Goal: Task Accomplishment & Management: Complete application form

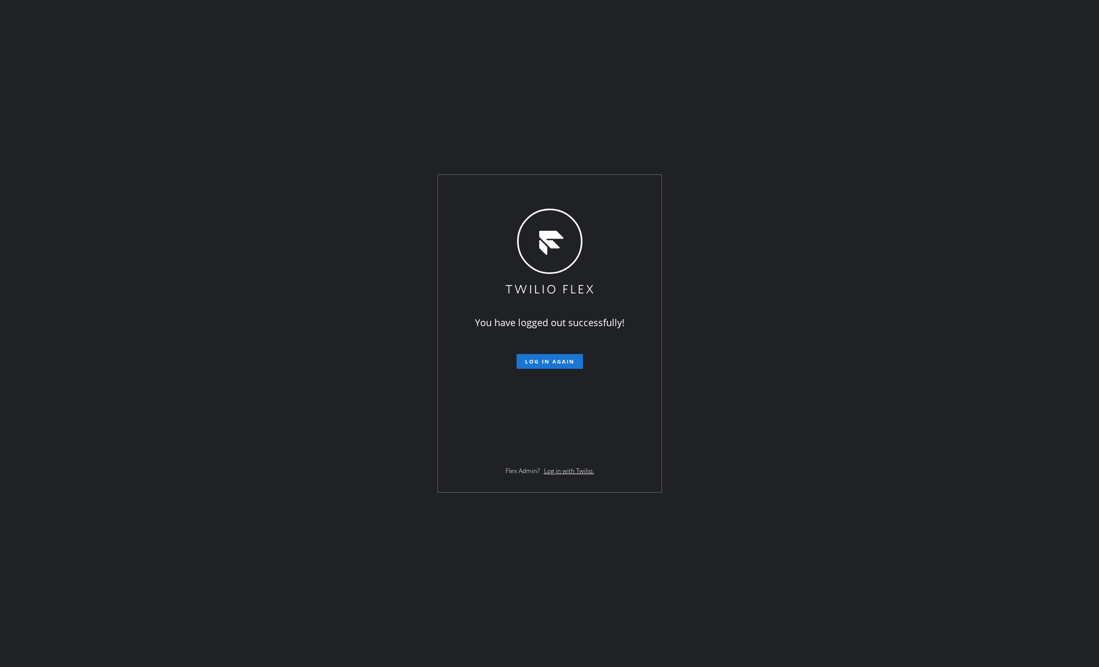
drag, startPoint x: 294, startPoint y: 593, endPoint x: 376, endPoint y: 591, distance: 82.2
click at [296, 593] on div "You have logged out successfully! Log in again Flex Admin? Log in with Twilio." at bounding box center [549, 333] width 1099 height 667
click at [547, 367] on button "Log in again" at bounding box center [550, 361] width 66 height 15
click at [259, 388] on div "You have logged out successfully! Log in again Flex Admin? Log in with Twilio." at bounding box center [549, 333] width 1099 height 667
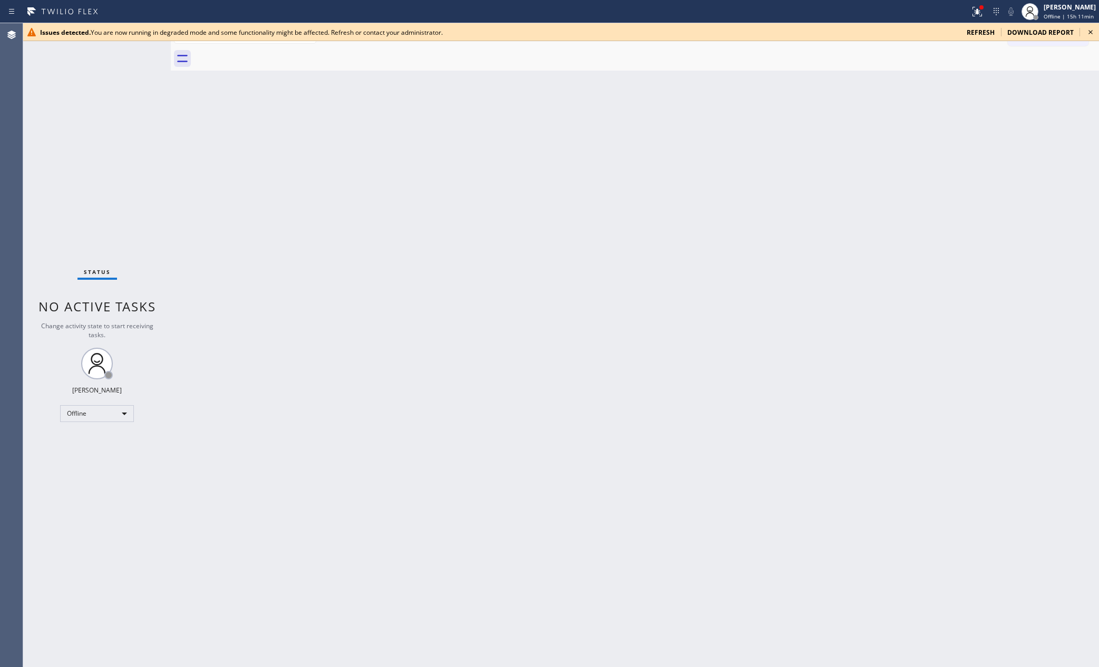
click at [462, 408] on div "Back to Dashboard Change Sender ID Customers Technicians Select a contact Outbo…" at bounding box center [635, 345] width 928 height 644
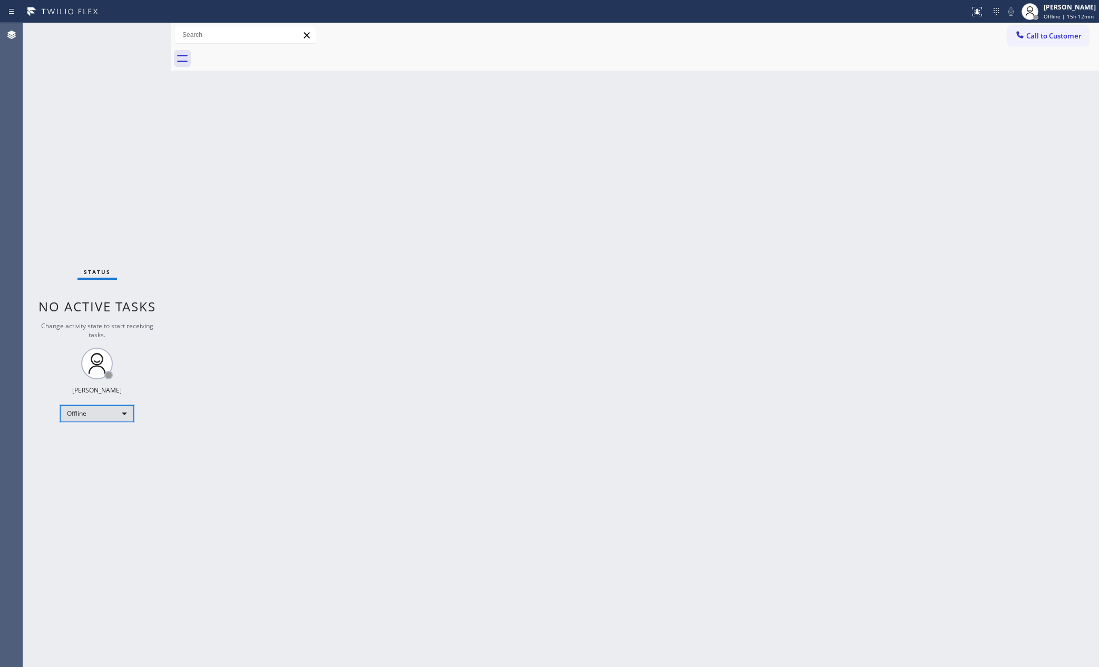
click at [105, 413] on div "Offline" at bounding box center [97, 413] width 74 height 17
click at [95, 455] on li "Unavailable" at bounding box center [96, 454] width 71 height 13
click at [486, 275] on div "Back to Dashboard Change Sender ID Customers Technicians Select a contact Outbo…" at bounding box center [635, 345] width 928 height 644
click at [216, 357] on div "Back to Dashboard Change Sender ID Customers Technicians Select a contact Outbo…" at bounding box center [635, 345] width 928 height 644
click at [119, 410] on div "Unavailable" at bounding box center [97, 413] width 74 height 17
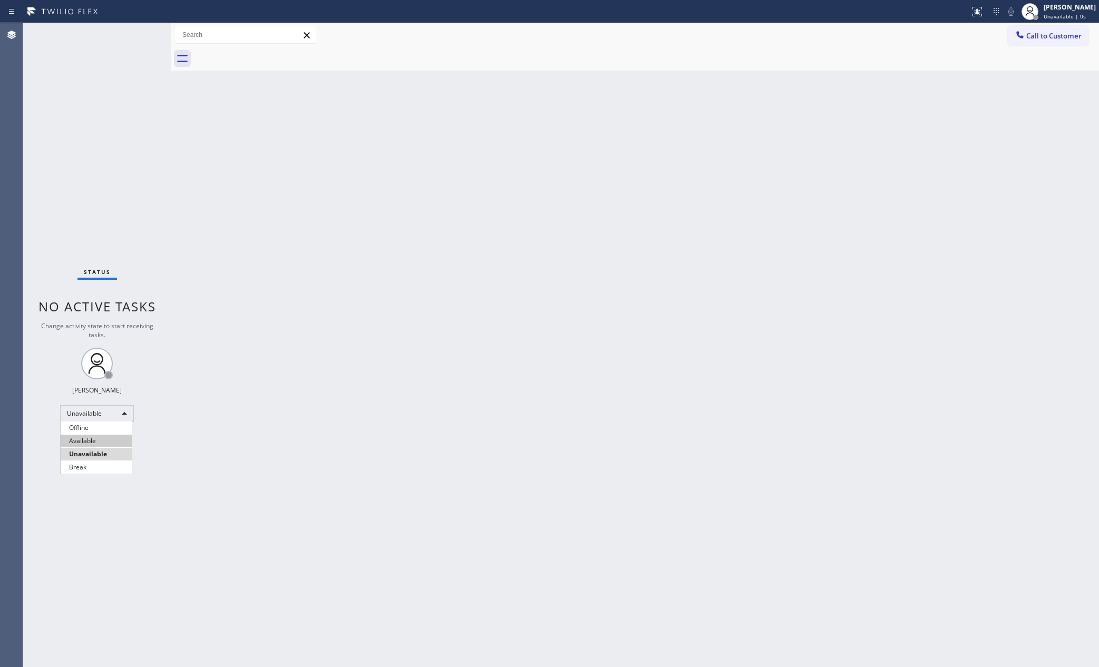
click at [90, 443] on li "Available" at bounding box center [96, 441] width 71 height 13
click at [437, 300] on div "Back to Dashboard Change Sender ID Customers Technicians Select a contact Outbo…" at bounding box center [635, 345] width 928 height 644
drag, startPoint x: 646, startPoint y: 269, endPoint x: 1088, endPoint y: 450, distance: 477.7
click at [897, 363] on div "Back to Dashboard Change Sender ID Customers Technicians Select a contact Outbo…" at bounding box center [635, 345] width 928 height 644
click at [101, 405] on div "Available" at bounding box center [97, 409] width 74 height 17
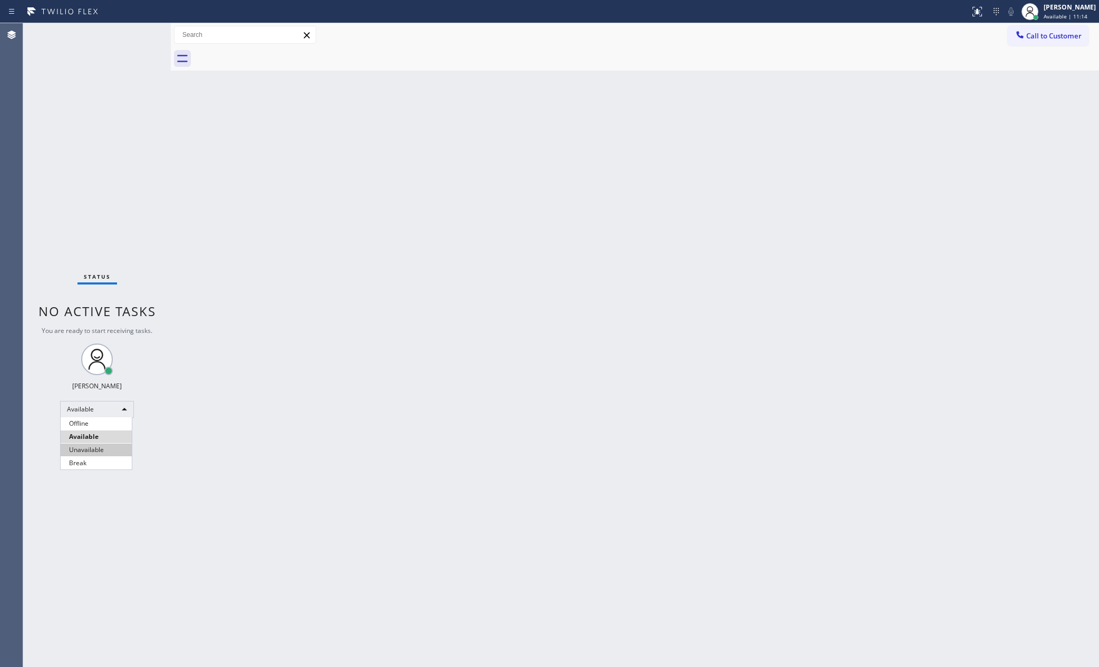
click at [100, 451] on li "Unavailable" at bounding box center [96, 450] width 71 height 13
click at [557, 280] on div "Back to Dashboard Change Sender ID Customers Technicians Select a contact Outbo…" at bounding box center [635, 345] width 928 height 644
click at [93, 410] on div "Unavailable" at bounding box center [97, 413] width 74 height 17
click at [100, 437] on li "Available" at bounding box center [96, 441] width 71 height 13
click at [550, 324] on div "Back to Dashboard Change Sender ID Customers Technicians Select a contact Outbo…" at bounding box center [635, 345] width 928 height 644
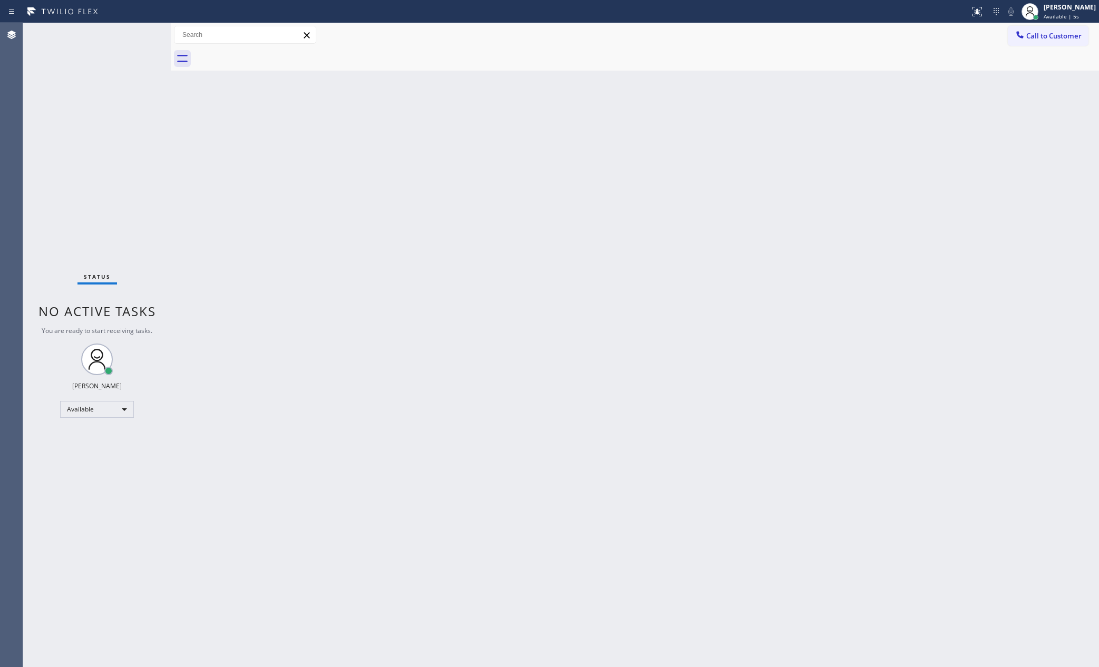
click at [846, 344] on div "Back to Dashboard Change Sender ID Customers Technicians Select a contact Outbo…" at bounding box center [635, 345] width 928 height 644
click at [190, 223] on div "Status No active tasks You are ready to start receiving tasks. [PERSON_NAME] Av…" at bounding box center [561, 345] width 1076 height 644
drag, startPoint x: 672, startPoint y: 519, endPoint x: 682, endPoint y: 497, distance: 24.3
click at [674, 519] on div "Back to Dashboard Change Sender ID Customers Technicians Select a contact Outbo…" at bounding box center [635, 345] width 928 height 644
click at [729, 372] on div "Back to Dashboard Change Sender ID Customers Technicians Select a contact Outbo…" at bounding box center [635, 345] width 928 height 644
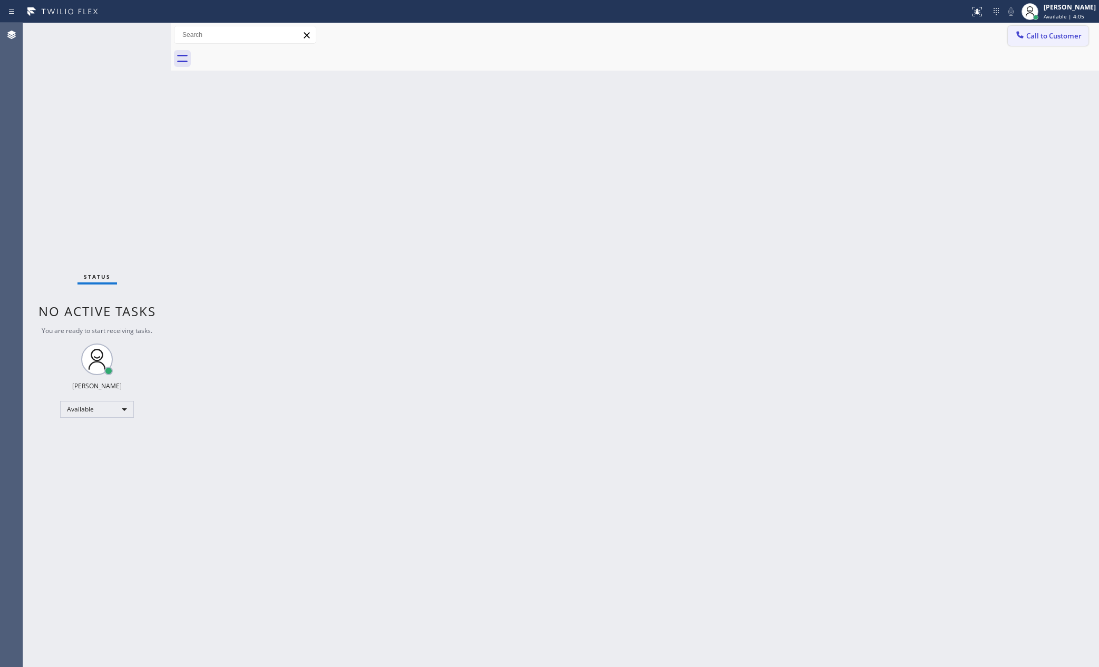
click at [1063, 31] on span "Call to Customer" at bounding box center [1053, 35] width 55 height 9
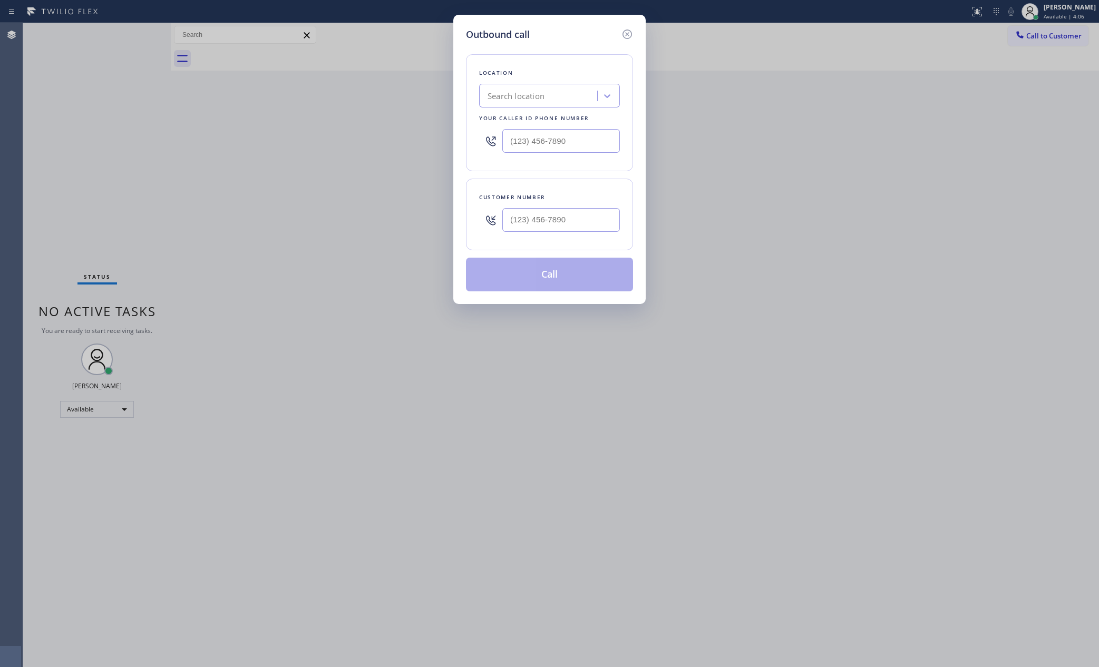
click at [564, 94] on div "Search location" at bounding box center [539, 96] width 115 height 18
paste input "Subzero Repair Professionals"
type input "Subzero Repair Professionals"
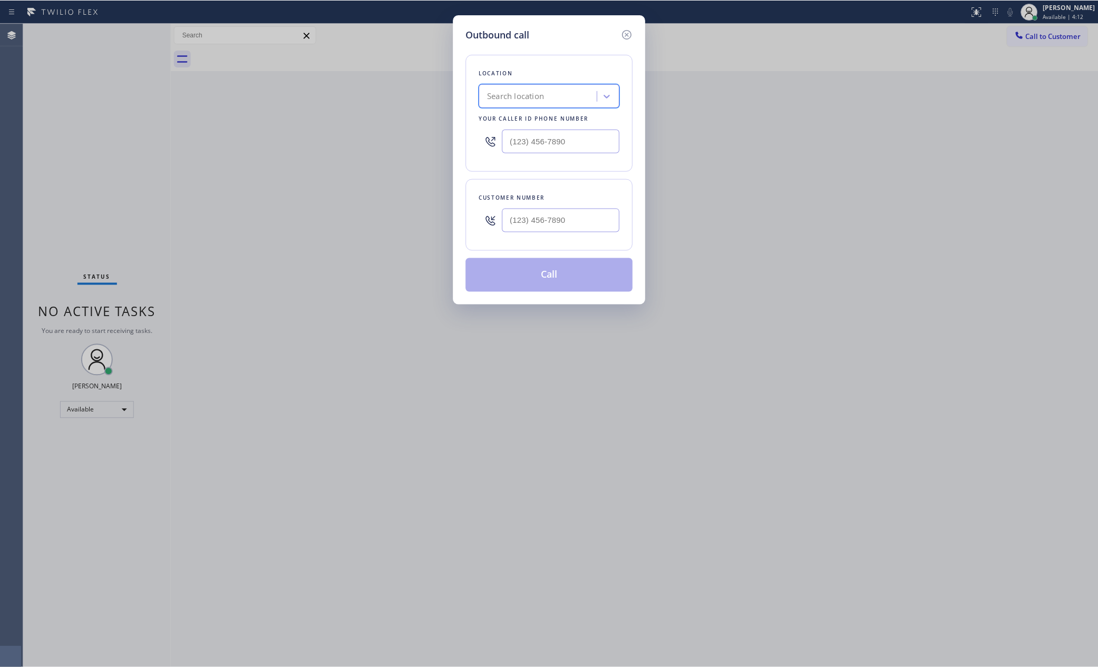
scroll to position [0, 0]
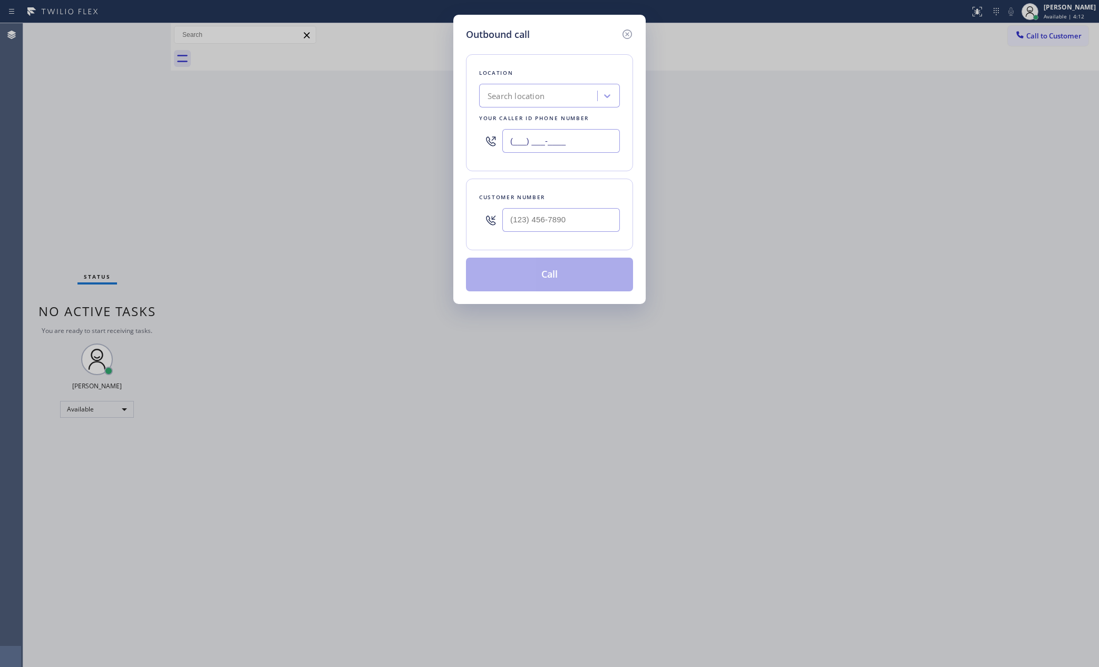
click at [541, 138] on input "(___) ___-____" at bounding box center [561, 141] width 118 height 24
paste input "877) 414-7264"
type input "[PHONE_NUMBER]"
click at [576, 218] on input "(___) ___-____" at bounding box center [561, 220] width 118 height 24
paste input "603) 856-5620"
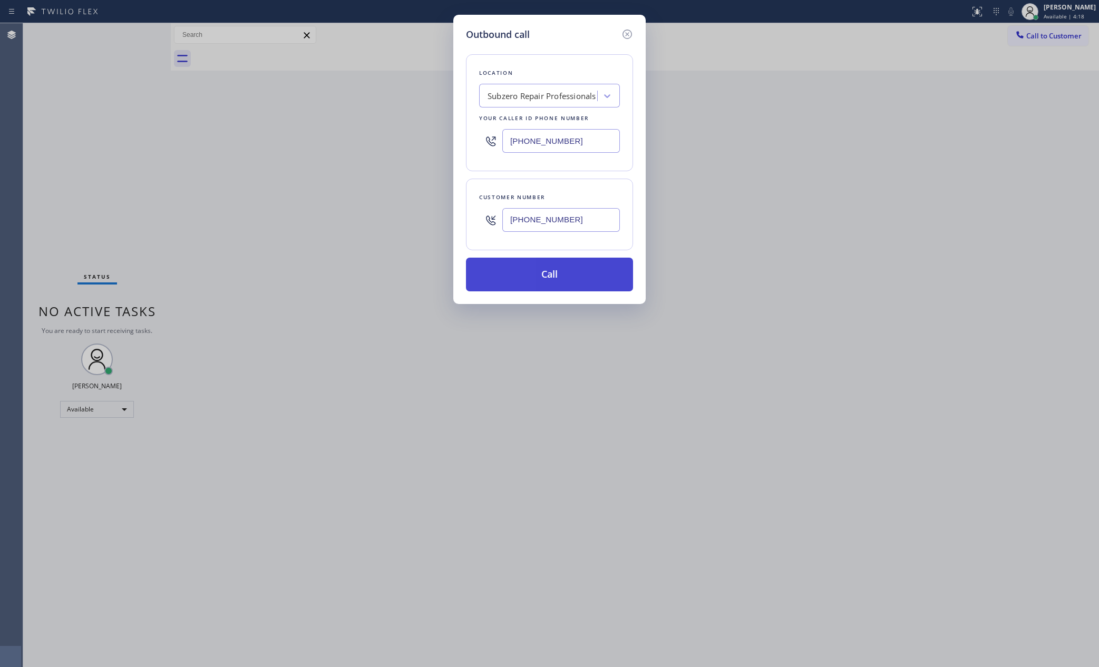
type input "[PHONE_NUMBER]"
click at [570, 277] on button "Call" at bounding box center [549, 275] width 167 height 34
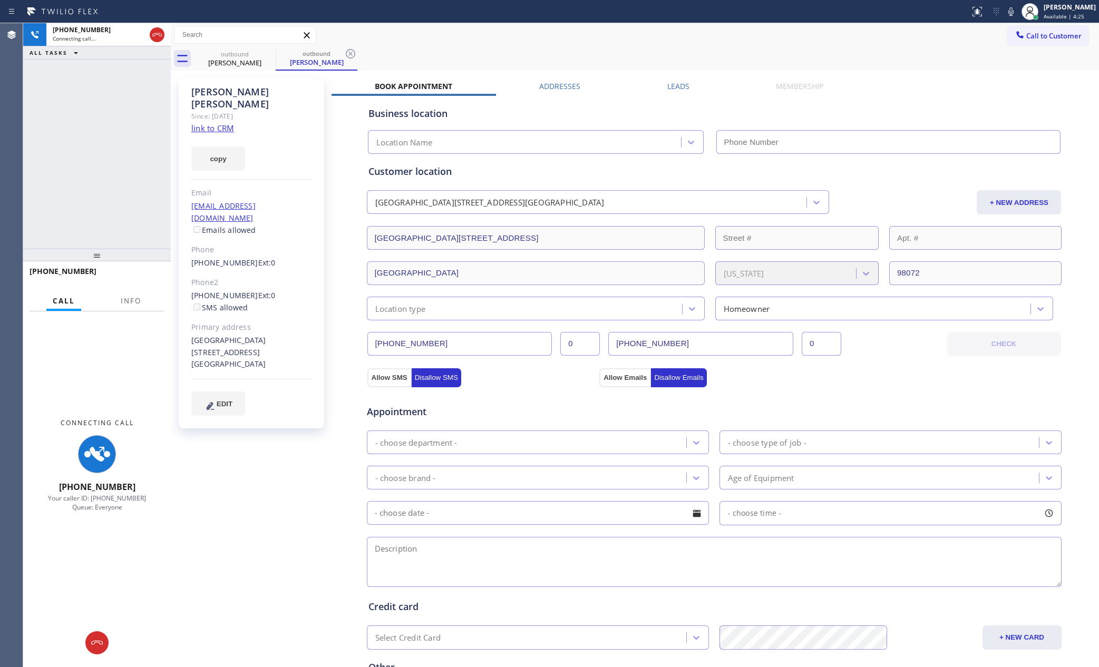
type input "[PHONE_NUMBER]"
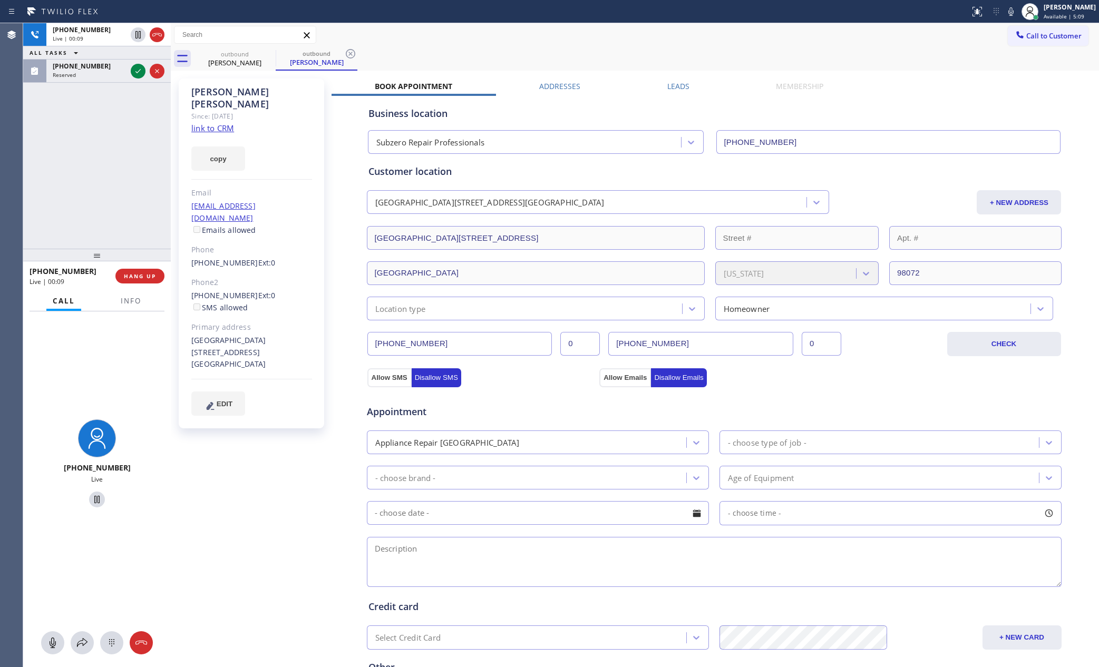
drag, startPoint x: 106, startPoint y: 177, endPoint x: 132, endPoint y: 255, distance: 81.7
click at [106, 187] on div "[PHONE_NUMBER] Live | 00:09 ALL TASKS ALL TASKS ACTIVE TASKS TASKS IN WRAP UP […" at bounding box center [97, 136] width 148 height 226
click at [121, 199] on div "[PHONE_NUMBER] Live | 00:09 ALL TASKS ALL TASKS ACTIVE TASKS TASKS IN WRAP UP […" at bounding box center [97, 136] width 148 height 226
click at [121, 199] on div "[PHONE_NUMBER] Live | 00:10 ALL TASKS ALL TASKS ACTIVE TASKS TASKS IN WRAP UP […" at bounding box center [97, 136] width 148 height 226
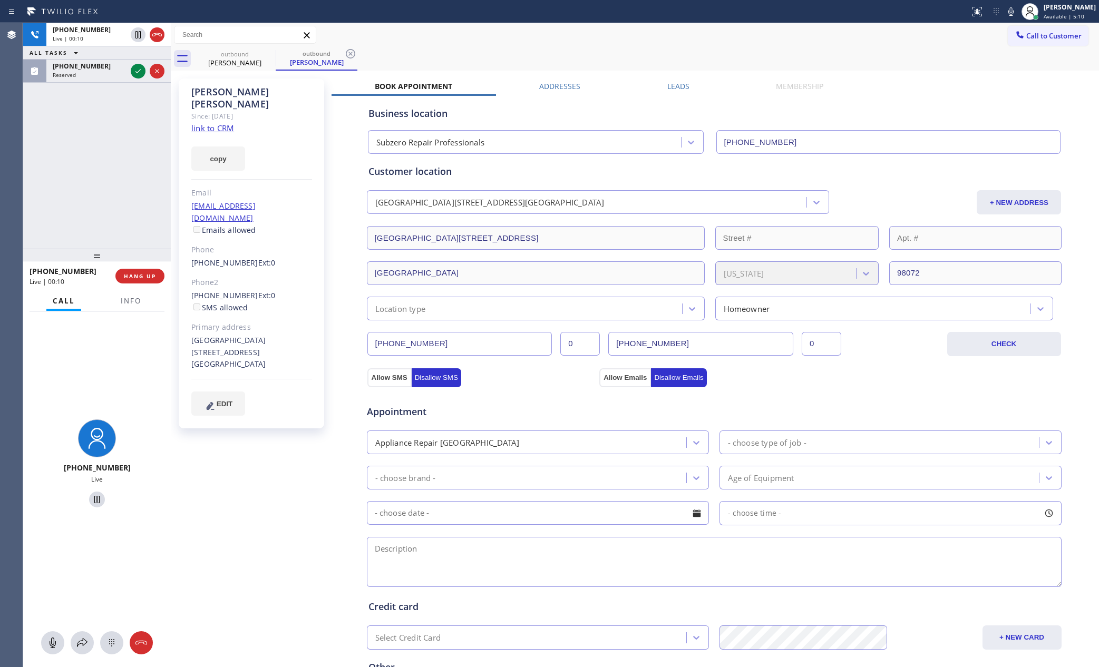
click at [121, 199] on div "[PHONE_NUMBER] Live | 00:10 ALL TASKS ALL TASKS ACTIVE TASKS TASKS IN WRAP UP […" at bounding box center [97, 136] width 148 height 226
click at [121, 199] on div "[PHONE_NUMBER] Live | 00:11 ALL TASKS ALL TASKS ACTIVE TASKS TASKS IN WRAP UP […" at bounding box center [97, 136] width 148 height 226
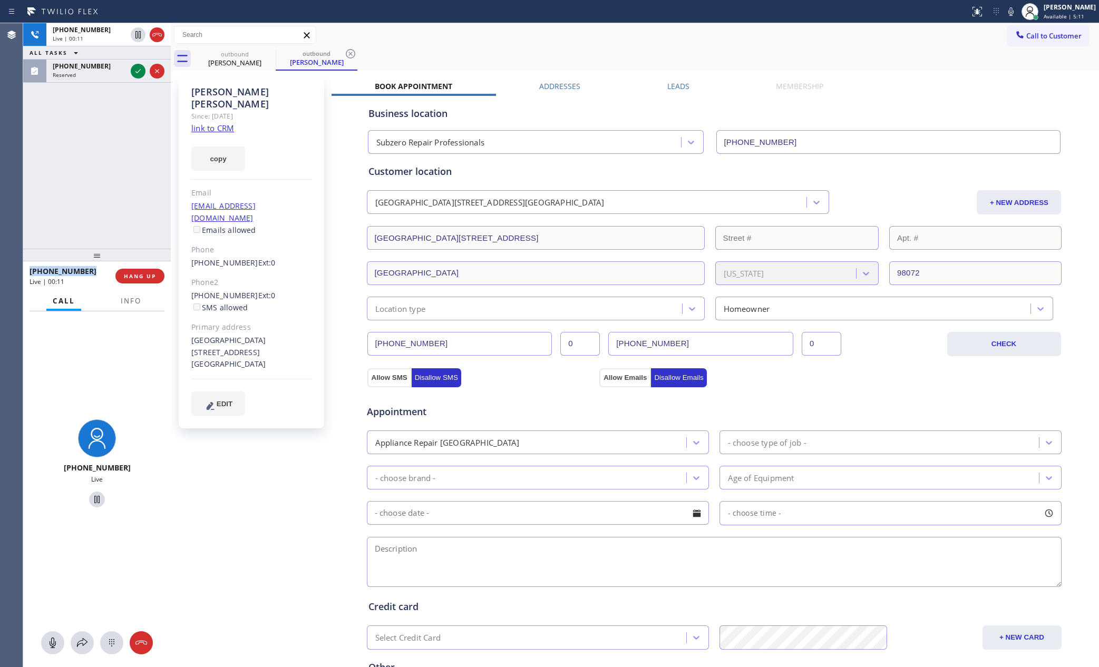
click at [121, 199] on div "[PHONE_NUMBER] Live | 00:11 ALL TASKS ALL TASKS ACTIVE TASKS TASKS IN WRAP UP […" at bounding box center [97, 136] width 148 height 226
click at [121, 199] on div "[PHONE_NUMBER] Live | 00:12 ALL TASKS ALL TASKS ACTIVE TASKS TASKS IN WRAP UP […" at bounding box center [97, 136] width 148 height 226
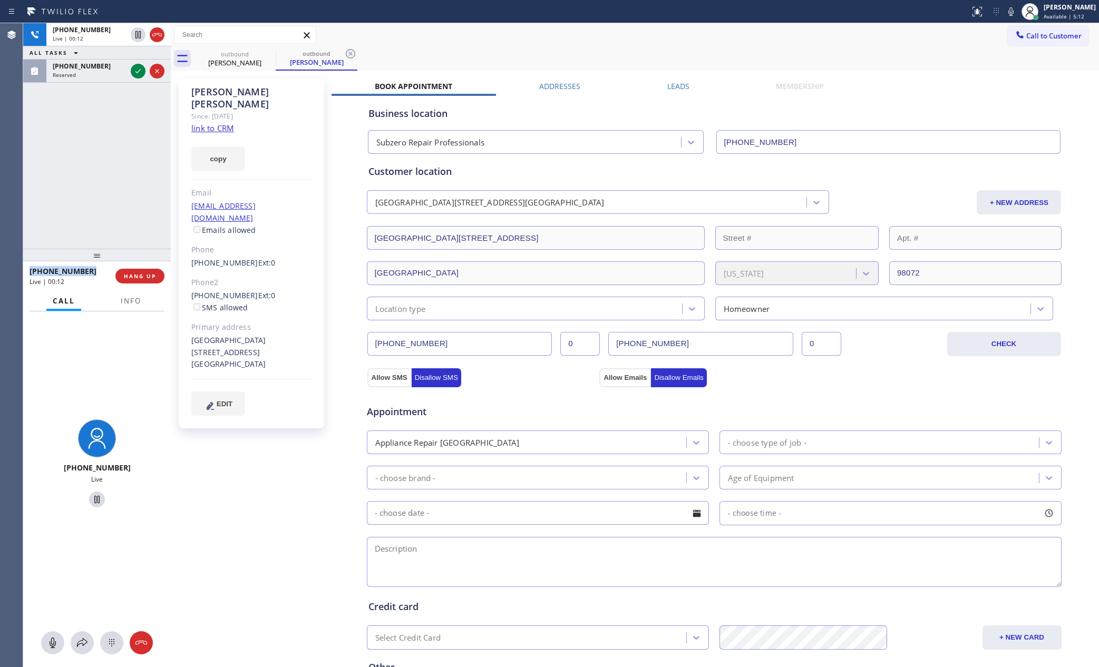
click at [121, 199] on div "[PHONE_NUMBER] Live | 00:12 ALL TASKS ALL TASKS ACTIVE TASKS TASKS IN WRAP UP […" at bounding box center [97, 136] width 148 height 226
click at [121, 199] on div "[PHONE_NUMBER] Live | 00:13 ALL TASKS ALL TASKS ACTIVE TASKS TASKS IN WRAP UP […" at bounding box center [97, 136] width 148 height 226
click at [159, 35] on icon at bounding box center [156, 34] width 9 height 3
click at [122, 177] on div "[PHONE_NUMBER] Live | 00:28 ALL TASKS ALL TASKS ACTIVE TASKS TASKS IN WRAP UP […" at bounding box center [97, 136] width 148 height 226
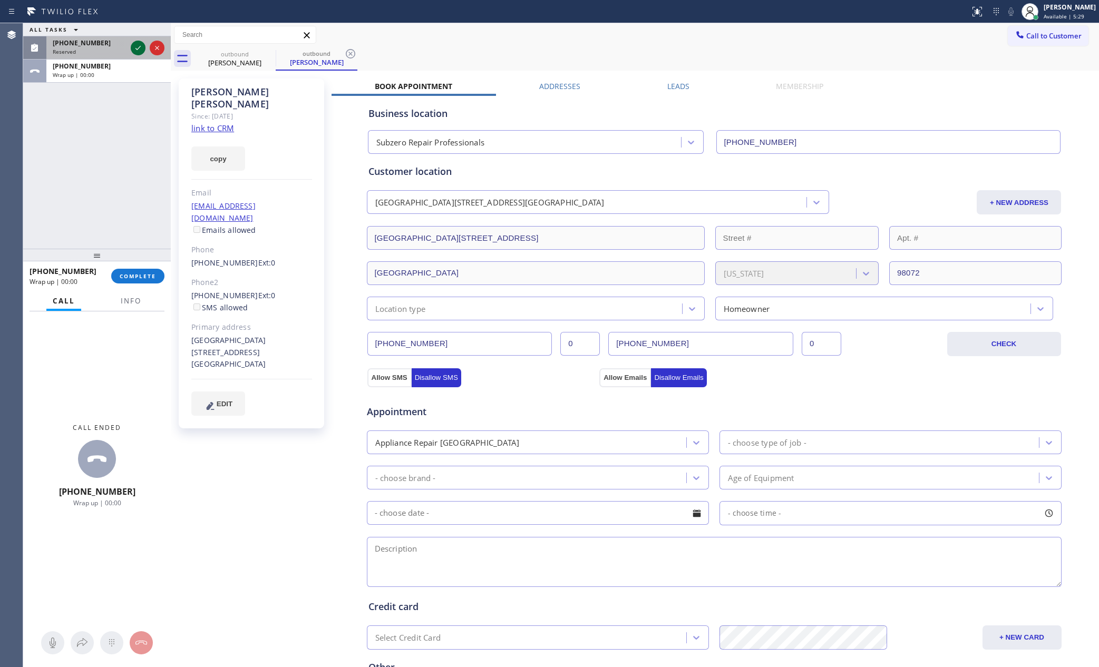
click at [134, 54] on icon at bounding box center [138, 48] width 13 height 13
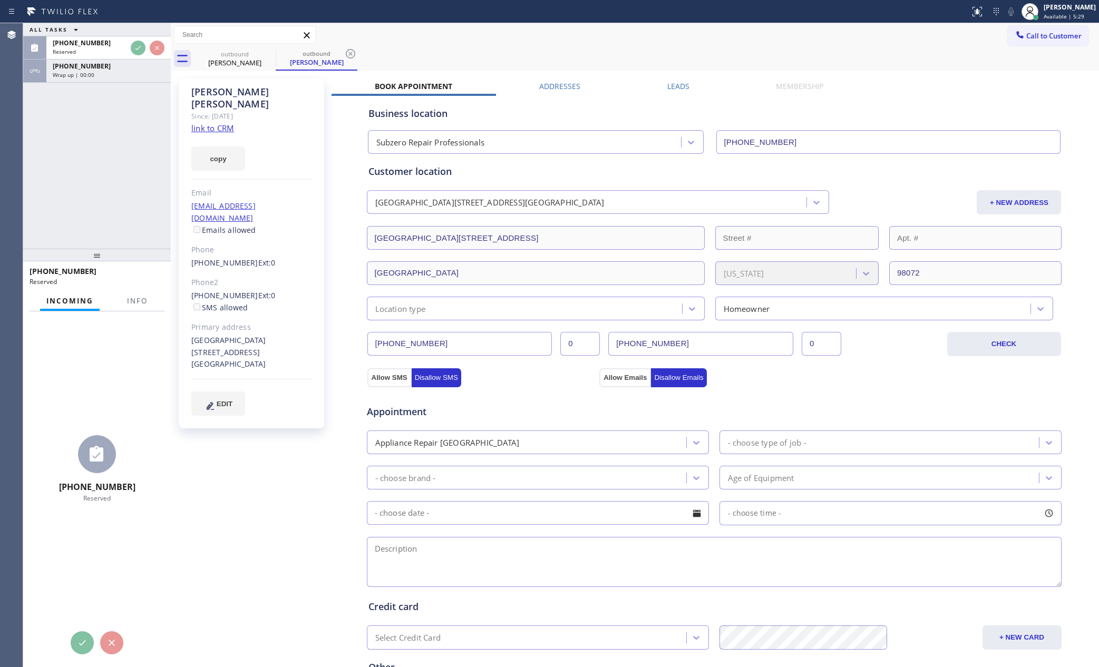
click at [145, 176] on div "ALL TASKS ALL TASKS ACTIVE TASKS TASKS IN WRAP UP [PHONE_NUMBER] Reserved [PHON…" at bounding box center [97, 136] width 148 height 226
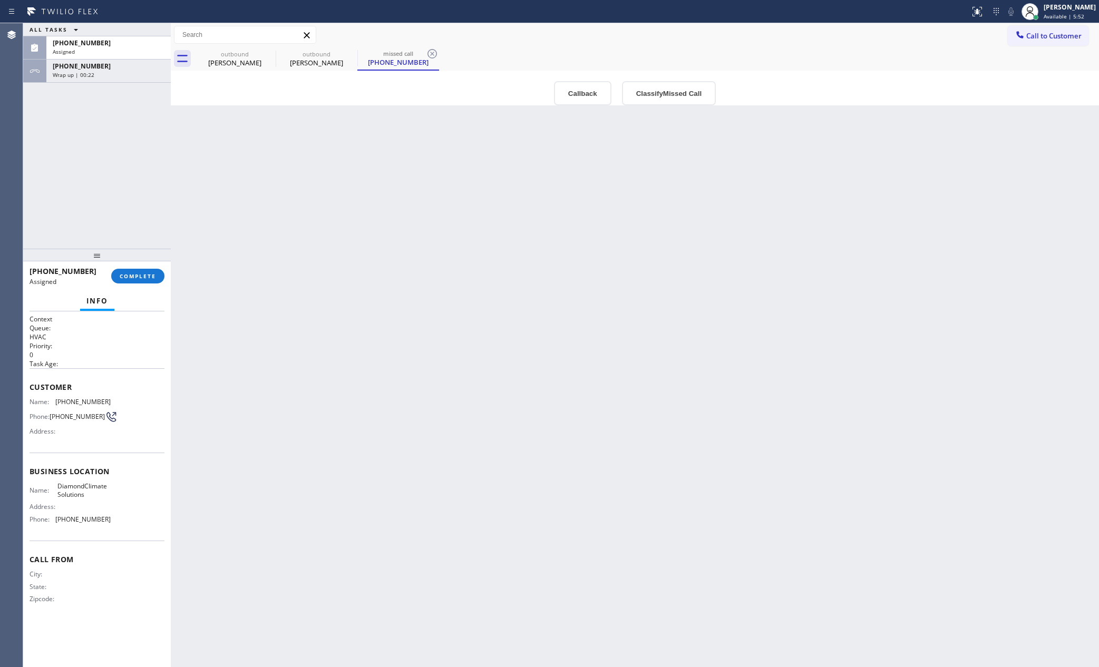
click at [381, 272] on div "Back to Dashboard Change Sender ID Customers Technicians Select a contact Outbo…" at bounding box center [635, 345] width 928 height 644
click at [228, 66] on div "[PERSON_NAME]" at bounding box center [235, 62] width 80 height 9
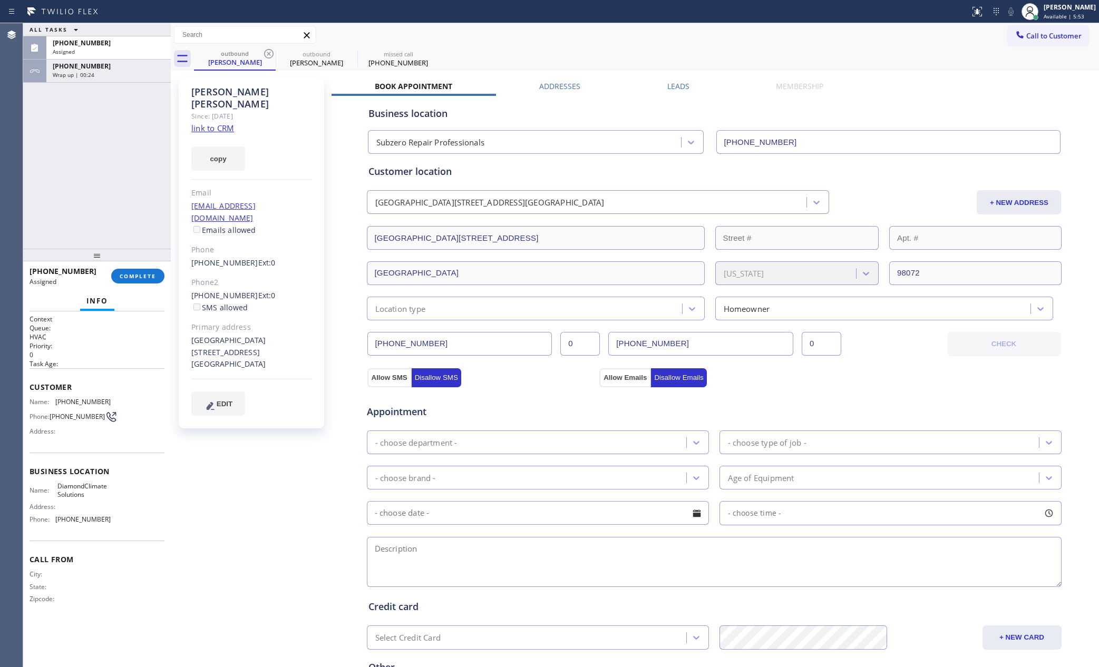
click at [96, 179] on div "ALL TASKS ALL TASKS ACTIVE TASKS TASKS IN WRAP UP [PHONE_NUMBER] Assigned [PHON…" at bounding box center [97, 136] width 148 height 226
drag, startPoint x: 106, startPoint y: 149, endPoint x: 127, endPoint y: 304, distance: 155.9
click at [108, 166] on div "ALL TASKS ALL TASKS ACTIVE TASKS TASKS IN WRAP UP [PHONE_NUMBER] Assigned [PHON…" at bounding box center [97, 136] width 148 height 226
click at [131, 270] on button "COMPLETE" at bounding box center [137, 276] width 53 height 15
click at [115, 182] on div "ALL TASKS ALL TASKS ACTIVE TASKS TASKS IN WRAP UP [PHONE_NUMBER] Assigned [PHON…" at bounding box center [97, 136] width 148 height 226
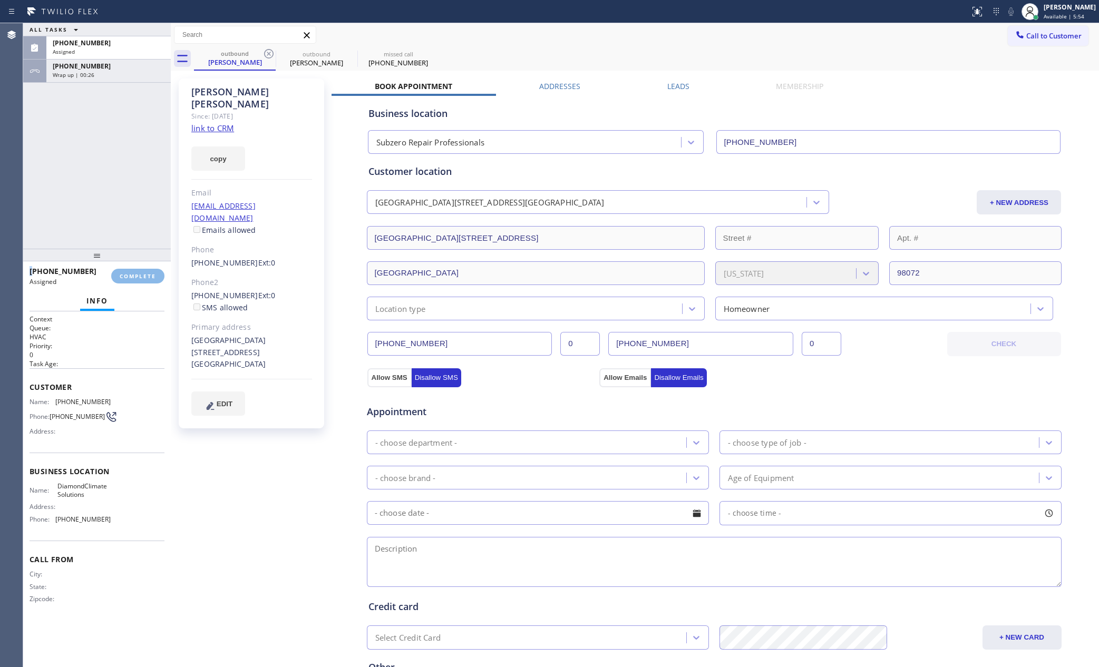
click at [115, 182] on div "ALL TASKS ALL TASKS ACTIVE TASKS TASKS IN WRAP UP [PHONE_NUMBER] Assigned [PHON…" at bounding box center [97, 136] width 148 height 226
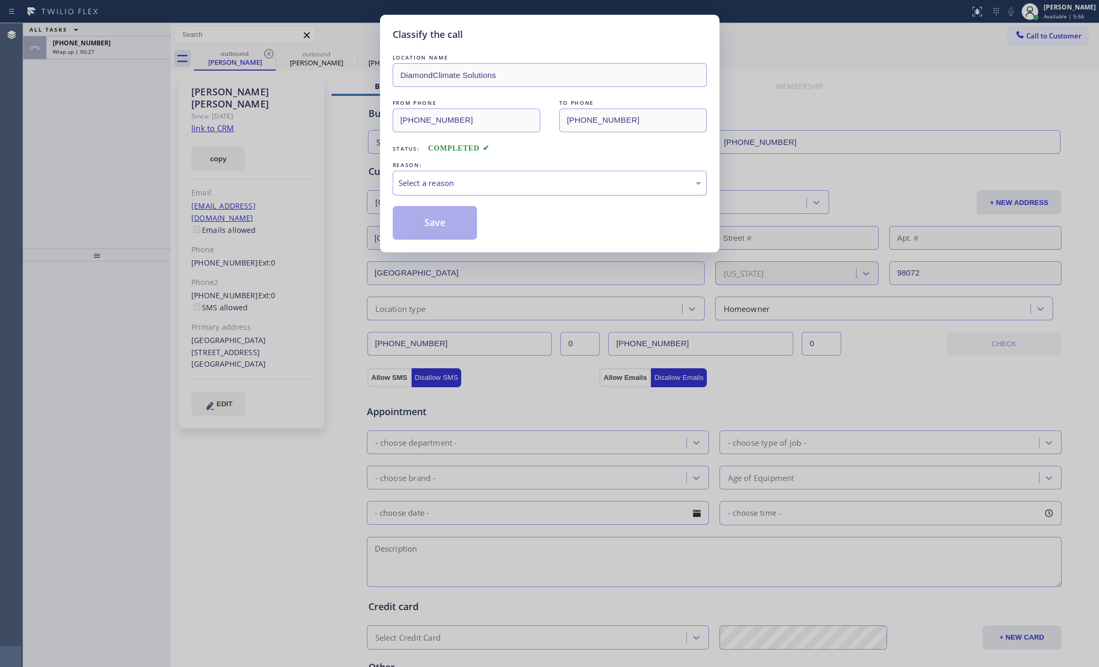
click at [418, 181] on div "Select a reason" at bounding box center [549, 183] width 303 height 12
click at [434, 226] on button "Save" at bounding box center [435, 223] width 85 height 34
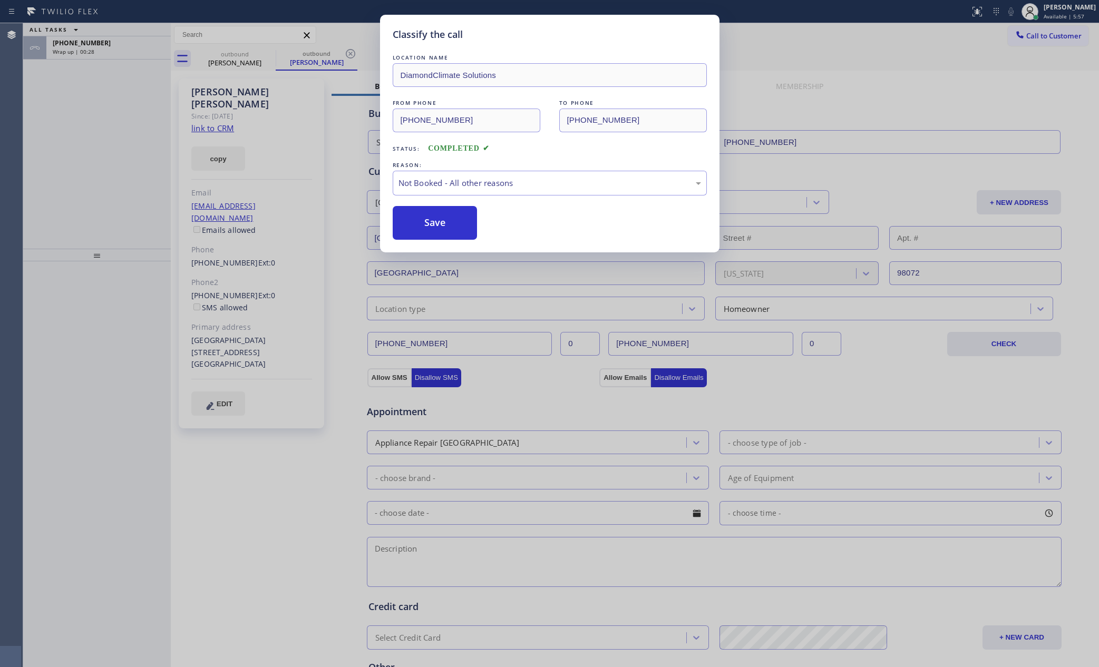
click at [434, 226] on button "Save" at bounding box center [435, 223] width 85 height 34
click at [103, 182] on div "ALL TASKS ALL TASKS ACTIVE TASKS TASKS IN WRAP UP [PHONE_NUMBER] Wrap up | 00:29" at bounding box center [97, 136] width 148 height 226
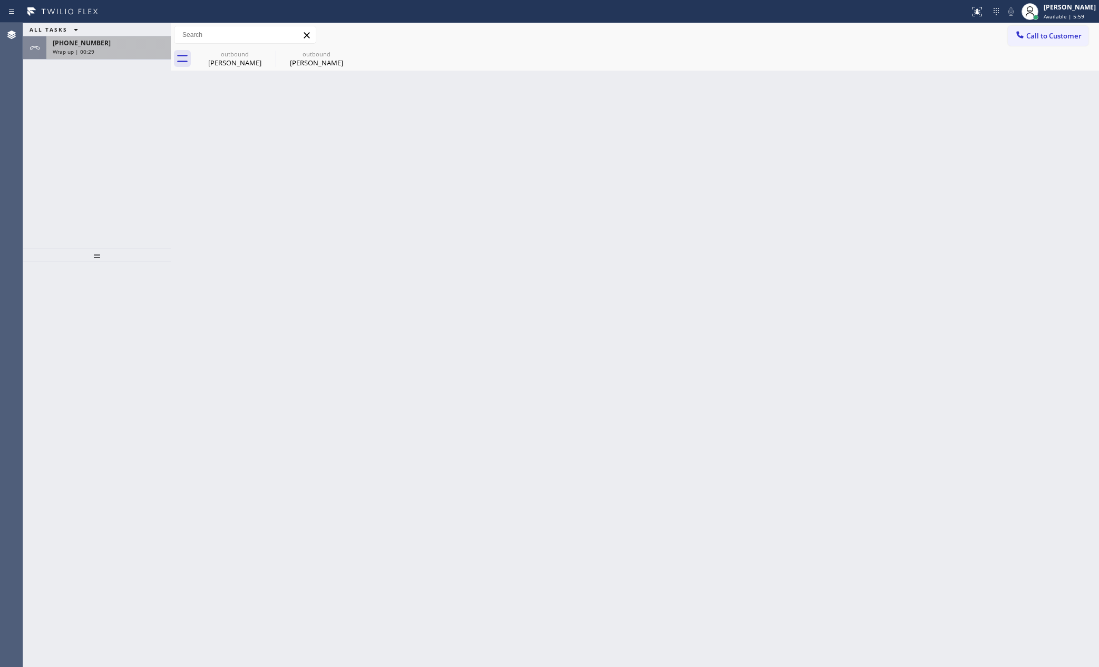
click at [130, 56] on div "[PHONE_NUMBER] Wrap up | 00:29" at bounding box center [106, 47] width 120 height 23
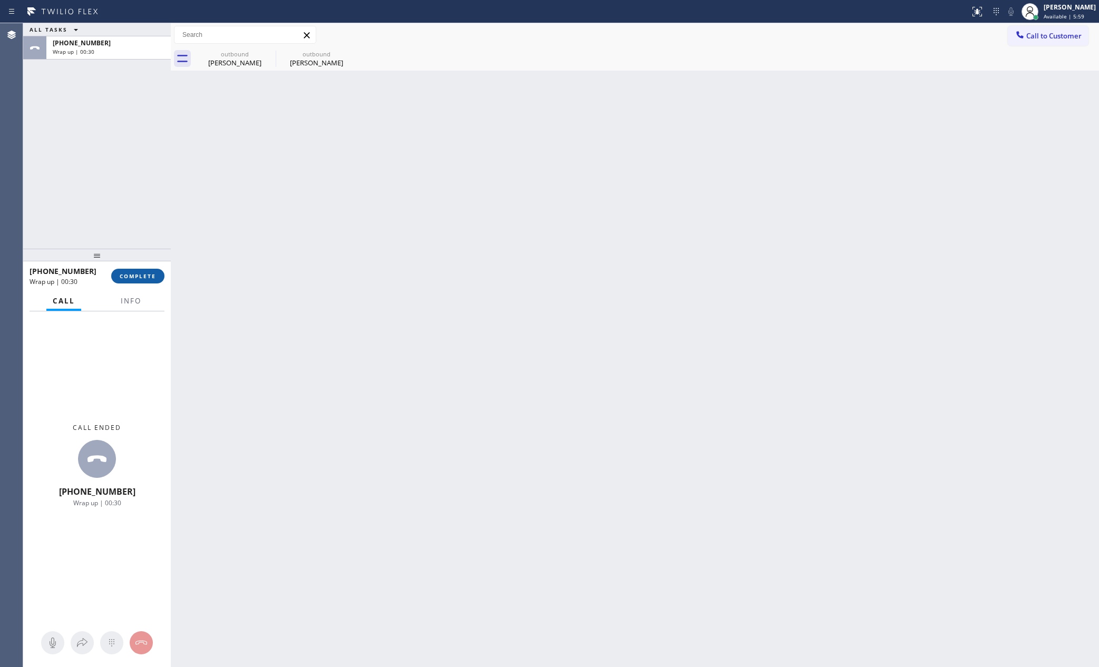
click at [141, 275] on span "COMPLETE" at bounding box center [138, 275] width 36 height 7
click at [137, 168] on div "ALL TASKS ALL TASKS ACTIVE TASKS TASKS IN WRAP UP [PHONE_NUMBER] Wrap up | 00:30" at bounding box center [97, 136] width 148 height 226
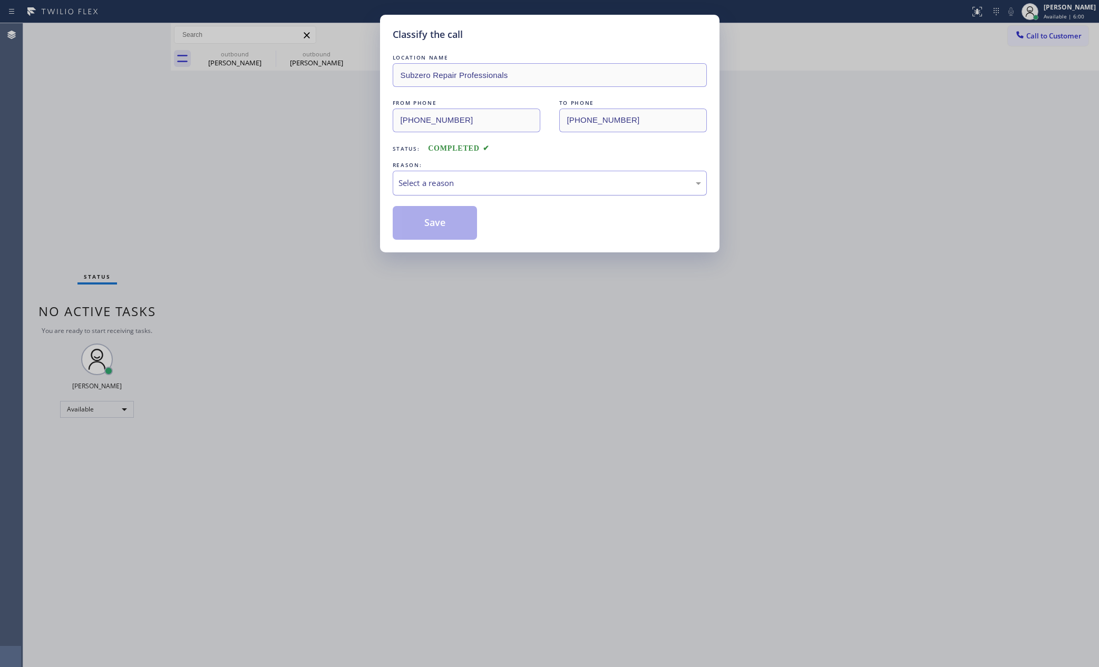
click at [419, 184] on div "Select a reason" at bounding box center [549, 183] width 303 height 12
click at [422, 229] on button "Save" at bounding box center [435, 223] width 85 height 34
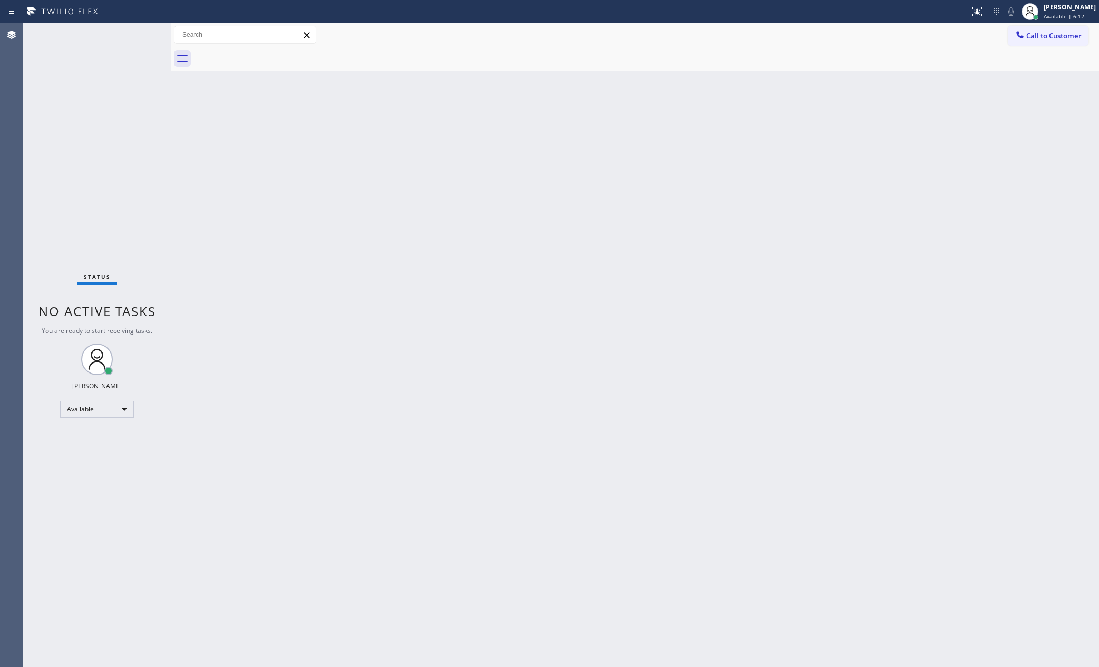
click at [516, 234] on div "Back to Dashboard Change Sender ID Customers Technicians Select a contact Outbo…" at bounding box center [635, 345] width 928 height 644
click at [54, 186] on div "Status No active tasks You are ready to start receiving tasks. [PERSON_NAME] Av…" at bounding box center [97, 345] width 148 height 644
click at [568, 425] on div "Back to Dashboard Change Sender ID Customers Technicians Select a contact Outbo…" at bounding box center [635, 345] width 928 height 644
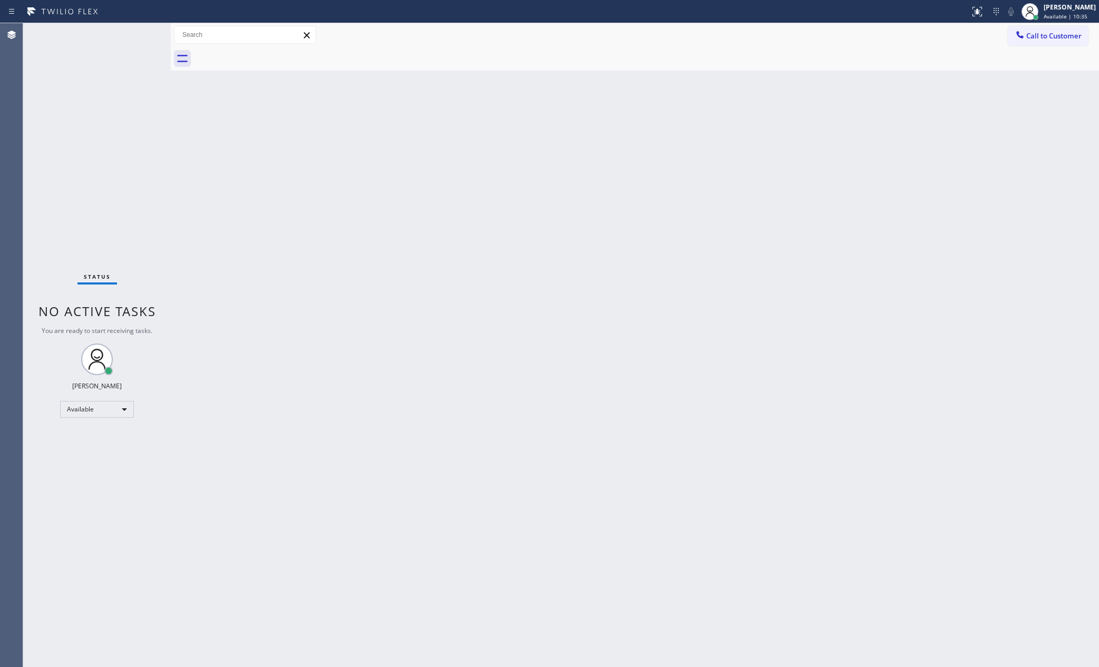
click at [851, 144] on div "Back to Dashboard Change Sender ID Customers Technicians Select a contact Outbo…" at bounding box center [635, 345] width 928 height 644
click at [698, 85] on div "Back to Dashboard Change Sender ID Customers Technicians Select a contact Outbo…" at bounding box center [635, 345] width 928 height 644
click at [725, 229] on div "Back to Dashboard Change Sender ID Customers Technicians Select a contact Outbo…" at bounding box center [635, 345] width 928 height 644
click at [666, 317] on div "Back to Dashboard Change Sender ID Customers Technicians Select a contact Outbo…" at bounding box center [635, 345] width 928 height 644
click at [1034, 32] on span "Call to Customer" at bounding box center [1053, 35] width 55 height 9
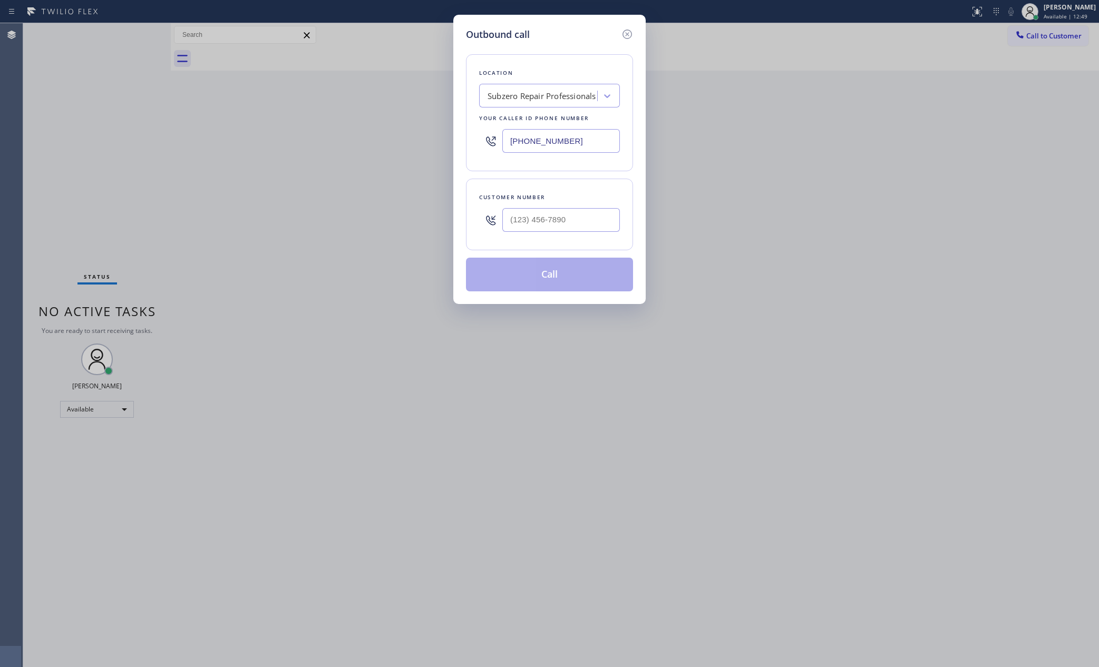
drag, startPoint x: 595, startPoint y: 135, endPoint x: 421, endPoint y: 124, distance: 173.8
click at [421, 124] on div "Outbound call Location Subzero Repair Professionals Your caller id phone number…" at bounding box center [549, 333] width 1099 height 667
paste input "714) 970-4558"
type input "[PHONE_NUMBER]"
click at [569, 213] on input "(___) ___-____" at bounding box center [561, 220] width 118 height 24
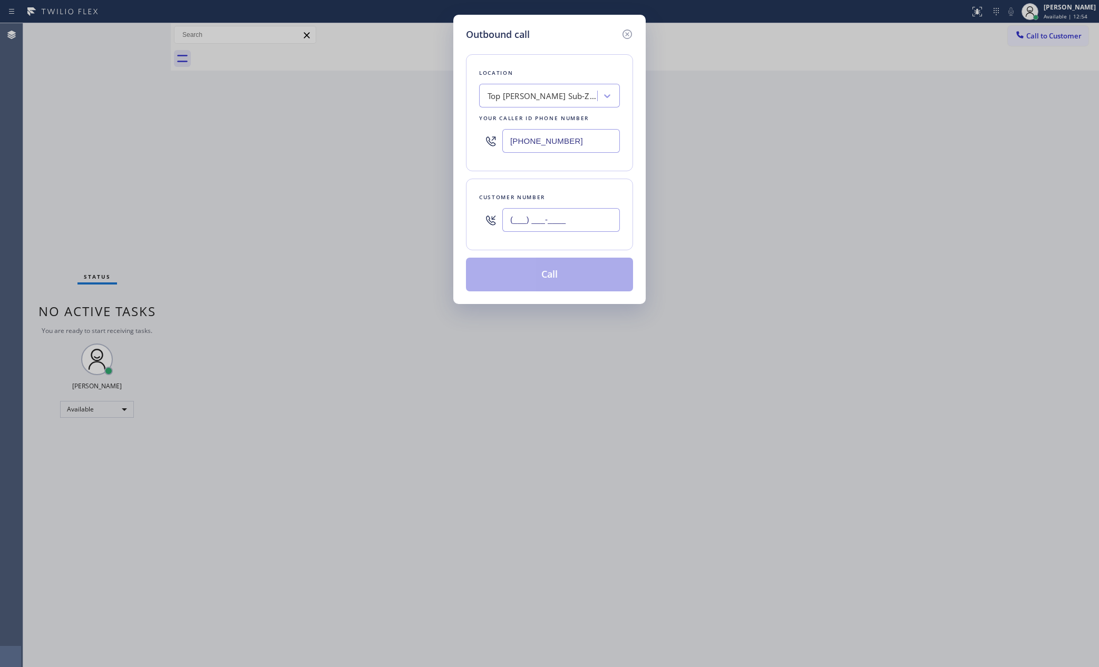
paste input "775) 954-3798"
type input "[PHONE_NUMBER]"
click at [593, 283] on button "Call" at bounding box center [549, 275] width 167 height 34
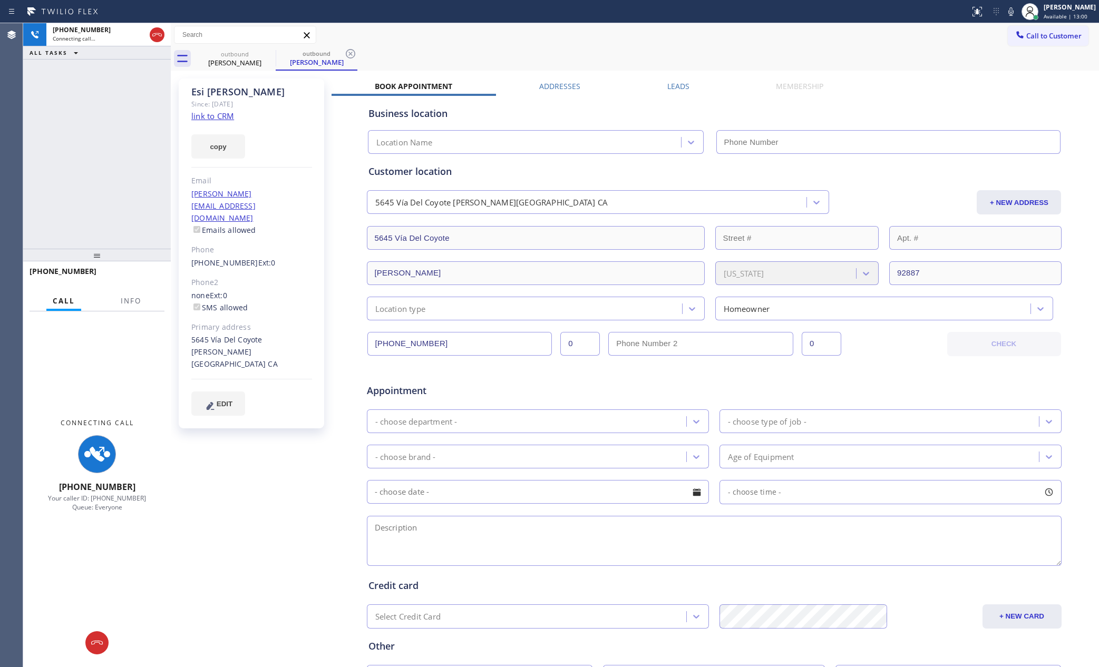
type input "[PHONE_NUMBER]"
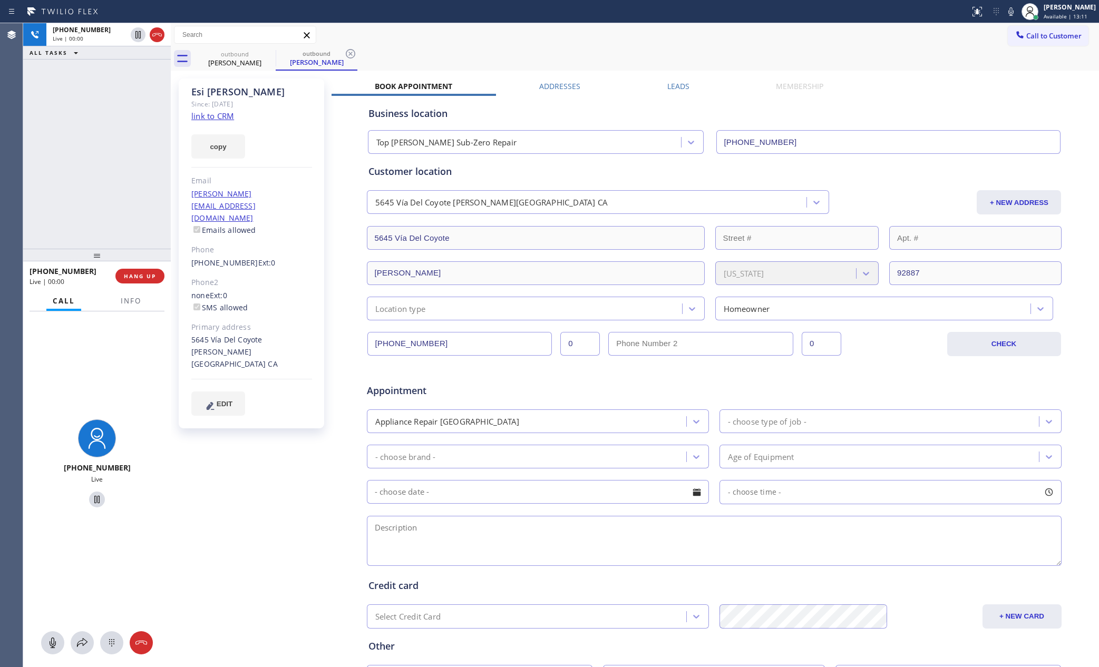
click at [57, 168] on div "[PHONE_NUMBER] Live | 00:00 ALL TASKS ALL TASKS ACTIVE TASKS TASKS IN WRAP UP" at bounding box center [97, 136] width 148 height 226
click at [514, 62] on div "outbound [PERSON_NAME] outbound [PERSON_NAME]" at bounding box center [646, 59] width 905 height 24
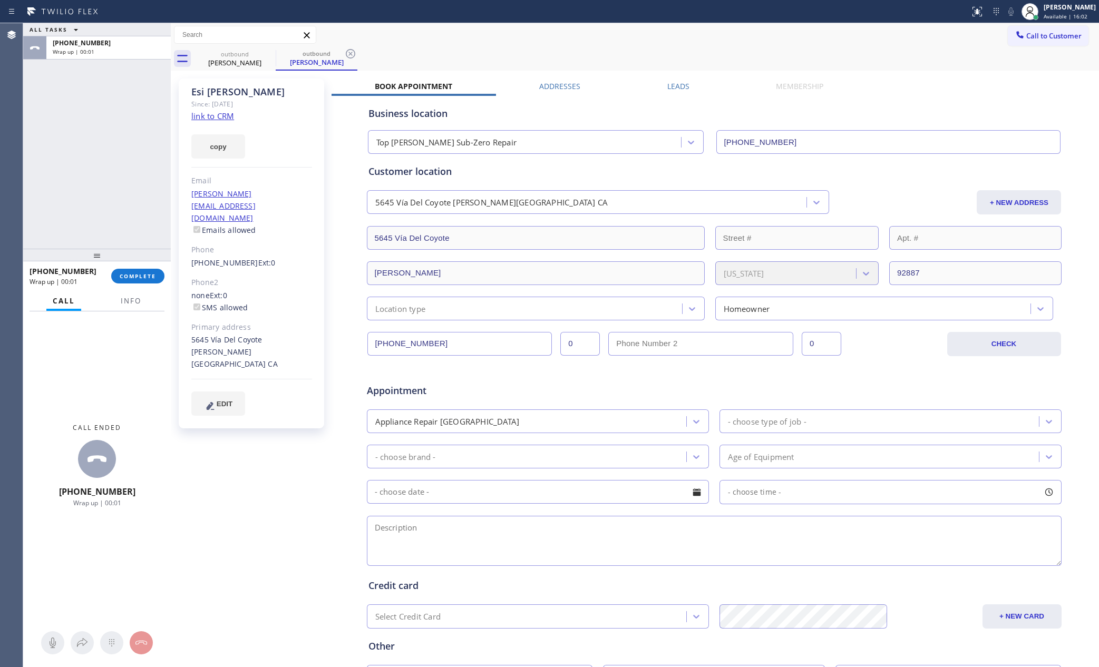
drag, startPoint x: 111, startPoint y: 170, endPoint x: 158, endPoint y: 191, distance: 51.6
click at [113, 171] on div "ALL TASKS ALL TASKS ACTIVE TASKS TASKS IN WRAP UP [PHONE_NUMBER] Wrap up | 00:01" at bounding box center [97, 136] width 148 height 226
click at [703, 51] on div "outbound [PERSON_NAME] outbound [PERSON_NAME]" at bounding box center [646, 59] width 905 height 24
drag, startPoint x: 519, startPoint y: 59, endPoint x: 525, endPoint y: 57, distance: 6.5
click at [525, 57] on div "outbound [PERSON_NAME] outbound [PERSON_NAME]" at bounding box center [646, 59] width 905 height 24
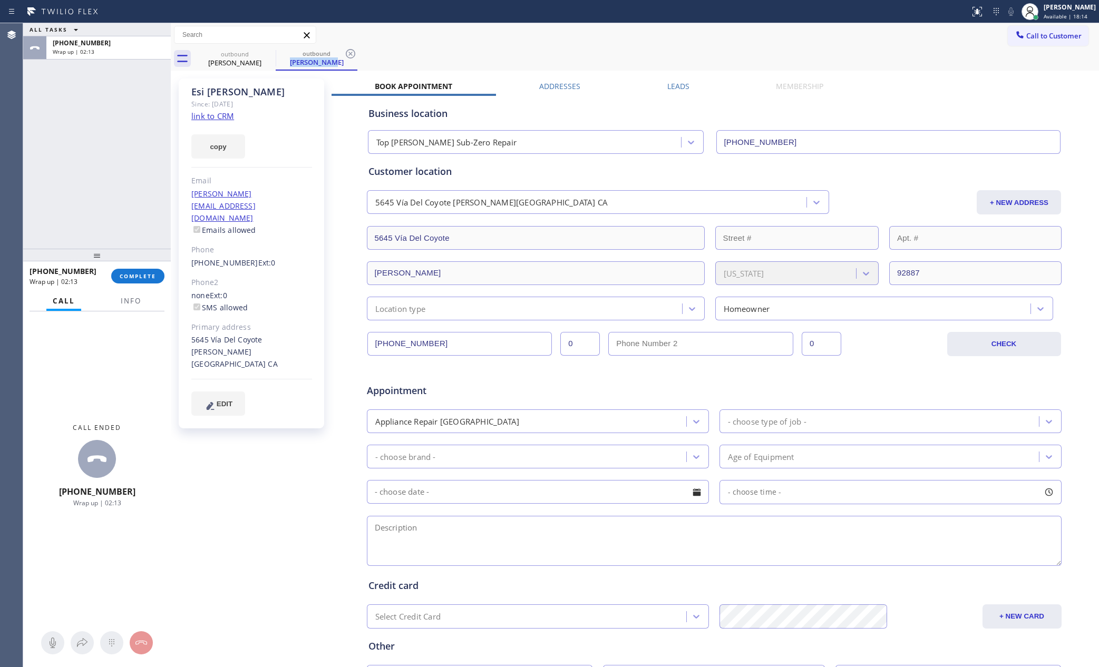
click at [1031, 38] on span "Call to Customer" at bounding box center [1053, 35] width 55 height 9
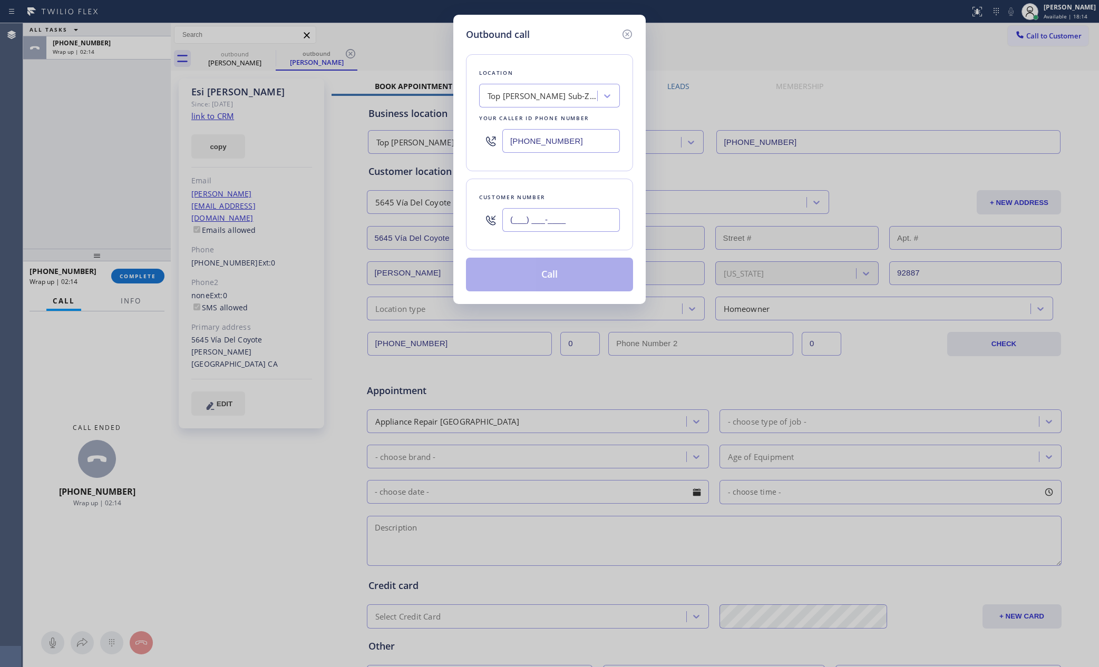
drag, startPoint x: 597, startPoint y: 226, endPoint x: 457, endPoint y: 218, distance: 139.9
click at [457, 218] on div "Outbound call Location Top [PERSON_NAME] Sub-Zero Repair Your caller id phone n…" at bounding box center [549, 159] width 192 height 289
paste input "650) 365-9797"
type input "[PHONE_NUMBER]"
drag, startPoint x: 527, startPoint y: 134, endPoint x: 476, endPoint y: 127, distance: 51.1
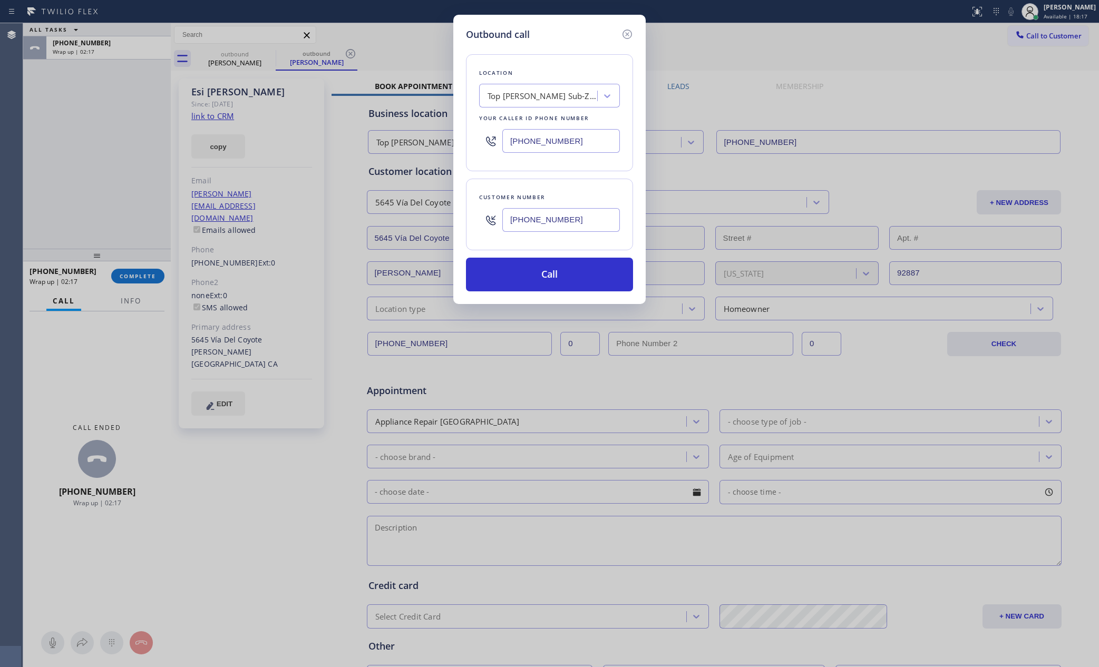
click at [476, 127] on div "Location Top [PERSON_NAME] Sub-Zero Repair Your caller id phone number [PHONE_N…" at bounding box center [549, 112] width 167 height 117
paste input "855) 731-4952"
type input "[PHONE_NUMBER]"
click at [520, 277] on button "Call" at bounding box center [549, 275] width 167 height 34
click at [73, 155] on div "Outbound call Location 5 Star Appliance Repair Your caller id phone number [PHO…" at bounding box center [549, 333] width 1098 height 667
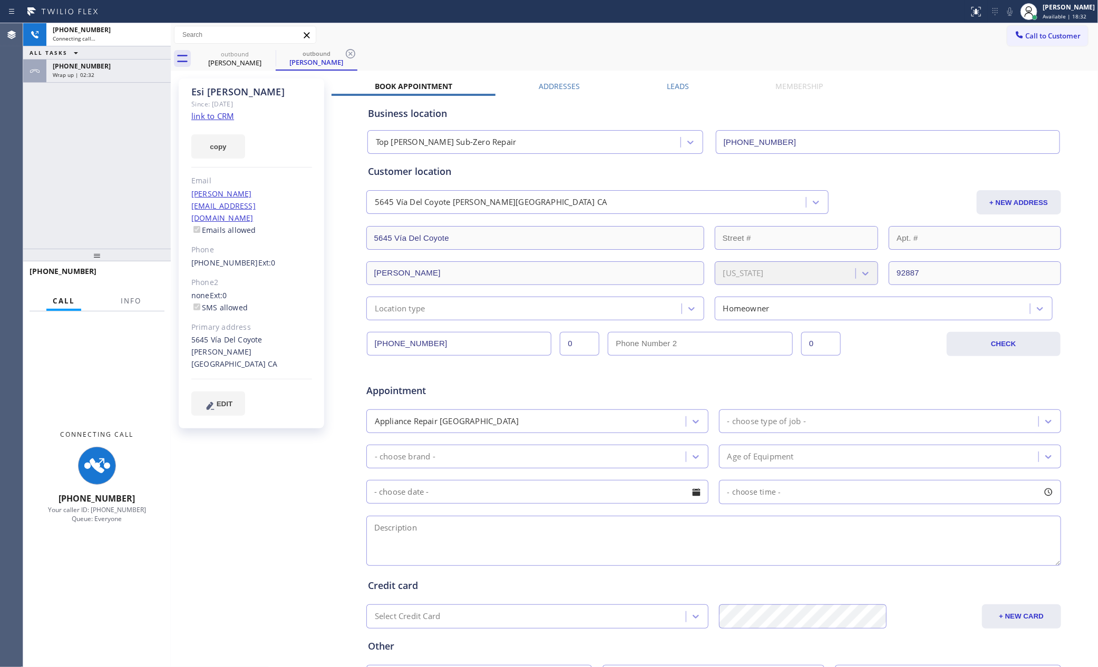
click at [73, 155] on div "[PHONE_NUMBER] Connecting call… ALL TASKS ALL TASKS ACTIVE TASKS TASKS IN WRAP …" at bounding box center [97, 136] width 148 height 226
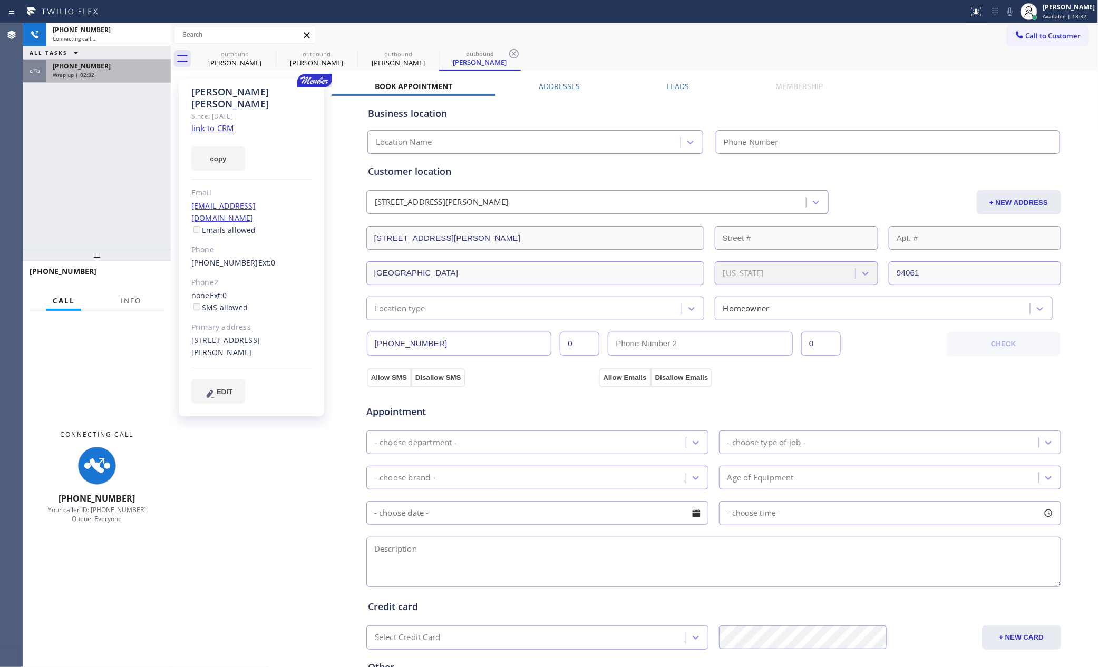
click at [118, 66] on div "[PHONE_NUMBER]" at bounding box center [109, 66] width 112 height 9
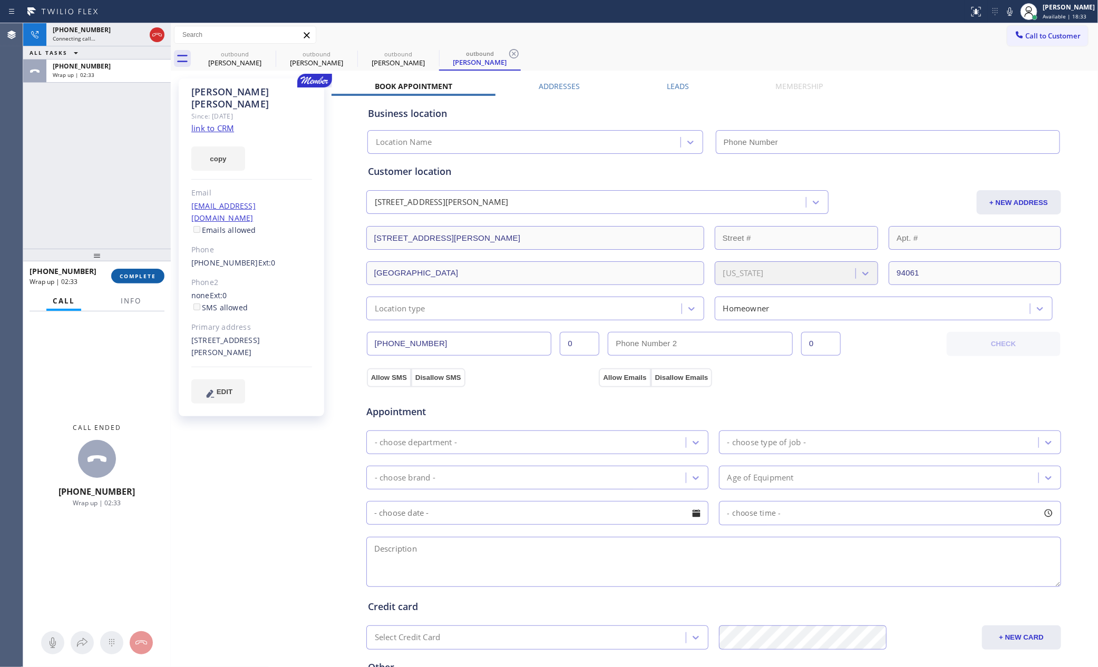
click at [140, 275] on span "COMPLETE" at bounding box center [138, 275] width 36 height 7
type input "[PHONE_NUMBER]"
click at [114, 122] on div "[PHONE_NUMBER] Connecting call… ALL TASKS ALL TASKS ACTIVE TASKS TASKS IN WRAP …" at bounding box center [97, 136] width 148 height 226
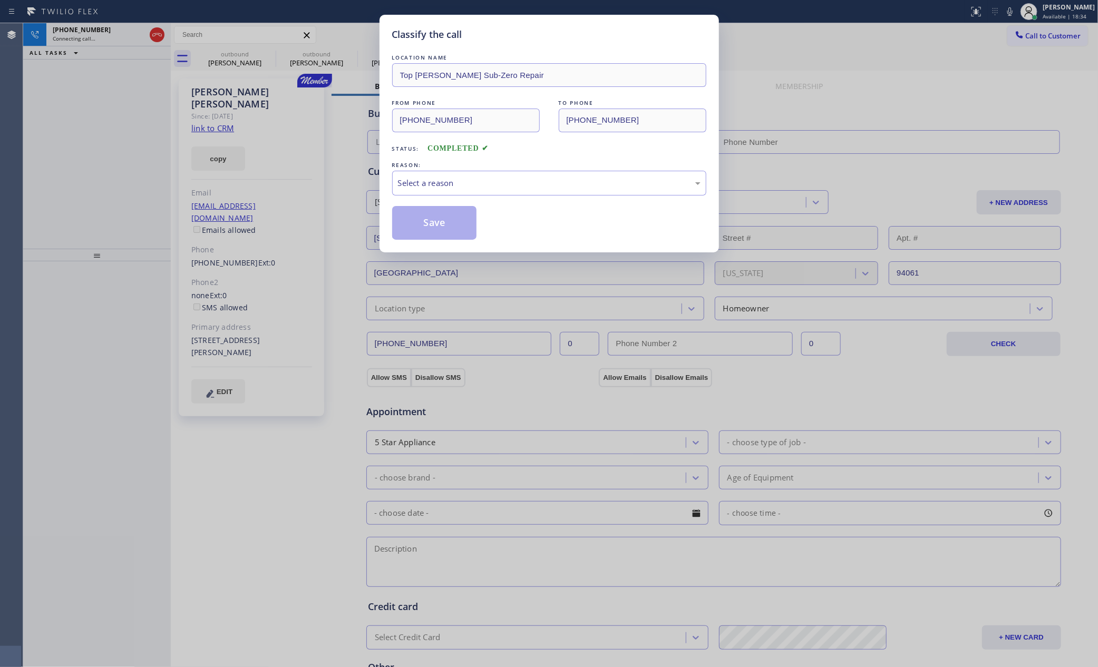
type input "[PHONE_NUMBER]"
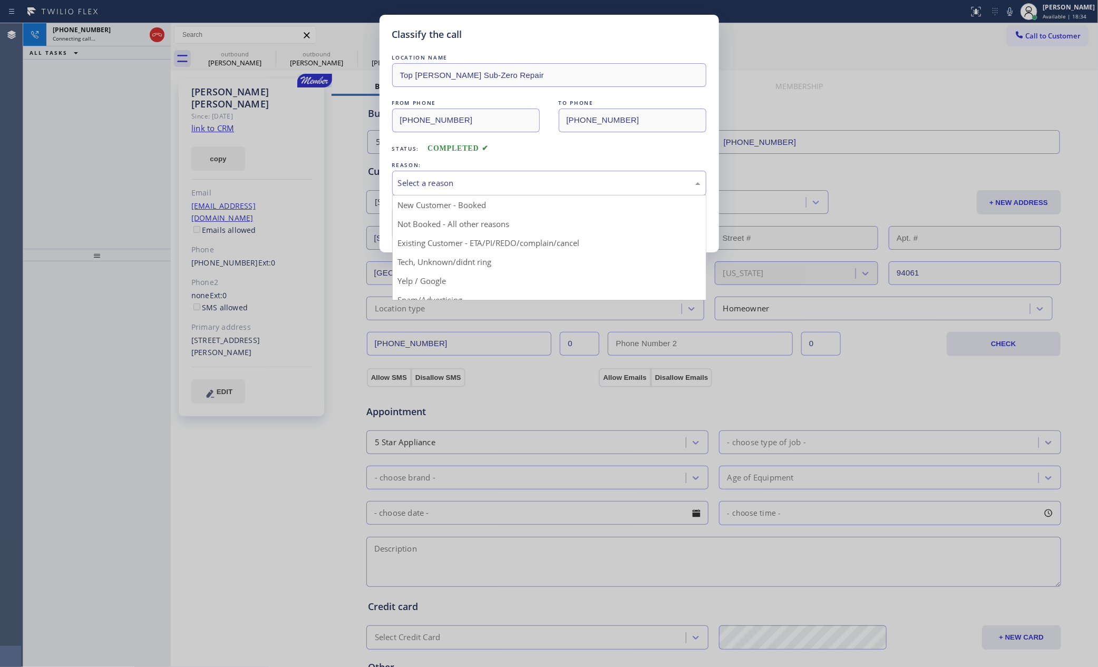
click at [475, 176] on div "Select a reason" at bounding box center [549, 183] width 314 height 25
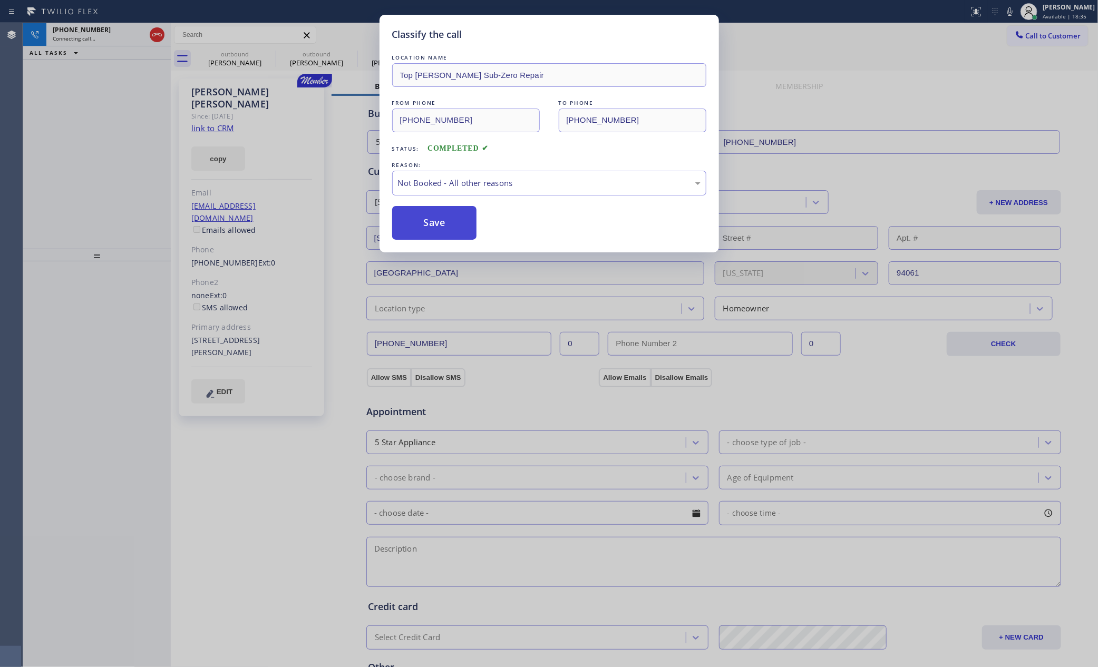
click at [433, 223] on button "Save" at bounding box center [434, 223] width 85 height 34
type input "[PHONE_NUMBER]"
click at [433, 223] on button "Save" at bounding box center [434, 223] width 85 height 34
click at [53, 127] on div "Classify the call LOCATION NAME Top [PERSON_NAME] Sub-Zero Repair FROM PHONE [P…" at bounding box center [549, 333] width 1098 height 667
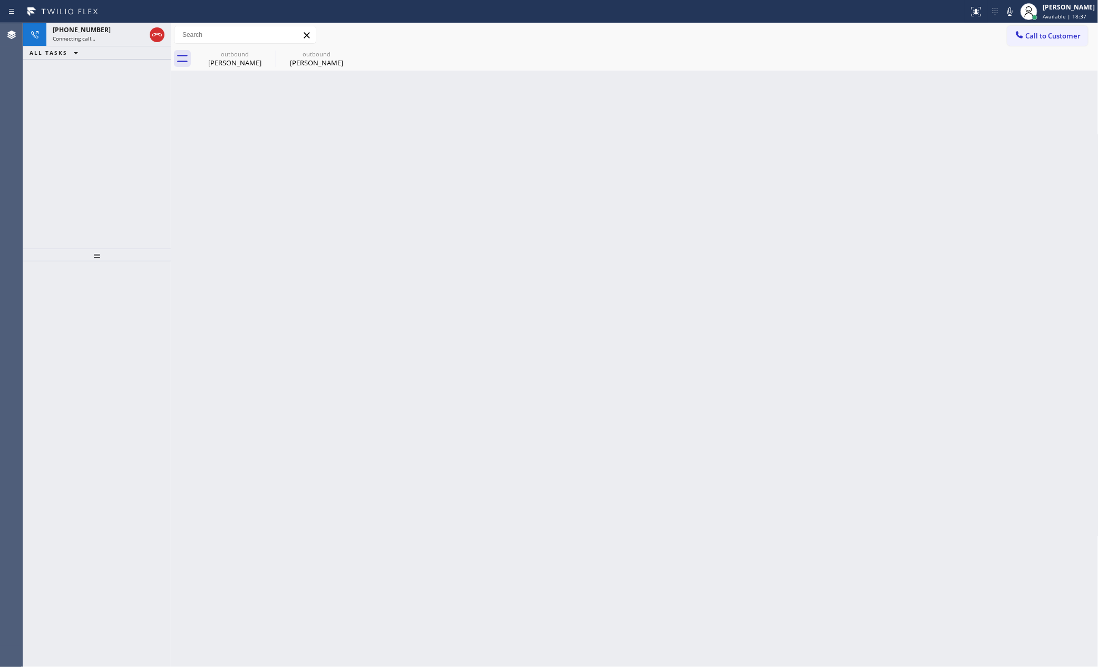
click at [53, 127] on div "[PHONE_NUMBER] Connecting call… ALL TASKS ALL TASKS ACTIVE TASKS TASKS IN WRAP …" at bounding box center [97, 136] width 148 height 226
click at [53, 127] on div "[PHONE_NUMBER] Live | 00:00 ALL TASKS ALL TASKS ACTIVE TASKS TASKS IN WRAP UP" at bounding box center [97, 136] width 148 height 226
drag, startPoint x: 70, startPoint y: 131, endPoint x: 87, endPoint y: 131, distance: 17.4
click at [71, 131] on div "[PHONE_NUMBER] Live | 00:01 ALL TASKS ALL TASKS ACTIVE TASKS TASKS IN WRAP UP" at bounding box center [97, 136] width 148 height 226
click at [79, 131] on div "[PHONE_NUMBER] Live | 00:01 ALL TASKS ALL TASKS ACTIVE TASKS TASKS IN WRAP UP" at bounding box center [97, 136] width 148 height 226
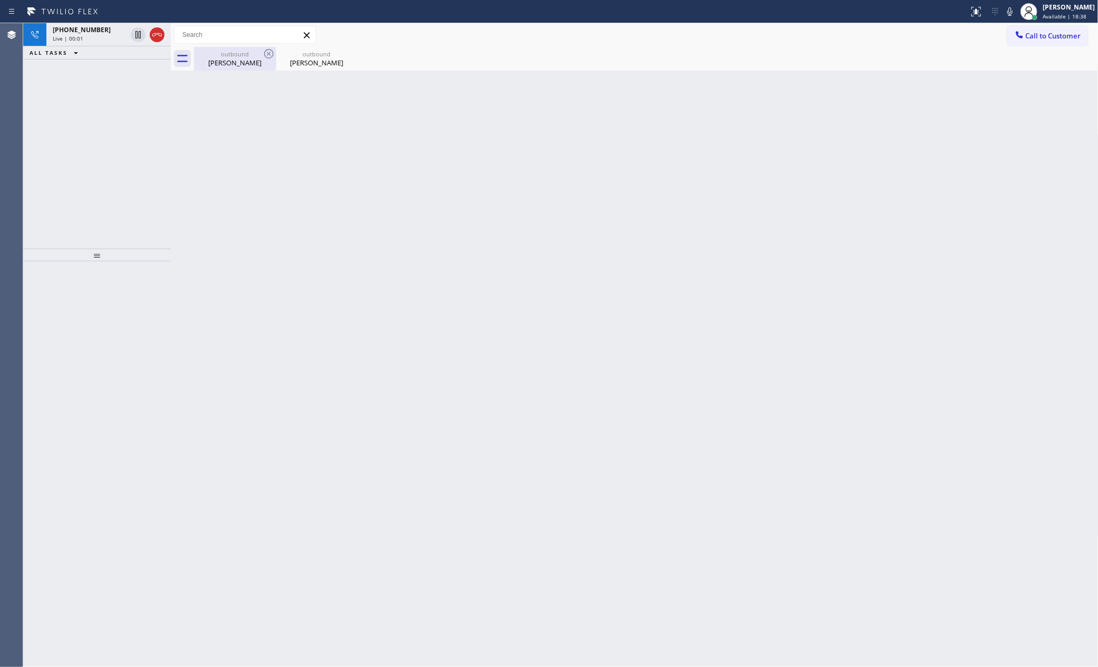
click at [250, 62] on div "[PERSON_NAME]" at bounding box center [235, 62] width 80 height 9
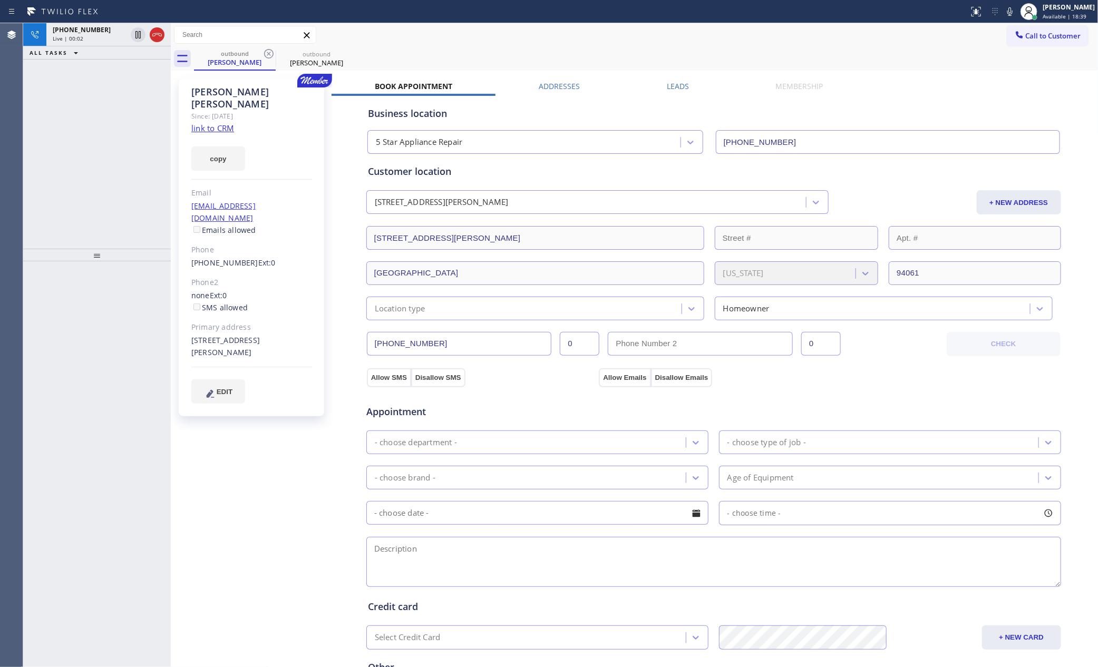
click at [680, 90] on label "Leads" at bounding box center [678, 86] width 22 height 10
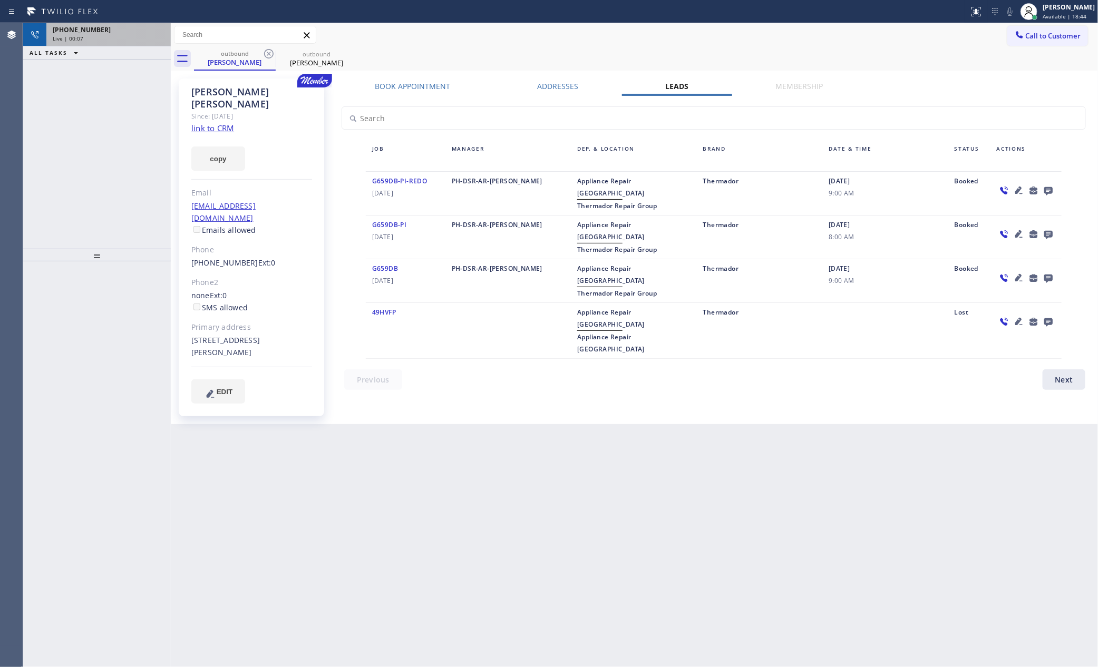
click at [73, 150] on div "[PHONE_NUMBER] Live | 00:07 ALL TASKS ALL TASKS ACTIVE TASKS TASKS IN WRAP UP" at bounding box center [97, 136] width 148 height 226
click at [218, 123] on link "link to CRM" at bounding box center [212, 128] width 43 height 11
drag, startPoint x: 93, startPoint y: 155, endPoint x: 111, endPoint y: 60, distance: 97.0
click at [96, 149] on div "ALL TASKS ALL TASKS ACTIVE TASKS TASKS IN WRAP UP [PHONE_NUMBER] Wrap up | 04:27" at bounding box center [97, 136] width 148 height 226
click at [112, 51] on div "Wrap up | 04:27" at bounding box center [109, 51] width 112 height 7
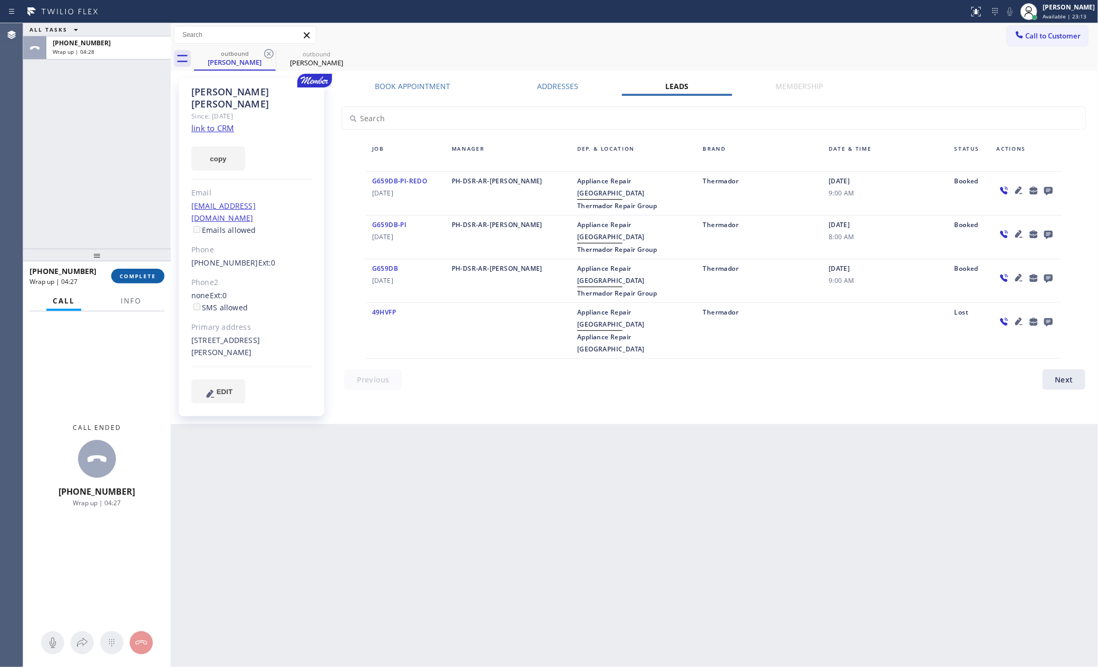
click at [134, 280] on button "COMPLETE" at bounding box center [137, 276] width 53 height 15
click at [113, 115] on div "ALL TASKS ALL TASKS ACTIVE TASKS TASKS IN WRAP UP [PHONE_NUMBER] Wrap up | 04:28" at bounding box center [97, 136] width 148 height 226
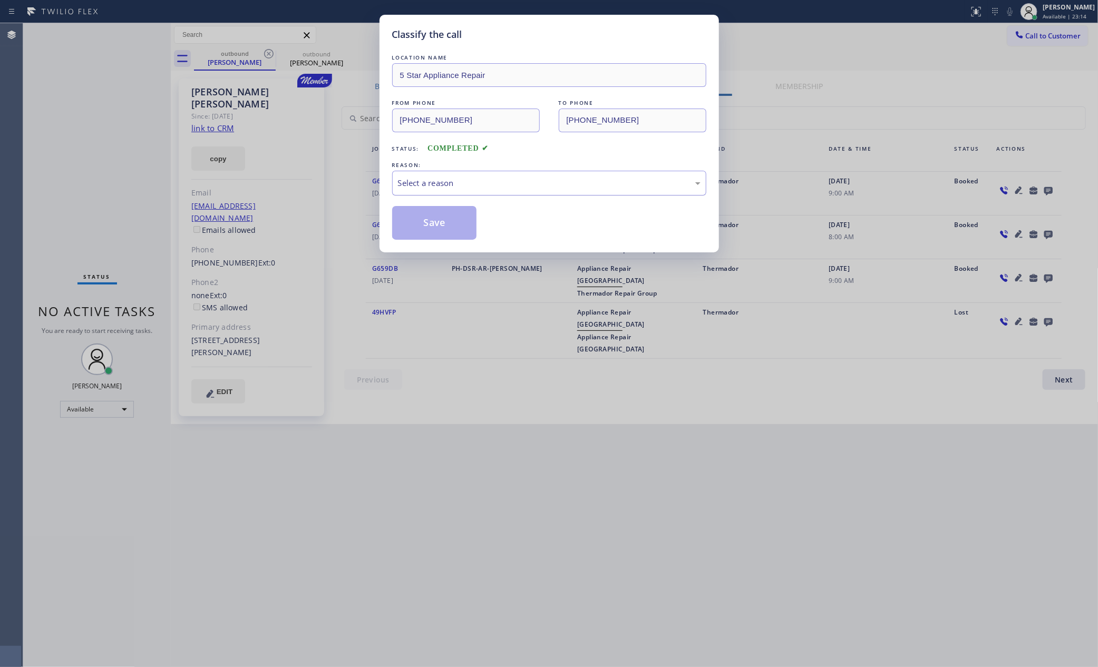
click at [432, 179] on div "Select a reason" at bounding box center [549, 183] width 303 height 12
click at [433, 227] on button "Save" at bounding box center [434, 223] width 85 height 34
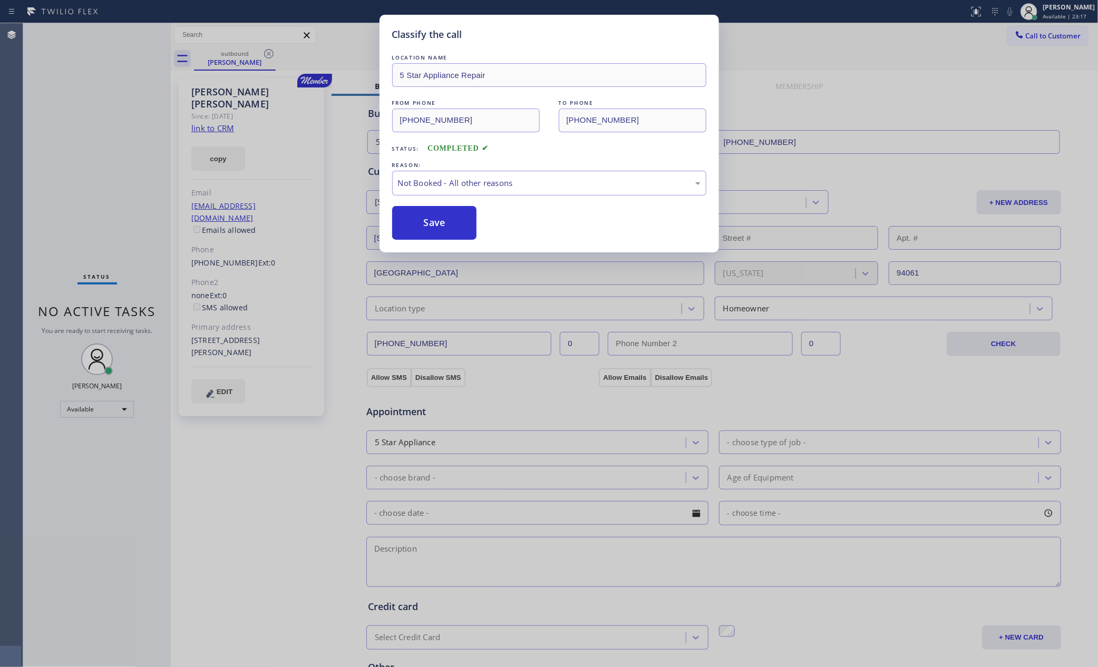
click at [433, 227] on button "Save" at bounding box center [434, 223] width 85 height 34
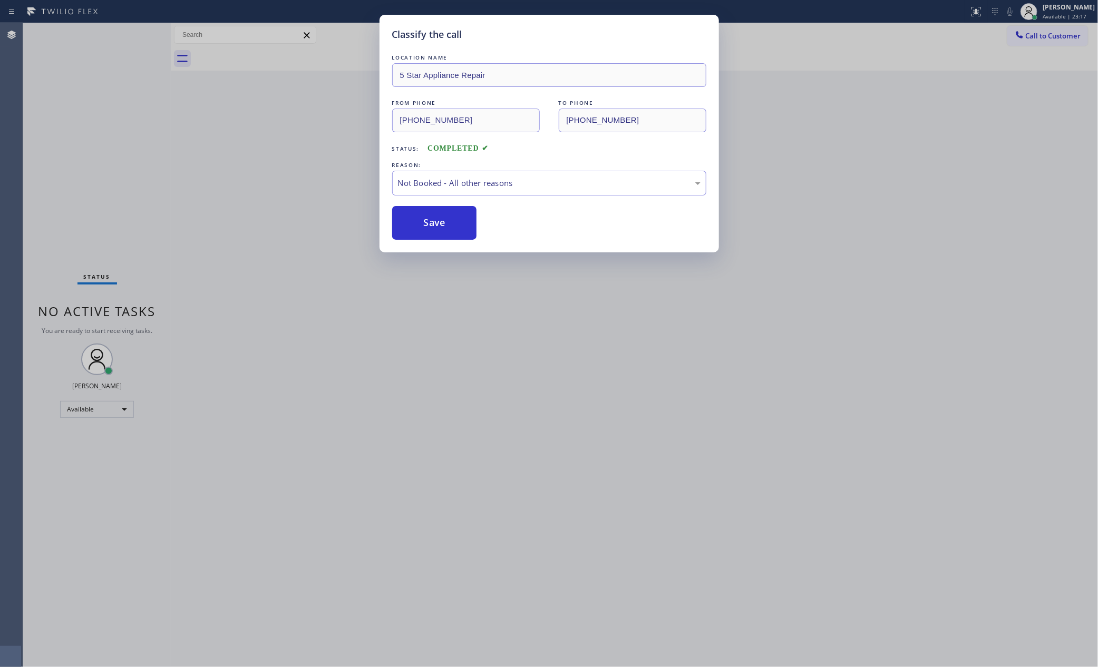
click at [433, 227] on button "Save" at bounding box center [434, 223] width 85 height 34
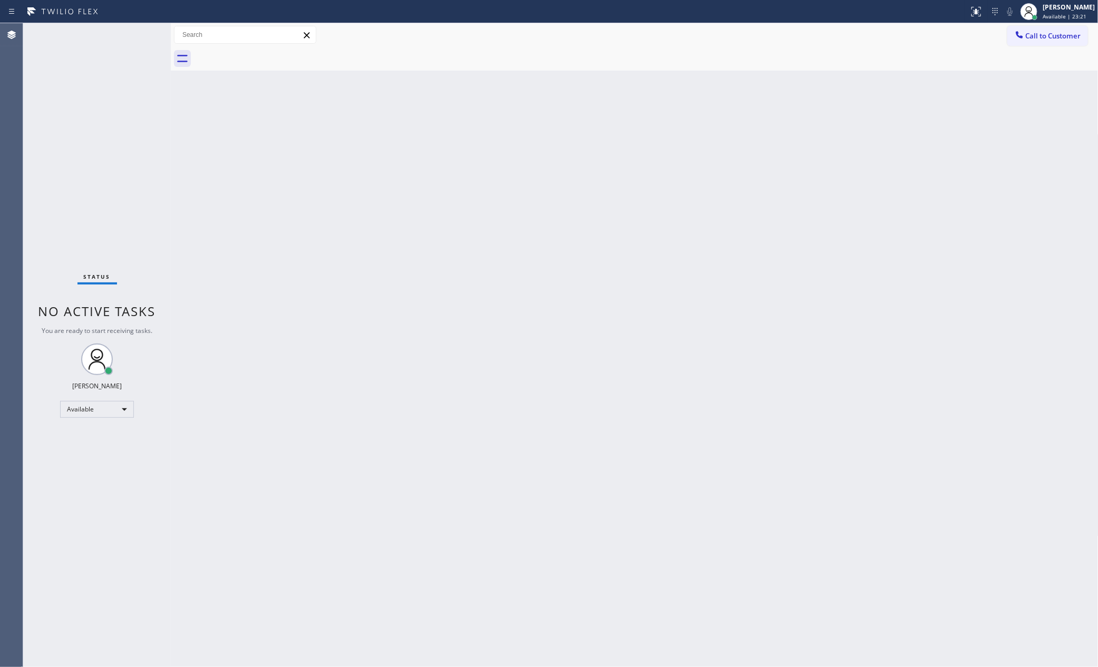
click at [432, 227] on div "Back to Dashboard Change Sender ID Customers Technicians Select a contact Outbo…" at bounding box center [635, 345] width 928 height 644
drag, startPoint x: 786, startPoint y: 503, endPoint x: 171, endPoint y: 510, distance: 614.6
click at [748, 499] on div "Back to Dashboard Change Sender ID Customers Technicians Select a contact Outbo…" at bounding box center [635, 345] width 928 height 644
drag, startPoint x: 456, startPoint y: 265, endPoint x: 460, endPoint y: 275, distance: 11.4
click at [456, 266] on div "Back to Dashboard Change Sender ID Customers Technicians Select a contact Outbo…" at bounding box center [635, 345] width 928 height 644
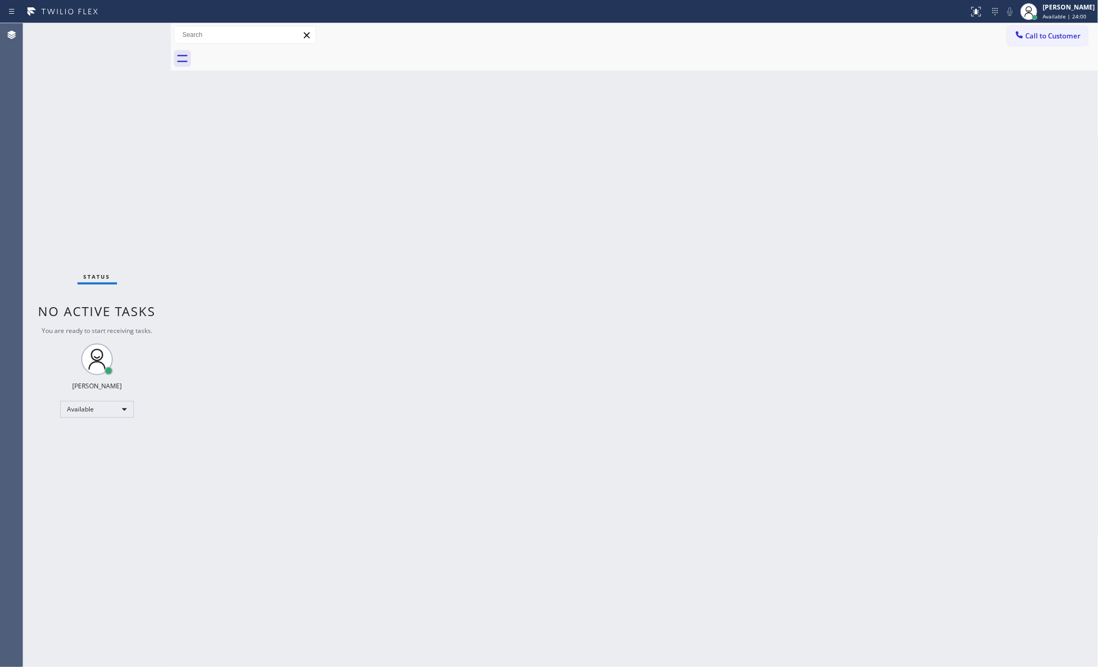
click at [474, 270] on div "Back to Dashboard Change Sender ID Customers Technicians Select a contact Outbo…" at bounding box center [635, 345] width 928 height 644
click at [478, 270] on div "Back to Dashboard Change Sender ID Customers Technicians Select a contact Outbo…" at bounding box center [635, 345] width 928 height 644
click at [269, 435] on div "Back to Dashboard Change Sender ID Customers Technicians Select a contact Outbo…" at bounding box center [635, 345] width 928 height 644
click at [508, 89] on div "Back to Dashboard Change Sender ID Customers Technicians Select a contact Outbo…" at bounding box center [635, 345] width 928 height 644
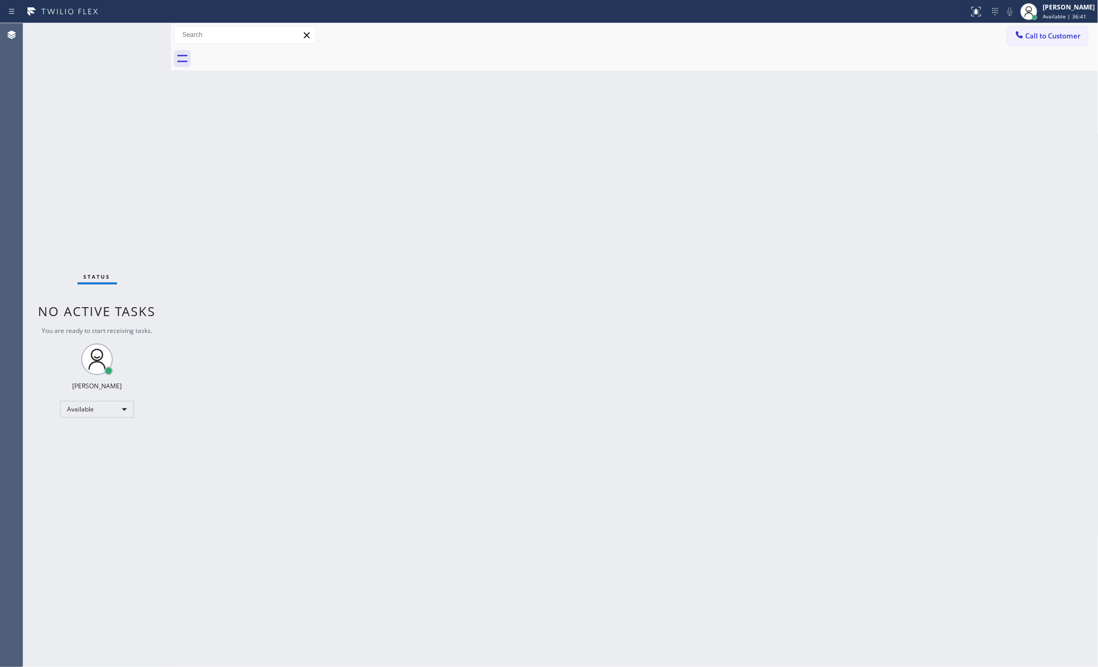
click at [548, 345] on div "Back to Dashboard Change Sender ID Customers Technicians Select a contact Outbo…" at bounding box center [635, 345] width 928 height 644
click at [222, 225] on div "Back to Dashboard Change Sender ID Customers Technicians Select a contact Outbo…" at bounding box center [635, 345] width 928 height 644
drag, startPoint x: 508, startPoint y: 504, endPoint x: 633, endPoint y: 62, distance: 460.2
click at [563, 424] on div "Back to Dashboard Change Sender ID Customers Technicians Select a contact Outbo…" at bounding box center [635, 345] width 928 height 644
click at [123, 410] on div "Available" at bounding box center [97, 409] width 74 height 17
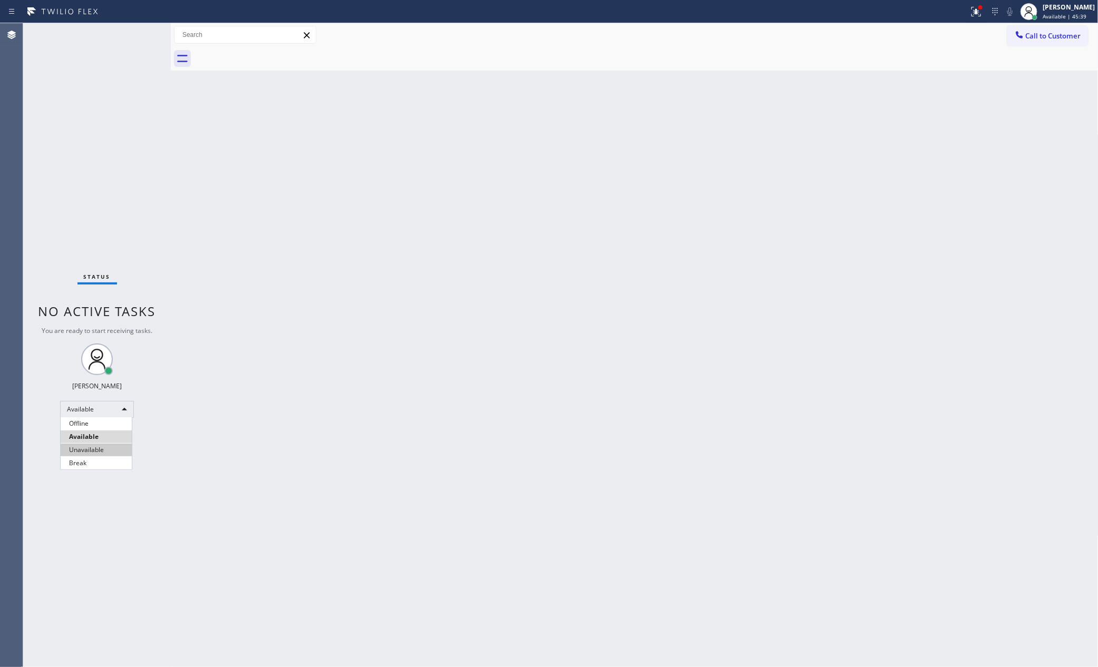
click at [109, 454] on li "Unavailable" at bounding box center [96, 450] width 71 height 13
click at [546, 378] on div "Back to Dashboard Change Sender ID Customers Technicians Select a contact Outbo…" at bounding box center [635, 345] width 928 height 644
click at [589, 261] on div "Back to Dashboard Change Sender ID Customers Technicians Select a contact Outbo…" at bounding box center [635, 345] width 928 height 644
click at [628, 362] on div "Back to Dashboard Change Sender ID Customers Technicians Select a contact Outbo…" at bounding box center [635, 345] width 928 height 644
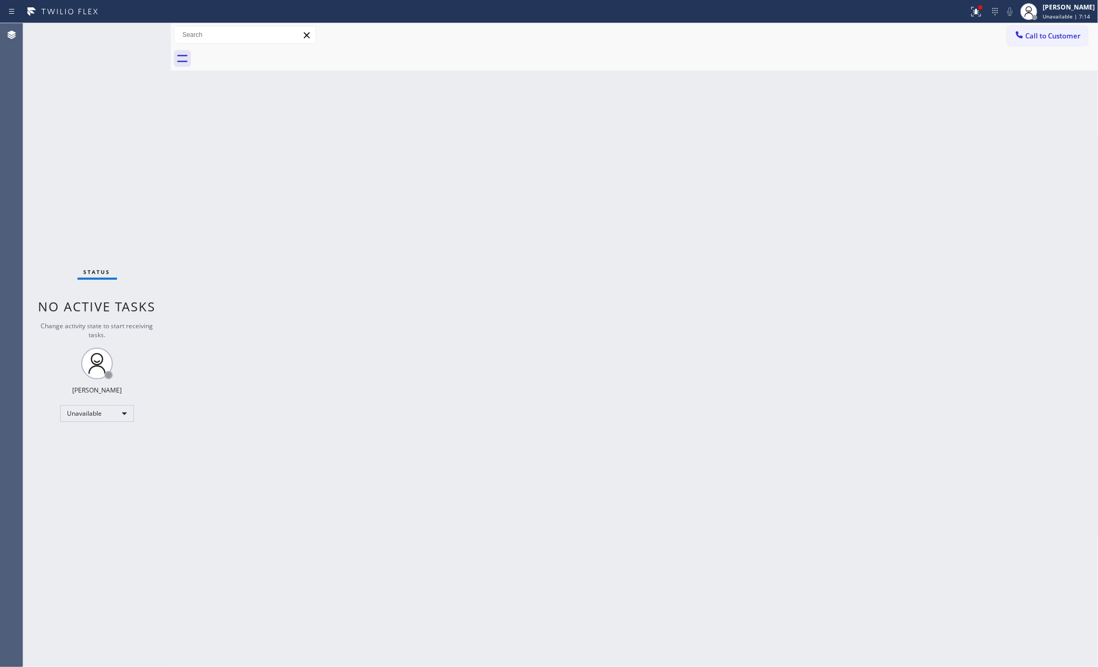
click at [628, 362] on div "Back to Dashboard Change Sender ID Customers Technicians Select a contact Outbo…" at bounding box center [635, 345] width 928 height 644
click at [116, 416] on div "Unavailable" at bounding box center [97, 413] width 74 height 17
drag, startPoint x: 96, startPoint y: 440, endPoint x: 231, endPoint y: 424, distance: 135.9
click at [106, 437] on li "Available" at bounding box center [96, 441] width 71 height 13
click at [488, 405] on div "Back to Dashboard Change Sender ID Customers Technicians Select a contact Outbo…" at bounding box center [635, 345] width 928 height 644
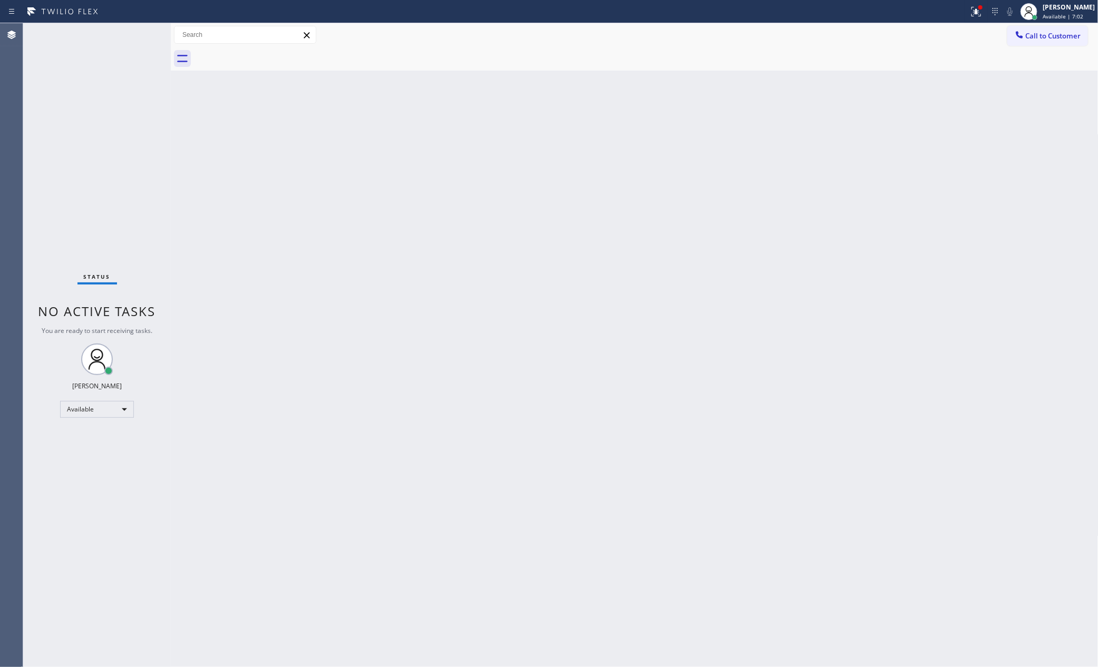
drag, startPoint x: 488, startPoint y: 405, endPoint x: 669, endPoint y: 390, distance: 182.5
click at [669, 390] on div "Back to Dashboard Change Sender ID Customers Technicians Select a contact Outbo…" at bounding box center [635, 345] width 928 height 644
click at [138, 38] on icon at bounding box center [138, 34] width 13 height 13
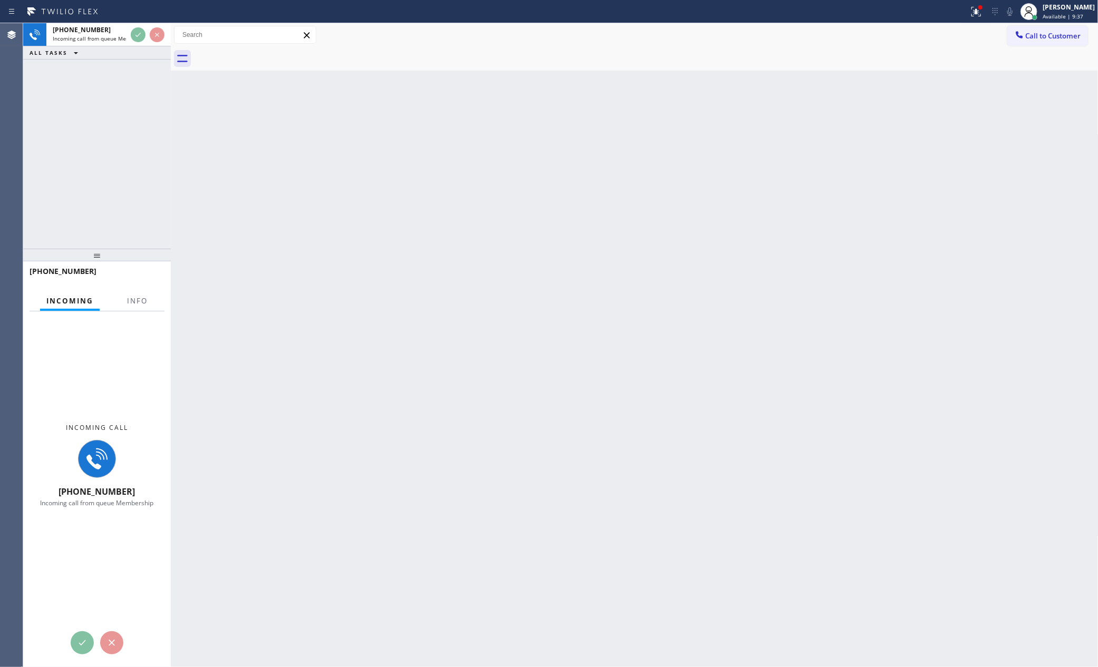
click at [130, 145] on div "[PHONE_NUMBER] Incoming call from queue Membership ALL TASKS ALL TASKS ACTIVE T…" at bounding box center [97, 136] width 148 height 226
click at [130, 147] on div "[PHONE_NUMBER] Incoming call from queue Membership ALL TASKS ALL TASKS ACTIVE T…" at bounding box center [97, 136] width 148 height 226
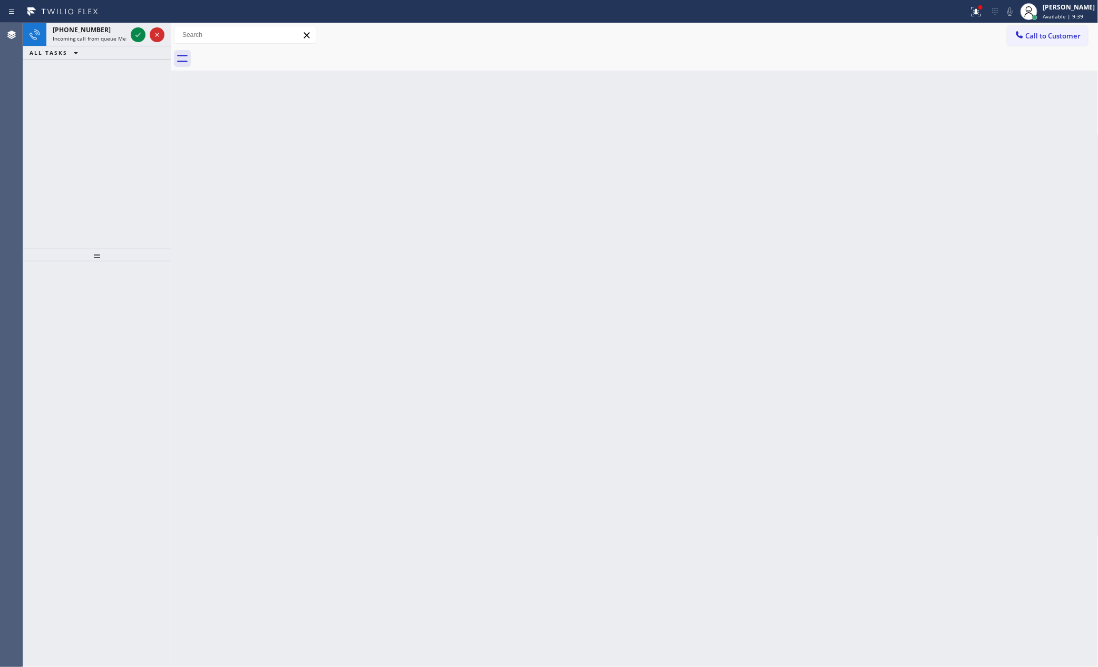
drag, startPoint x: 130, startPoint y: 147, endPoint x: 161, endPoint y: 18, distance: 132.9
click at [145, 122] on div "[PHONE_NUMBER] Incoming call from queue Membership ALL TASKS ALL TASKS ACTIVE T…" at bounding box center [97, 136] width 148 height 226
click at [142, 36] on icon at bounding box center [138, 34] width 13 height 13
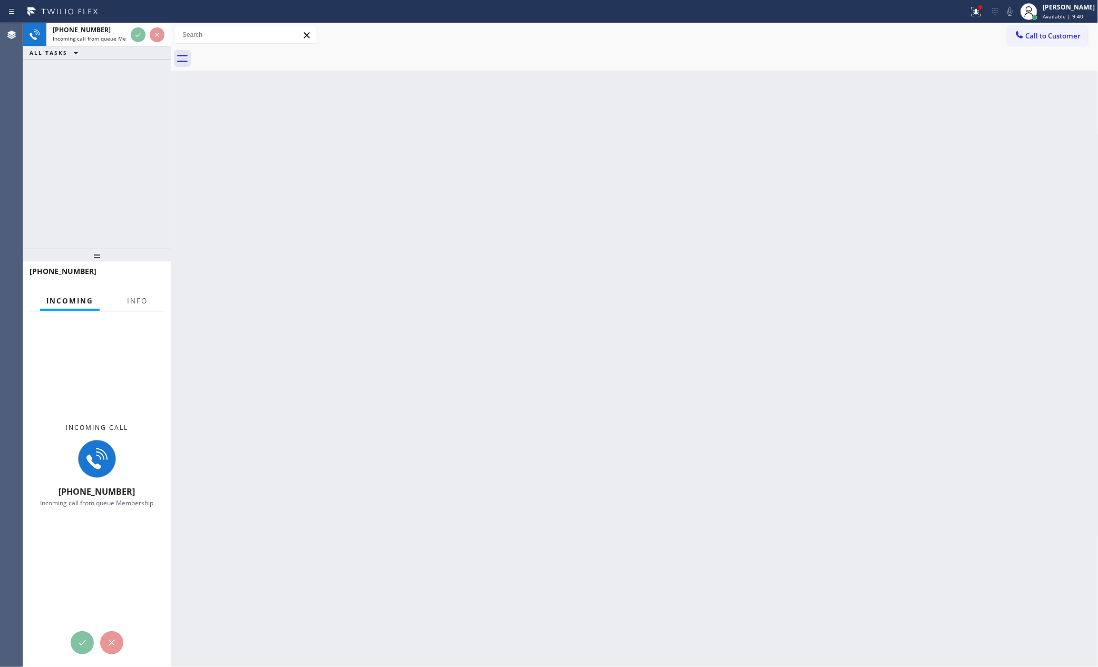
click at [151, 195] on div "[PHONE_NUMBER] Incoming call from queue Membership ALL TASKS ALL TASKS ACTIVE T…" at bounding box center [97, 136] width 148 height 226
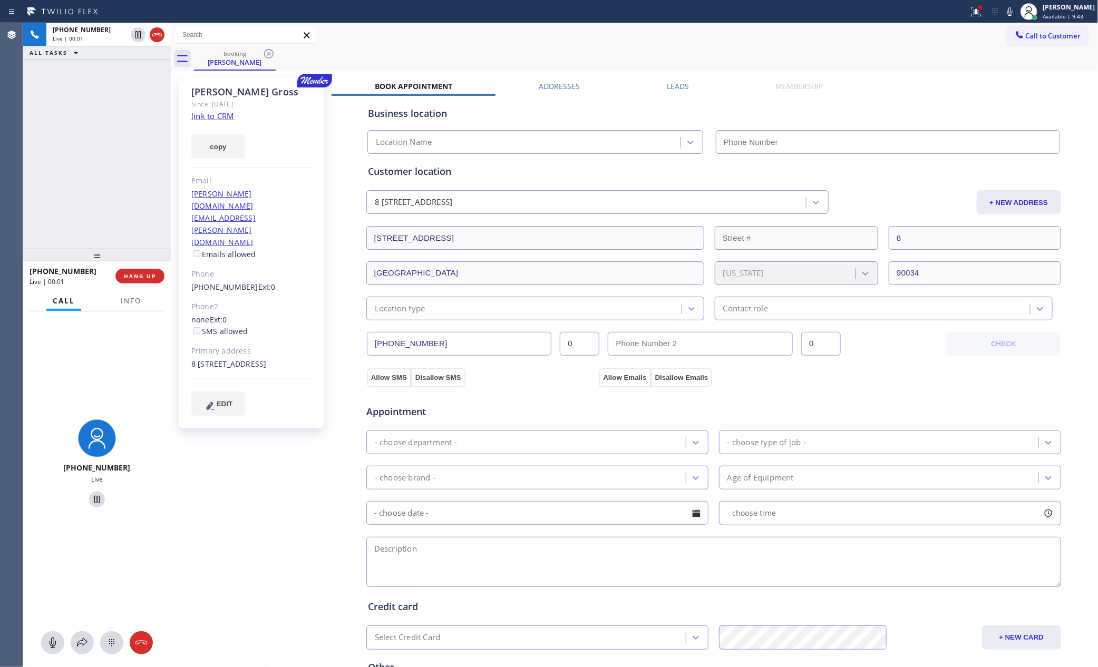
type input "[PHONE_NUMBER]"
click at [147, 177] on div "[PHONE_NUMBER] Live | 00:01 ALL TASKS ALL TASKS ACTIVE TASKS TASKS IN WRAP UP" at bounding box center [97, 136] width 148 height 226
click at [75, 152] on div "[PHONE_NUMBER] Live | 00:08 ALL TASKS ALL TASKS ACTIVE TASKS TASKS IN WRAP UP" at bounding box center [97, 136] width 148 height 226
click at [195, 112] on link "link to CRM" at bounding box center [212, 116] width 43 height 11
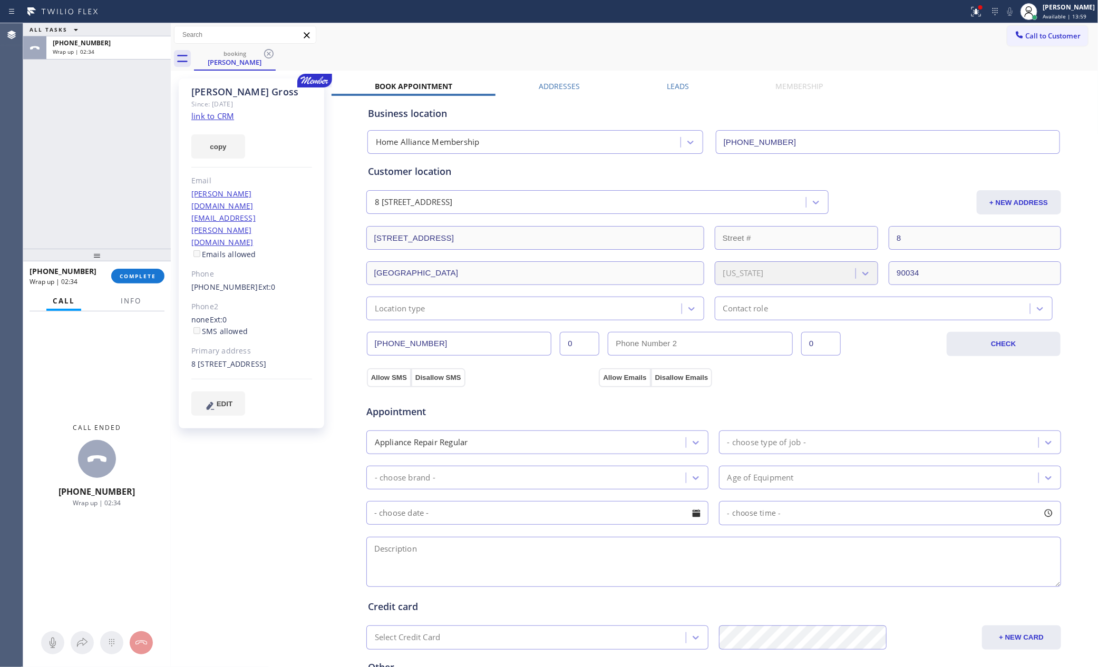
click at [84, 143] on div "ALL TASKS ALL TASKS ACTIVE TASKS TASKS IN WRAP UP [PHONE_NUMBER] Wrap up | 02:34" at bounding box center [97, 136] width 148 height 226
drag, startPoint x: 84, startPoint y: 143, endPoint x: 104, endPoint y: 316, distance: 174.6
click at [84, 150] on div "ALL TASKS ALL TASKS ACTIVE TASKS TASKS IN WRAP UP [PHONE_NUMBER] Wrap up | 02:35" at bounding box center [97, 136] width 148 height 226
click at [94, 178] on div "ALL TASKS ALL TASKS ACTIVE TASKS TASKS IN WRAP UP [PHONE_NUMBER] Wrap up | 02:35" at bounding box center [97, 136] width 148 height 226
drag, startPoint x: 122, startPoint y: 157, endPoint x: 454, endPoint y: 8, distance: 363.6
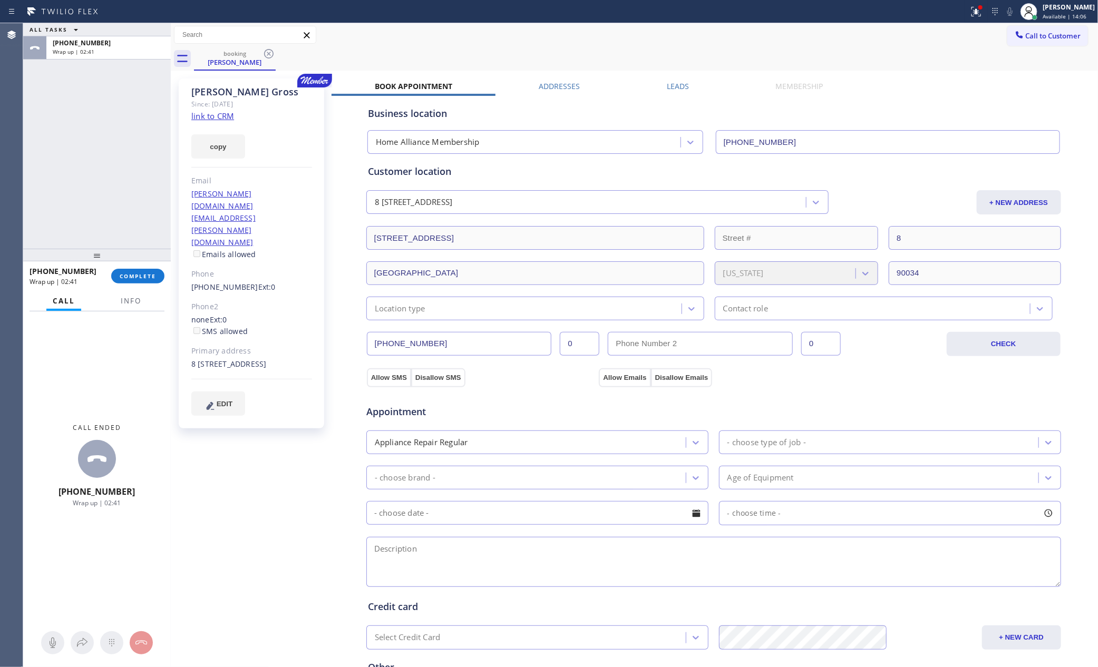
click at [223, 127] on div "ALL TASKS ALL TASKS ACTIVE TASKS TASKS IN WRAP UP [PHONE_NUMBER] Wrap up | 02:4…" at bounding box center [560, 345] width 1075 height 644
click at [659, 113] on div "Business location" at bounding box center [714, 113] width 692 height 14
click at [103, 234] on div "ALL TASKS ALL TASKS ACTIVE TASKS TASKS IN WRAP UP [PHONE_NUMBER] Wrap up | 08:54" at bounding box center [97, 136] width 148 height 226
click at [120, 49] on div "Wrap up | 08:55" at bounding box center [109, 51] width 112 height 7
click at [129, 276] on span "COMPLETE" at bounding box center [138, 275] width 36 height 7
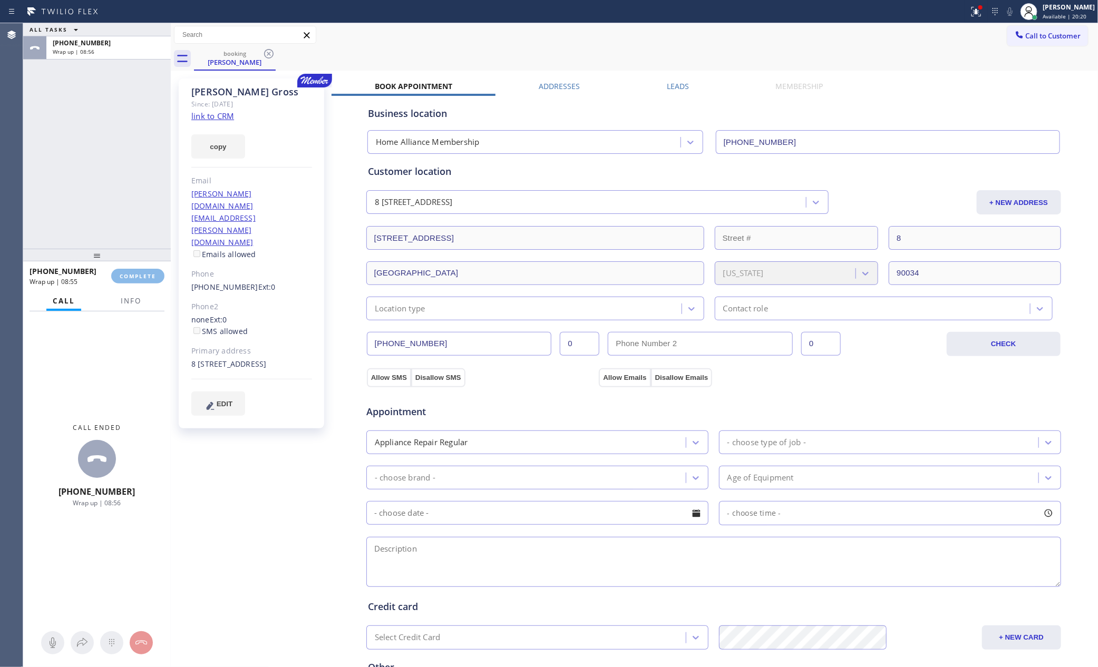
click at [121, 184] on div "ALL TASKS ALL TASKS ACTIVE TASKS TASKS IN WRAP UP [PHONE_NUMBER] Wrap up | 08:56" at bounding box center [97, 136] width 148 height 226
click at [138, 213] on div "ALL TASKS ALL TASKS ACTIVE TASKS TASKS IN WRAP UP [PHONE_NUMBER] Wrap up | 08:59" at bounding box center [97, 136] width 148 height 226
click at [138, 280] on button "COMPLETE" at bounding box center [137, 276] width 53 height 15
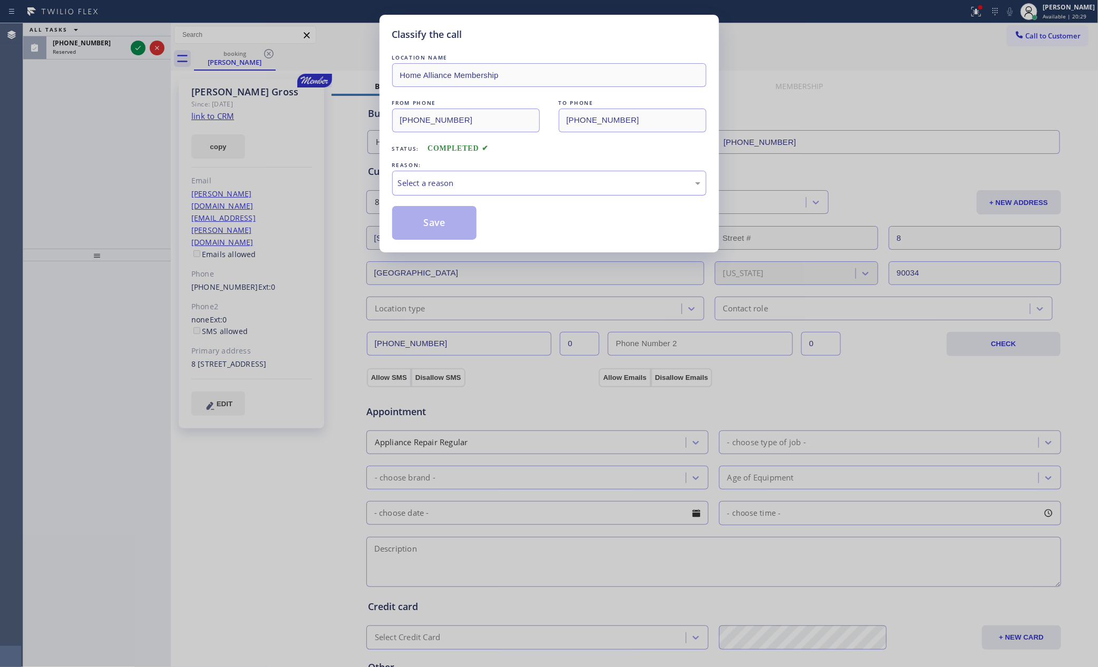
click at [437, 190] on div "Select a reason" at bounding box center [549, 183] width 314 height 25
click at [446, 223] on button "Save" at bounding box center [434, 223] width 85 height 34
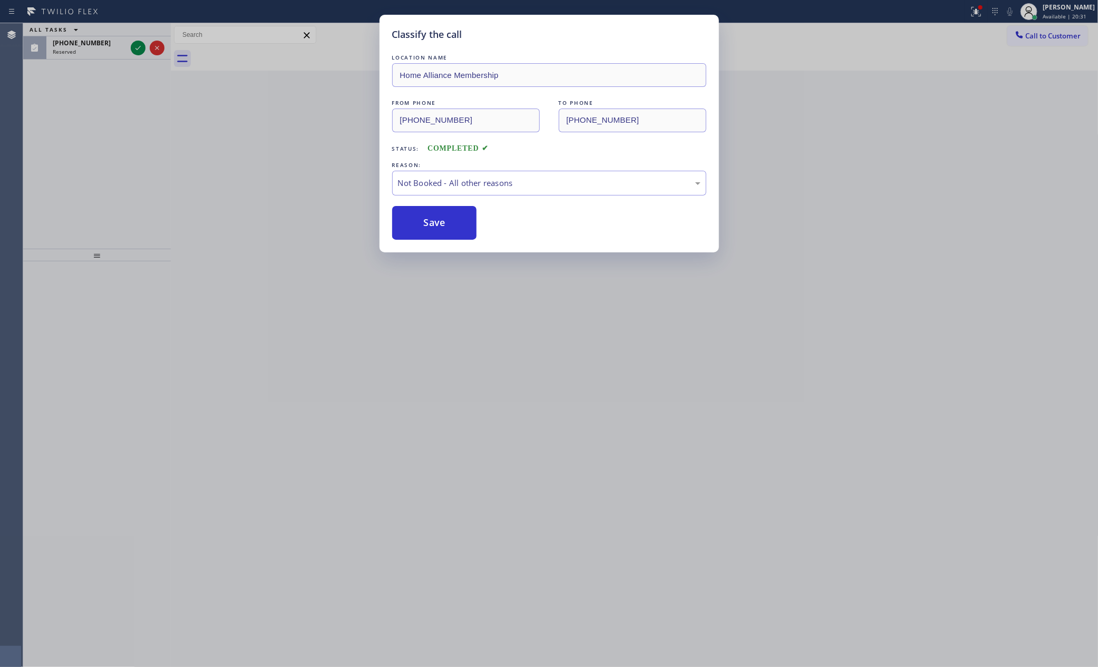
drag, startPoint x: 446, startPoint y: 223, endPoint x: 66, endPoint y: 187, distance: 381.8
click at [427, 229] on button "Save" at bounding box center [434, 223] width 85 height 34
click at [59, 180] on div "Classify the call LOCATION NAME Home Alliance Membership FROM PHONE [PHONE_NUMB…" at bounding box center [549, 333] width 1098 height 667
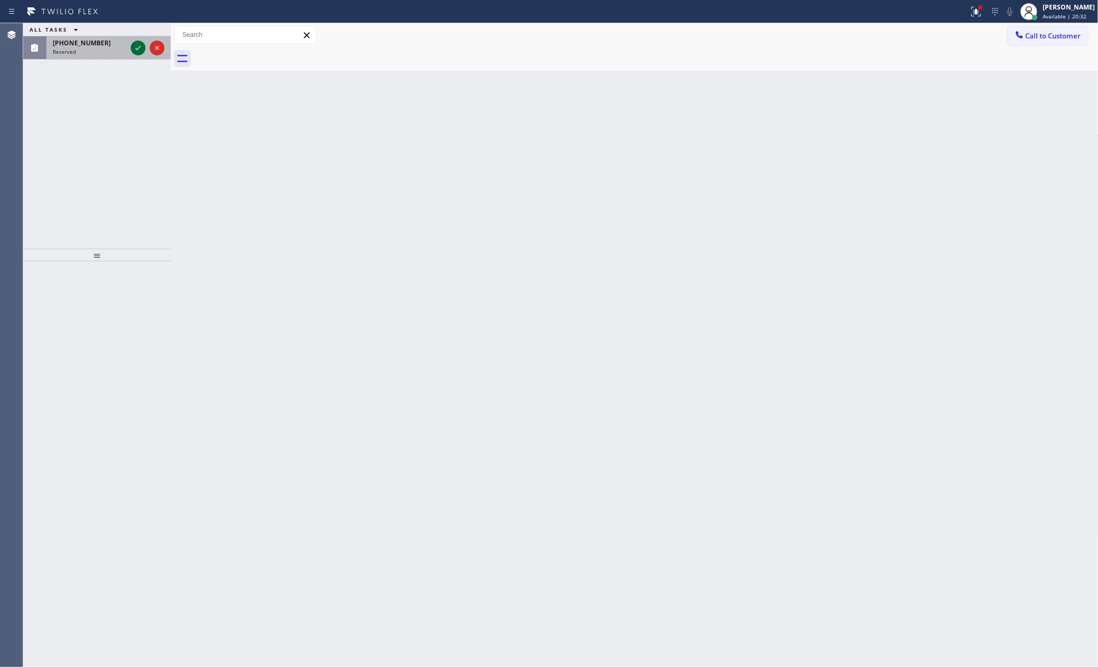
drag, startPoint x: 136, startPoint y: 48, endPoint x: 130, endPoint y: 128, distance: 80.3
click at [136, 49] on icon at bounding box center [138, 48] width 13 height 13
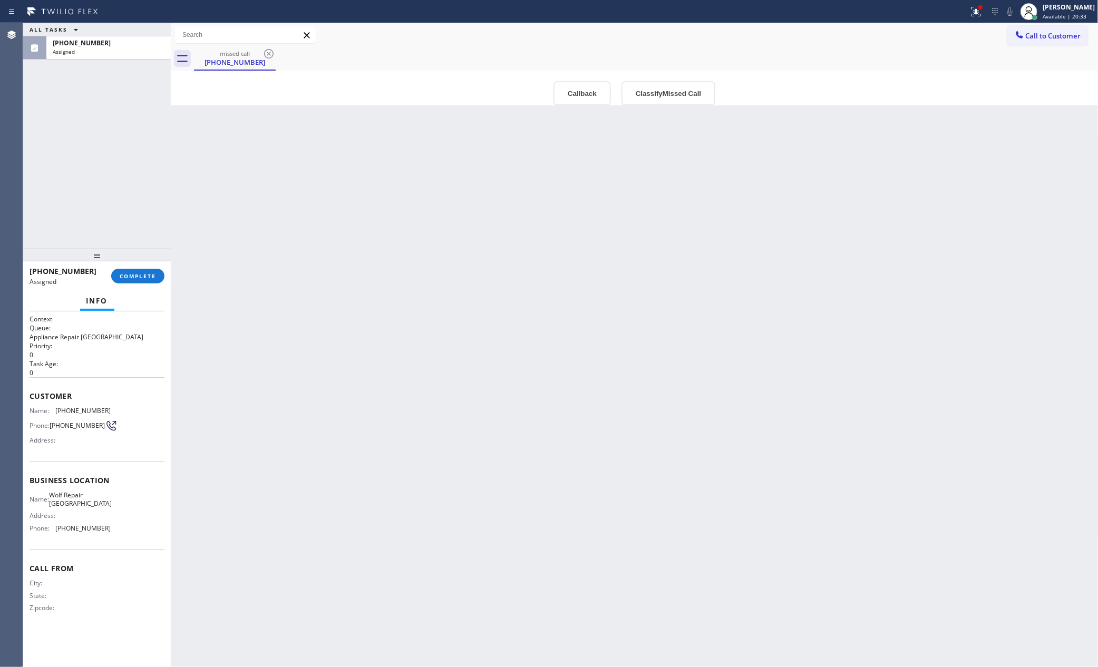
click at [131, 181] on div "ALL TASKS ALL TASKS ACTIVE TASKS TASKS IN WRAP UP [PHONE_NUMBER] Assigned" at bounding box center [97, 136] width 148 height 226
click at [586, 99] on button "Callback" at bounding box center [581, 93] width 57 height 24
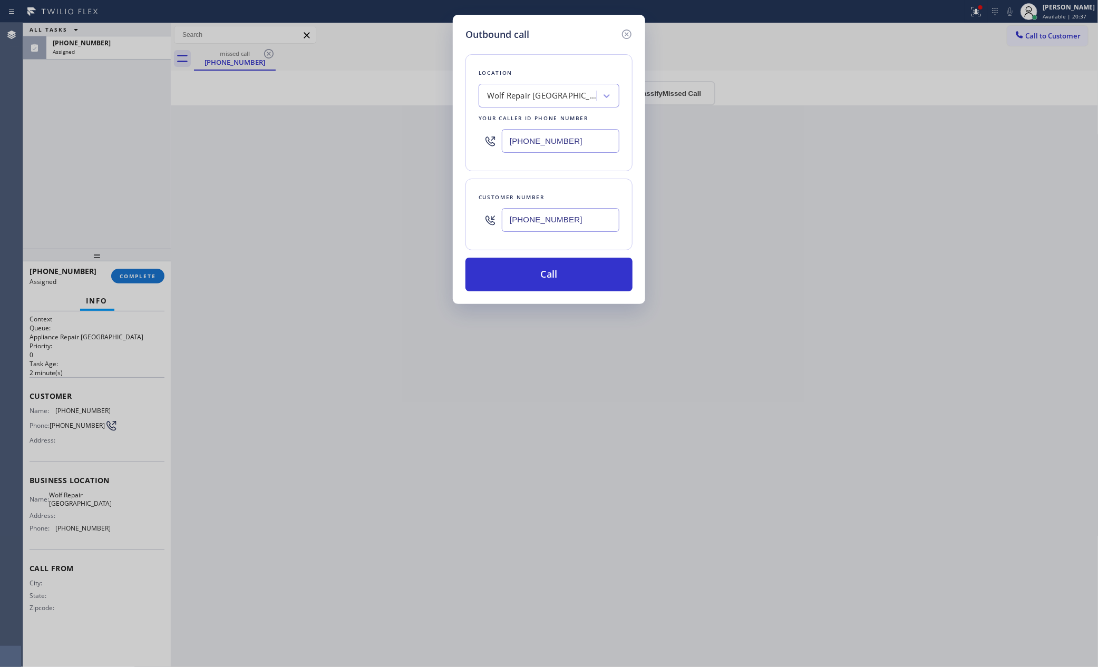
click at [554, 257] on div "Location Wolf Repair [GEOGRAPHIC_DATA] Your caller id phone number [PHONE_NUMBE…" at bounding box center [548, 167] width 167 height 250
click at [540, 270] on button "Call" at bounding box center [548, 275] width 167 height 34
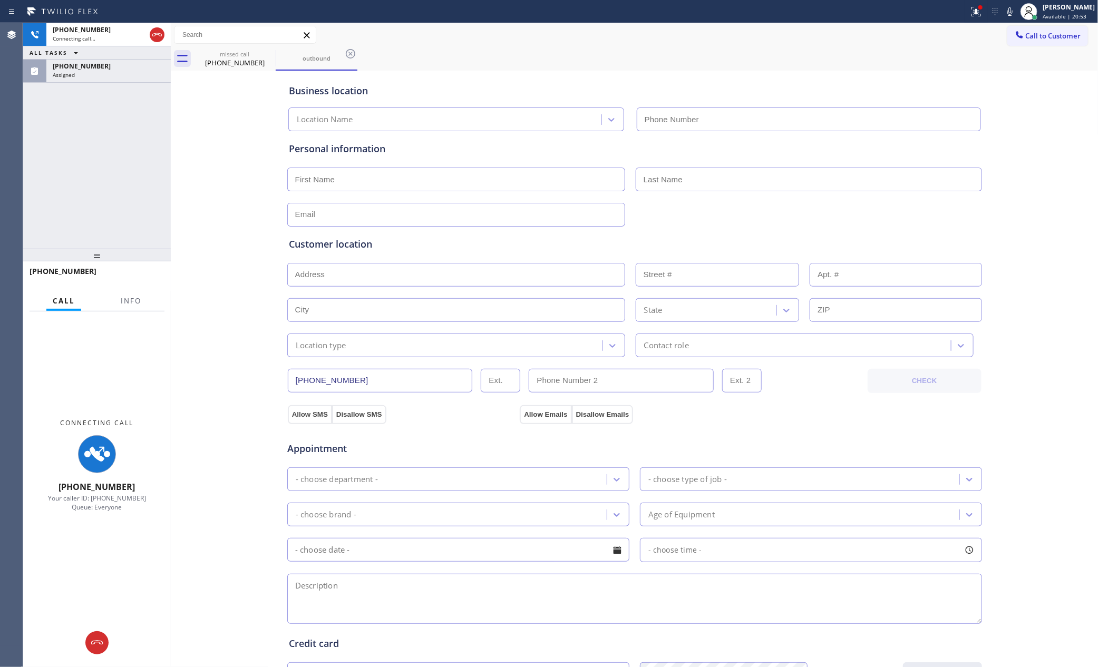
type input "[PHONE_NUMBER]"
click at [155, 35] on icon at bounding box center [156, 34] width 9 height 3
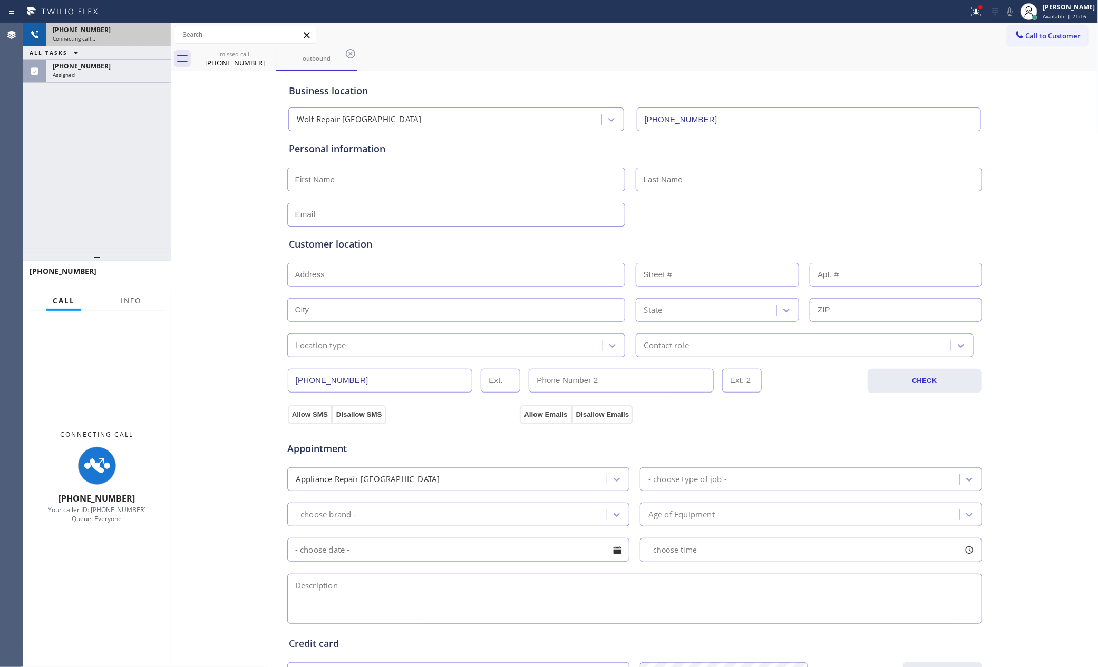
click at [113, 199] on div "[PHONE_NUMBER] Connecting call… ALL TASKS ALL TASKS ACTIVE TASKS TASKS IN WRAP …" at bounding box center [97, 136] width 148 height 226
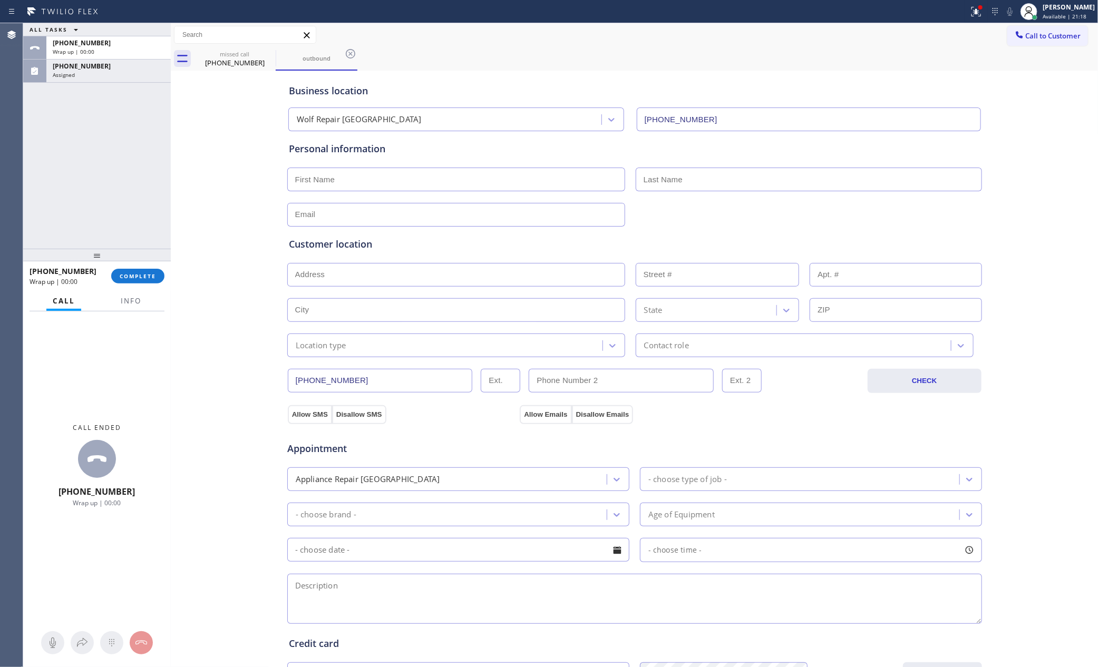
drag, startPoint x: 147, startPoint y: 276, endPoint x: 124, endPoint y: 173, distance: 105.4
click at [147, 276] on span "COMPLETE" at bounding box center [138, 275] width 36 height 7
click at [123, 170] on div "ALL TASKS ALL TASKS ACTIVE TASKS TASKS IN WRAP UP [PHONE_NUMBER] Wrap up | 00:[…" at bounding box center [97, 136] width 148 height 226
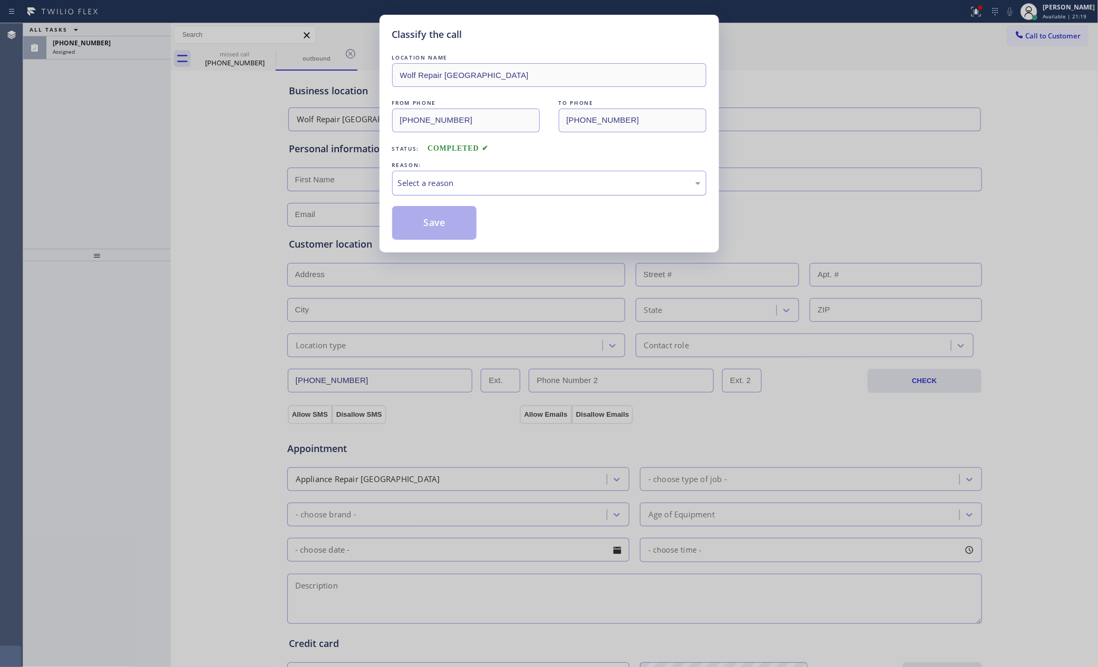
click at [455, 174] on div "Select a reason" at bounding box center [549, 183] width 314 height 25
click at [451, 228] on button "Save" at bounding box center [434, 223] width 85 height 34
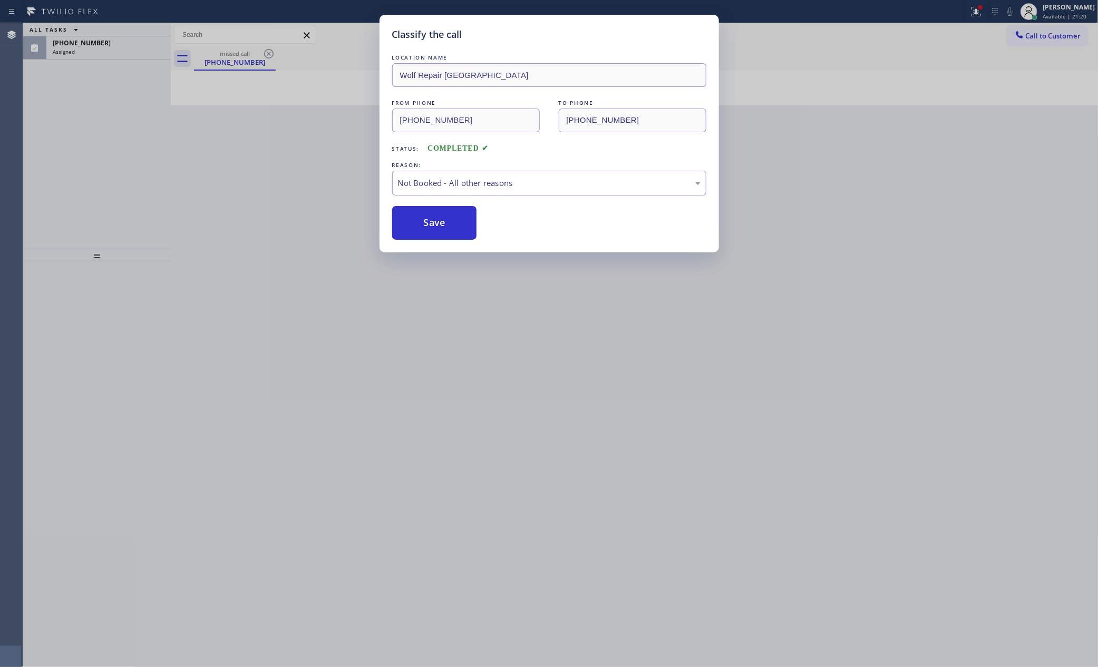
click at [451, 228] on button "Save" at bounding box center [434, 223] width 85 height 34
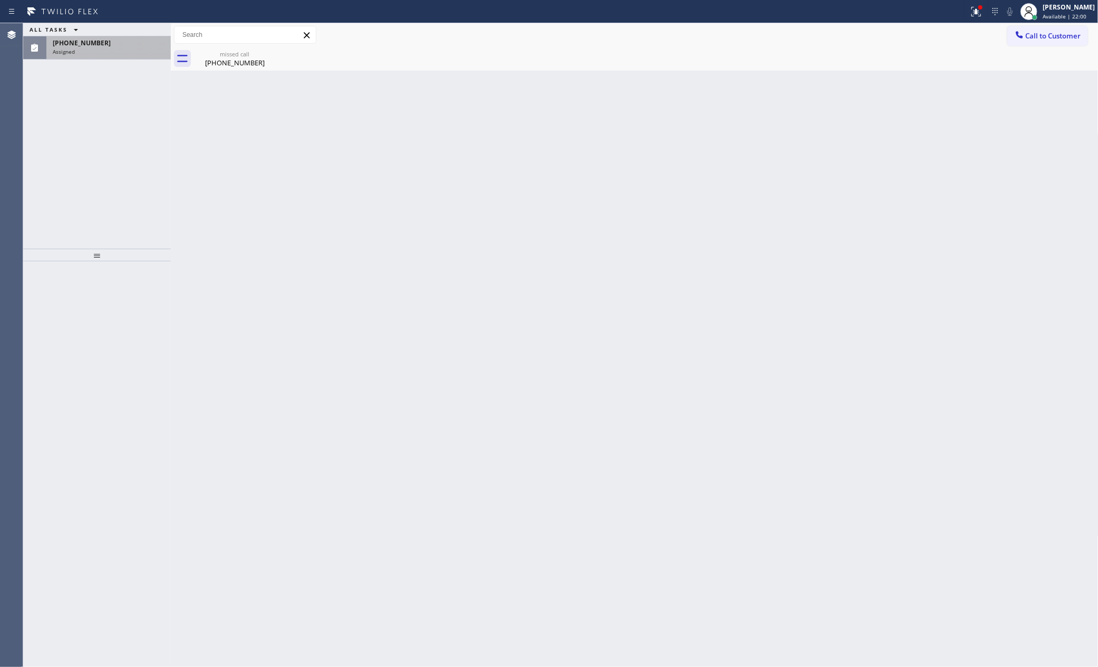
click at [111, 46] on div "[PHONE_NUMBER]" at bounding box center [109, 42] width 112 height 9
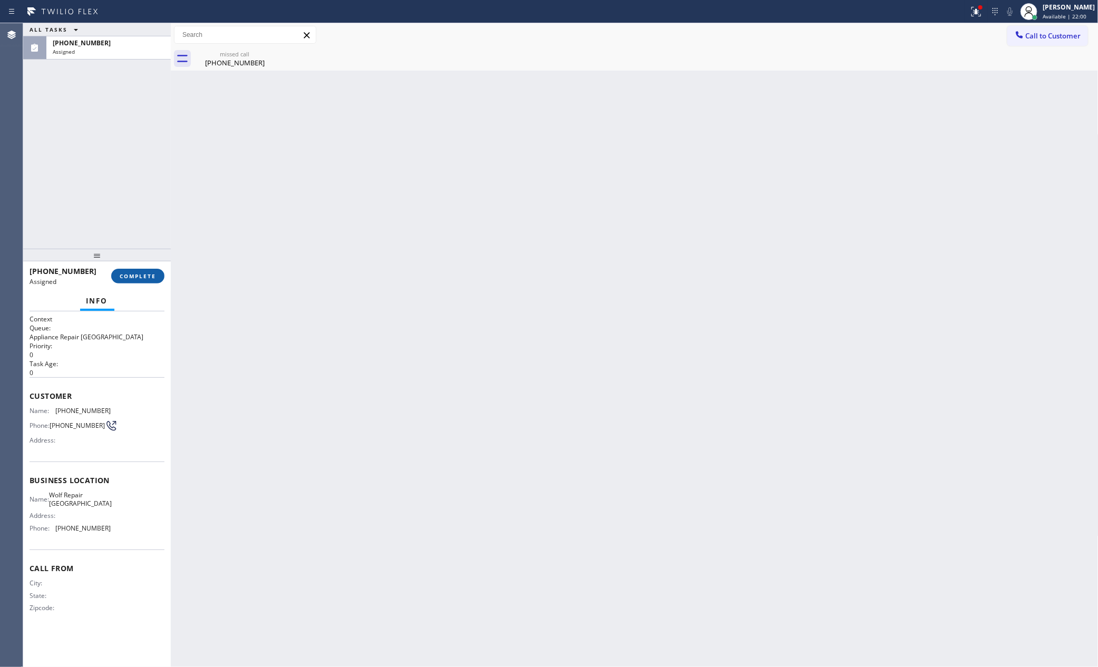
click at [138, 275] on span "COMPLETE" at bounding box center [138, 275] width 36 height 7
click at [131, 155] on div "ALL TASKS ALL TASKS ACTIVE TASKS TASKS IN WRAP UP [PHONE_NUMBER] Assigned" at bounding box center [97, 136] width 148 height 226
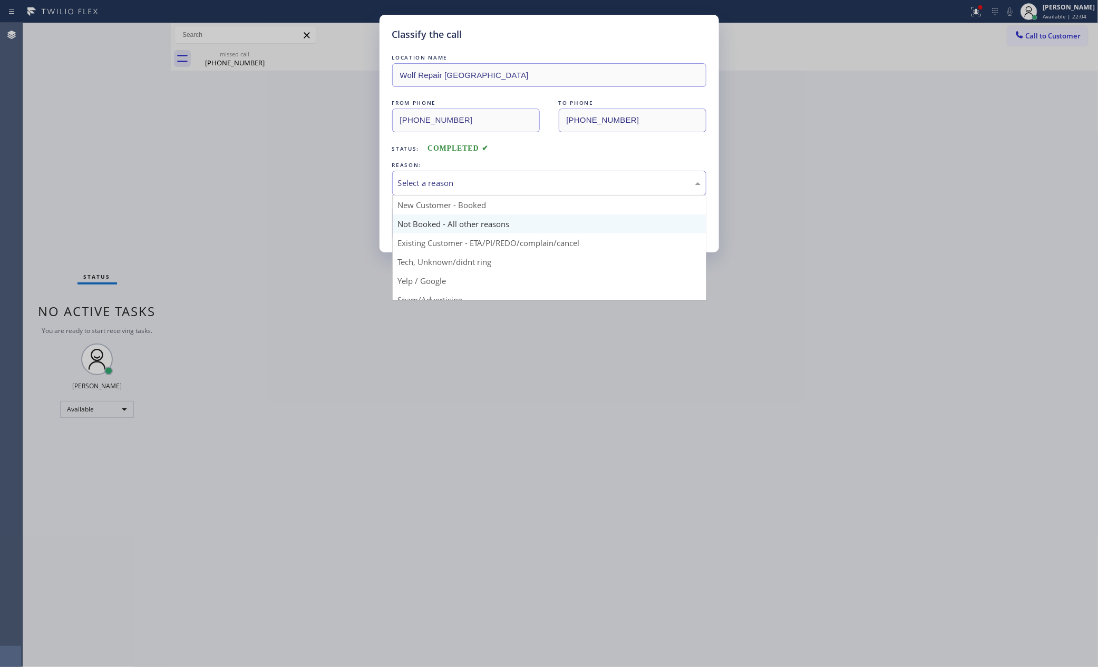
drag, startPoint x: 476, startPoint y: 183, endPoint x: 446, endPoint y: 226, distance: 52.5
click at [474, 184] on div "Select a reason" at bounding box center [549, 183] width 303 height 12
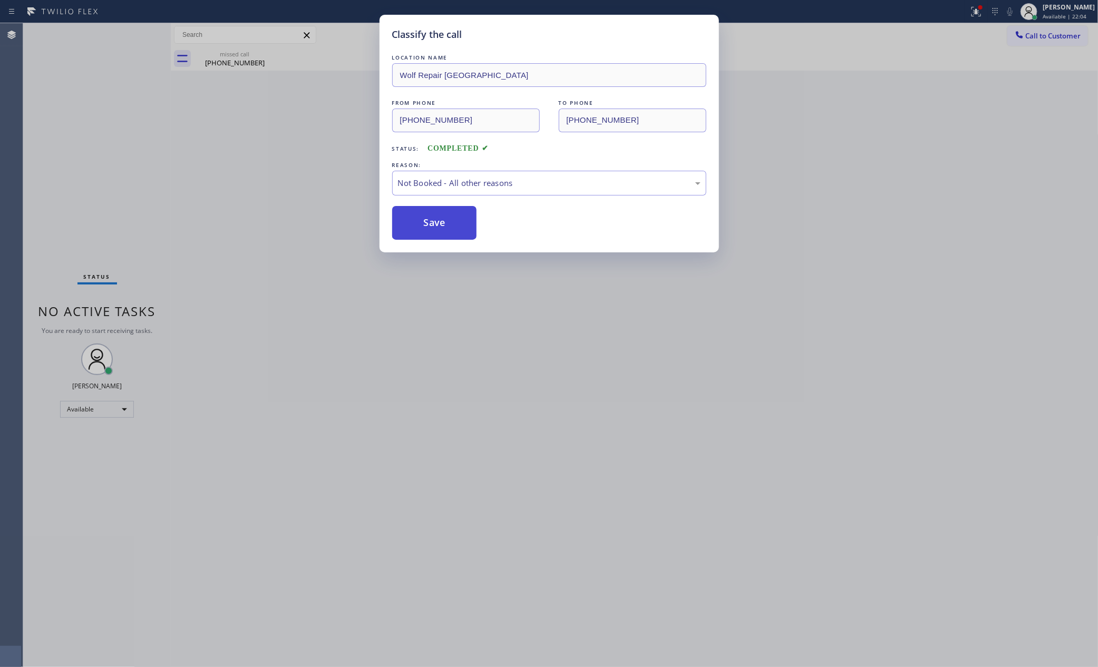
drag, startPoint x: 445, startPoint y: 223, endPoint x: 432, endPoint y: 233, distance: 16.1
click at [429, 226] on button "Save" at bounding box center [434, 223] width 85 height 34
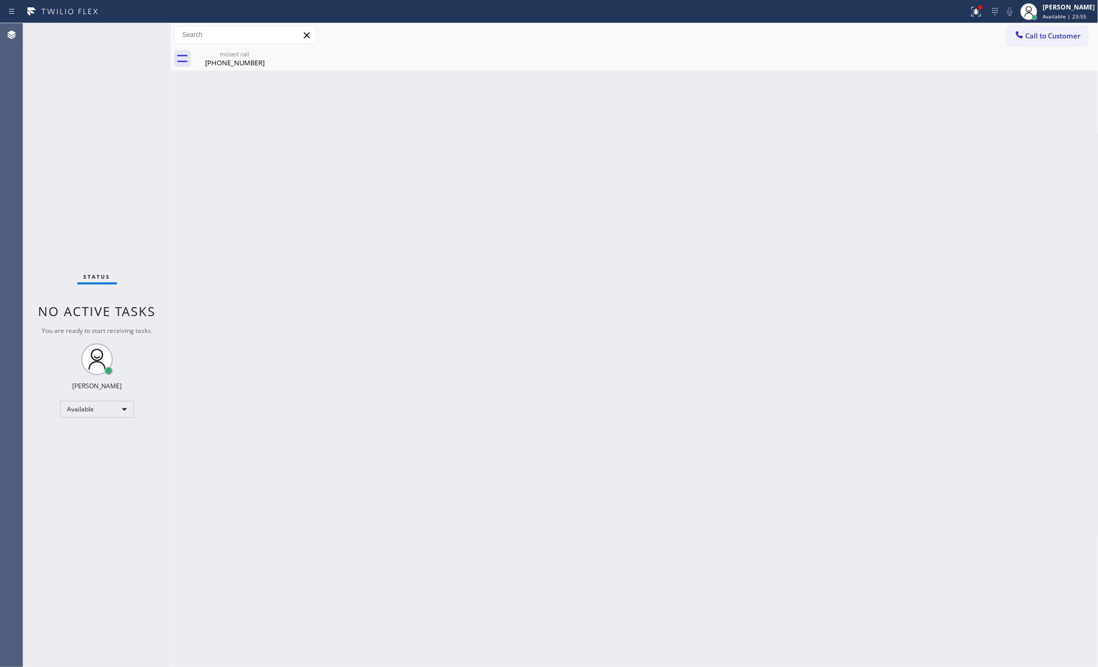
drag, startPoint x: 595, startPoint y: 326, endPoint x: 1073, endPoint y: 463, distance: 496.9
click at [633, 334] on div "Back to Dashboard Change Sender ID Customers Technicians Select a contact Outbo…" at bounding box center [635, 345] width 928 height 644
click at [1033, 32] on span "Call to Customer" at bounding box center [1053, 35] width 55 height 9
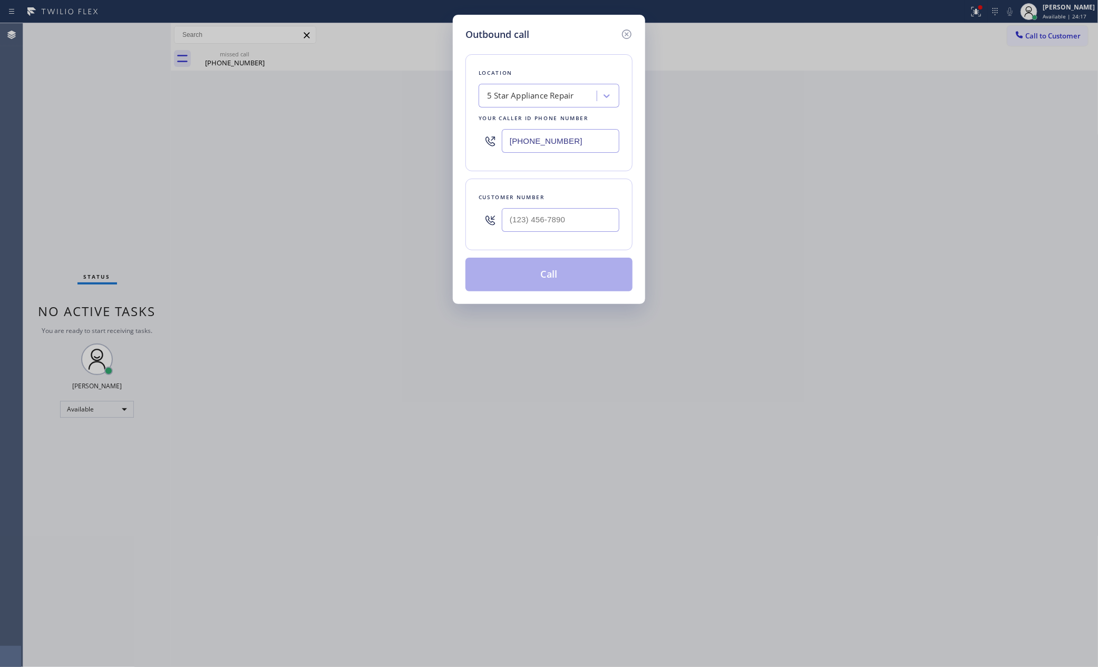
drag, startPoint x: 586, startPoint y: 136, endPoint x: 448, endPoint y: 134, distance: 137.6
click at [448, 134] on div "Outbound call Location 5 Star Appliance Repair Your caller id phone number [PHO…" at bounding box center [549, 333] width 1098 height 667
paste input "323) 416-234"
type input "[PHONE_NUMBER]"
click at [576, 223] on input "(___) ___-____" at bounding box center [561, 220] width 118 height 24
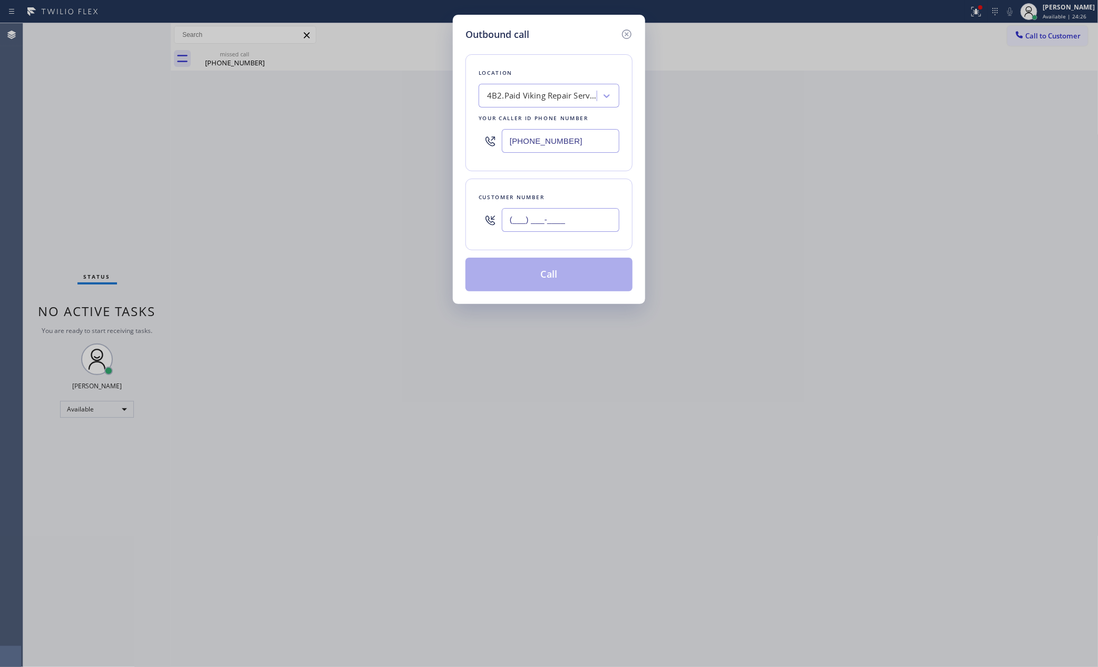
paste input "323) 416-2342"
type input "[PHONE_NUMBER]"
click at [574, 281] on button "Call" at bounding box center [548, 275] width 167 height 34
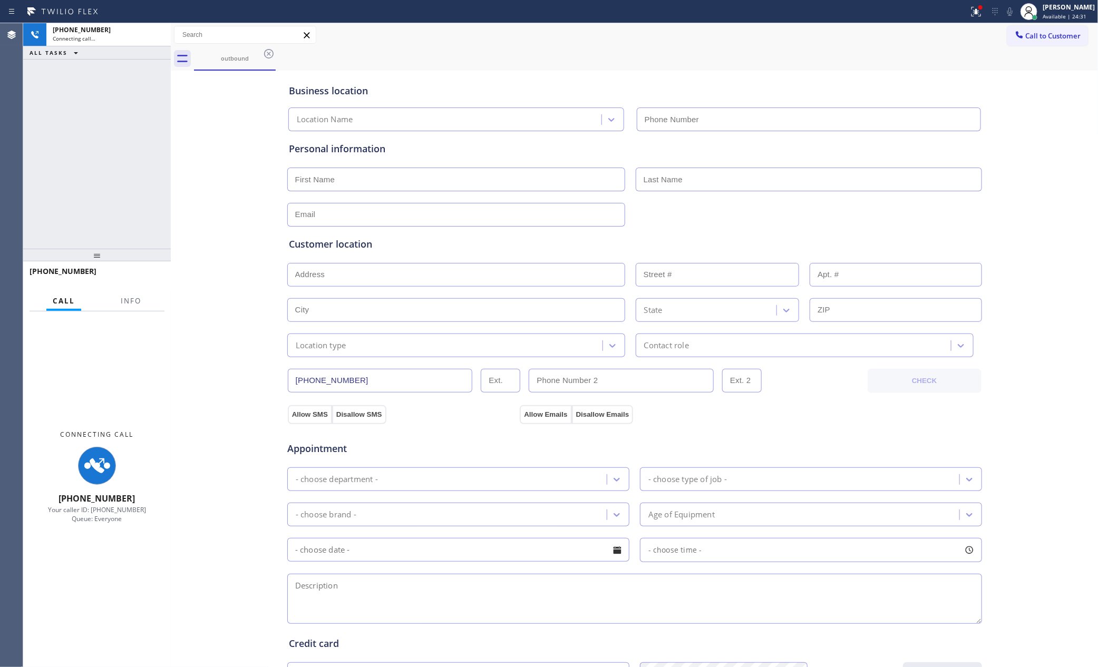
type input "[PHONE_NUMBER]"
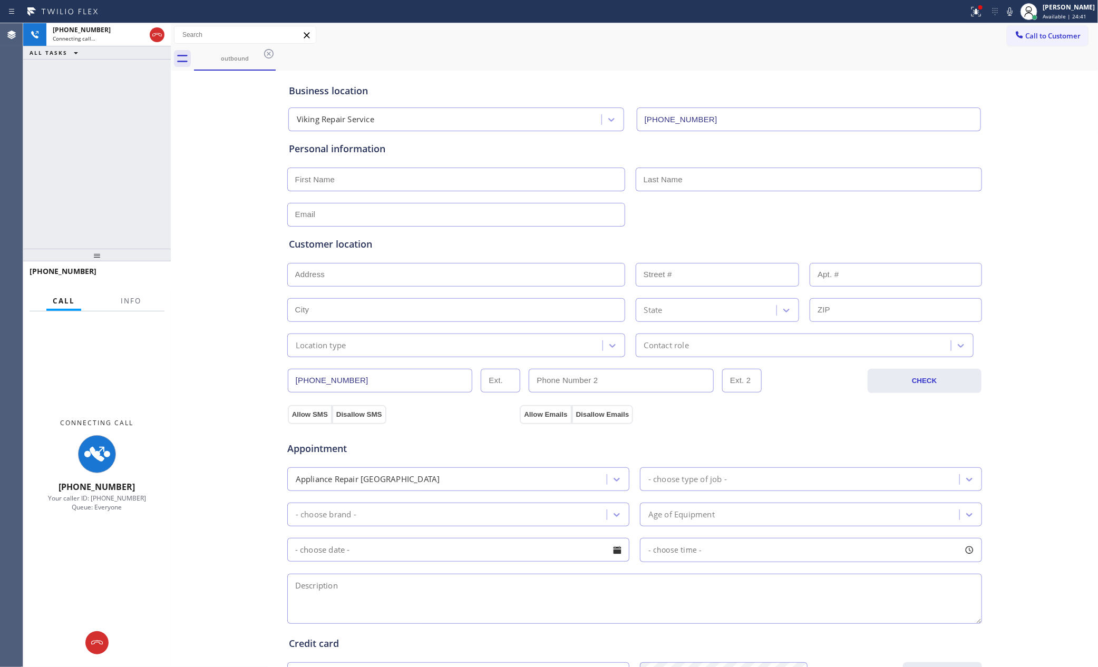
click at [82, 181] on div "[PHONE_NUMBER] Connecting call… ALL TASKS ALL TASKS ACTIVE TASKS TASKS IN WRAP …" at bounding box center [97, 136] width 148 height 226
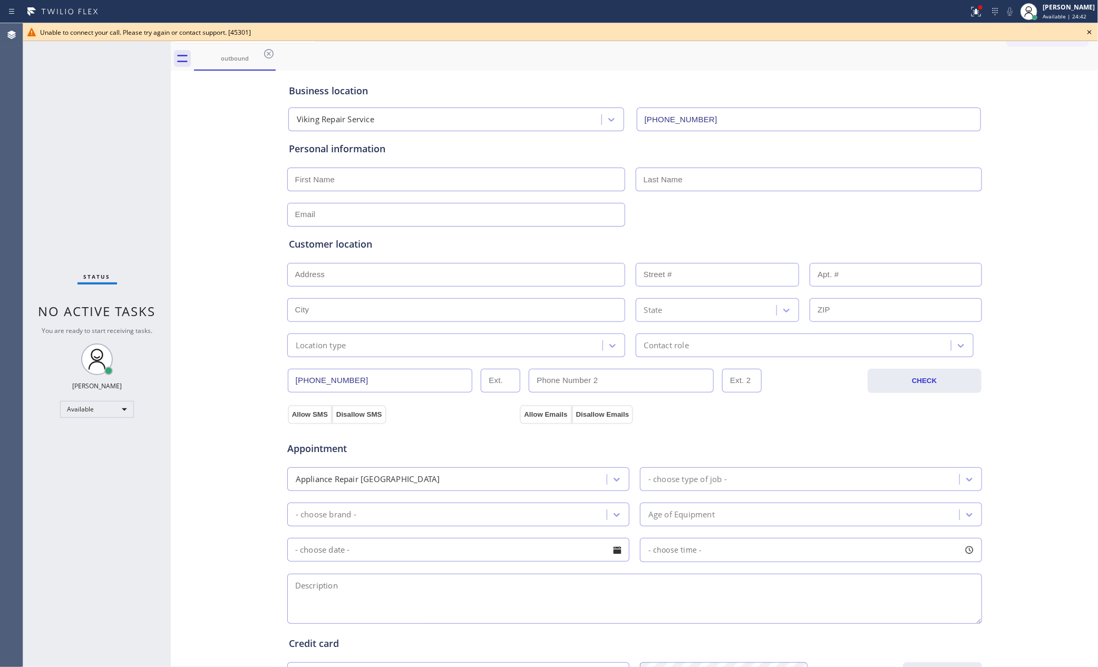
drag, startPoint x: 142, startPoint y: 187, endPoint x: 121, endPoint y: 193, distance: 22.7
click at [141, 187] on div "Status No active tasks You are ready to start receiving tasks. [PERSON_NAME] Av…" at bounding box center [97, 345] width 148 height 644
click at [1089, 32] on icon at bounding box center [1089, 32] width 4 height 4
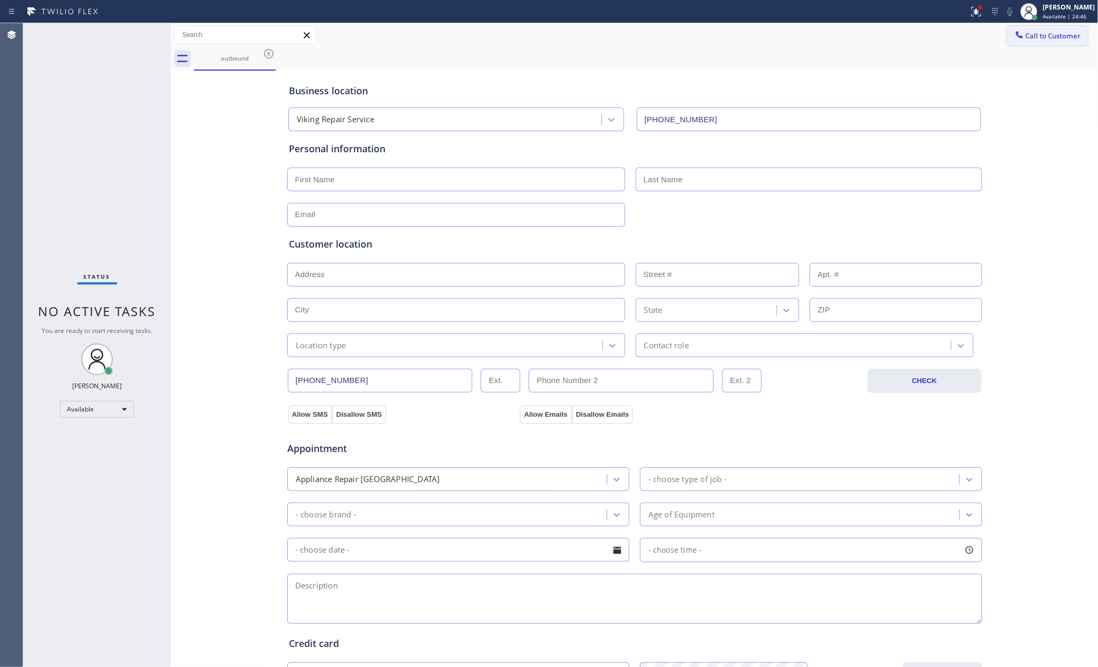
click at [1033, 35] on span "Call to Customer" at bounding box center [1053, 35] width 55 height 9
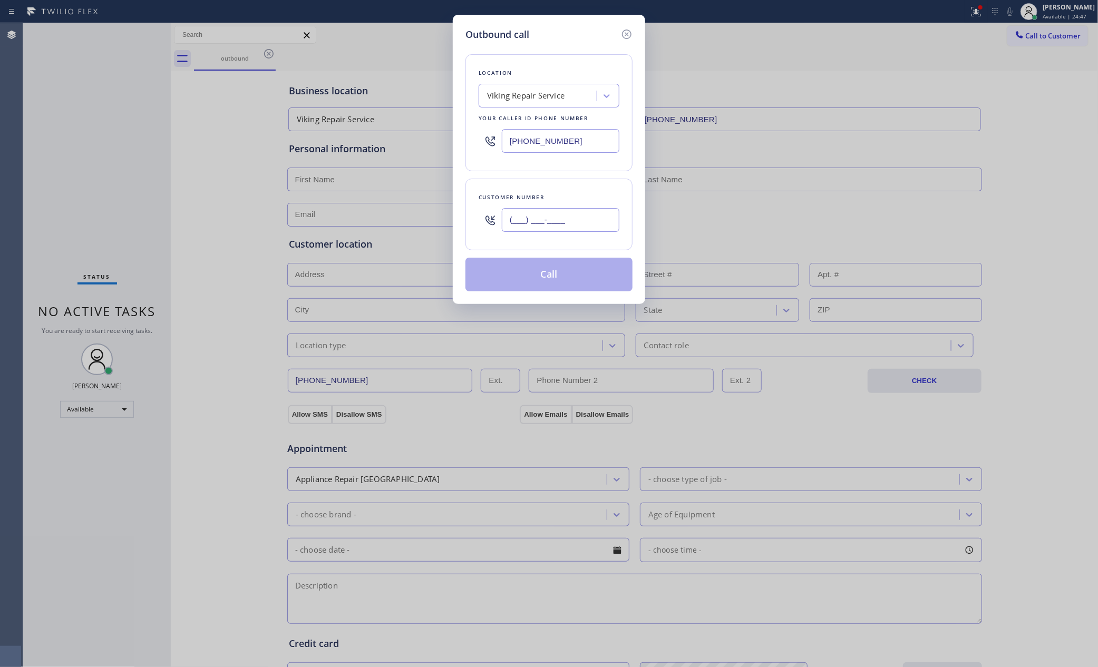
click at [582, 221] on input "(___) ___-____" at bounding box center [561, 220] width 118 height 24
paste input "310) 560-7459"
type input "[PHONE_NUMBER]"
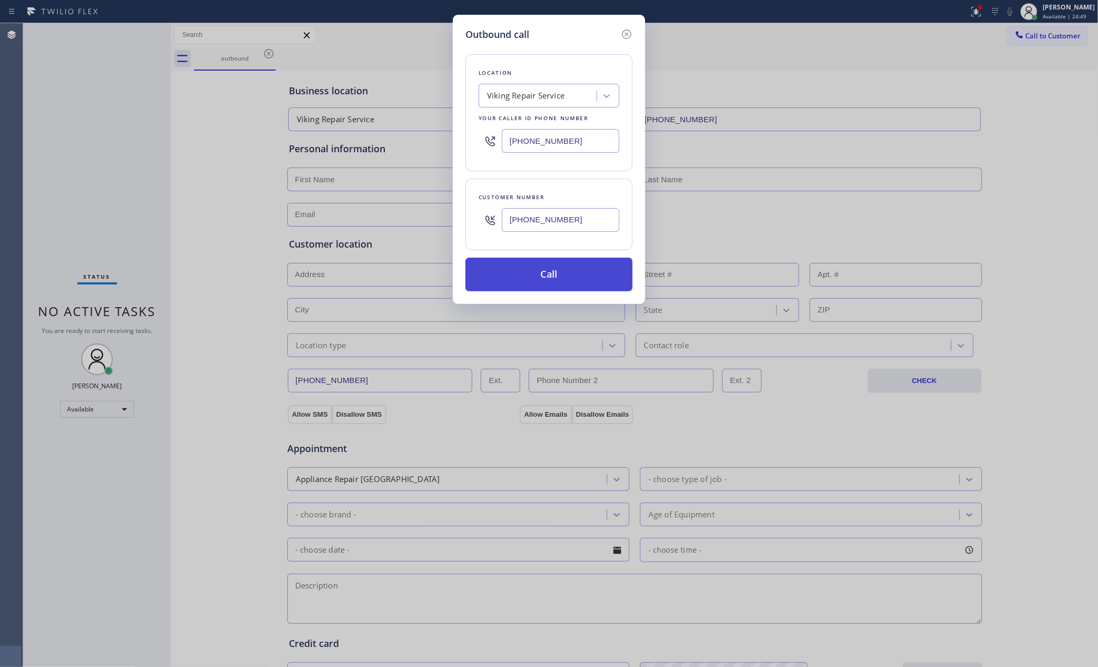
click at [571, 276] on button "Call" at bounding box center [548, 275] width 167 height 34
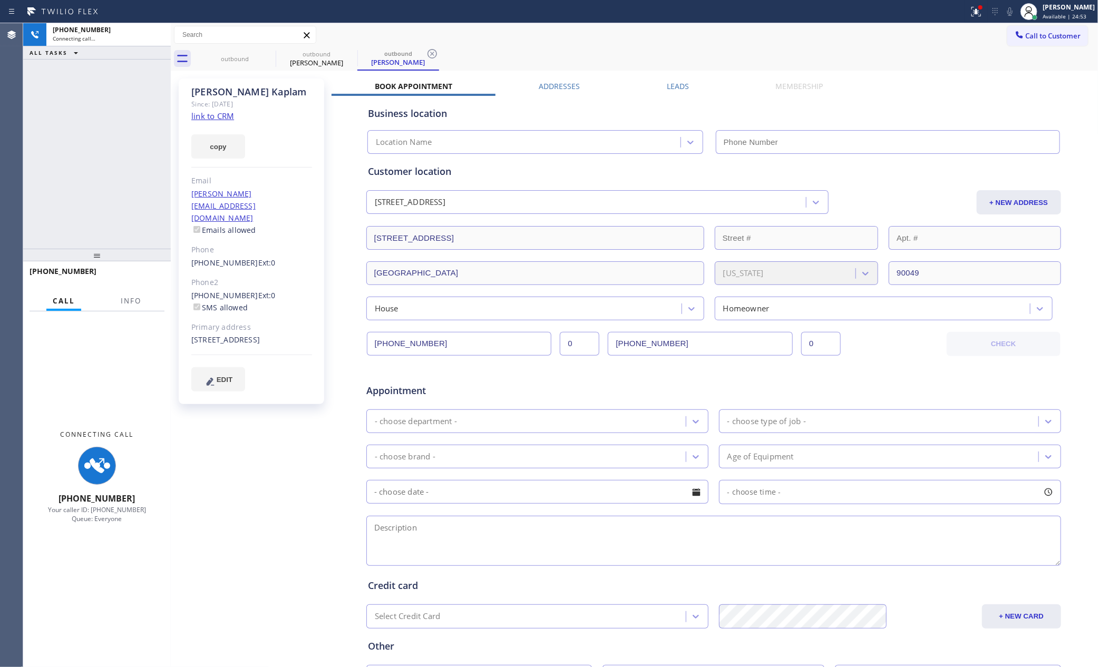
click at [89, 145] on div "[PHONE_NUMBER] Connecting call… ALL TASKS ALL TASKS ACTIVE TASKS TASKS IN WRAP …" at bounding box center [97, 136] width 148 height 226
type input "[PHONE_NUMBER]"
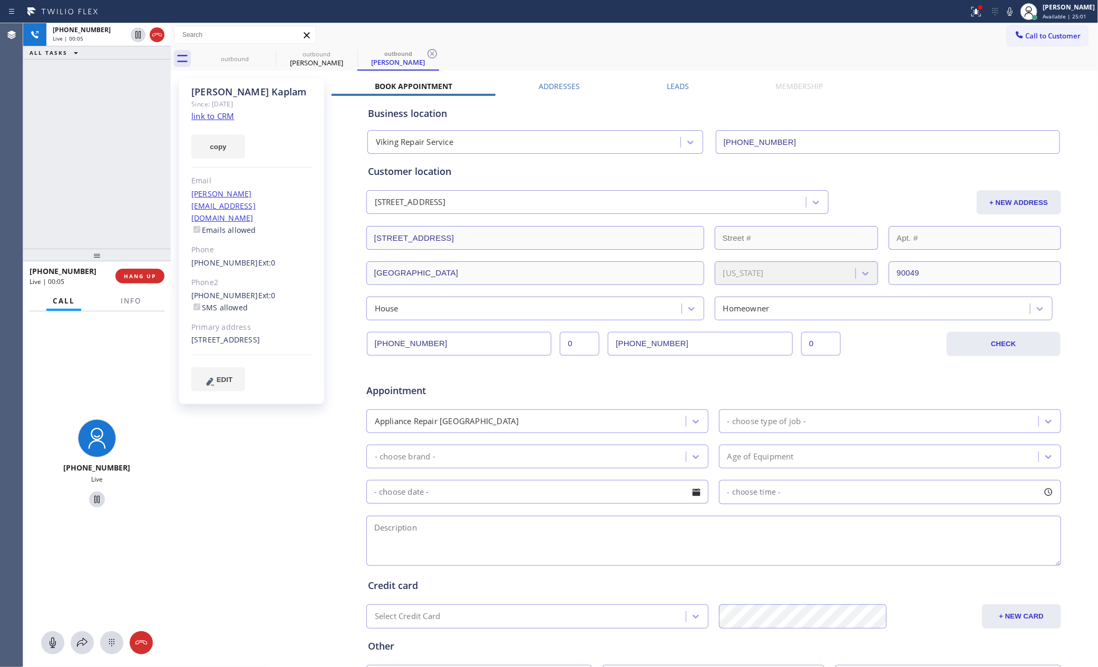
drag, startPoint x: 59, startPoint y: 160, endPoint x: 148, endPoint y: 295, distance: 161.2
click at [65, 171] on div "[PHONE_NUMBER] Live | 00:05 ALL TASKS ALL TASKS ACTIVE TASKS TASKS IN WRAP UP" at bounding box center [97, 136] width 148 height 226
click at [153, 275] on span "HANG UP" at bounding box center [140, 275] width 32 height 7
click at [116, 136] on div "[PHONE_NUMBER] Live | 00:06 ALL TASKS ALL TASKS ACTIVE TASKS TASKS IN WRAP UP" at bounding box center [97, 136] width 148 height 226
click at [130, 277] on span "HANG UP" at bounding box center [140, 275] width 32 height 7
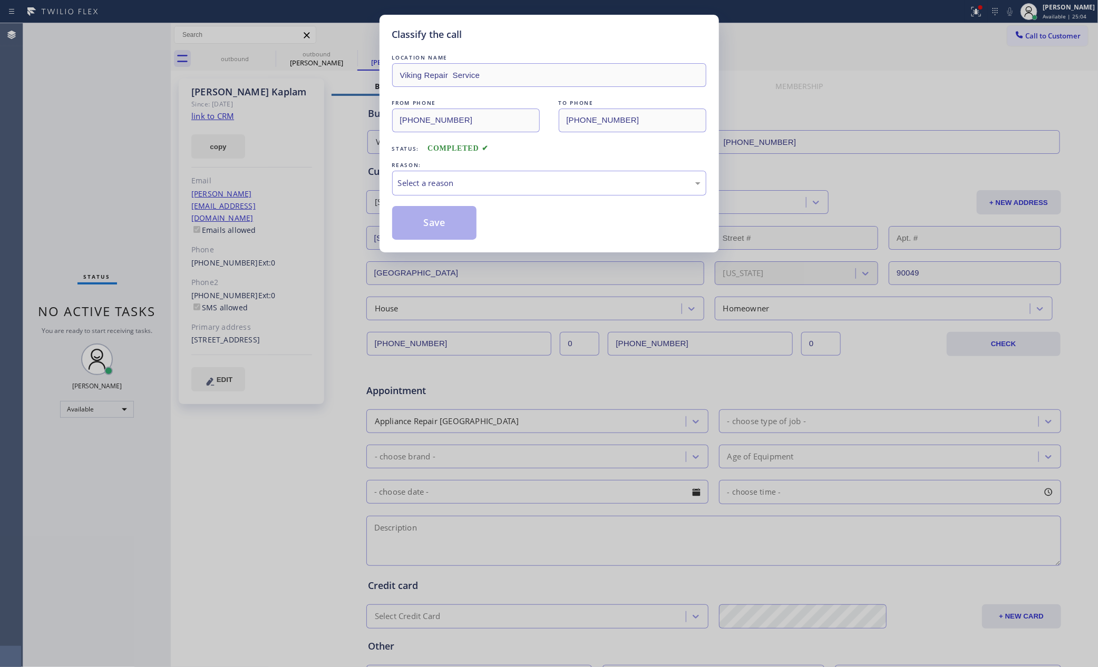
click at [129, 141] on div "Classify the call LOCATION NAME Viking Repair Service FROM PHONE [PHONE_NUMBER]…" at bounding box center [549, 333] width 1098 height 667
click at [440, 182] on div "Select a reason" at bounding box center [549, 183] width 303 height 12
click at [434, 217] on button "Save" at bounding box center [434, 223] width 85 height 34
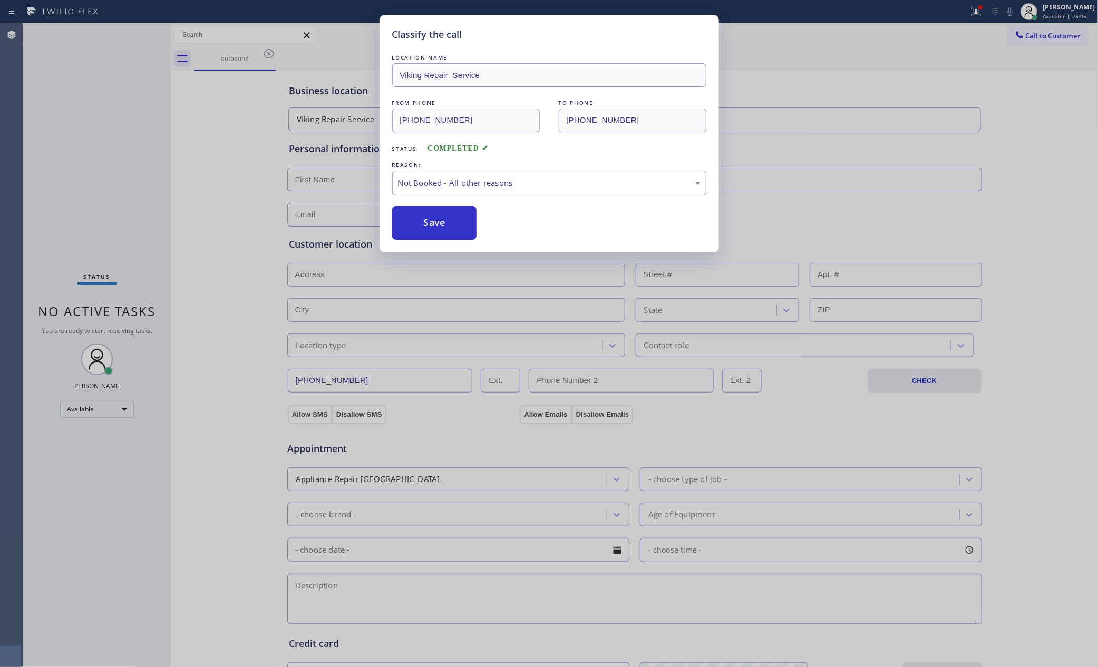
drag, startPoint x: 434, startPoint y: 217, endPoint x: 285, endPoint y: 168, distance: 156.5
click at [432, 217] on button "Save" at bounding box center [434, 223] width 85 height 34
click at [155, 128] on div "Classify the call LOCATION NAME Viking Repair Service FROM PHONE [PHONE_NUMBER]…" at bounding box center [549, 333] width 1098 height 667
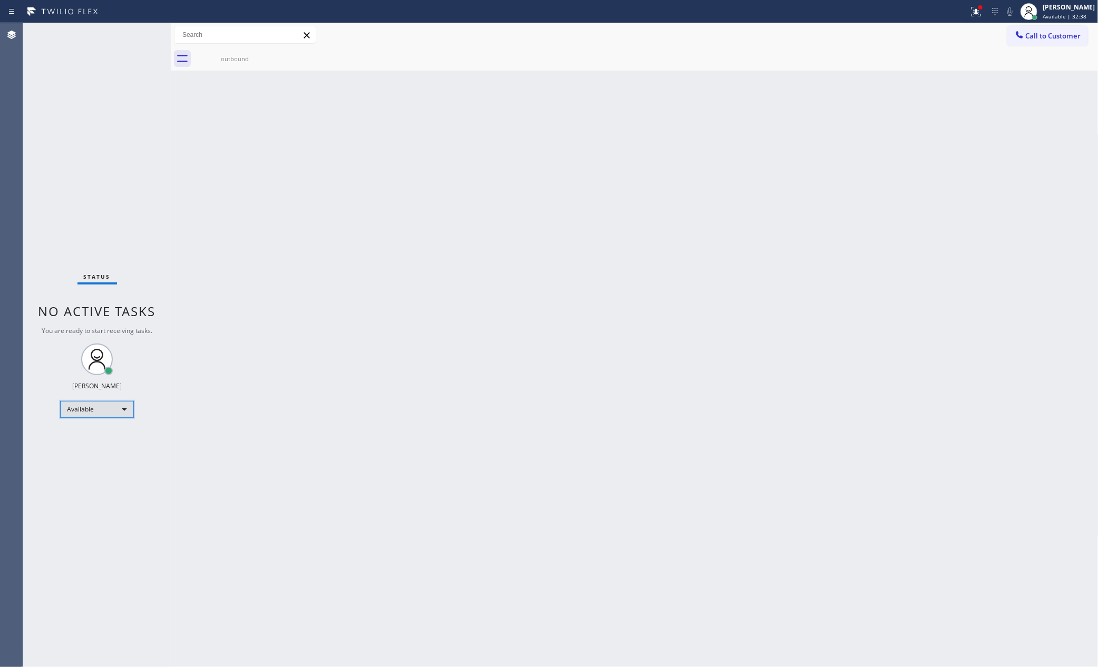
click at [108, 407] on div "Available" at bounding box center [97, 409] width 74 height 17
click at [108, 461] on li "Break" at bounding box center [96, 463] width 71 height 13
drag, startPoint x: 891, startPoint y: 274, endPoint x: 814, endPoint y: 304, distance: 81.9
click at [866, 286] on div "Back to Dashboard Change Sender ID Customers Technicians Select a contact Outbo…" at bounding box center [635, 345] width 928 height 644
click at [97, 413] on div "Break" at bounding box center [97, 413] width 74 height 17
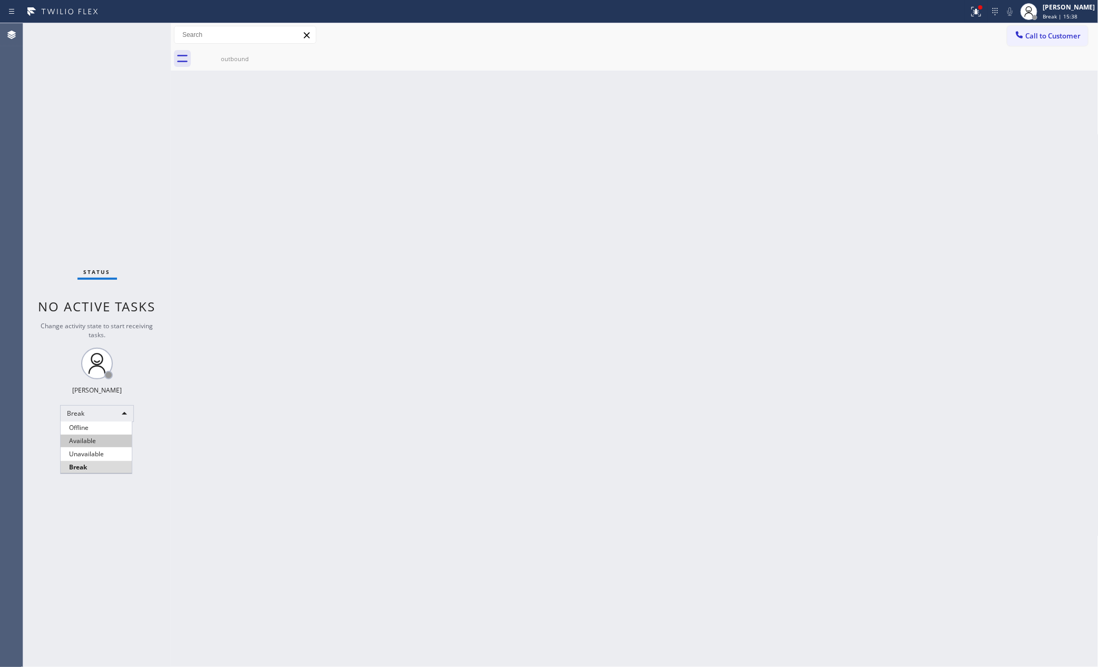
click at [111, 435] on li "Available" at bounding box center [96, 441] width 71 height 13
drag, startPoint x: 797, startPoint y: 193, endPoint x: 723, endPoint y: 391, distance: 211.2
click at [793, 206] on div "Back to Dashboard Change Sender ID Customers Technicians Select a contact Outbo…" at bounding box center [635, 345] width 928 height 644
click at [116, 404] on div "Available" at bounding box center [97, 409] width 74 height 17
click at [104, 447] on li "Unavailable" at bounding box center [96, 450] width 71 height 13
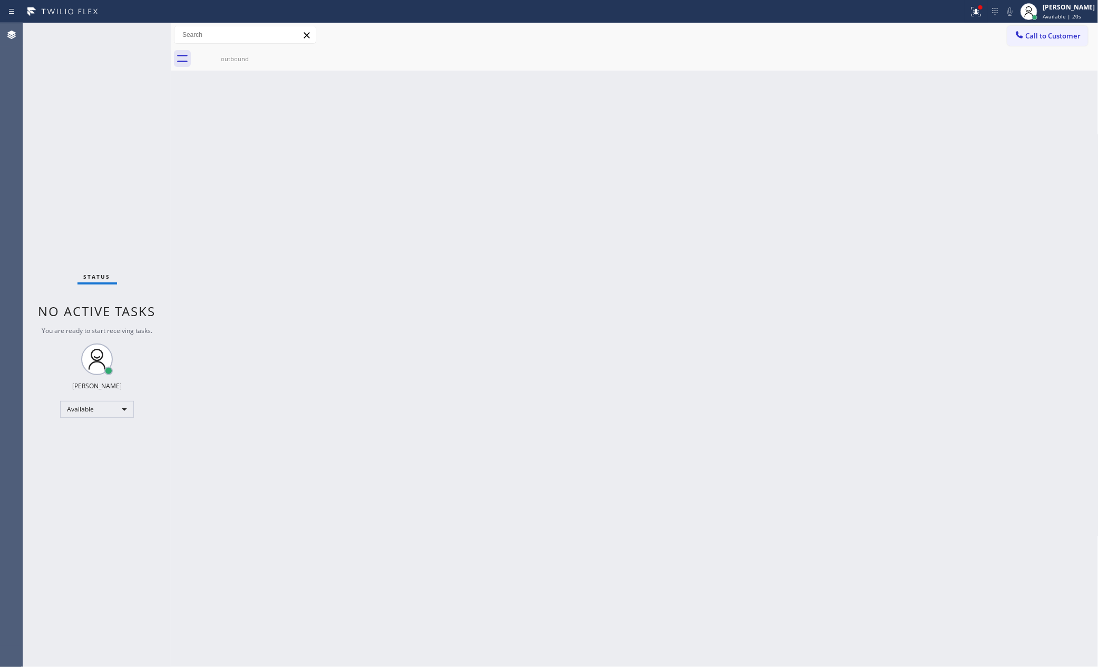
click at [647, 379] on div "Back to Dashboard Change Sender ID Customers Technicians Select a contact Outbo…" at bounding box center [635, 345] width 928 height 644
click at [512, 371] on div "Back to Dashboard Change Sender ID Customers Technicians Select a contact Outbo…" at bounding box center [635, 345] width 928 height 644
click at [122, 415] on div "Unavailable" at bounding box center [97, 413] width 74 height 17
click at [87, 443] on li "Available" at bounding box center [96, 441] width 71 height 13
drag, startPoint x: 431, startPoint y: 280, endPoint x: 708, endPoint y: 57, distance: 355.8
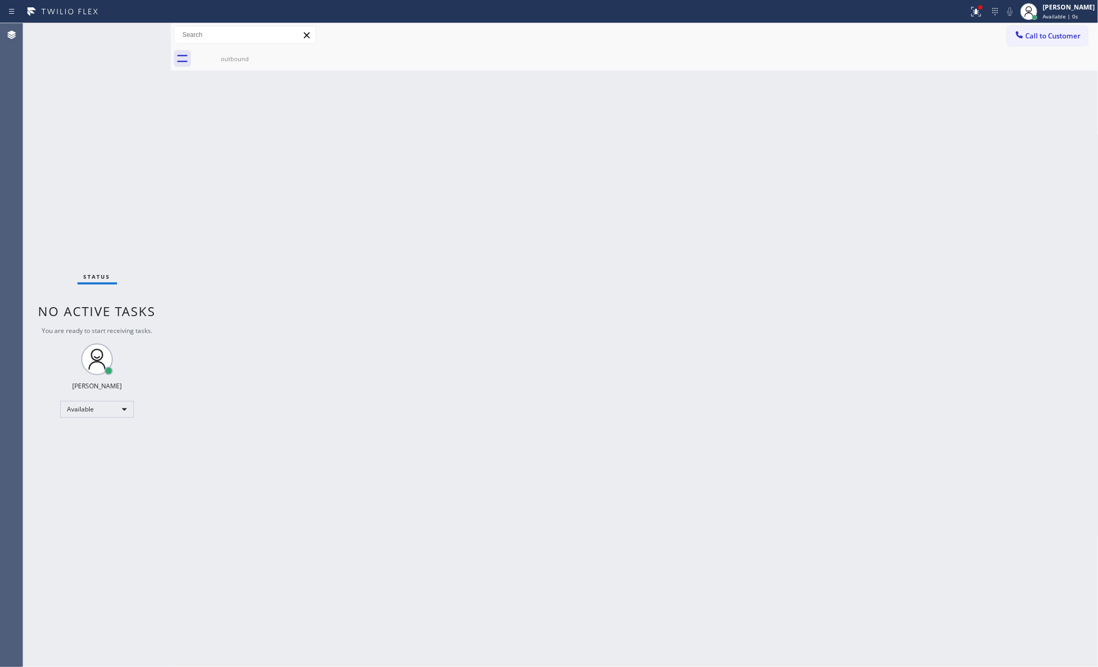
click at [445, 274] on div "Back to Dashboard Change Sender ID Customers Technicians Select a contact Outbo…" at bounding box center [635, 345] width 928 height 644
click at [512, 250] on div "Back to Dashboard Change Sender ID Customers Technicians Select a contact Outbo…" at bounding box center [635, 345] width 928 height 644
drag, startPoint x: 541, startPoint y: 256, endPoint x: 551, endPoint y: 255, distance: 9.5
click at [551, 255] on div "Back to Dashboard Change Sender ID Customers Technicians Select a contact Outbo…" at bounding box center [635, 345] width 928 height 644
drag, startPoint x: 563, startPoint y: 223, endPoint x: 587, endPoint y: 241, distance: 29.4
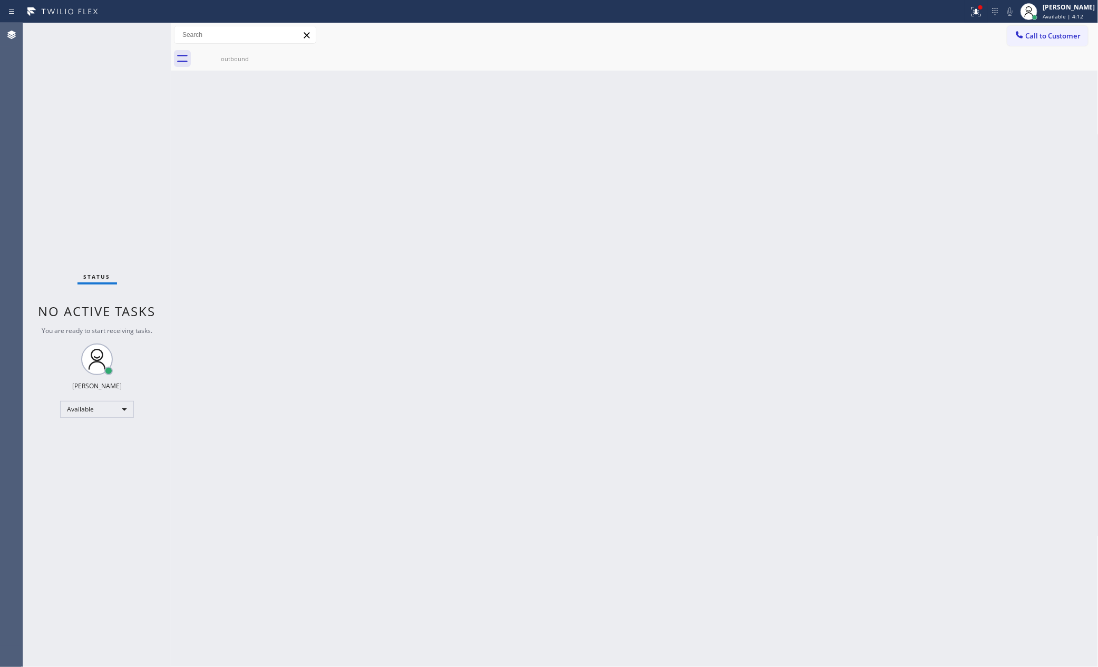
click at [575, 233] on div "Back to Dashboard Change Sender ID Customers Technicians Select a contact Outbo…" at bounding box center [635, 345] width 928 height 644
click at [136, 36] on icon at bounding box center [138, 34] width 13 height 13
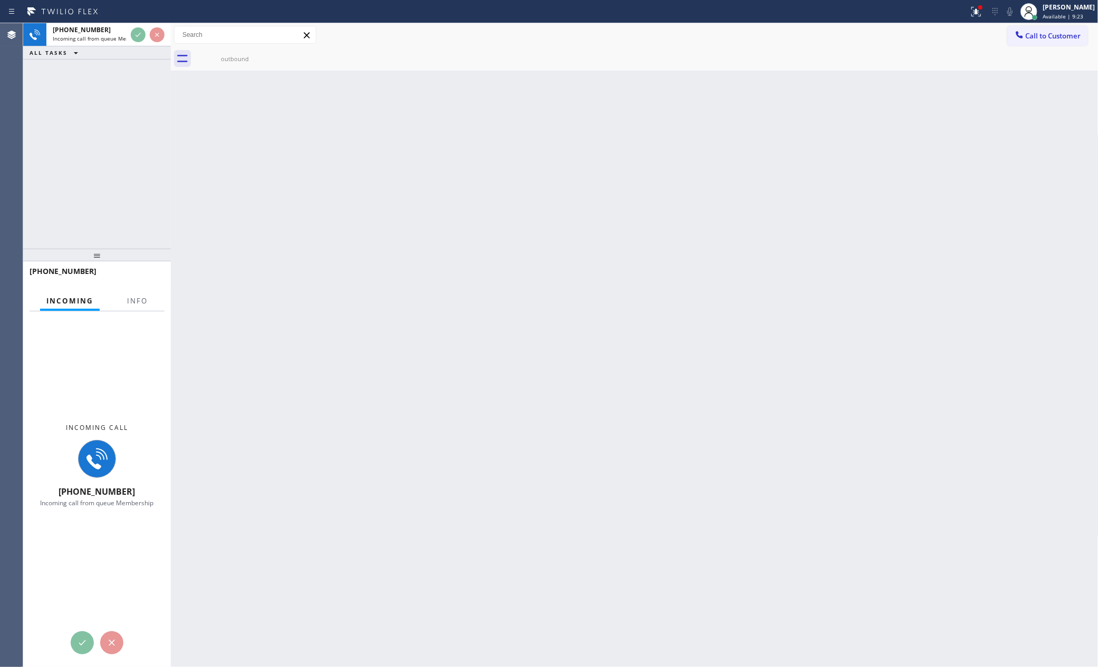
click at [111, 200] on div "[PHONE_NUMBER] Incoming call from queue Membership ALL TASKS ALL TASKS ACTIVE T…" at bounding box center [97, 136] width 148 height 226
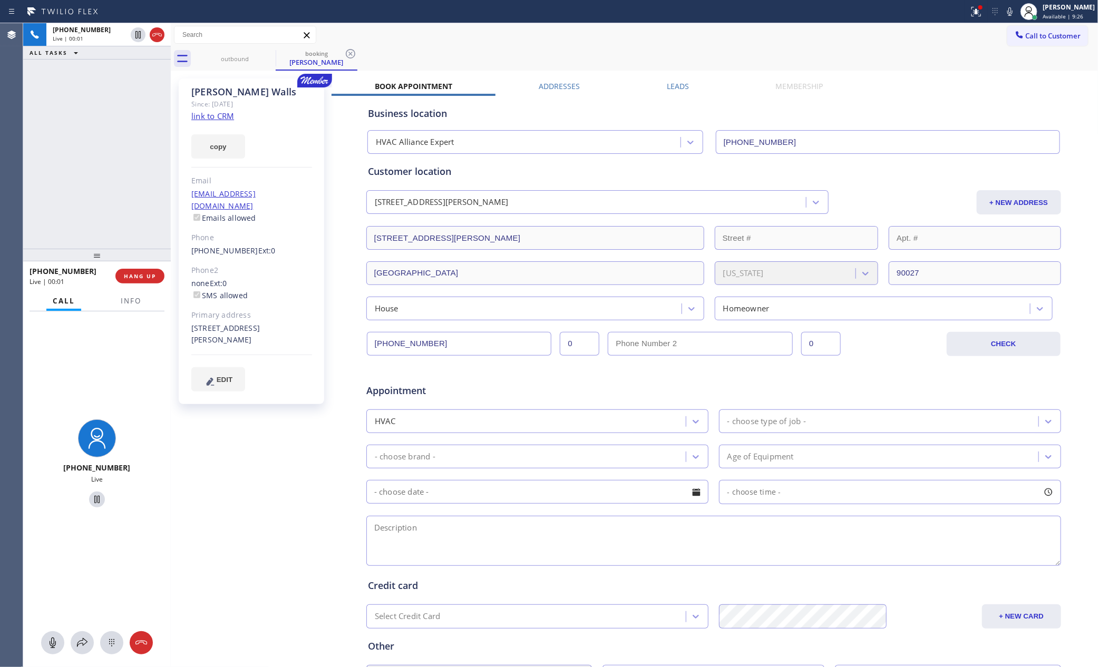
type input "[PHONE_NUMBER]"
drag, startPoint x: 280, startPoint y: 330, endPoint x: 176, endPoint y: 317, distance: 104.7
click at [176, 317] on div "[PERSON_NAME] Since: [DATE] link to CRM copy Email [EMAIL_ADDRESS][DOMAIN_NAME]…" at bounding box center [252, 414] width 158 height 683
copy div "[STREET_ADDRESS][PERSON_NAME]"
click at [78, 179] on div "[PHONE_NUMBER] Live | 02:21 ALL TASKS ALL TASKS ACTIVE TASKS TASKS IN WRAP UP" at bounding box center [97, 136] width 148 height 226
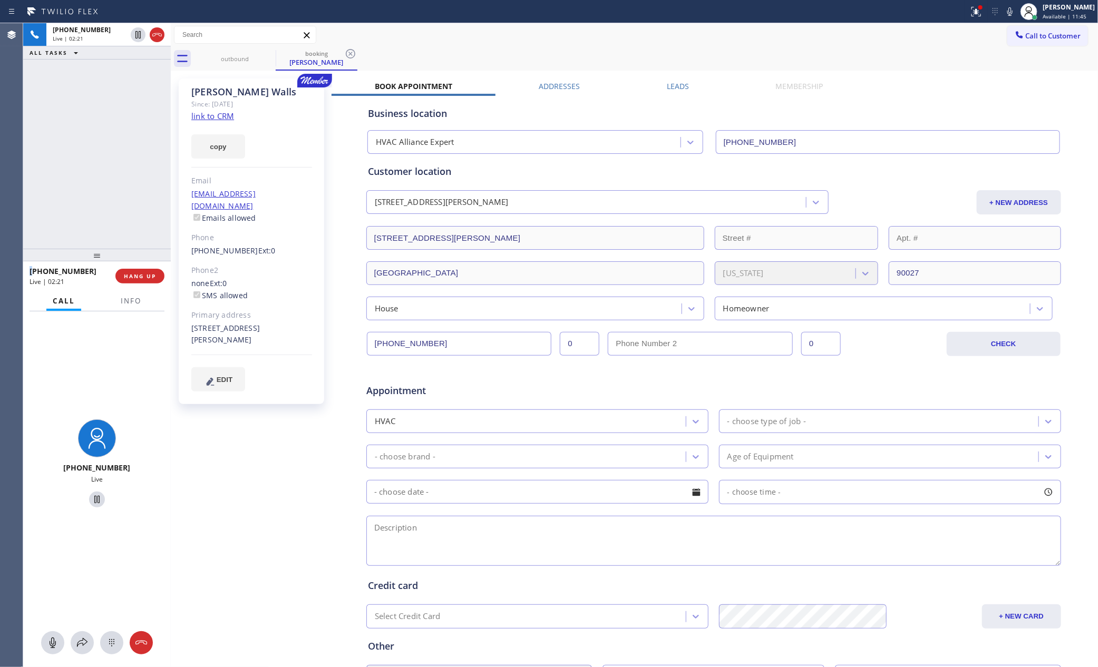
click at [78, 179] on div "[PHONE_NUMBER] Live | 02:21 ALL TASKS ALL TASKS ACTIVE TASKS TASKS IN WRAP UP" at bounding box center [97, 136] width 148 height 226
click at [52, 45] on div "[PHONE_NUMBER] Live | 02:22" at bounding box center [87, 34] width 82 height 23
click at [77, 167] on div "[PHONE_NUMBER] Live | 02:23 ALL TASKS ALL TASKS ACTIVE TASKS TASKS IN WRAP UP" at bounding box center [97, 136] width 148 height 226
click at [77, 167] on div "[PHONE_NUMBER] Live | 02:28 ALL TASKS ALL TASKS ACTIVE TASKS TASKS IN WRAP UP" at bounding box center [97, 136] width 148 height 226
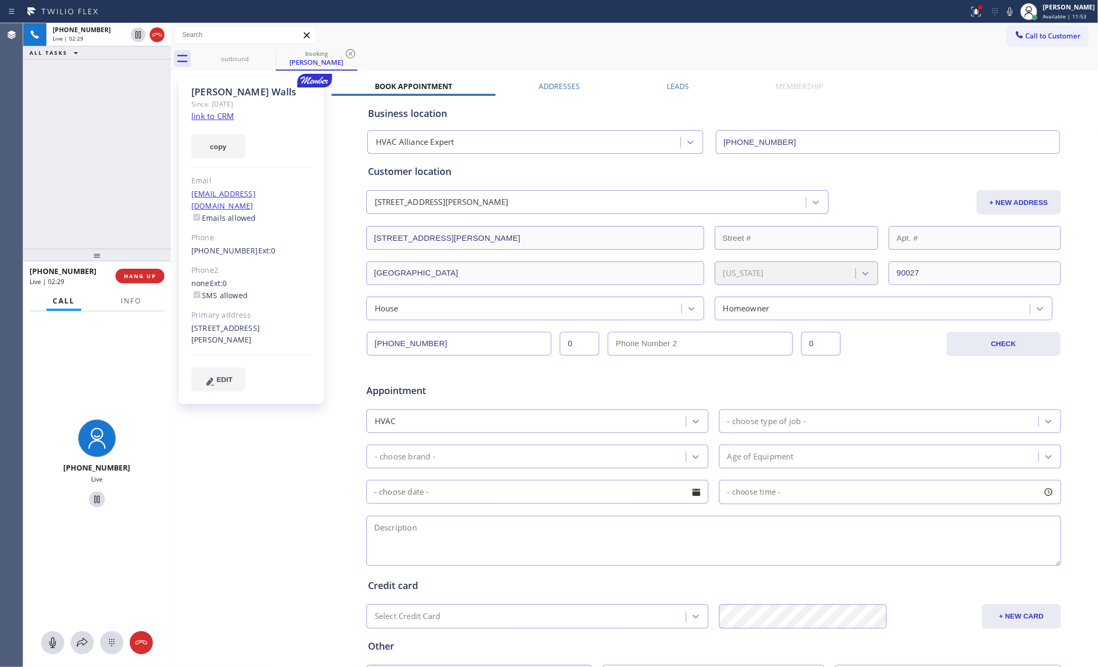
click at [81, 149] on div "[PHONE_NUMBER] Live | 02:29 ALL TASKS ALL TASKS ACTIVE TASKS TASKS IN WRAP UP" at bounding box center [97, 136] width 148 height 226
click at [206, 118] on link "link to CRM" at bounding box center [212, 116] width 43 height 11
click at [47, 124] on div "[PHONE_NUMBER] Live | 02:35 ALL TASKS ALL TASKS ACTIVE TASKS TASKS IN WRAP UP" at bounding box center [97, 136] width 148 height 226
click at [50, 646] on icon at bounding box center [52, 643] width 13 height 13
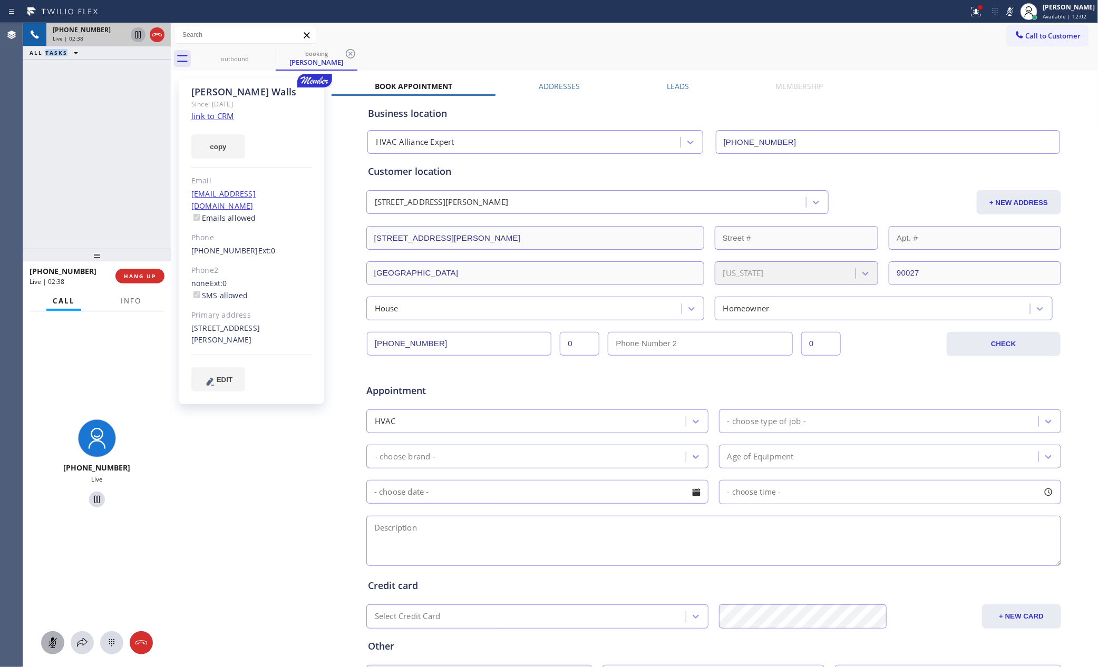
click at [134, 36] on icon at bounding box center [138, 34] width 13 height 13
click at [16, 187] on div "Agent Desktop" at bounding box center [11, 345] width 23 height 644
click at [56, 646] on icon at bounding box center [52, 643] width 13 height 13
click at [135, 38] on icon at bounding box center [138, 34] width 13 height 13
click at [111, 157] on div "[PHONE_NUMBER] Live | 05:36 ALL TASKS ALL TASKS ACTIVE TASKS TASKS IN WRAP UP" at bounding box center [97, 136] width 148 height 226
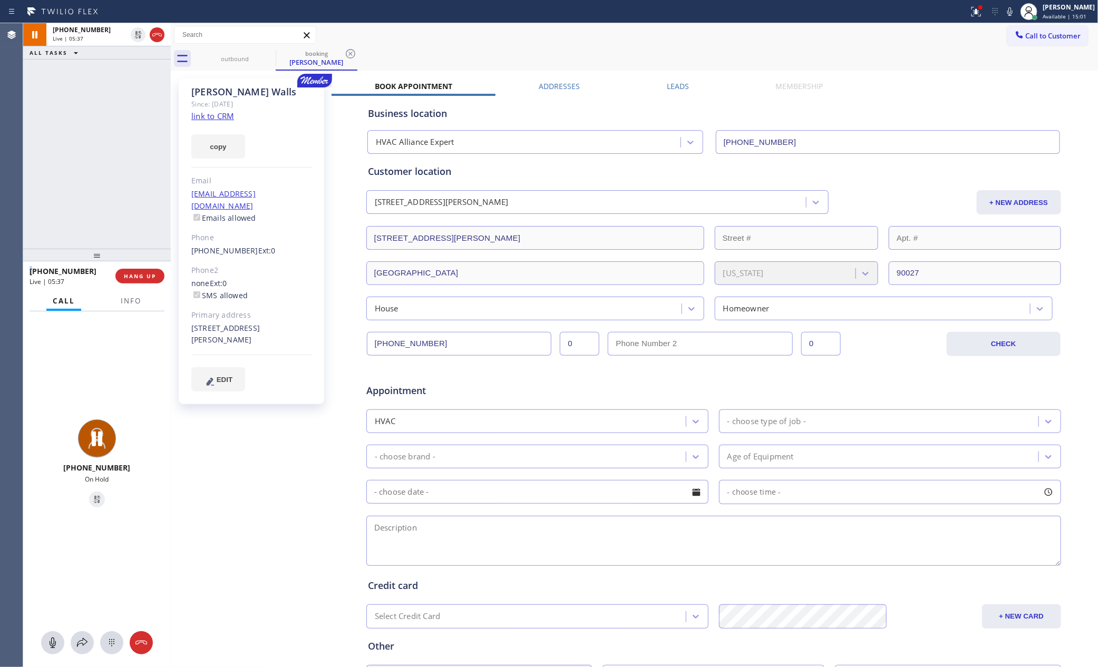
click at [111, 157] on div "[PHONE_NUMBER] Live | 05:37 ALL TASKS ALL TASKS ACTIVE TASKS TASKS IN WRAP UP" at bounding box center [97, 136] width 148 height 226
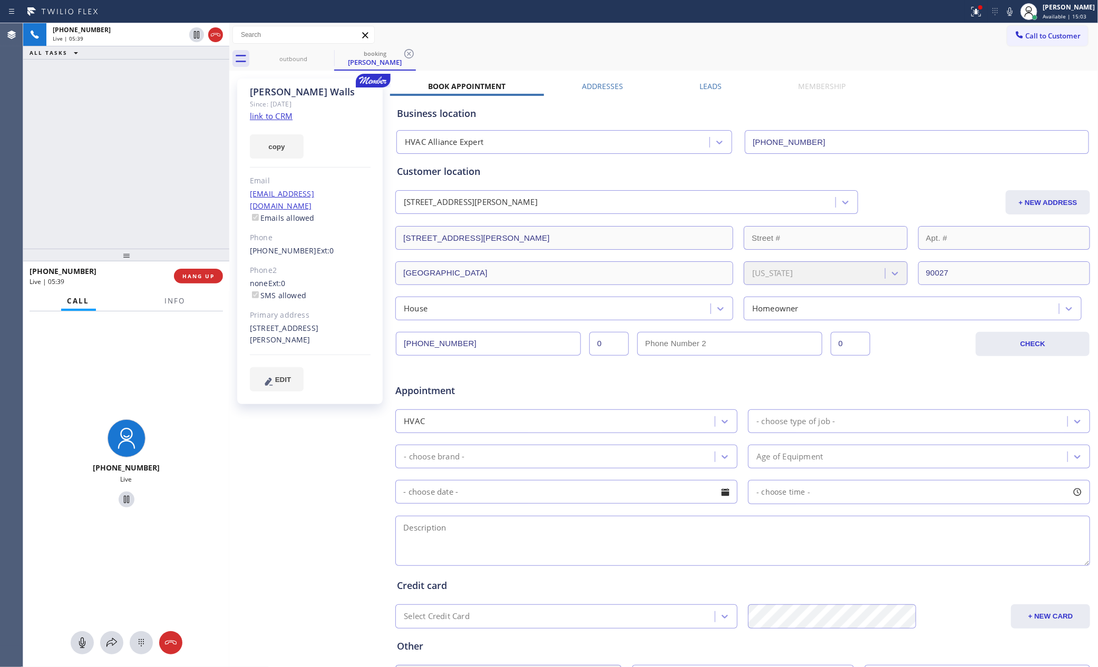
drag, startPoint x: 169, startPoint y: 152, endPoint x: 228, endPoint y: 151, distance: 58.5
click at [229, 151] on div at bounding box center [229, 345] width 0 height 644
click at [168, 150] on div "[PHONE_NUMBER] Live | 05:39 ALL TASKS ALL TASKS ACTIVE TASKS TASKS IN WRAP UP" at bounding box center [126, 136] width 206 height 226
click at [85, 638] on icon at bounding box center [82, 643] width 13 height 13
click at [154, 157] on div "[PHONE_NUMBER] Live | 05:50 ALL TASKS ALL TASKS ACTIVE TASKS TASKS IN WRAP UP" at bounding box center [126, 136] width 206 height 226
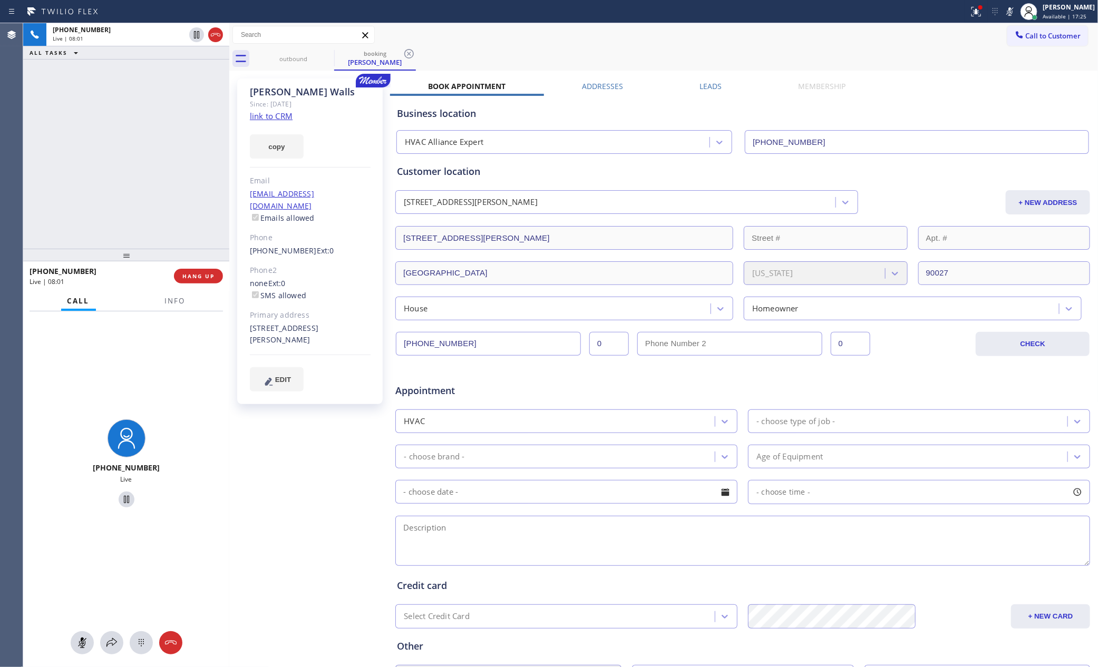
click at [80, 647] on icon at bounding box center [82, 643] width 13 height 13
click at [64, 347] on div "[PHONE_NUMBER] Live" at bounding box center [126, 464] width 206 height 307
click at [766, 427] on div "- choose type of job -" at bounding box center [795, 421] width 79 height 12
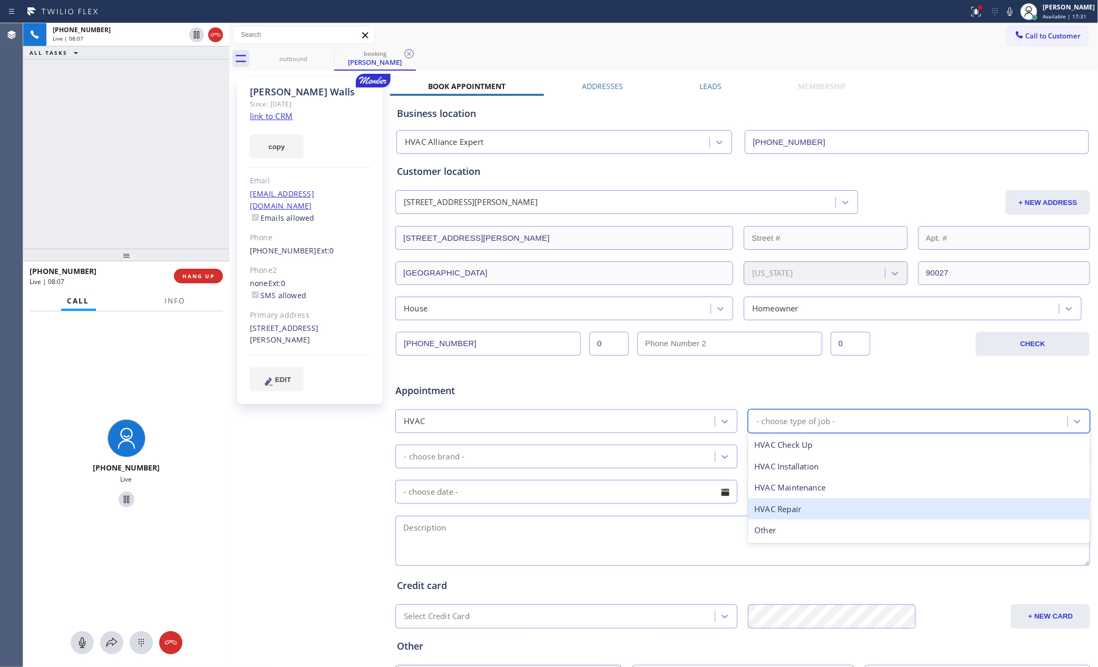
click at [786, 511] on div "HVAC Repair" at bounding box center [919, 510] width 342 height 22
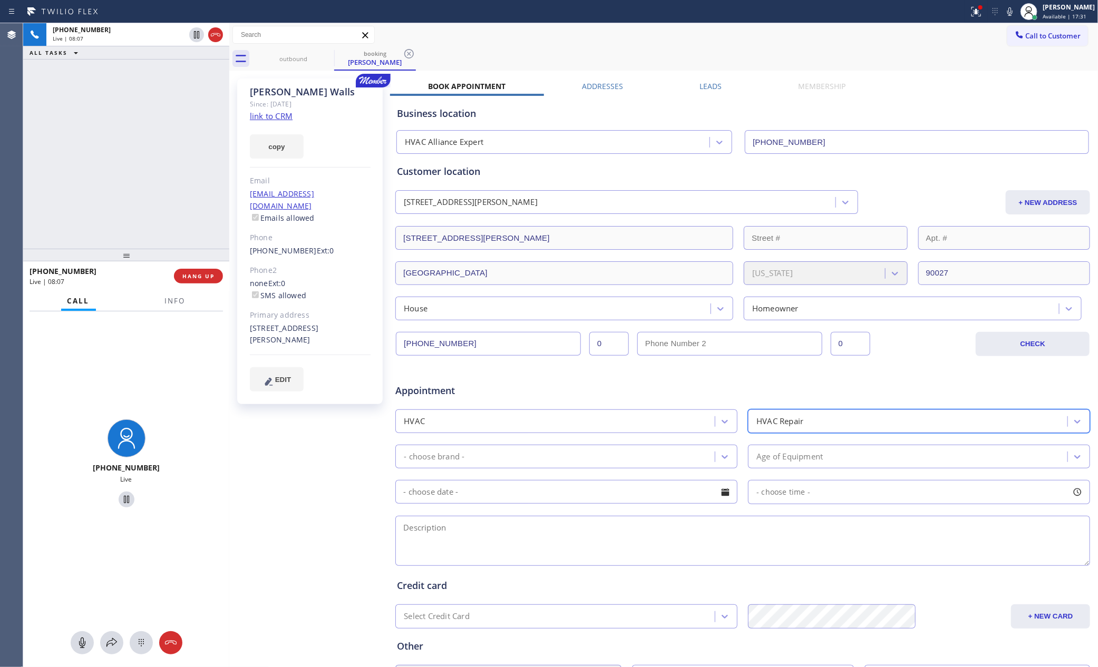
click at [628, 457] on div "- choose brand -" at bounding box center [556, 456] width 316 height 18
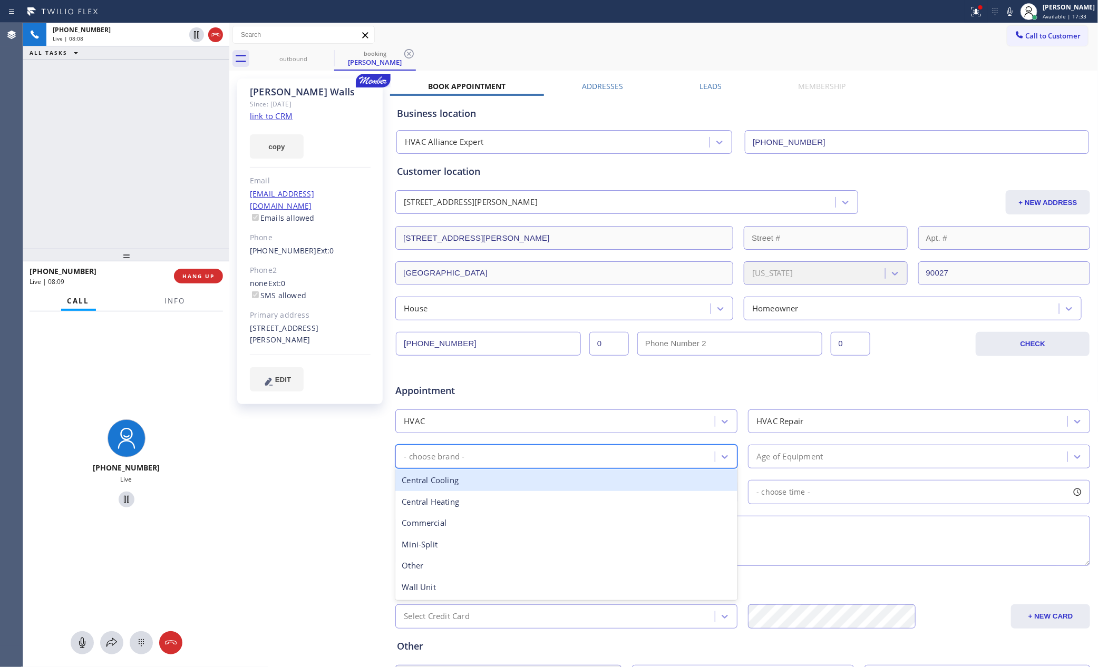
click at [437, 485] on div "Central Cooling" at bounding box center [566, 481] width 342 height 22
click at [772, 462] on div "Age of Equipment" at bounding box center [789, 457] width 66 height 12
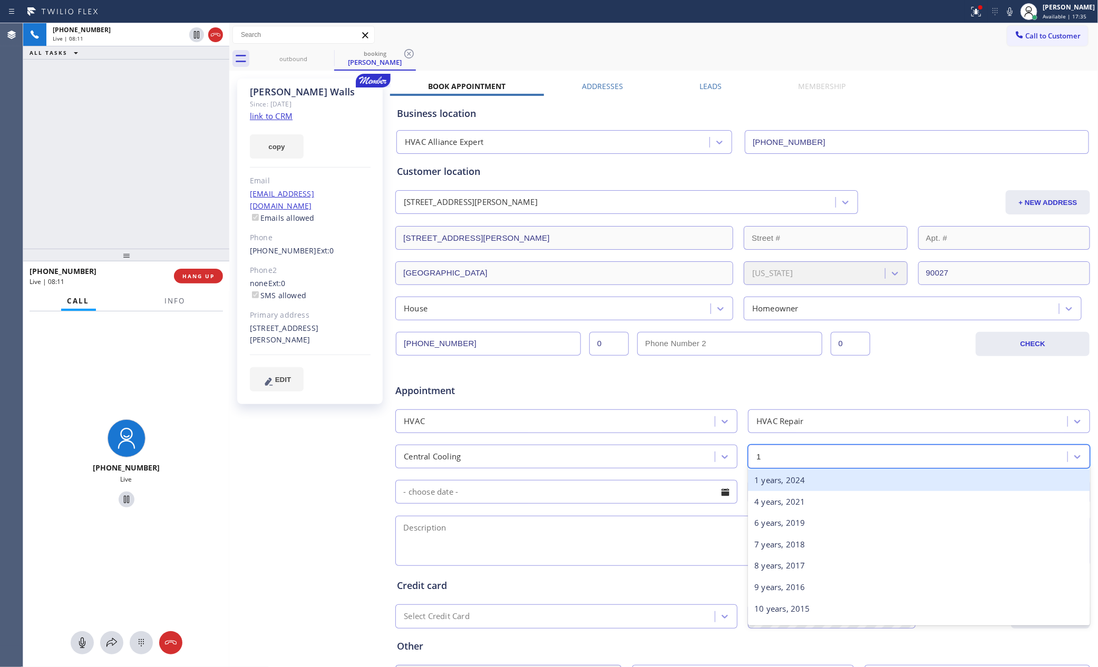
type input "17"
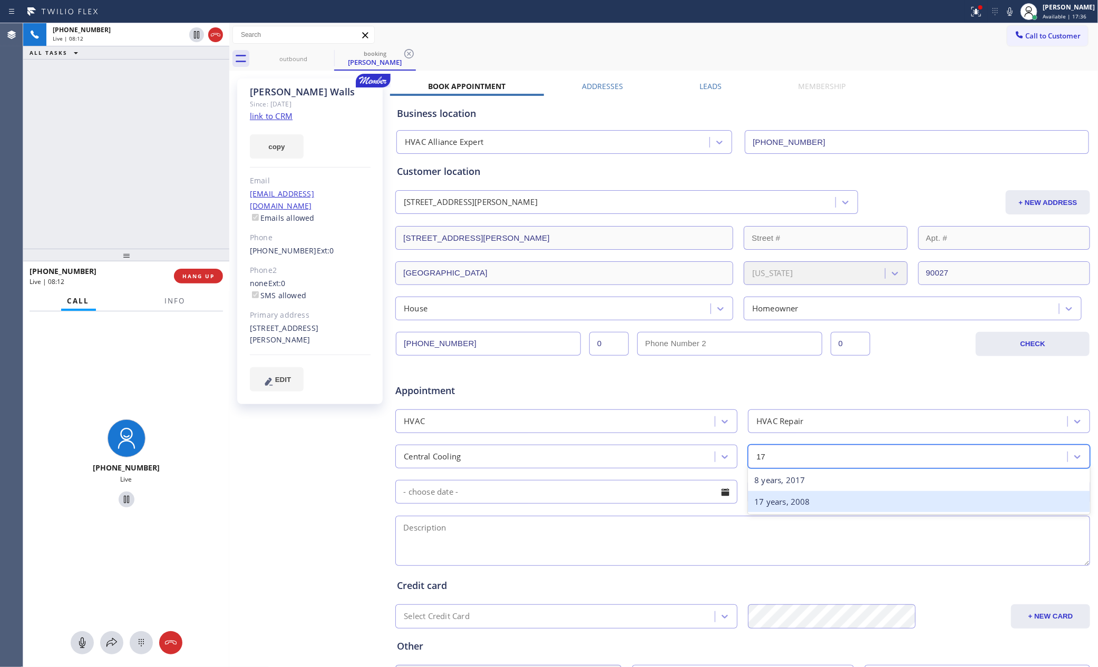
click at [791, 500] on div "17 years, 2008" at bounding box center [919, 502] width 342 height 22
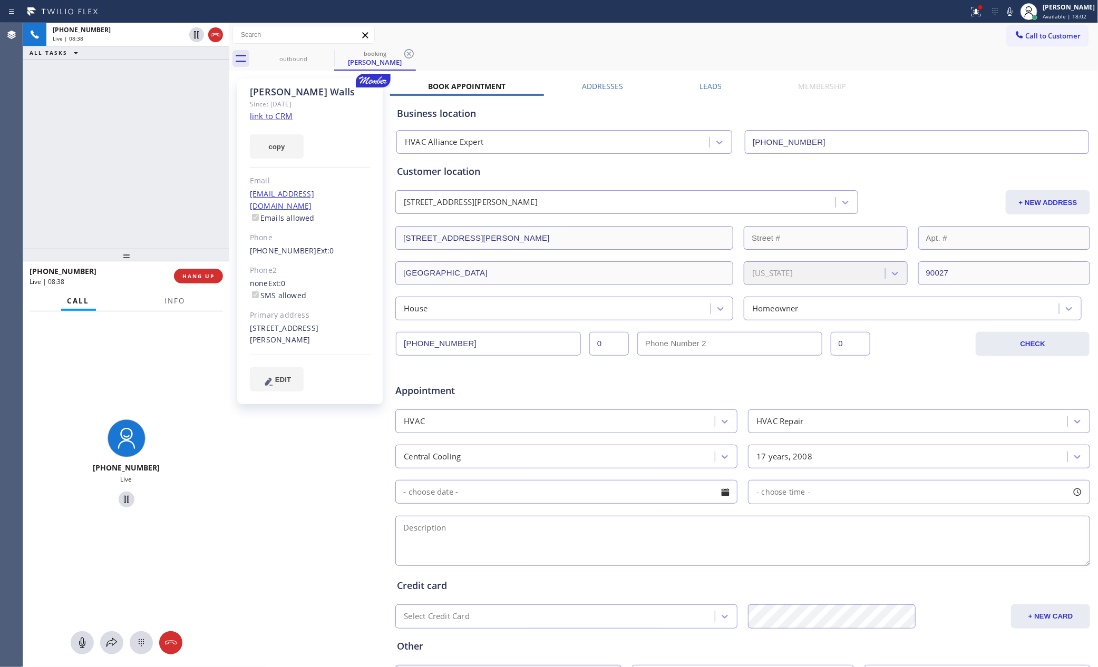
click at [132, 151] on div "[PHONE_NUMBER] Live | 08:38 ALL TASKS ALL TASKS ACTIVE TASKS TASKS IN WRAP UP" at bounding box center [126, 136] width 206 height 226
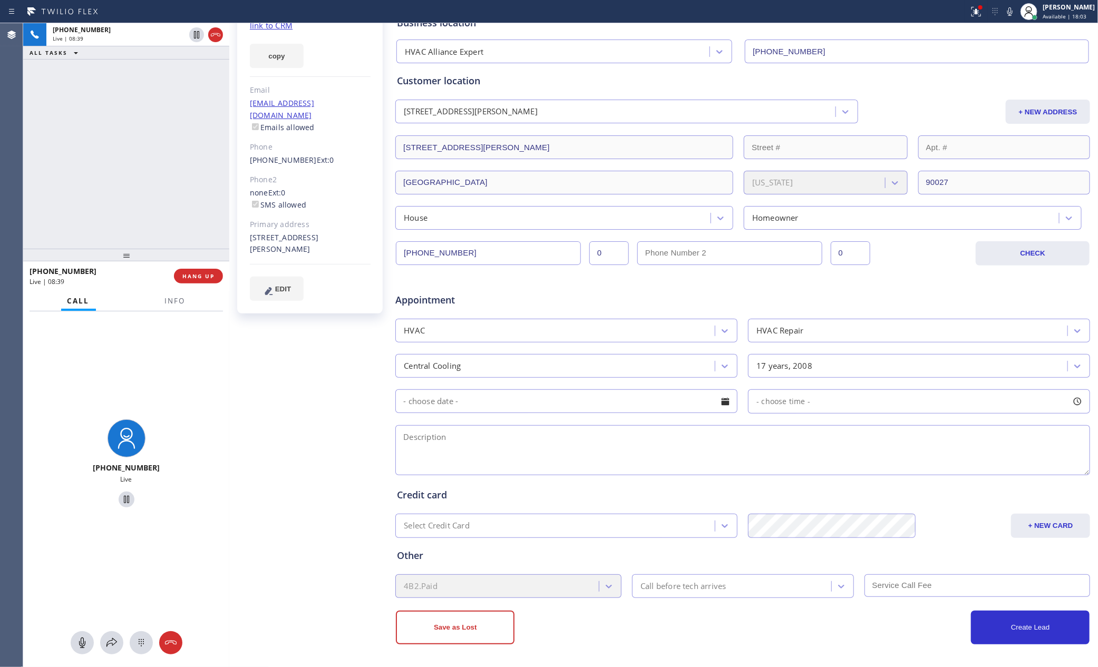
scroll to position [94, 0]
click at [723, 403] on div at bounding box center [725, 401] width 18 height 18
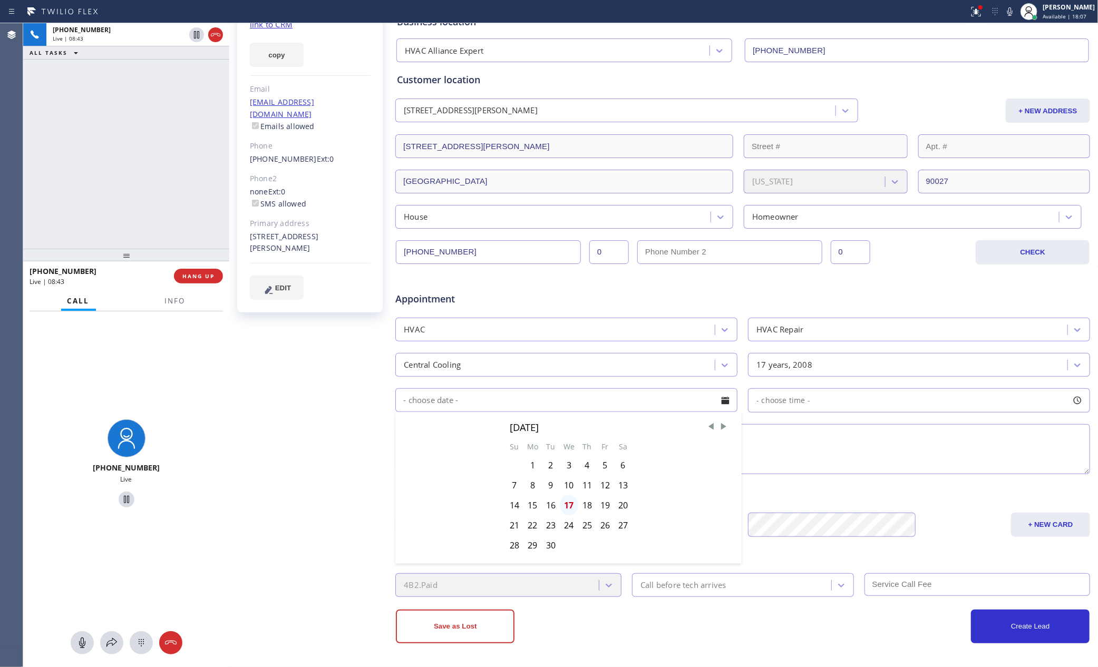
click at [560, 508] on div "17" at bounding box center [569, 505] width 18 height 20
type input "[DATE]"
click at [833, 402] on div "- choose time -" at bounding box center [919, 400] width 342 height 24
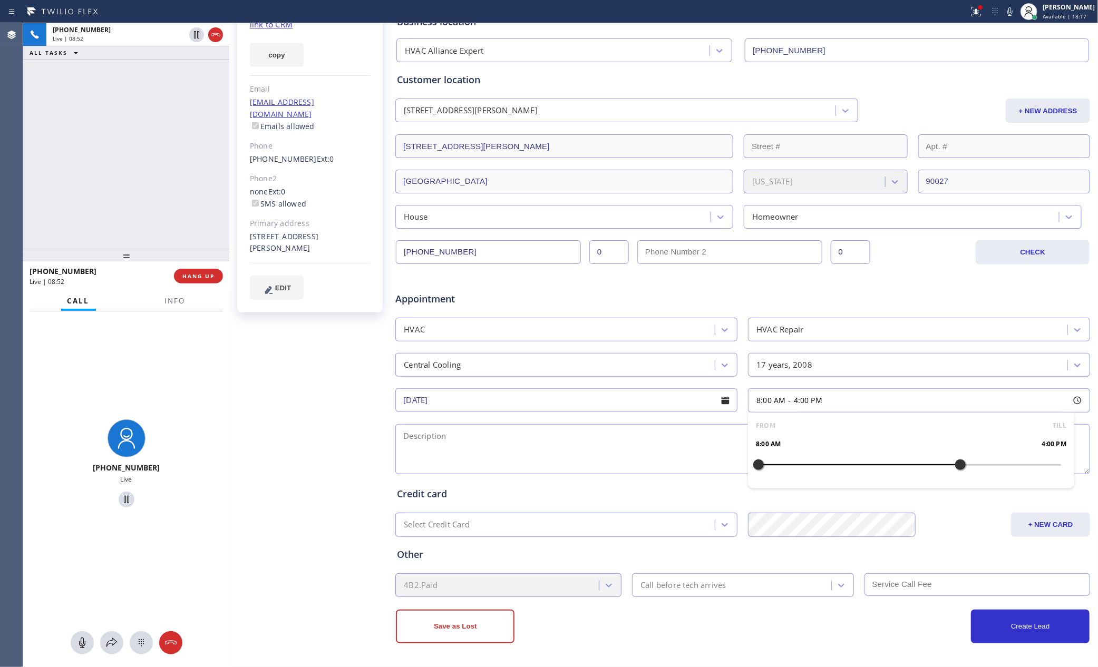
drag, startPoint x: 755, startPoint y: 465, endPoint x: 957, endPoint y: 470, distance: 202.5
click at [957, 470] on div at bounding box center [960, 465] width 13 height 22
drag, startPoint x: 756, startPoint y: 467, endPoint x: 802, endPoint y: 467, distance: 45.9
click at [803, 467] on div at bounding box center [809, 465] width 13 height 22
click at [601, 455] on textarea at bounding box center [742, 449] width 695 height 50
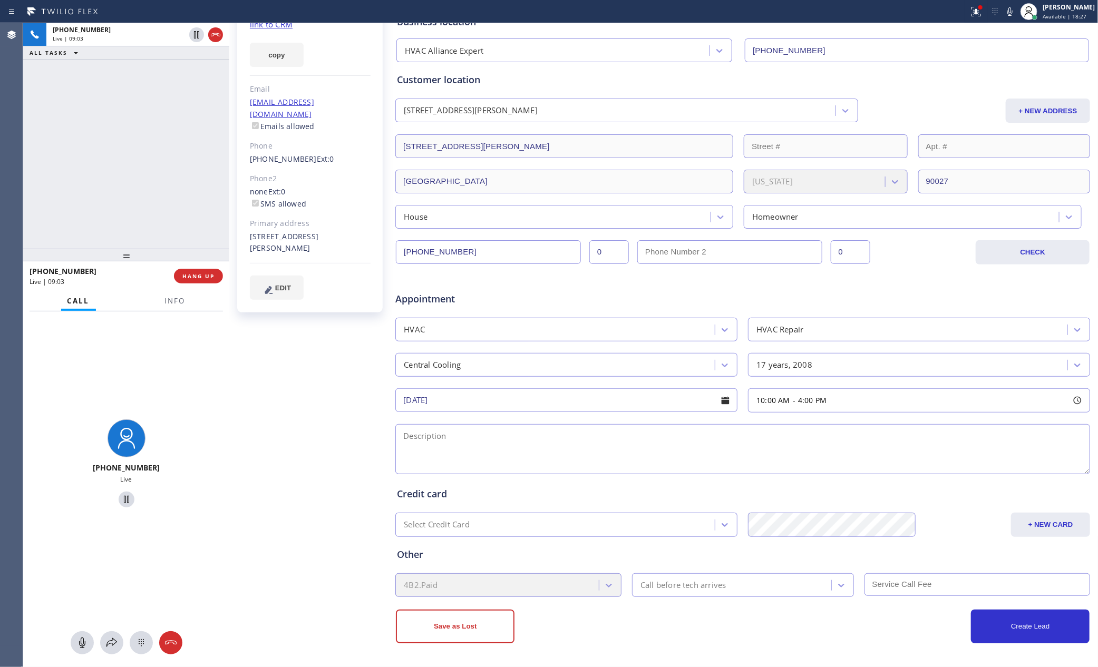
click at [470, 429] on textarea at bounding box center [742, 449] width 695 height 50
click at [478, 463] on textarea at bounding box center [742, 449] width 695 height 50
click at [797, 394] on div "10:00 AM - 4:00 PM" at bounding box center [919, 400] width 342 height 24
drag, startPoint x: 806, startPoint y: 465, endPoint x: 854, endPoint y: 471, distance: 47.9
click at [854, 471] on div at bounding box center [859, 465] width 13 height 22
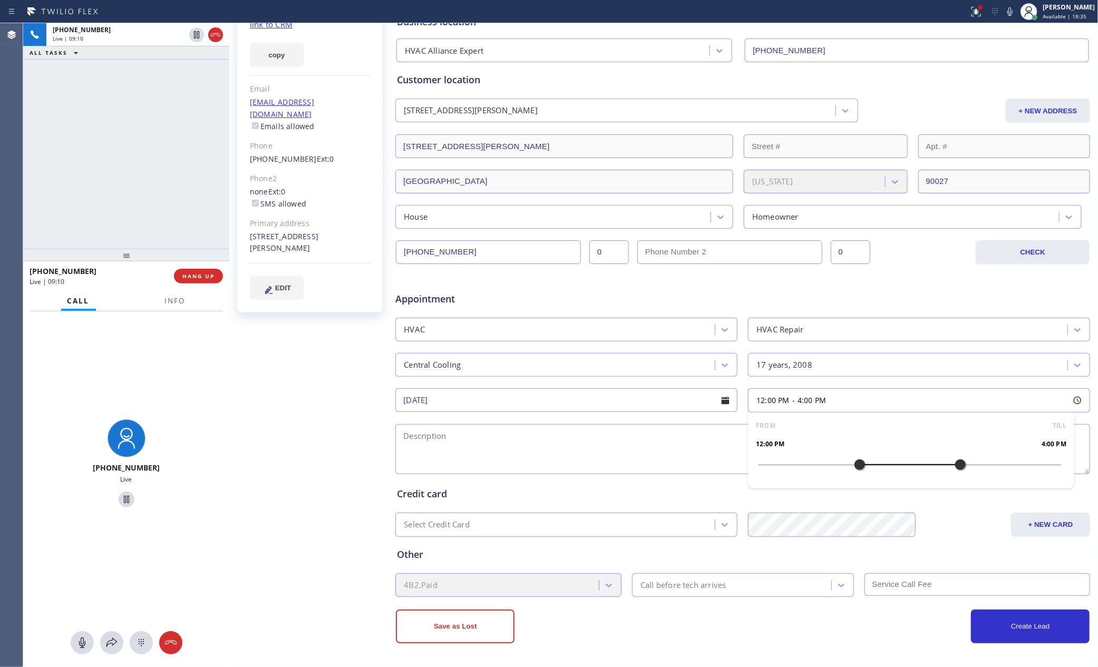
click at [578, 456] on textarea at bounding box center [742, 449] width 695 height 50
click at [462, 449] on textarea at bounding box center [742, 449] width 695 height 50
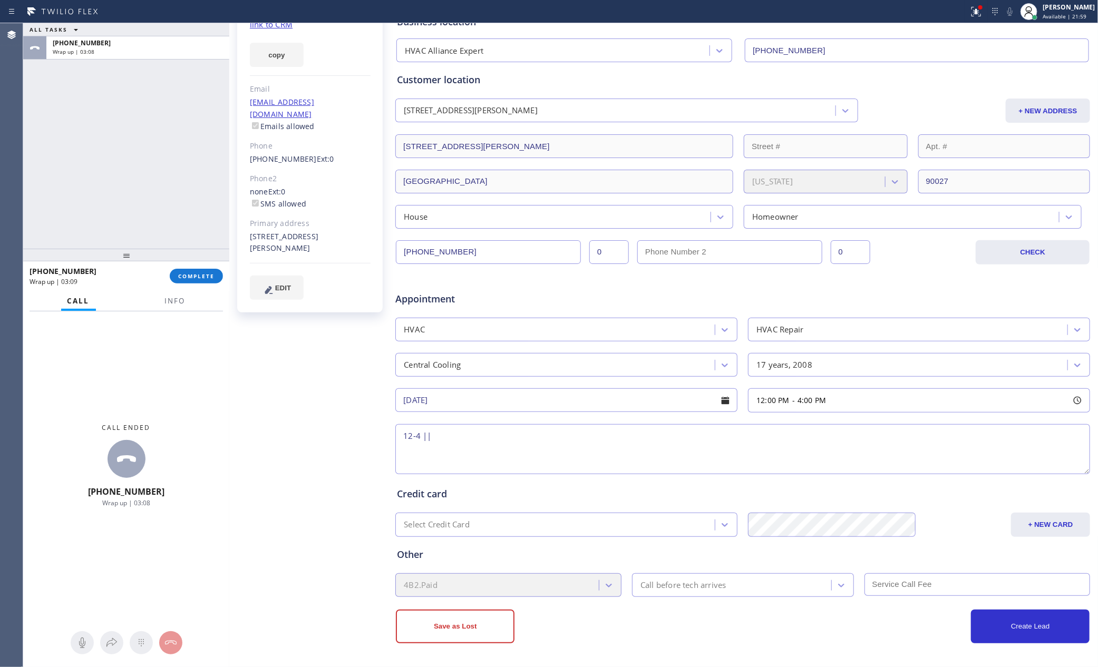
click at [108, 135] on div "ALL TASKS ALL TASKS ACTIVE TASKS TASKS IN WRAP UP [PHONE_NUMBER] Wrap up | 03:08" at bounding box center [126, 136] width 206 height 226
click at [492, 427] on textarea "12-4 ||" at bounding box center [742, 449] width 695 height 50
click at [416, 451] on textarea "12-4 || member |" at bounding box center [742, 449] width 695 height 50
drag, startPoint x: 522, startPoint y: 437, endPoint x: 527, endPoint y: 435, distance: 5.7
click at [525, 435] on textarea "12-4 || member |" at bounding box center [742, 449] width 695 height 50
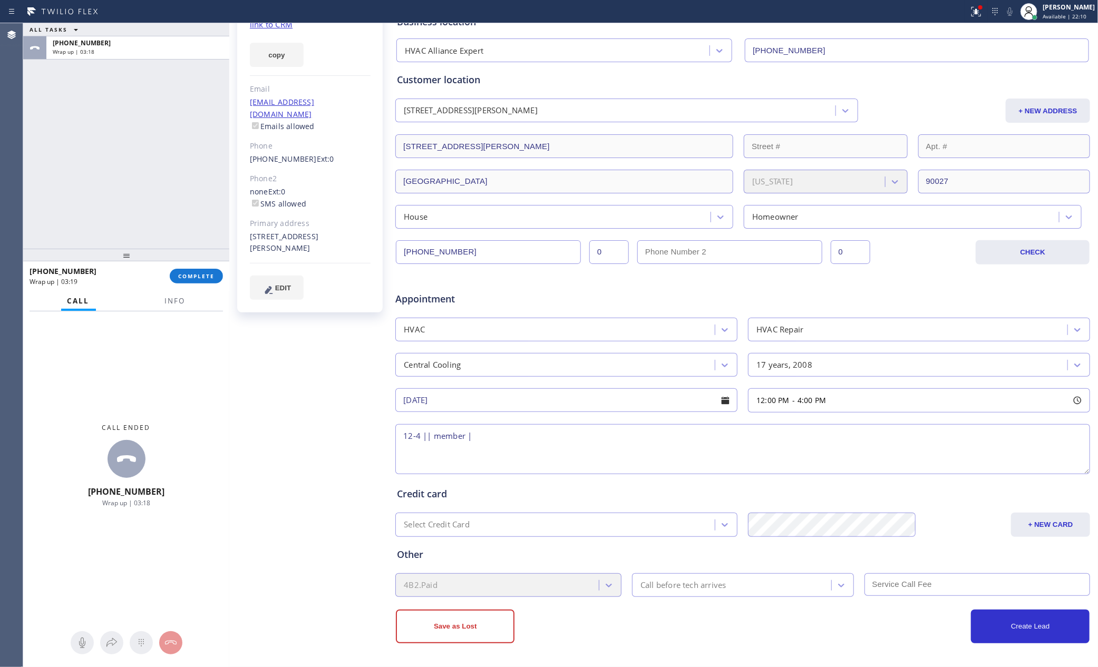
paste textarea "unit in the attic is leaking water condenser on the roof (8FT ladder needed) ce…"
type textarea "12-4 || member | unit in the attic is leaking water condenser on the roof (8FT …"
click at [989, 614] on button "Create Lead" at bounding box center [1030, 627] width 119 height 34
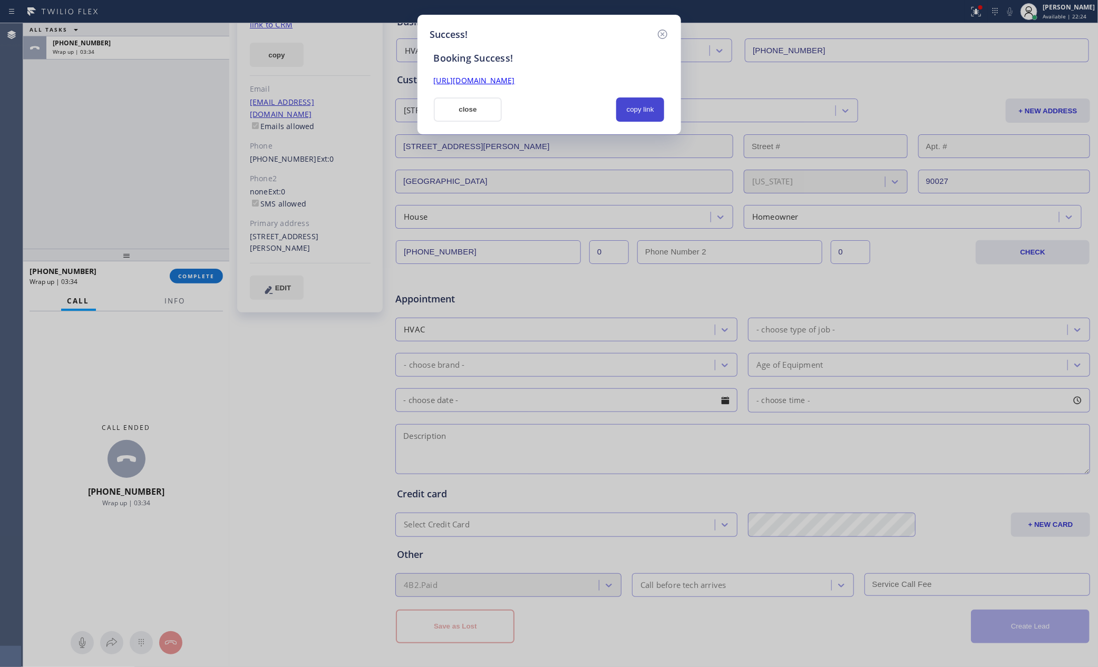
drag, startPoint x: 639, startPoint y: 111, endPoint x: 949, endPoint y: 332, distance: 380.4
click at [641, 111] on button "copy link" at bounding box center [640, 110] width 48 height 24
click at [508, 82] on link "[URL][DOMAIN_NAME]" at bounding box center [474, 80] width 81 height 10
drag, startPoint x: 87, startPoint y: 197, endPoint x: 319, endPoint y: 310, distance: 258.6
click at [90, 198] on div "Success! Booking Success! [URL][DOMAIN_NAME] close copy link" at bounding box center [549, 333] width 1098 height 667
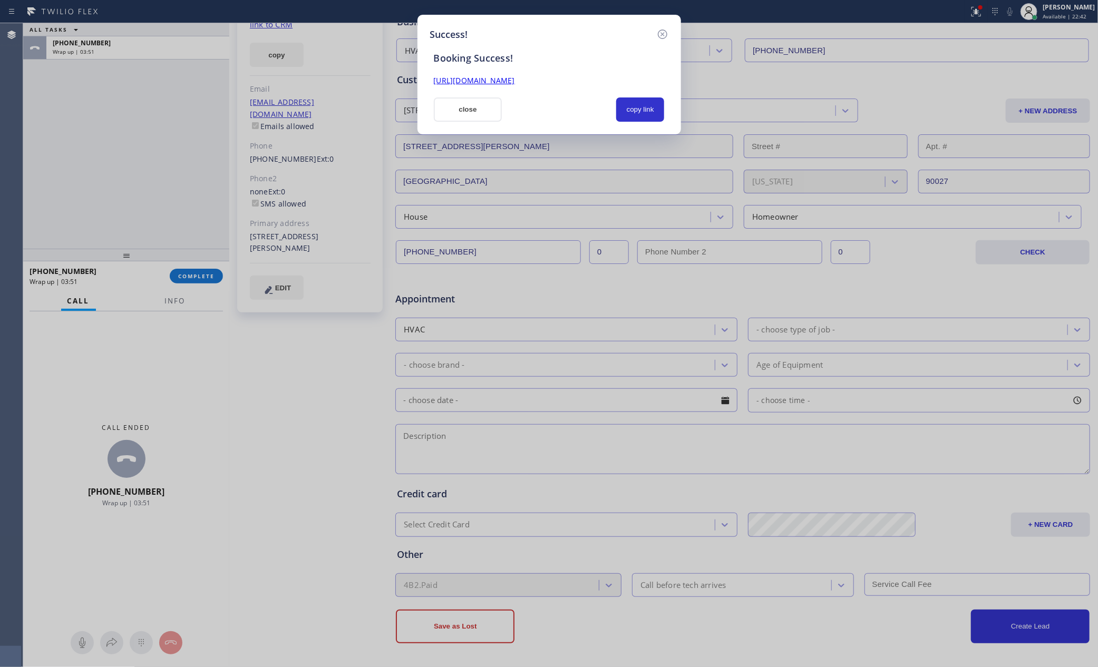
click at [570, 106] on div at bounding box center [559, 110] width 102 height 24
click at [464, 106] on button "close" at bounding box center [468, 110] width 69 height 24
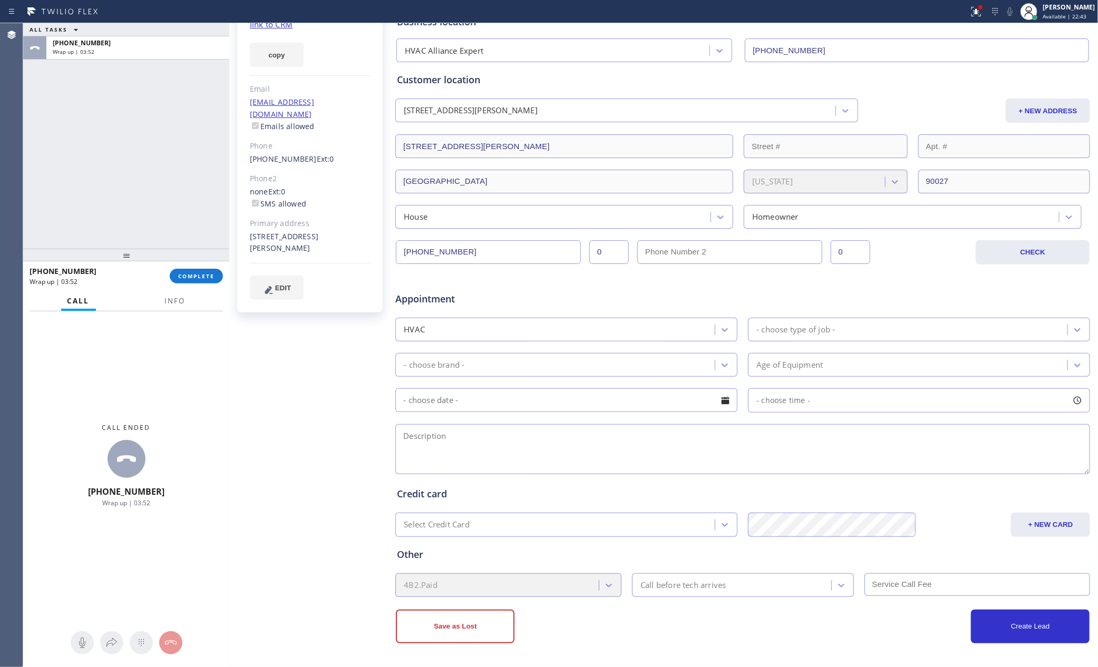
click at [103, 187] on div "ALL TASKS ALL TASKS ACTIVE TASKS TASKS IN WRAP UP [PHONE_NUMBER] Wrap up | 03:52" at bounding box center [126, 136] width 206 height 226
click at [188, 274] on span "COMPLETE" at bounding box center [196, 275] width 36 height 7
drag, startPoint x: 152, startPoint y: 117, endPoint x: 564, endPoint y: 291, distance: 447.4
click at [165, 124] on div "ALL TASKS ALL TASKS ACTIVE TASKS TASKS IN WRAP UP [PHONE_NUMBER] Wrap up | 03:52" at bounding box center [126, 136] width 206 height 226
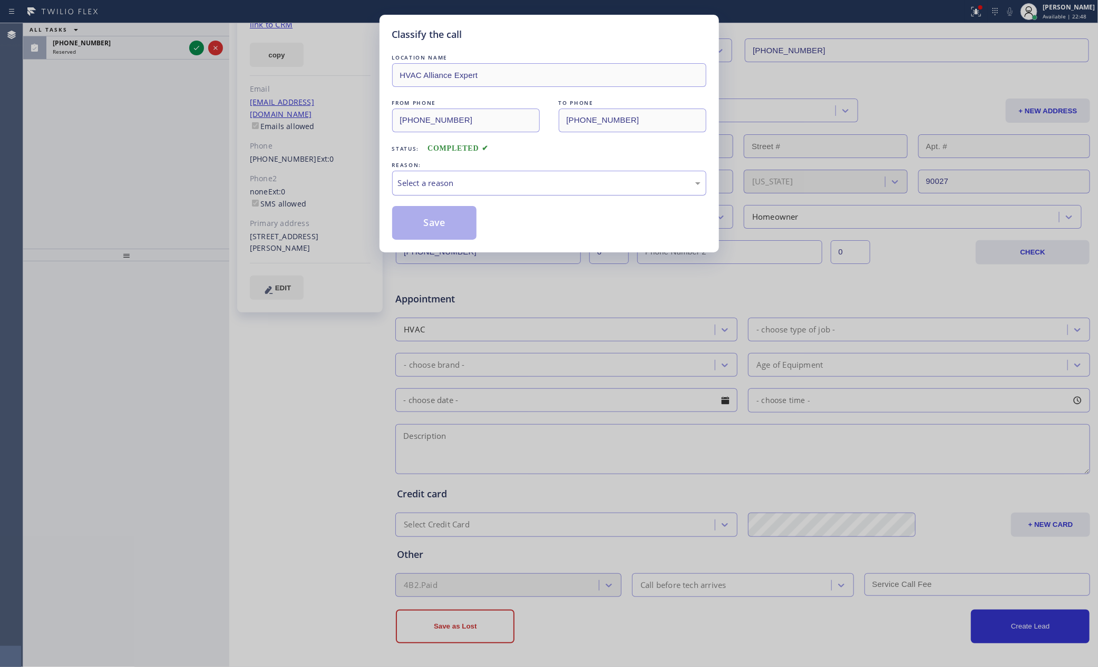
click at [544, 182] on div "Select a reason" at bounding box center [549, 183] width 303 height 12
click at [430, 222] on button "Save" at bounding box center [434, 223] width 85 height 34
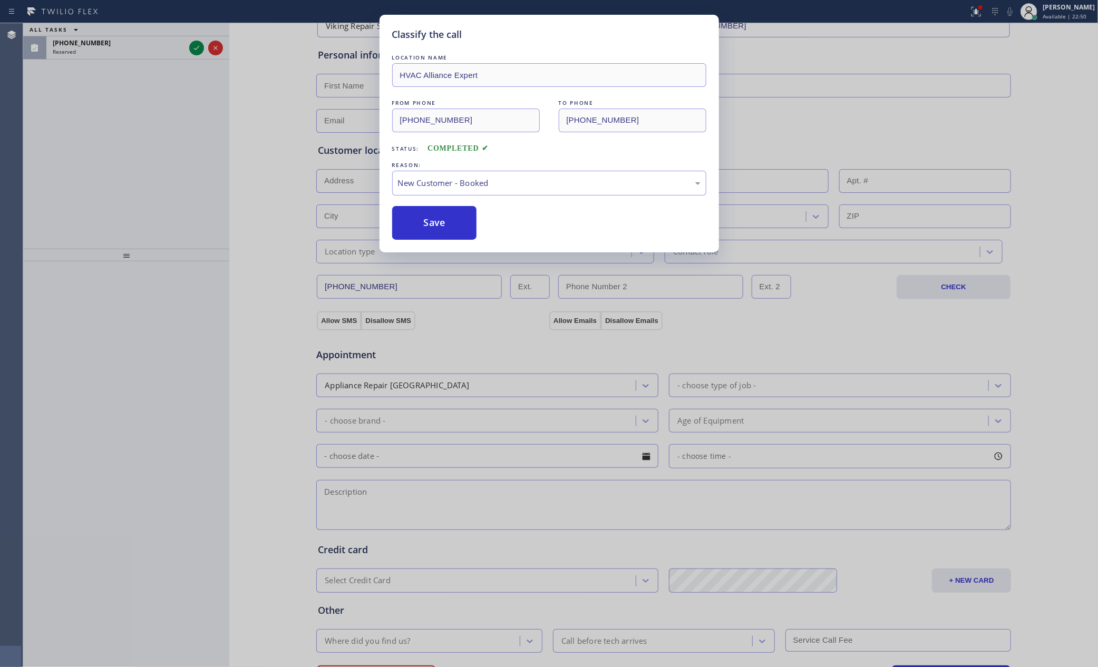
click at [95, 162] on div "Classify the call LOCATION NAME HVAC Alliance Expert FROM PHONE [PHONE_NUMBER] …" at bounding box center [549, 333] width 1098 height 667
drag, startPoint x: 108, startPoint y: 153, endPoint x: 160, endPoint y: 76, distance: 93.3
click at [117, 141] on div "Classify the call LOCATION NAME HVAC Alliance Expert FROM PHONE [PHONE_NUMBER] …" at bounding box center [549, 333] width 1098 height 667
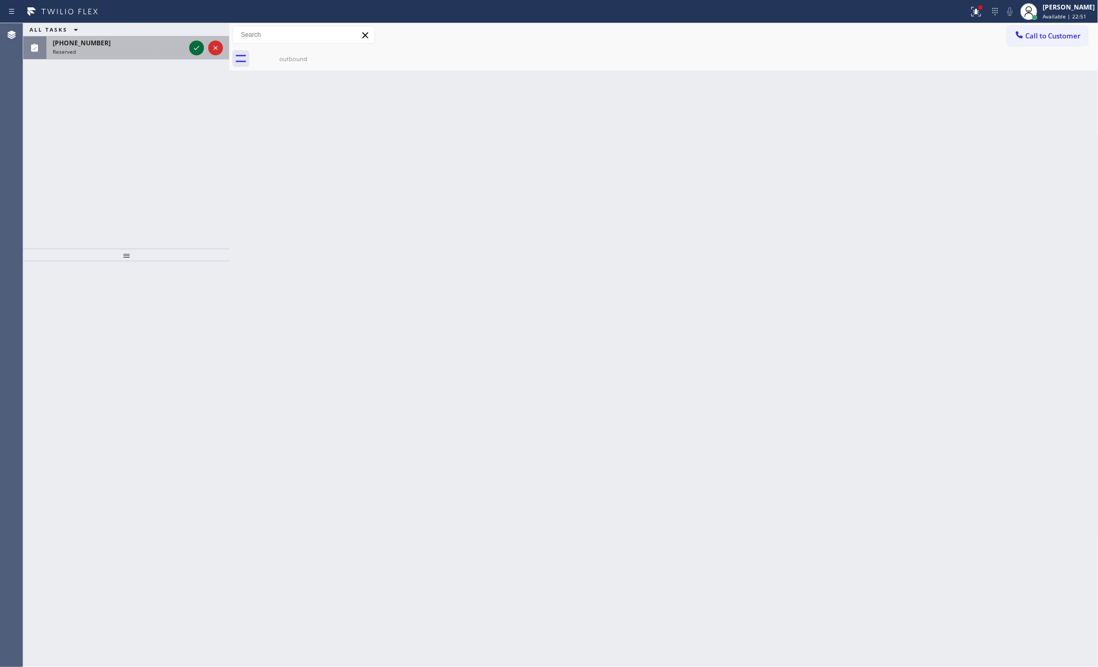
click at [199, 42] on icon at bounding box center [196, 48] width 13 height 13
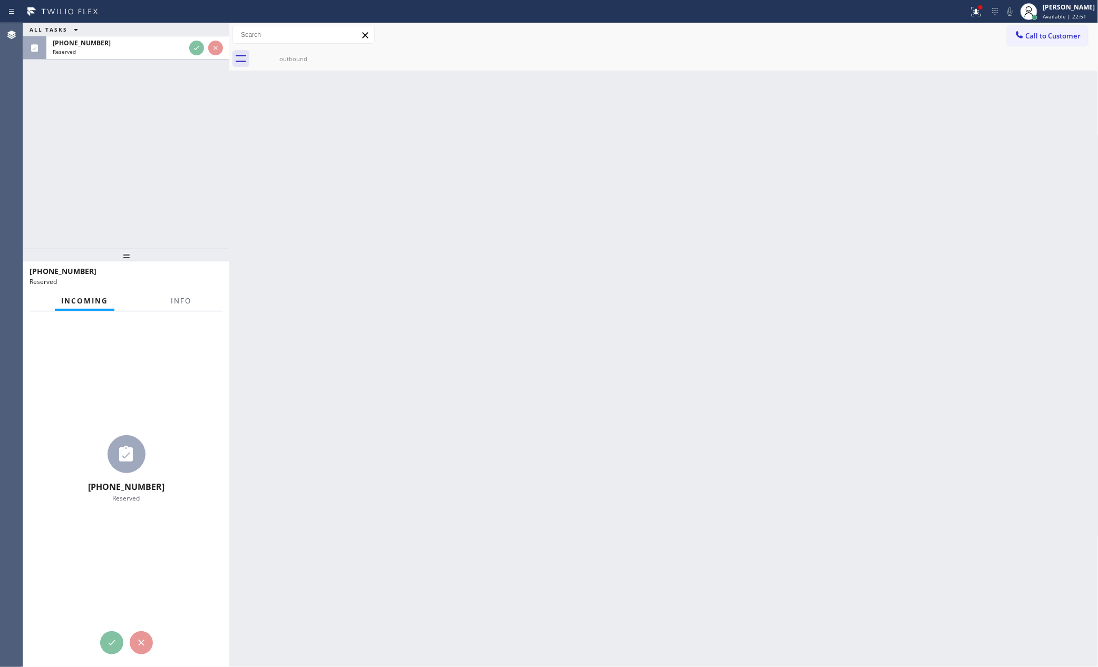
click at [178, 213] on div "ALL TASKS ALL TASKS ACTIVE TASKS TASKS IN WRAP UP [PHONE_NUMBER] Reserved" at bounding box center [126, 136] width 206 height 226
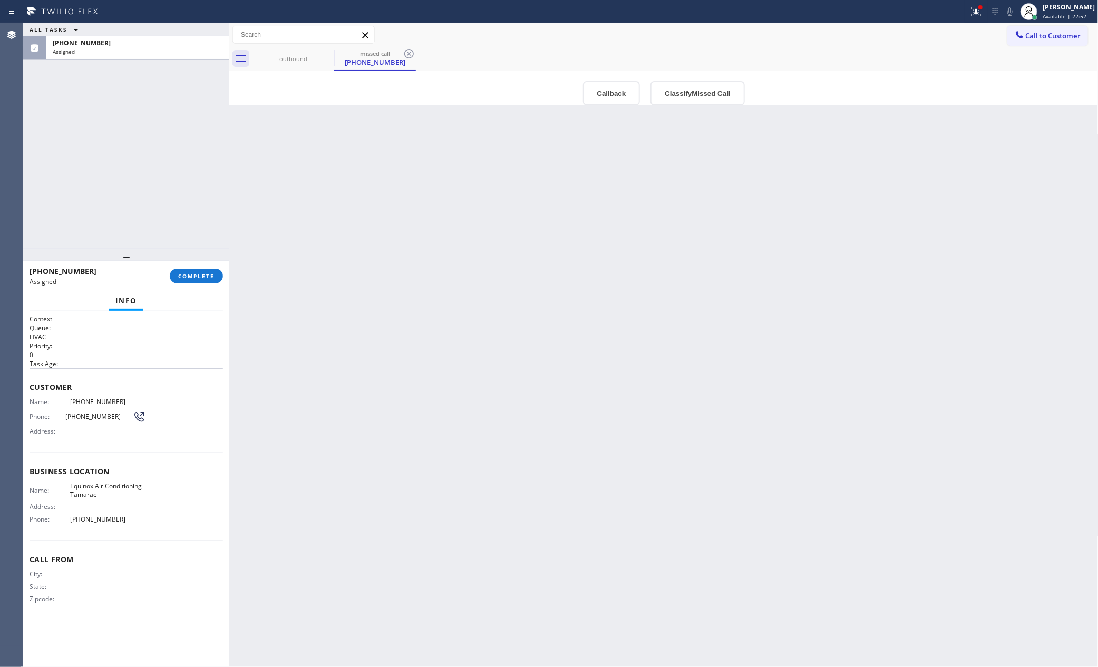
drag, startPoint x: 146, startPoint y: 225, endPoint x: 500, endPoint y: 437, distance: 412.5
click at [163, 231] on div "ALL TASKS ALL TASKS ACTIVE TASKS TASKS IN WRAP UP [PHONE_NUMBER] Assigned" at bounding box center [126, 136] width 206 height 226
drag, startPoint x: 585, startPoint y: 467, endPoint x: 671, endPoint y: 222, distance: 259.7
click at [606, 448] on div "Back to Dashboard Change Sender ID Customers Technicians Select a contact Outbo…" at bounding box center [663, 345] width 869 height 644
click at [618, 98] on button "Callback" at bounding box center [611, 93] width 57 height 24
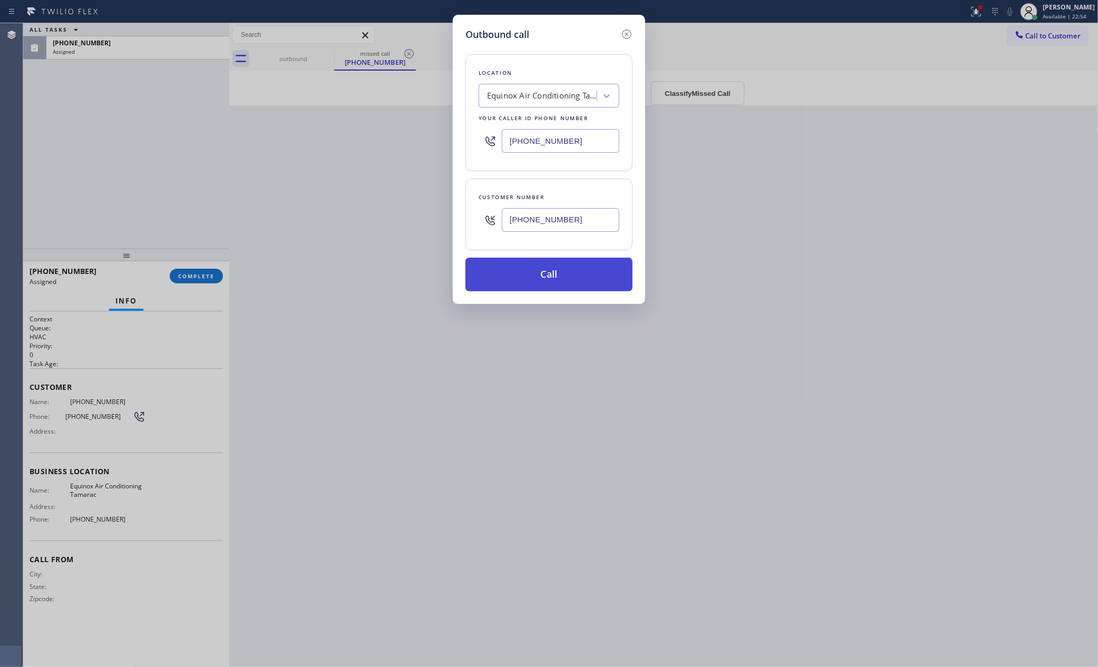
click at [552, 268] on button "Call" at bounding box center [548, 275] width 167 height 34
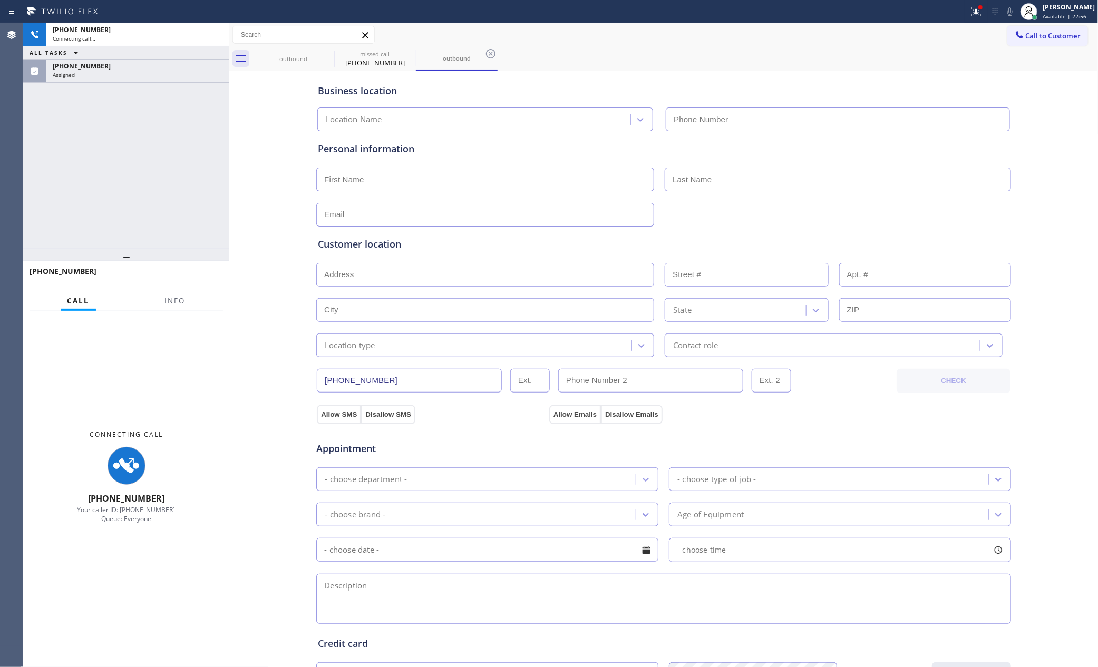
type input "[PHONE_NUMBER]"
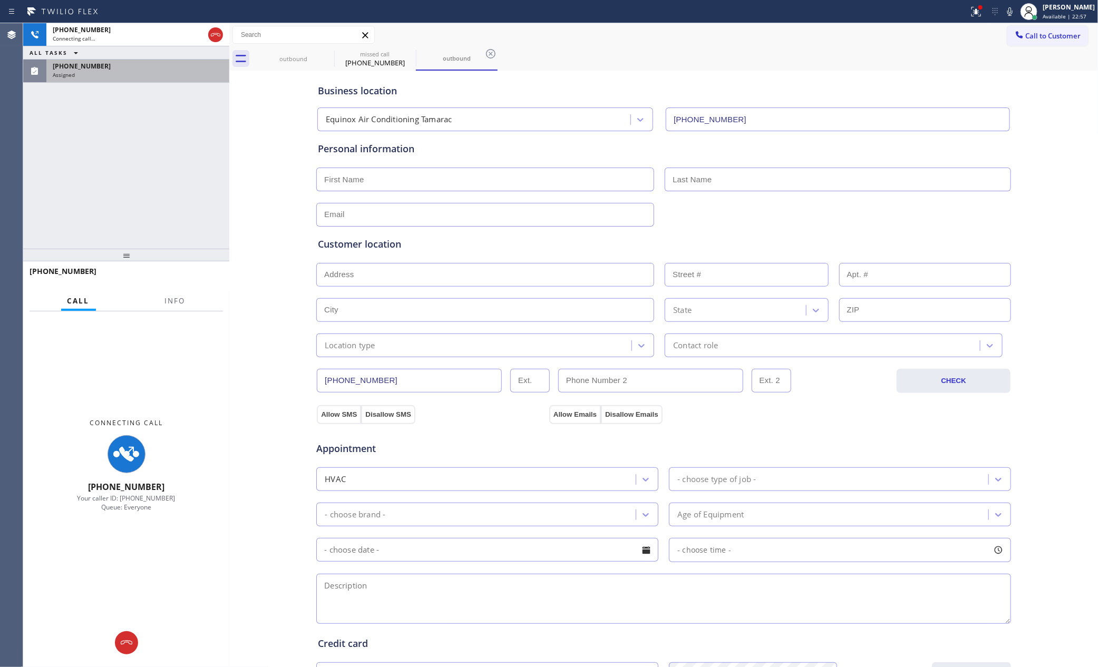
click at [143, 163] on div "[PHONE_NUMBER] Connecting call… ALL TASKS ALL TASKS ACTIVE TASKS TASKS IN WRAP …" at bounding box center [126, 136] width 206 height 226
click at [195, 70] on div "[PHONE_NUMBER]" at bounding box center [138, 66] width 170 height 9
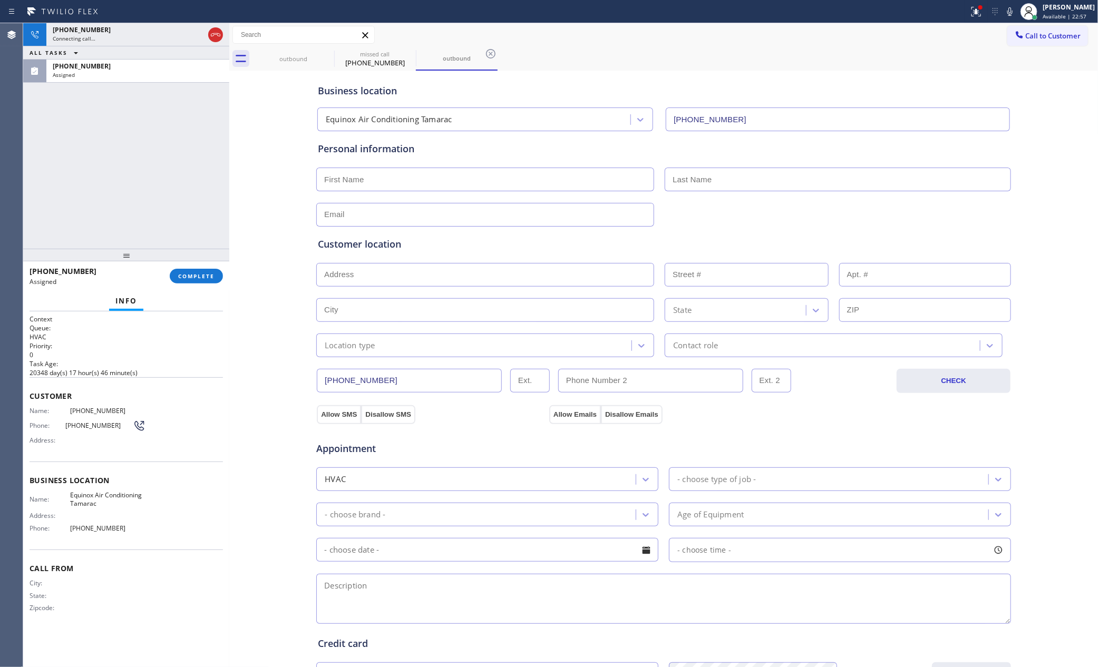
click at [205, 275] on span "COMPLETE" at bounding box center [196, 275] width 36 height 7
click at [176, 152] on div "[PHONE_NUMBER] Connecting call… ALL TASKS ALL TASKS ACTIVE TASKS TASKS IN WRAP …" at bounding box center [126, 136] width 206 height 226
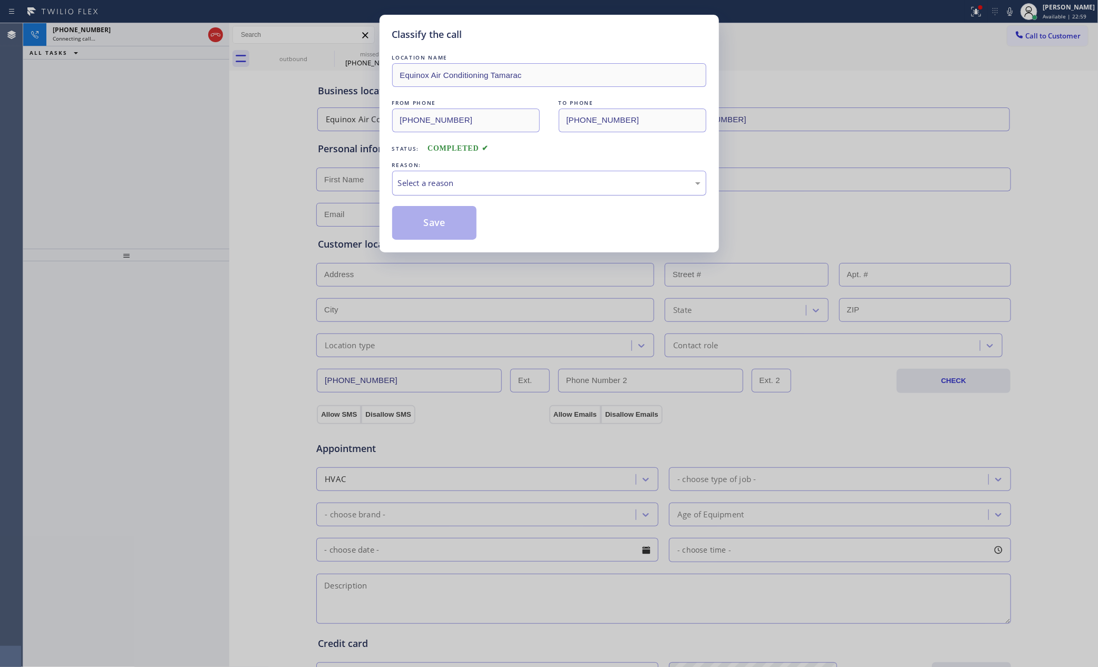
click at [437, 179] on div "Select a reason" at bounding box center [549, 183] width 303 height 12
click at [435, 222] on button "Save" at bounding box center [434, 223] width 85 height 34
click at [187, 148] on div "Classify the call LOCATION NAME Equinox Air Conditioning Tamarac FROM PHONE [PH…" at bounding box center [549, 333] width 1098 height 667
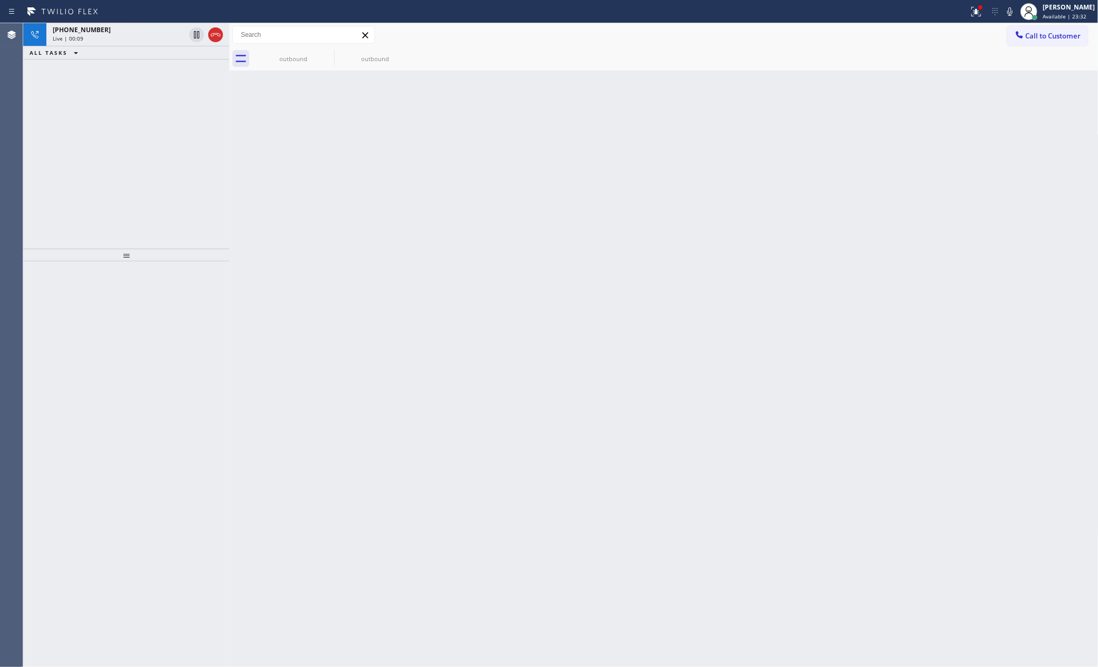
drag, startPoint x: 215, startPoint y: 40, endPoint x: 179, endPoint y: 172, distance: 137.7
click at [214, 40] on icon at bounding box center [215, 34] width 13 height 13
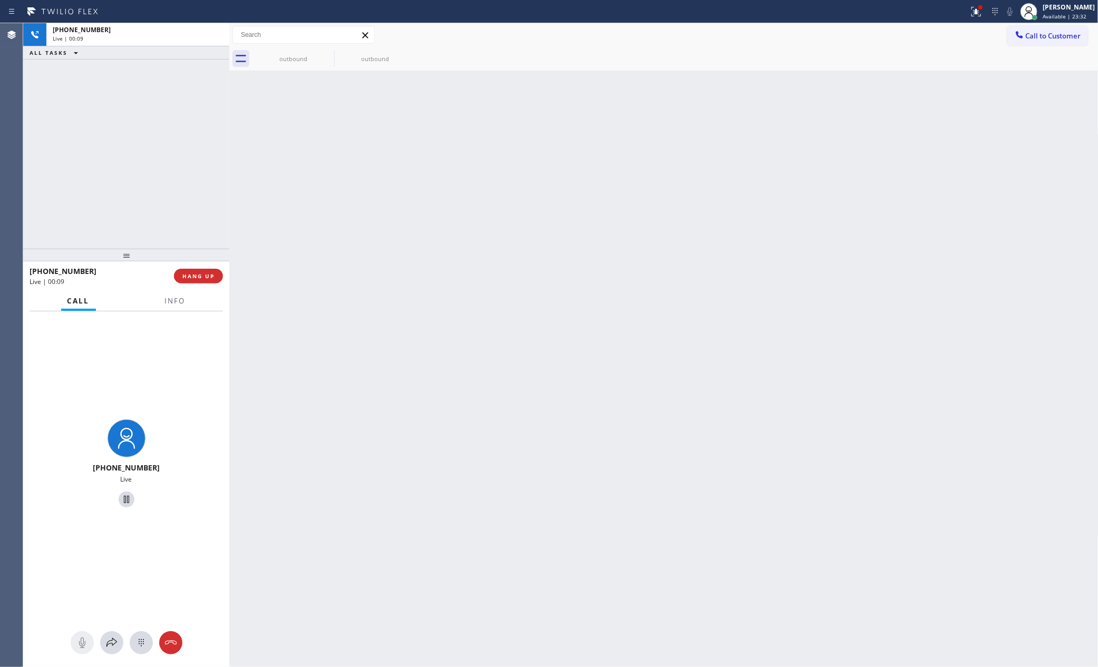
click at [179, 172] on div "[PHONE_NUMBER] Live | 00:09 ALL TASKS ALL TASKS ACTIVE TASKS TASKS IN WRAP UP" at bounding box center [126, 136] width 206 height 226
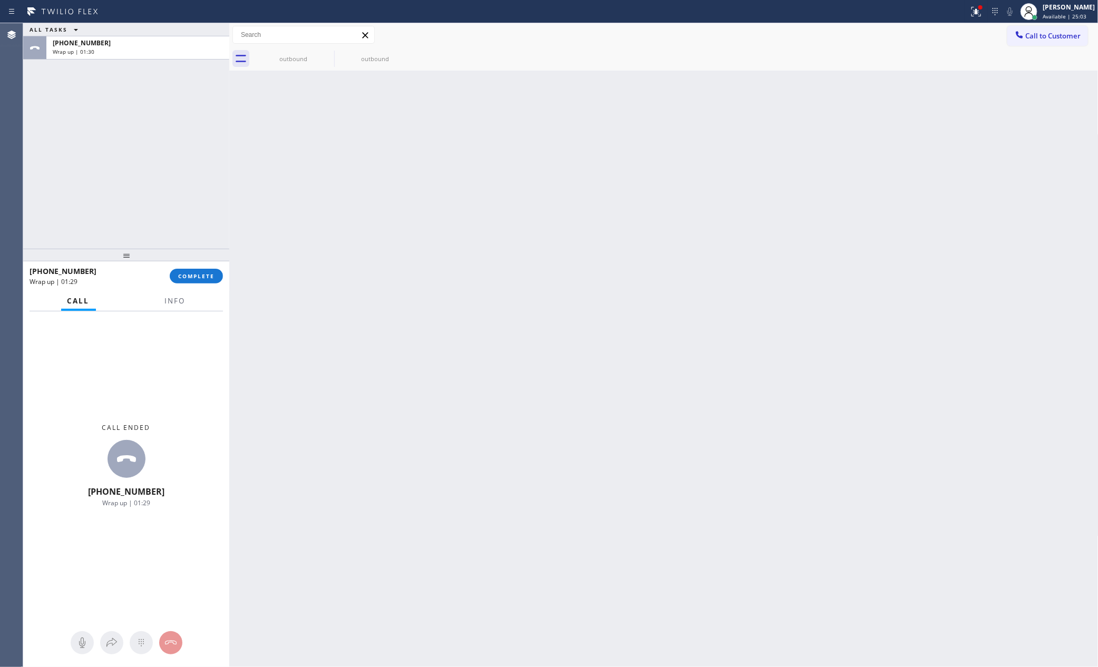
click at [171, 118] on div "ALL TASKS ALL TASKS ACTIVE TASKS TASKS IN WRAP UP [PHONE_NUMBER] Wrap up | 01:30" at bounding box center [126, 136] width 206 height 226
click at [193, 277] on span "COMPLETE" at bounding box center [196, 275] width 36 height 7
click at [182, 168] on div "ALL TASKS ALL TASKS ACTIVE TASKS TASKS IN WRAP UP [PHONE_NUMBER] Wrap up | 01:31" at bounding box center [126, 136] width 206 height 226
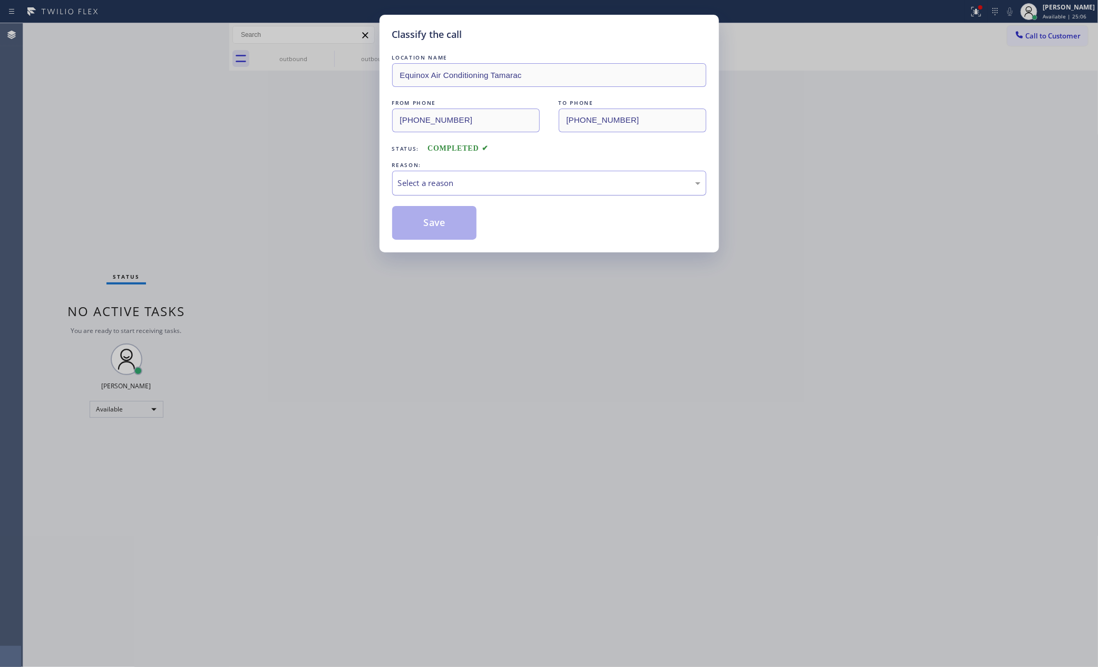
click at [429, 188] on div "Select a reason" at bounding box center [549, 183] width 303 height 12
click at [442, 225] on button "Save" at bounding box center [434, 223] width 85 height 34
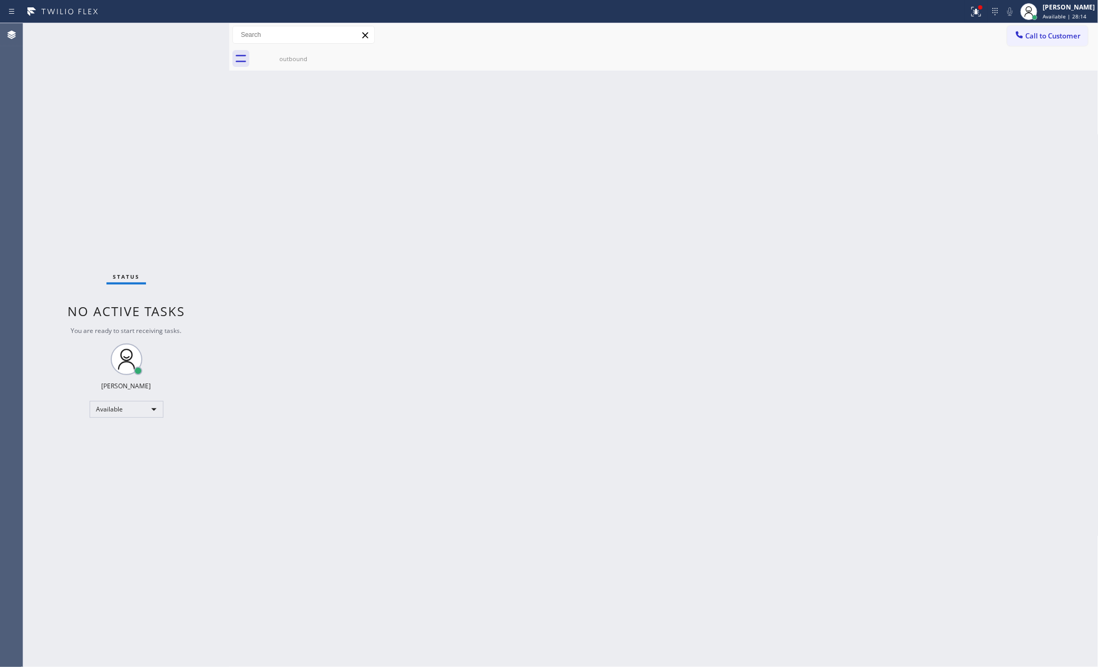
click at [470, 347] on div "Back to Dashboard Change Sender ID Customers Technicians Select a contact Outbo…" at bounding box center [663, 345] width 869 height 644
click at [229, 213] on div at bounding box center [229, 345] width 0 height 644
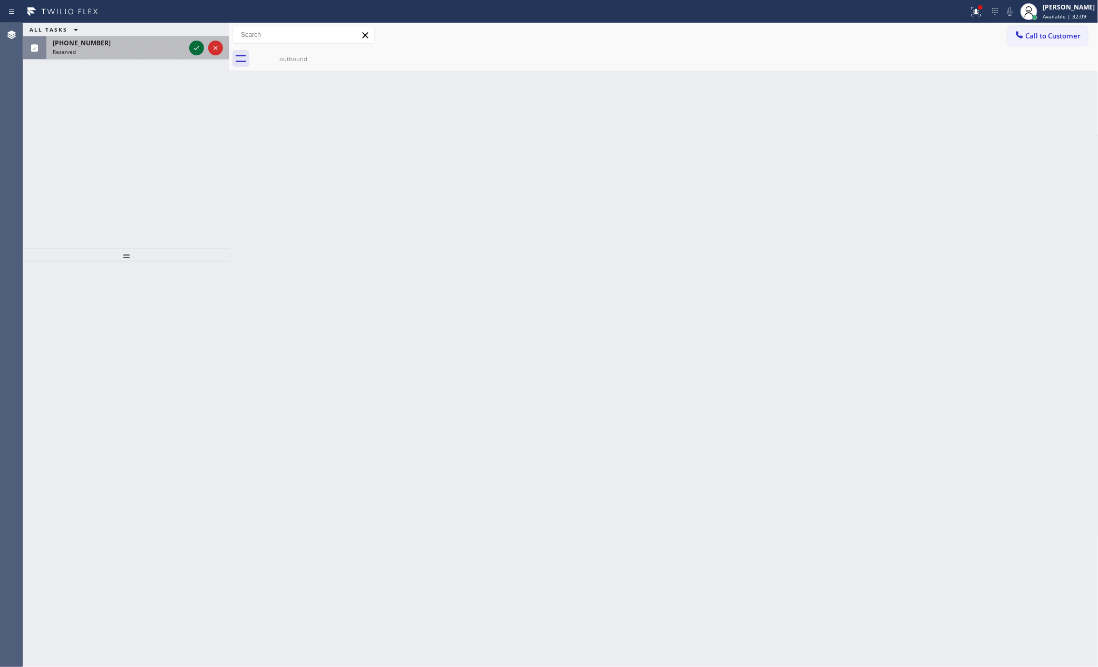
click at [199, 49] on icon at bounding box center [196, 48] width 13 height 13
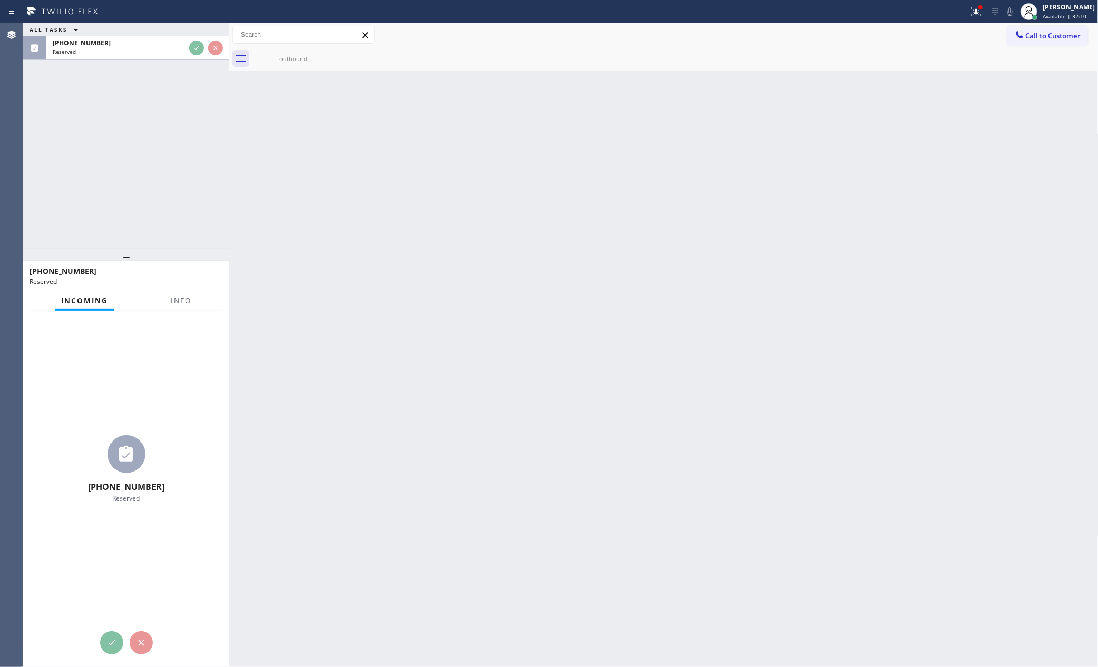
click at [191, 193] on div "ALL TASKS ALL TASKS ACTIVE TASKS TASKS IN WRAP UP [PHONE_NUMBER] Reserved" at bounding box center [126, 136] width 206 height 226
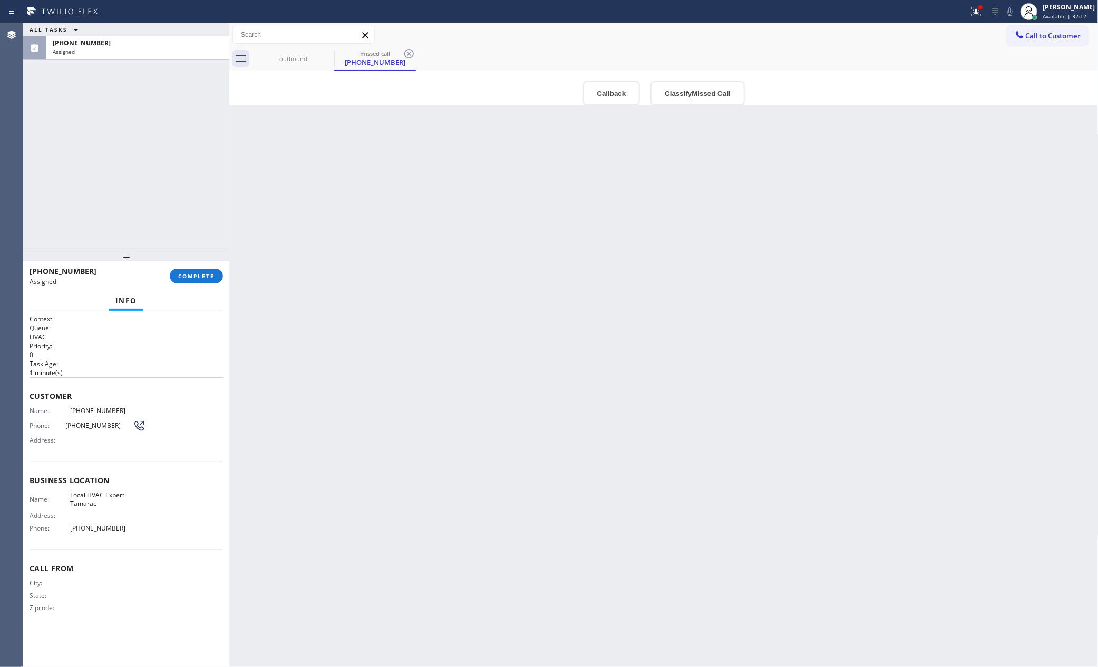
click at [191, 193] on div "ALL TASKS ALL TASKS ACTIVE TASKS TASKS IN WRAP UP [PHONE_NUMBER] Assigned" at bounding box center [126, 136] width 206 height 226
drag, startPoint x: 508, startPoint y: 392, endPoint x: 560, endPoint y: 216, distance: 184.1
click at [533, 367] on div "Back to Dashboard Change Sender ID Customers Technicians Select a contact Outbo…" at bounding box center [663, 345] width 869 height 644
click at [606, 95] on button "Callback" at bounding box center [611, 93] width 57 height 24
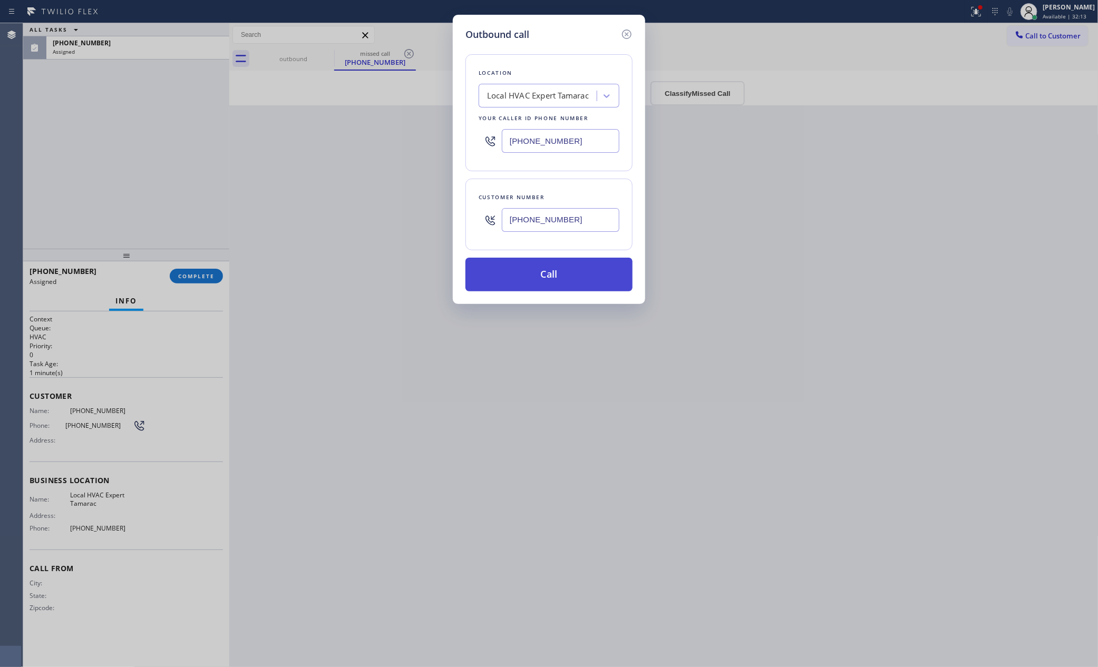
click at [557, 280] on button "Call" at bounding box center [548, 275] width 167 height 34
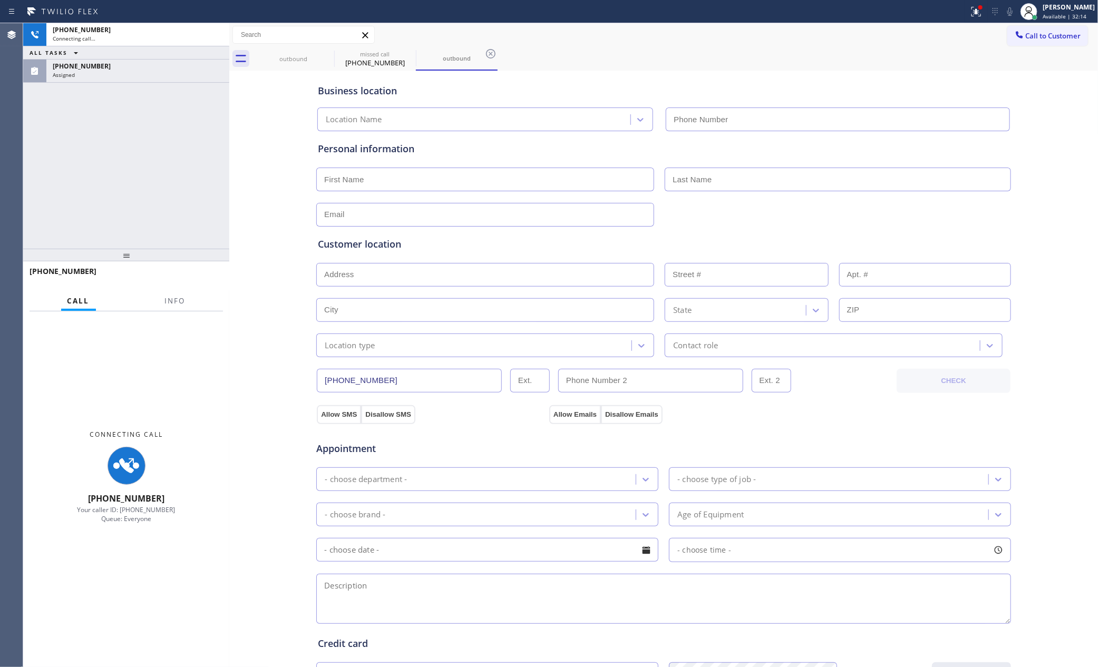
type input "[PHONE_NUMBER]"
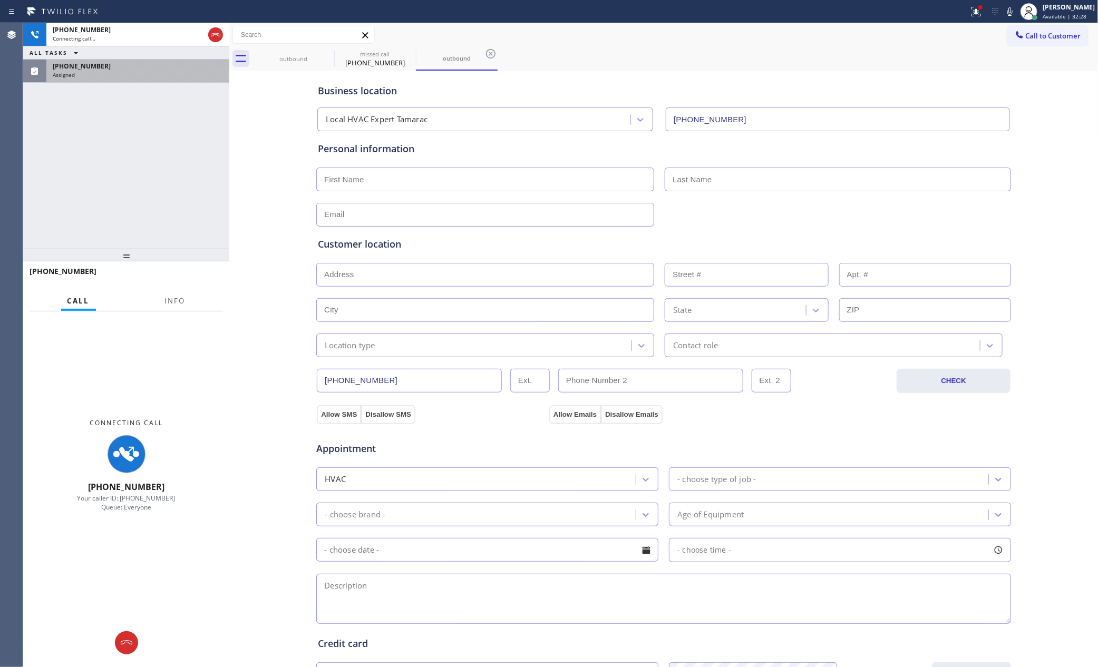
drag, startPoint x: 144, startPoint y: 157, endPoint x: 139, endPoint y: 70, distance: 87.1
click at [145, 141] on div "[PHONE_NUMBER] Connecting call… ALL TASKS ALL TASKS ACTIVE TASKS TASKS IN WRAP …" at bounding box center [126, 136] width 206 height 226
click at [140, 65] on div "[PHONE_NUMBER]" at bounding box center [138, 66] width 170 height 9
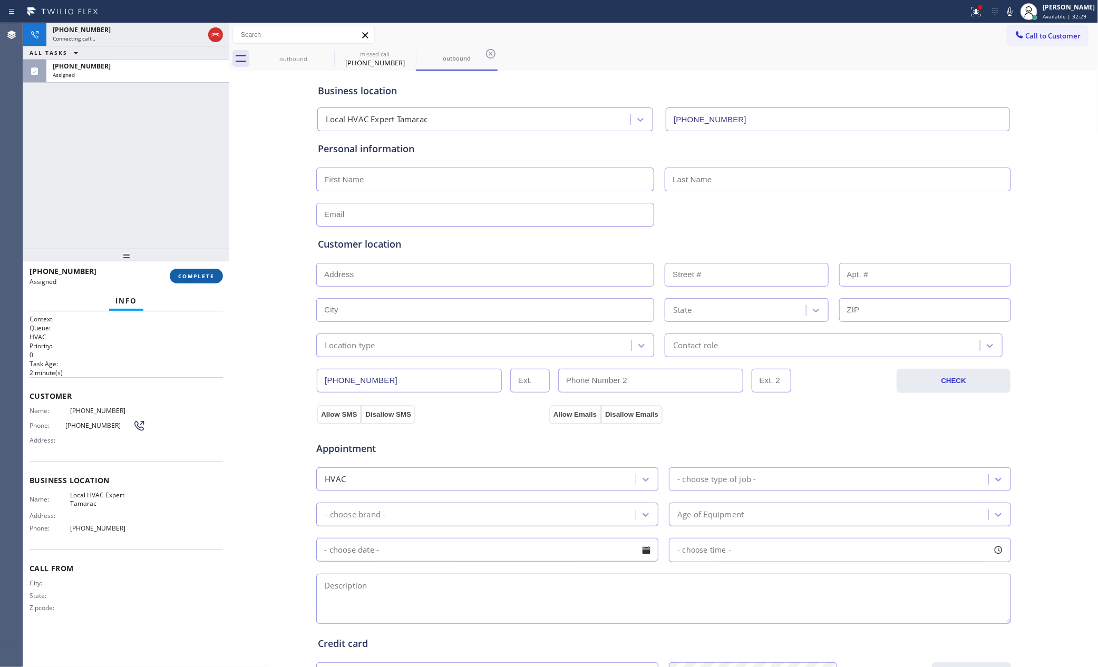
click at [189, 269] on button "COMPLETE" at bounding box center [196, 276] width 53 height 15
drag, startPoint x: 168, startPoint y: 162, endPoint x: 176, endPoint y: 166, distance: 8.5
click at [170, 162] on div "[PHONE_NUMBER] Connecting call… ALL TASKS ALL TASKS ACTIVE TASKS TASKS IN WRAP …" at bounding box center [126, 136] width 206 height 226
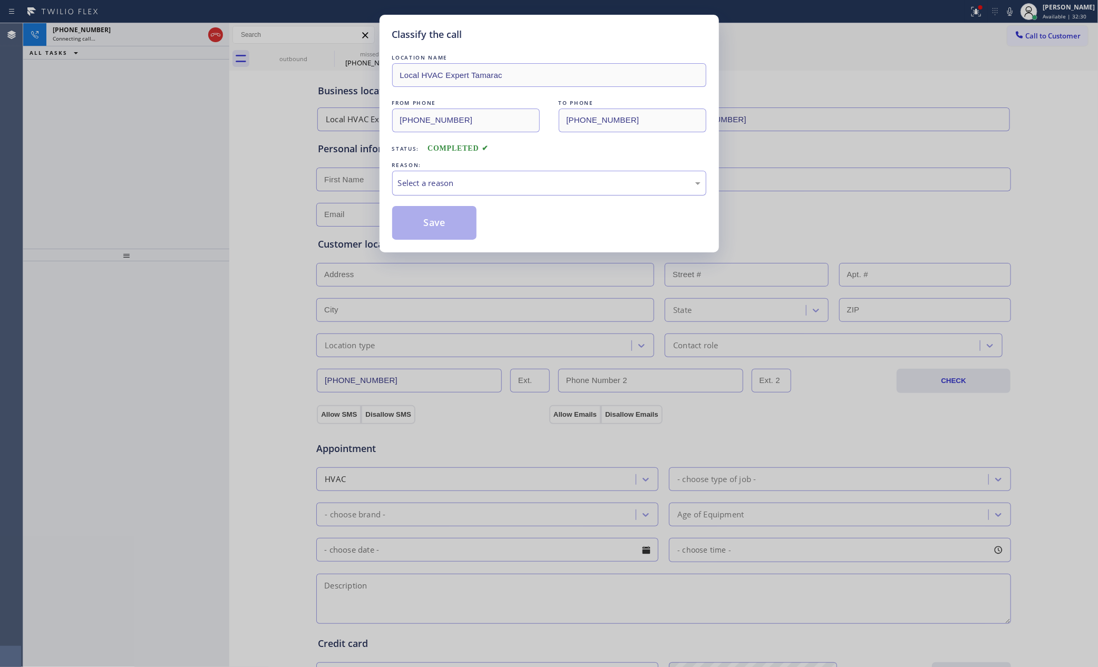
drag, startPoint x: 470, startPoint y: 172, endPoint x: 470, endPoint y: 188, distance: 15.8
click at [470, 173] on div "Select a reason" at bounding box center [549, 183] width 314 height 25
click at [432, 220] on button "Save" at bounding box center [434, 223] width 85 height 34
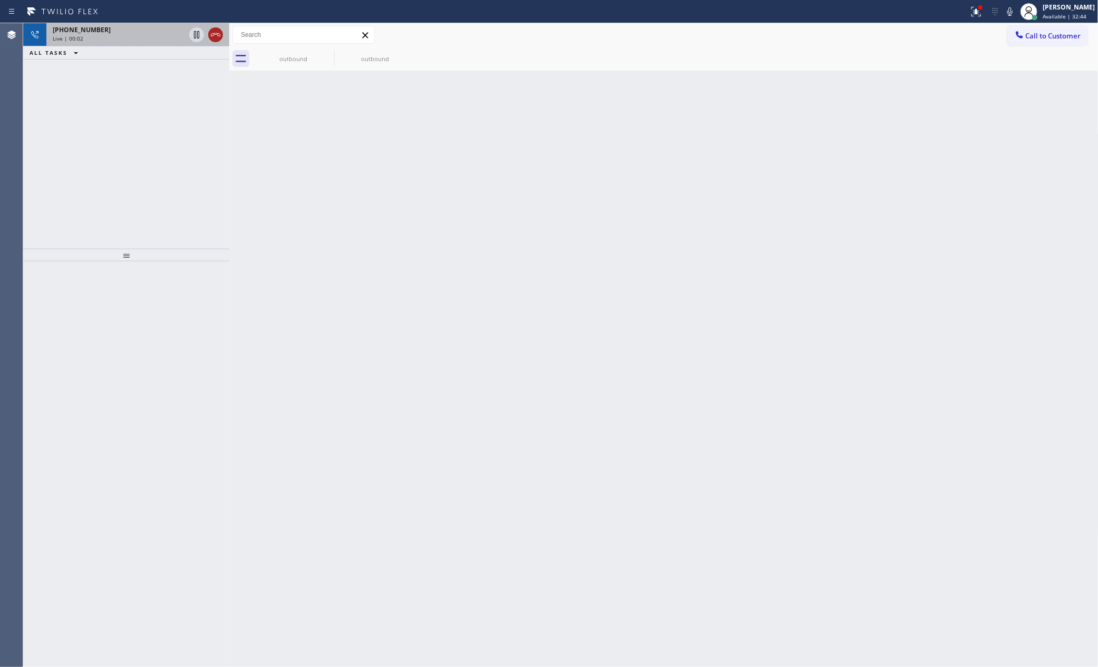
click at [220, 38] on icon at bounding box center [215, 34] width 13 height 13
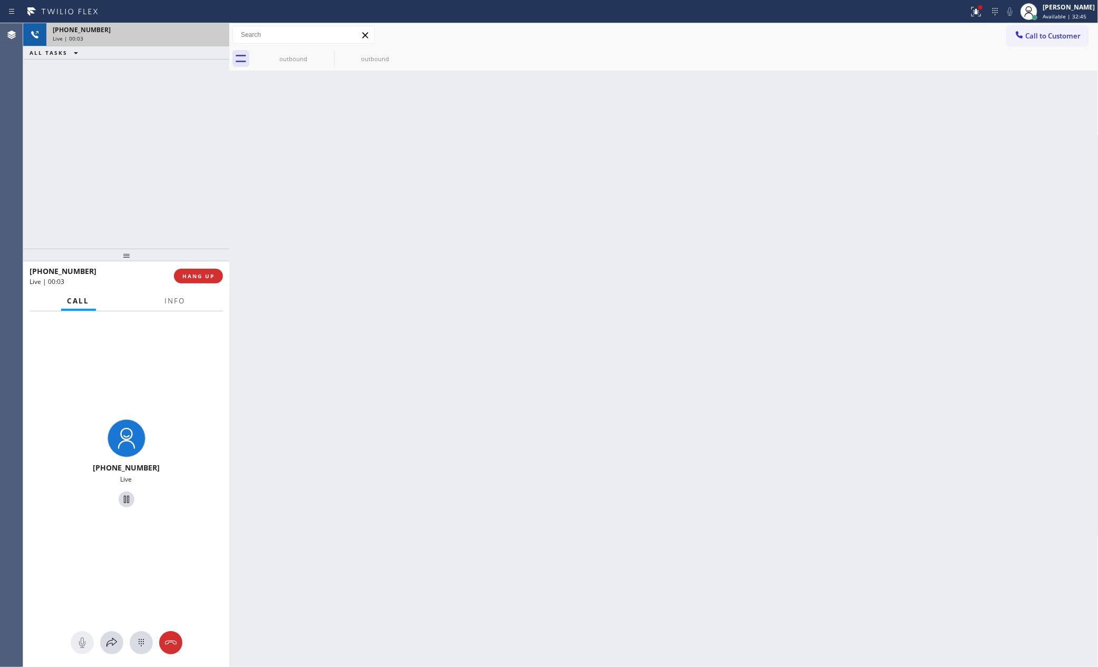
drag, startPoint x: 192, startPoint y: 100, endPoint x: 187, endPoint y: 134, distance: 34.6
click at [190, 114] on div "[PHONE_NUMBER] Live | 00:03 ALL TASKS ALL TASKS ACTIVE TASKS TASKS IN WRAP UP" at bounding box center [126, 136] width 206 height 226
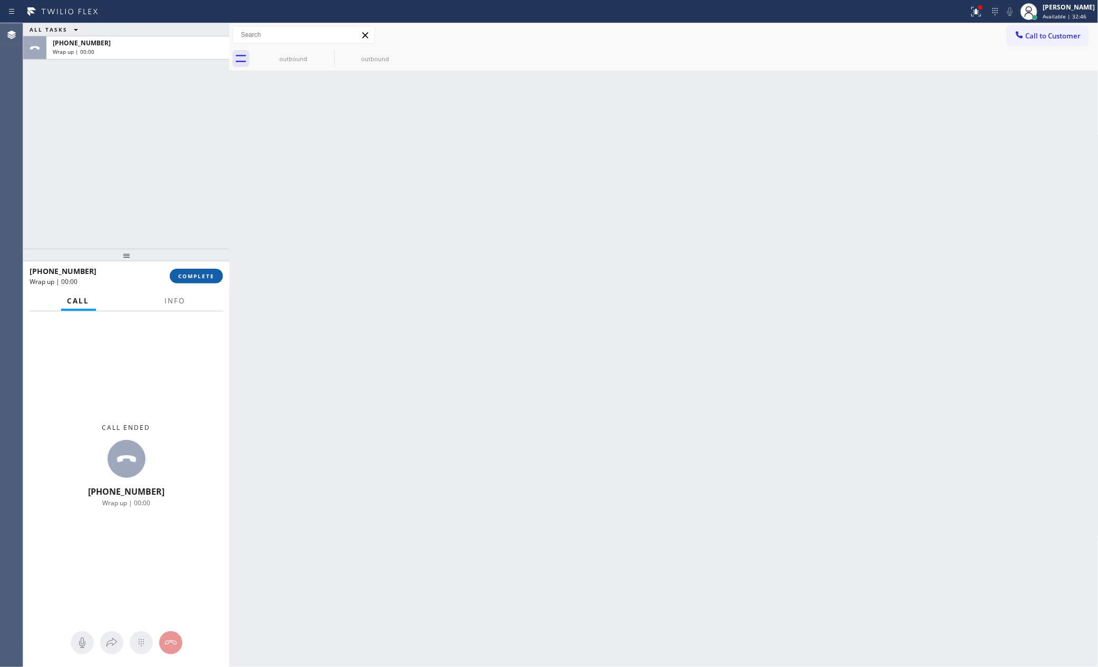
click at [197, 280] on button "COMPLETE" at bounding box center [196, 276] width 53 height 15
click at [167, 126] on div "ALL TASKS ALL TASKS ACTIVE TASKS TASKS IN WRAP UP [PHONE_NUMBER] Wrap up | 00:00" at bounding box center [126, 136] width 206 height 226
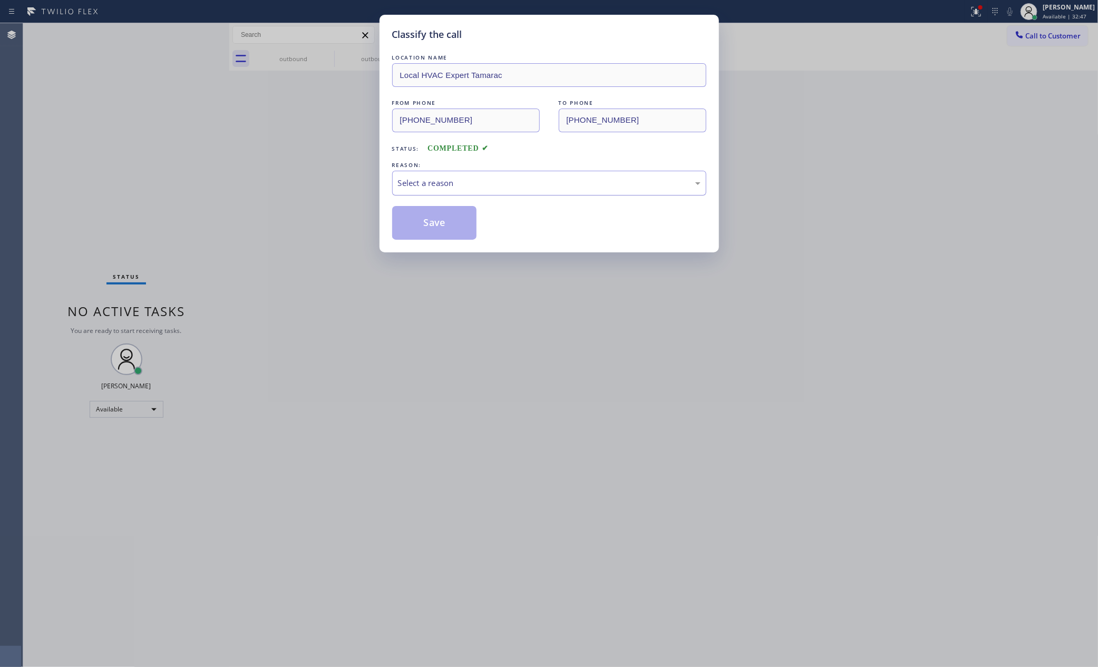
click at [418, 179] on div "Select a reason" at bounding box center [549, 183] width 303 height 12
click at [417, 223] on button "Save" at bounding box center [434, 223] width 85 height 34
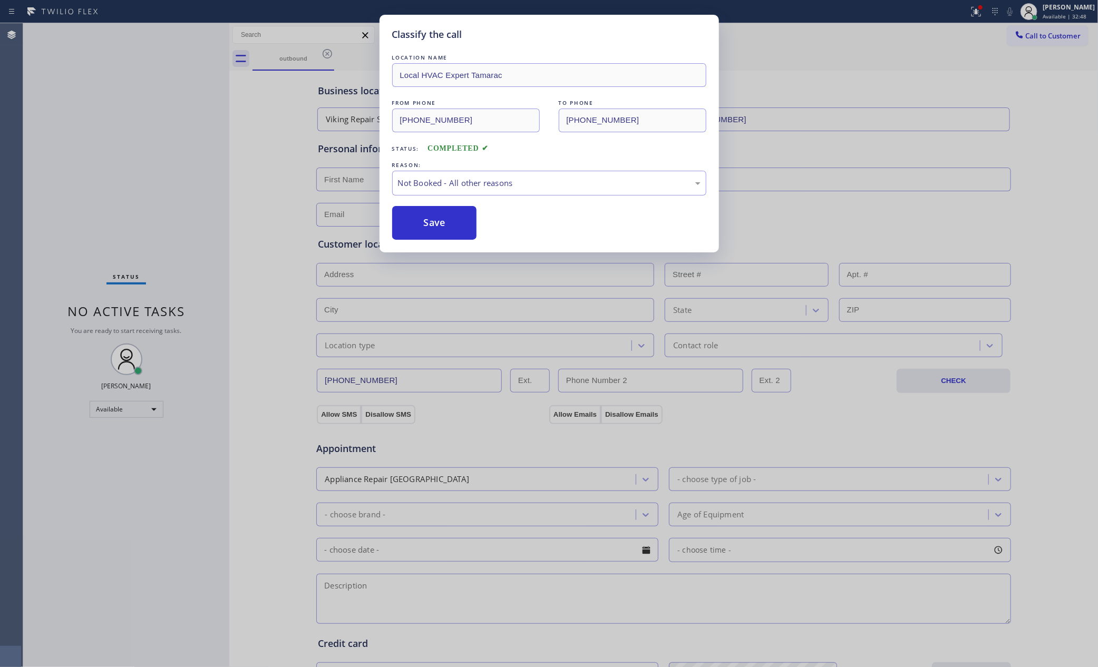
click at [417, 223] on button "Save" at bounding box center [434, 223] width 85 height 34
drag, startPoint x: 171, startPoint y: 149, endPoint x: 155, endPoint y: 159, distance: 18.4
click at [167, 152] on div "Classify the call LOCATION NAME Local HVAC Expert Tamarac FROM PHONE [PHONE_NUM…" at bounding box center [549, 333] width 1098 height 667
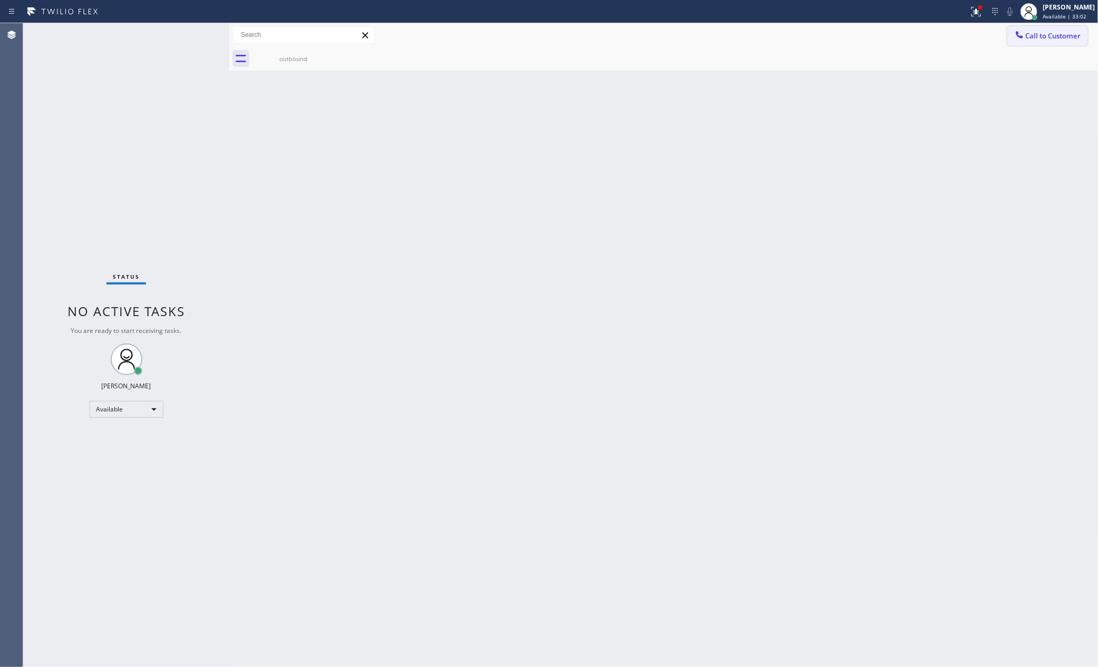
click at [1077, 37] on span "Call to Customer" at bounding box center [1053, 35] width 55 height 9
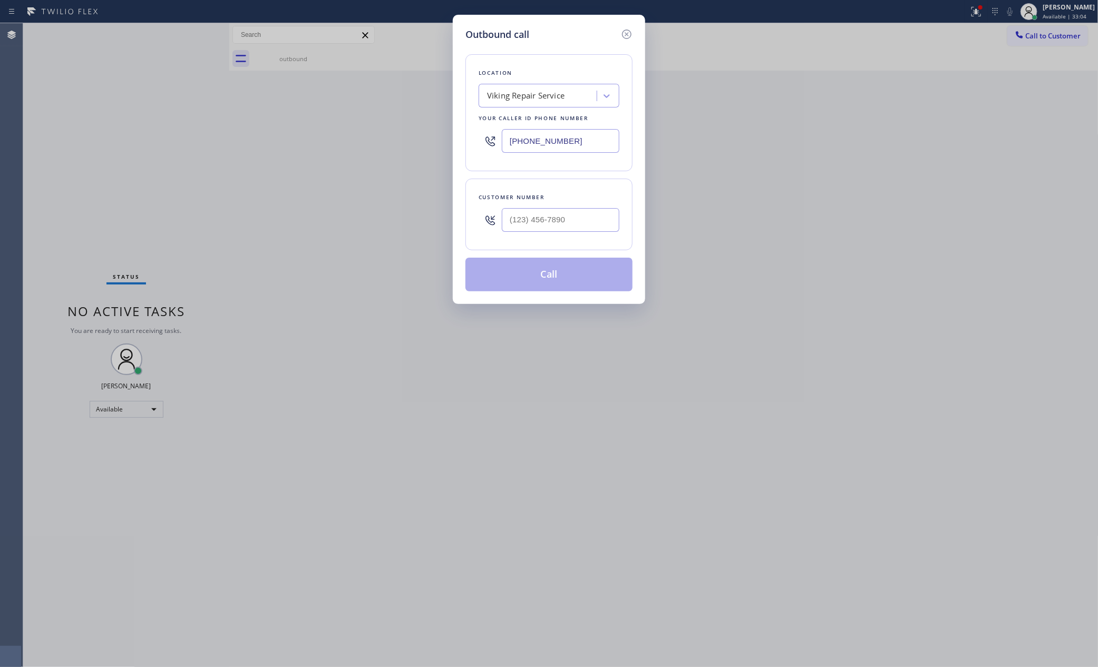
click at [566, 92] on div "Viking Repair Service" at bounding box center [539, 96] width 115 height 18
paste input "Wolf Top Choice Appliance Repair Mesa"
type input "Wolf Top Choice Appliance Repair Mesa"
click at [557, 125] on div "Wolf Top Choice Appliance Repair Mesa" at bounding box center [549, 124] width 141 height 30
type input "[PHONE_NUMBER]"
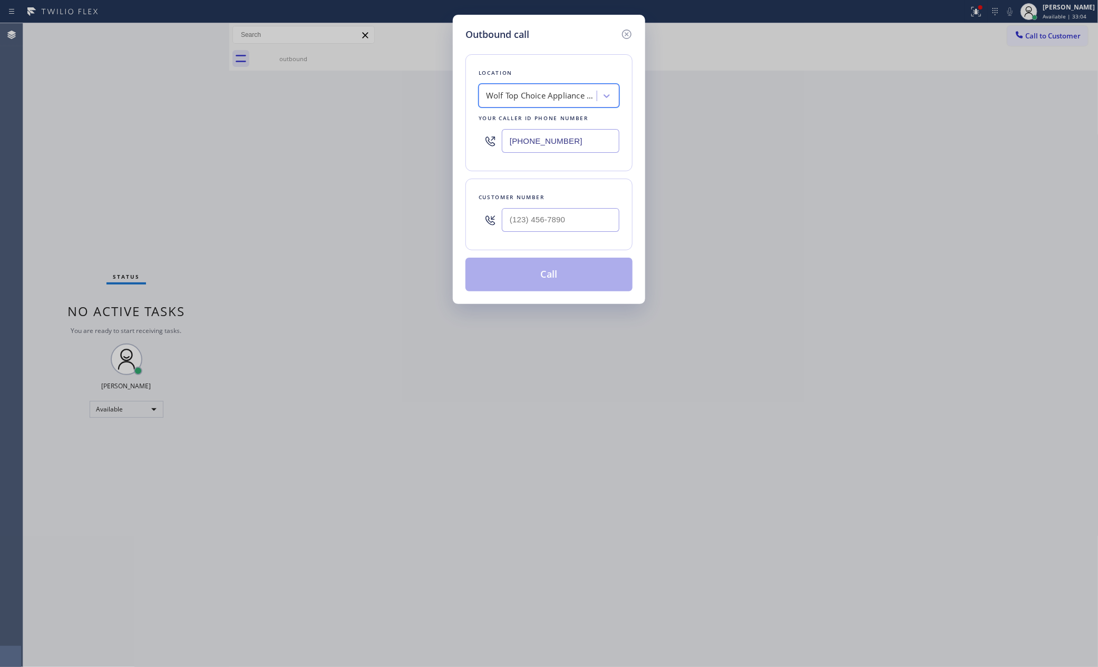
scroll to position [0, 1]
click at [583, 221] on input "(___) ___-____" at bounding box center [561, 220] width 118 height 24
paste input "480) 356-3219"
type input "[PHONE_NUMBER]"
click at [573, 282] on button "Call" at bounding box center [548, 275] width 167 height 34
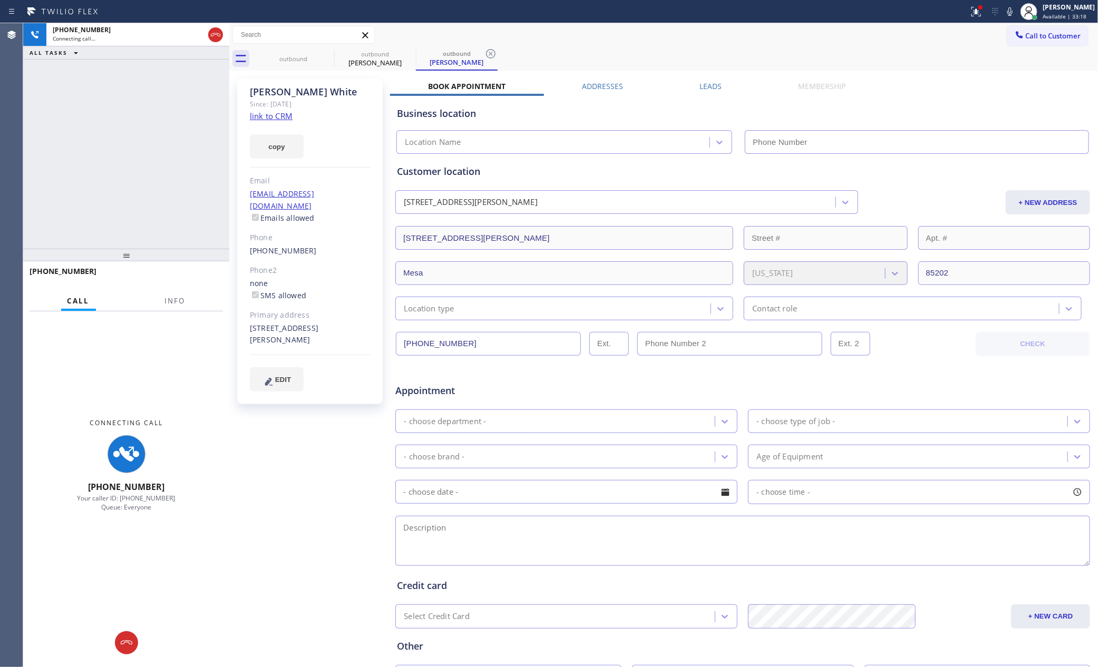
type input "[PHONE_NUMBER]"
click at [94, 138] on div "[PHONE_NUMBER] Connecting call… ALL TASKS ALL TASKS ACTIVE TASKS TASKS IN WRAP …" at bounding box center [126, 136] width 206 height 226
click at [213, 32] on icon at bounding box center [215, 34] width 13 height 13
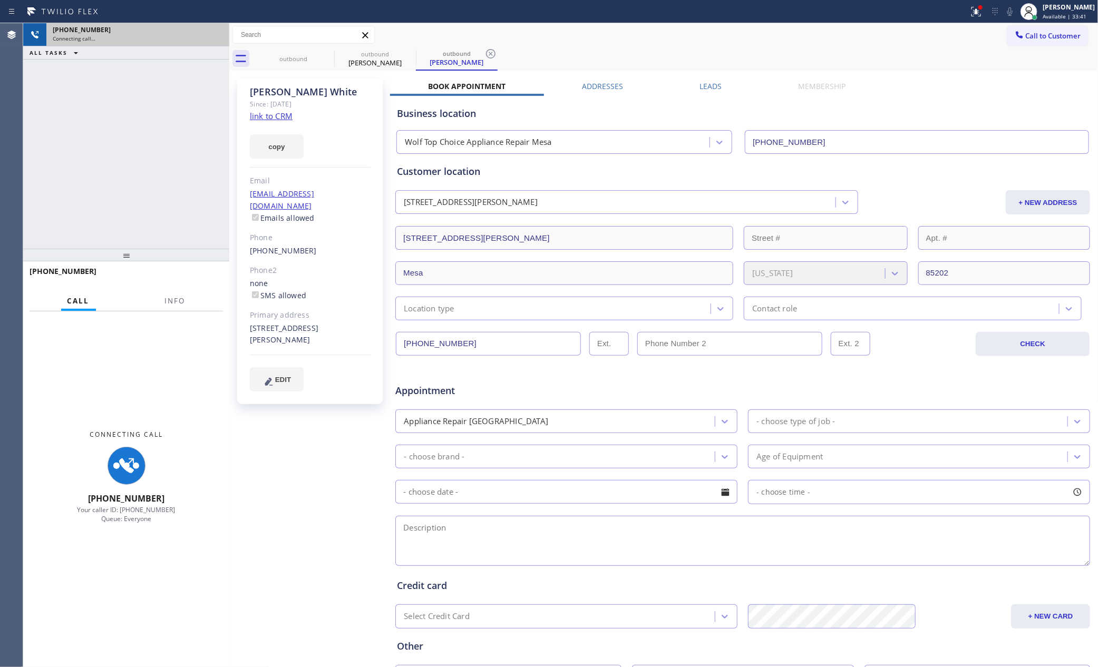
click at [188, 164] on div "[PHONE_NUMBER] Connecting call… ALL TASKS ALL TASKS ACTIVE TASKS TASKS IN WRAP …" at bounding box center [126, 136] width 206 height 226
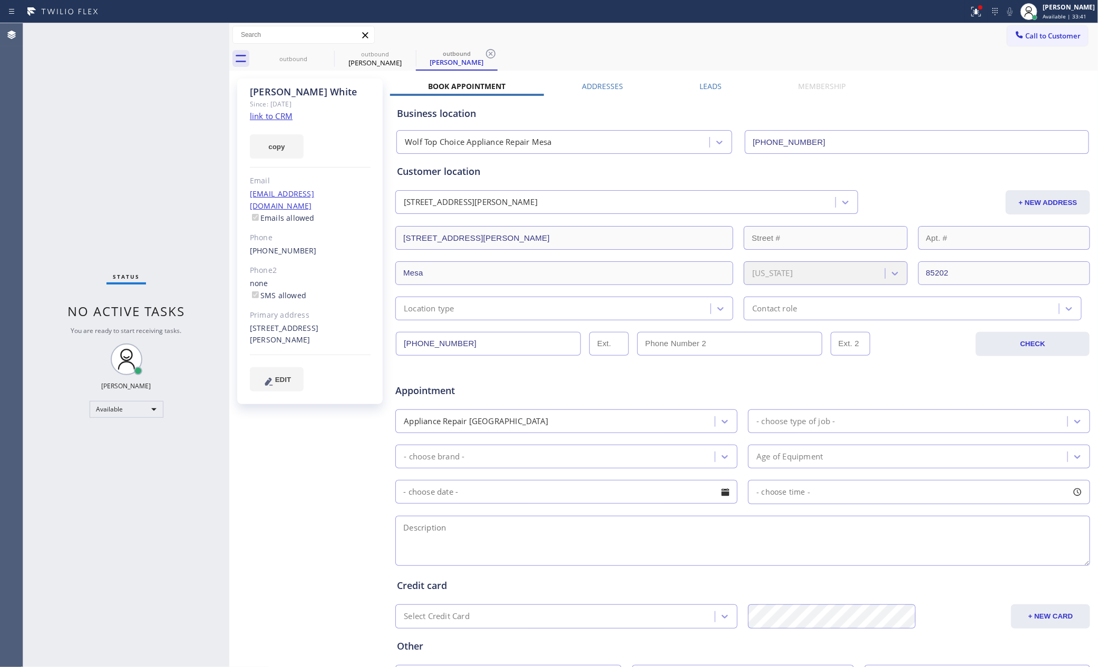
drag, startPoint x: 182, startPoint y: 167, endPoint x: 775, endPoint y: 101, distance: 596.0
click at [342, 163] on div "Status No active tasks You are ready to start receiving tasks. [PERSON_NAME] Av…" at bounding box center [560, 345] width 1075 height 644
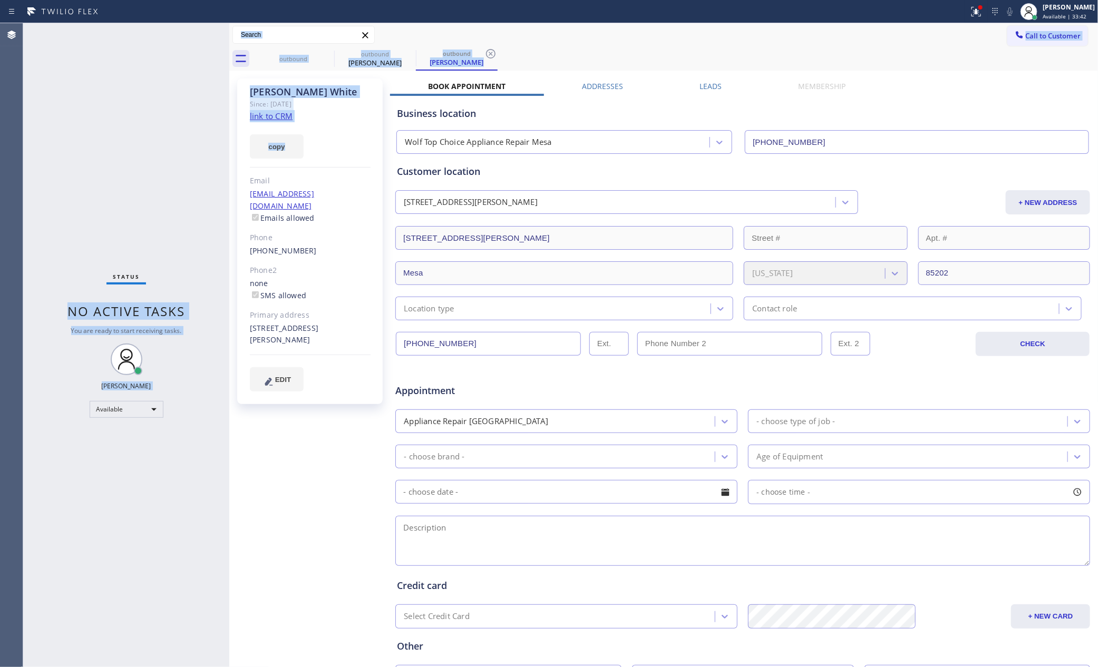
click at [739, 48] on div "outbound outbound [PERSON_NAME] outbound [PERSON_NAME]" at bounding box center [675, 59] width 846 height 24
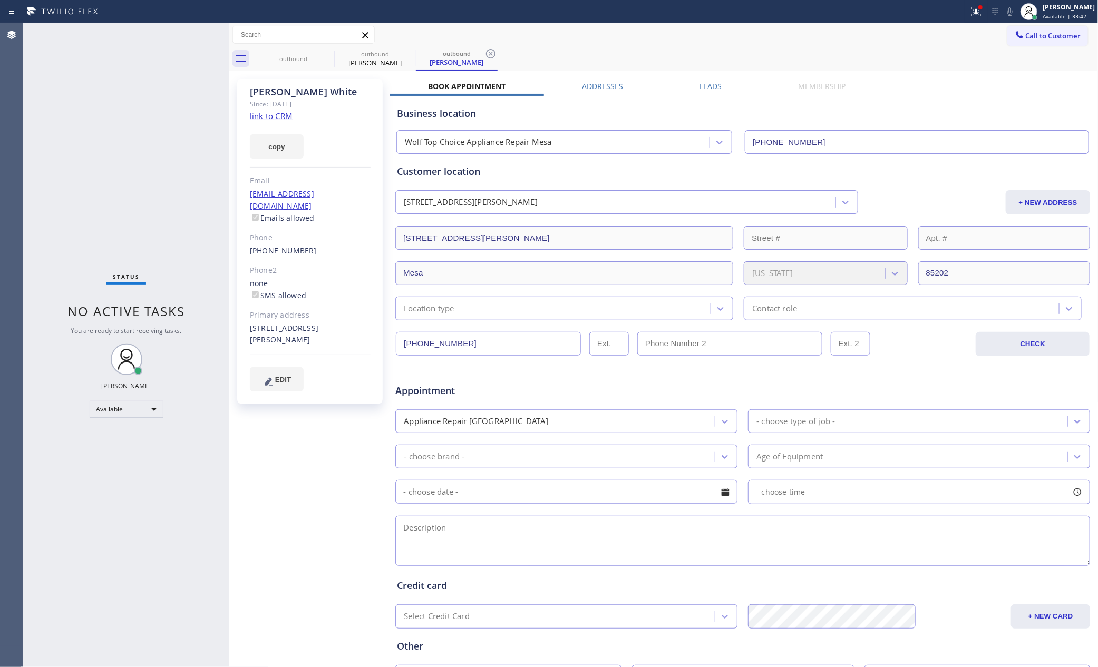
click at [702, 85] on label "Leads" at bounding box center [710, 86] width 22 height 10
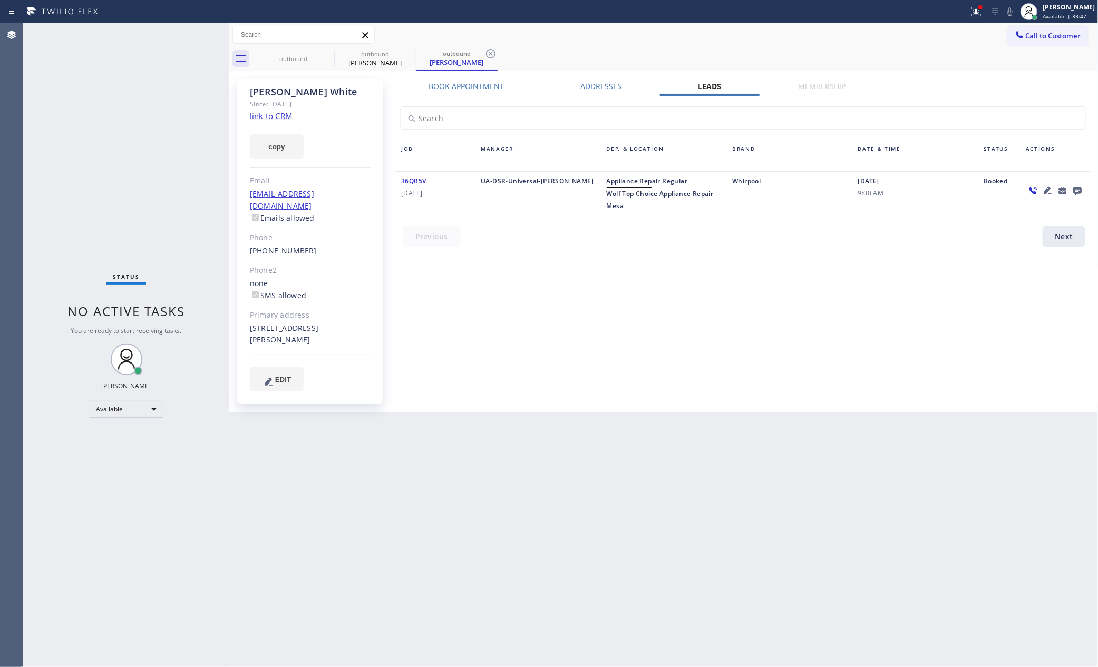
drag, startPoint x: 813, startPoint y: 250, endPoint x: 850, endPoint y: 255, distance: 36.7
click at [824, 251] on div at bounding box center [749, 239] width 711 height 26
click at [1077, 188] on icon at bounding box center [1077, 190] width 13 height 13
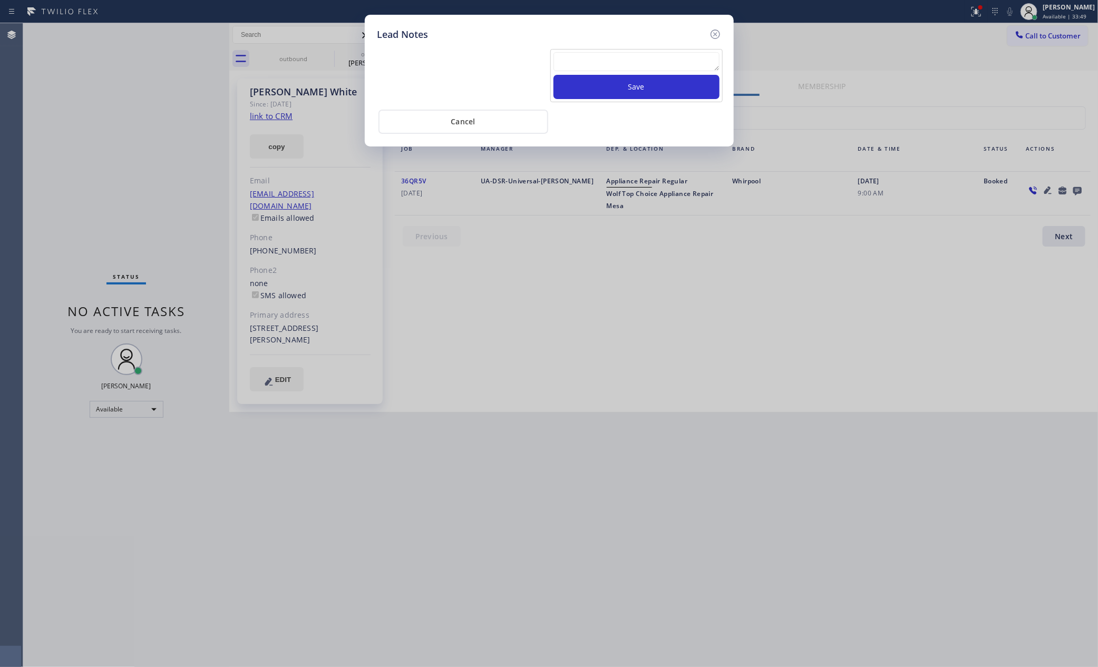
click at [661, 61] on textarea at bounding box center [636, 61] width 166 height 19
paste textarea "PLEASE TRANSFER FOR MEMBERSHIP"
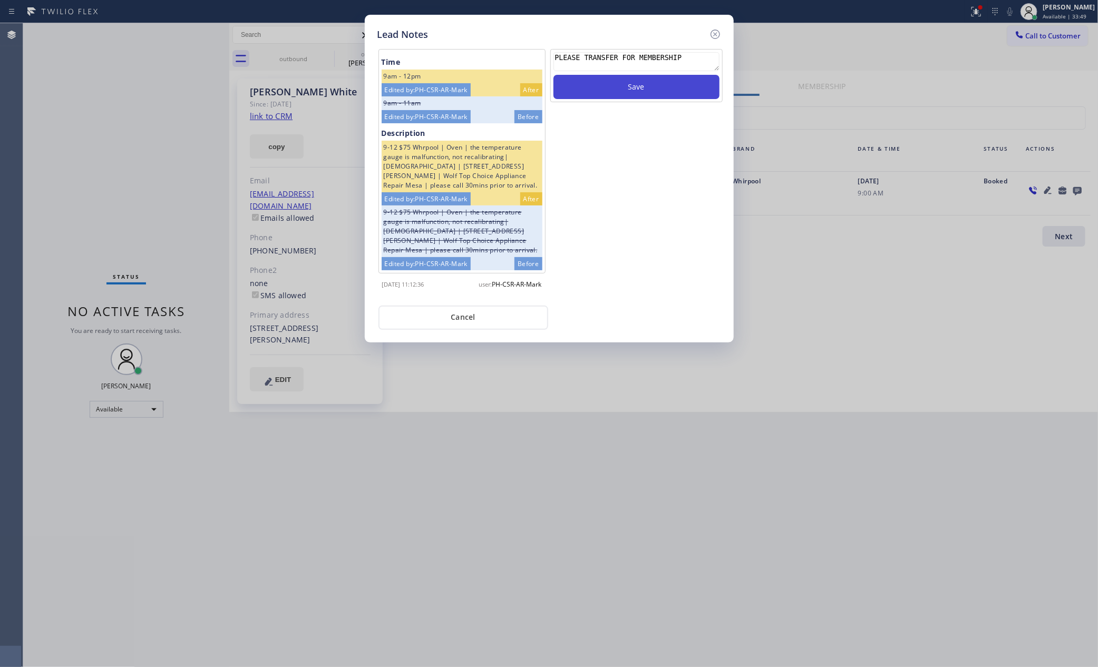
type textarea "PLEASE TRANSFER FOR MEMBERSHIP"
click at [635, 91] on button "Save" at bounding box center [636, 87] width 166 height 24
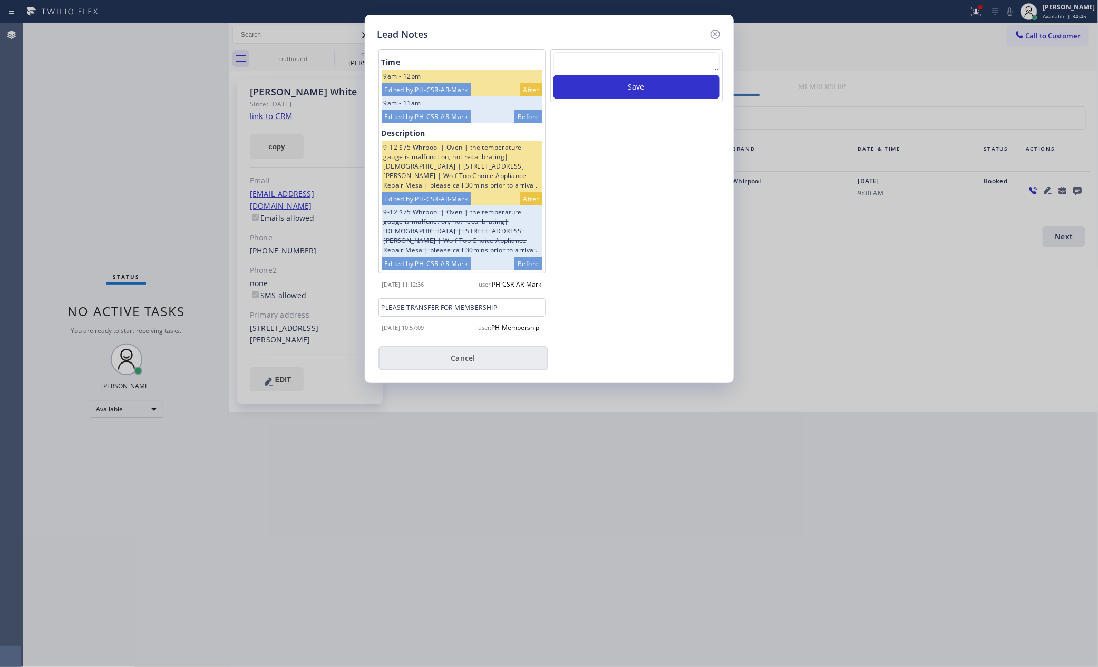
click at [484, 364] on button "Cancel" at bounding box center [463, 358] width 170 height 24
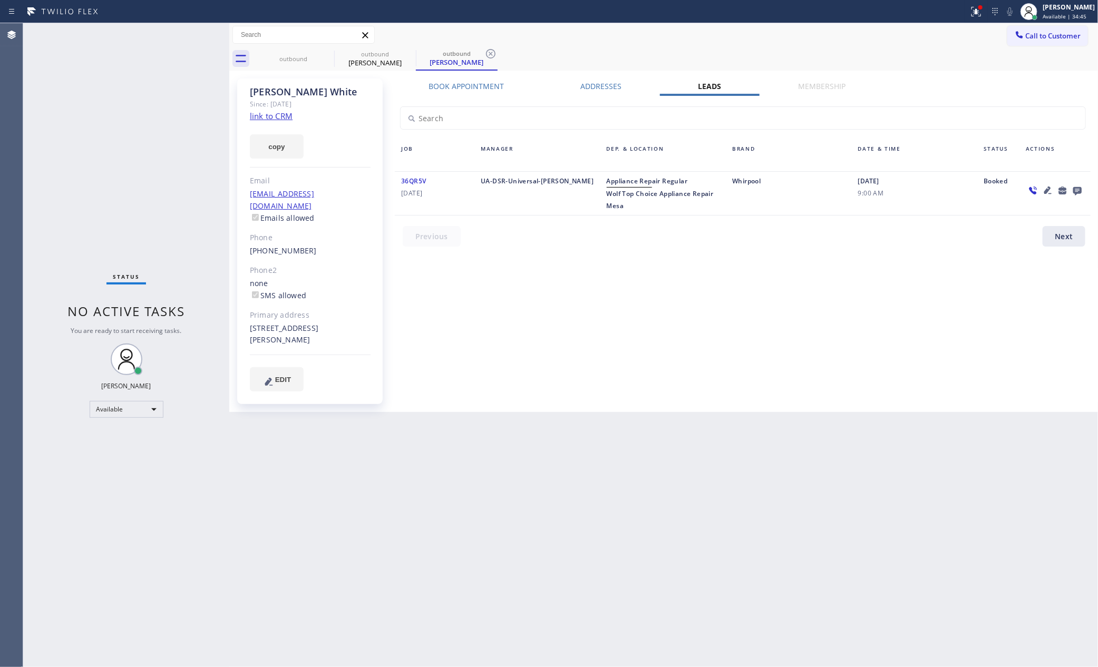
click at [190, 226] on div "Status No active tasks You are ready to start receiving tasks. [PERSON_NAME] Av…" at bounding box center [126, 345] width 206 height 644
drag, startPoint x: 580, startPoint y: 370, endPoint x: 448, endPoint y: 146, distance: 260.2
click at [583, 350] on div "Book Appointment Addresses Leads Membership Business location Wolf Top Choice A…" at bounding box center [743, 245] width 706 height 328
click at [294, 60] on div "outbound" at bounding box center [294, 59] width 80 height 8
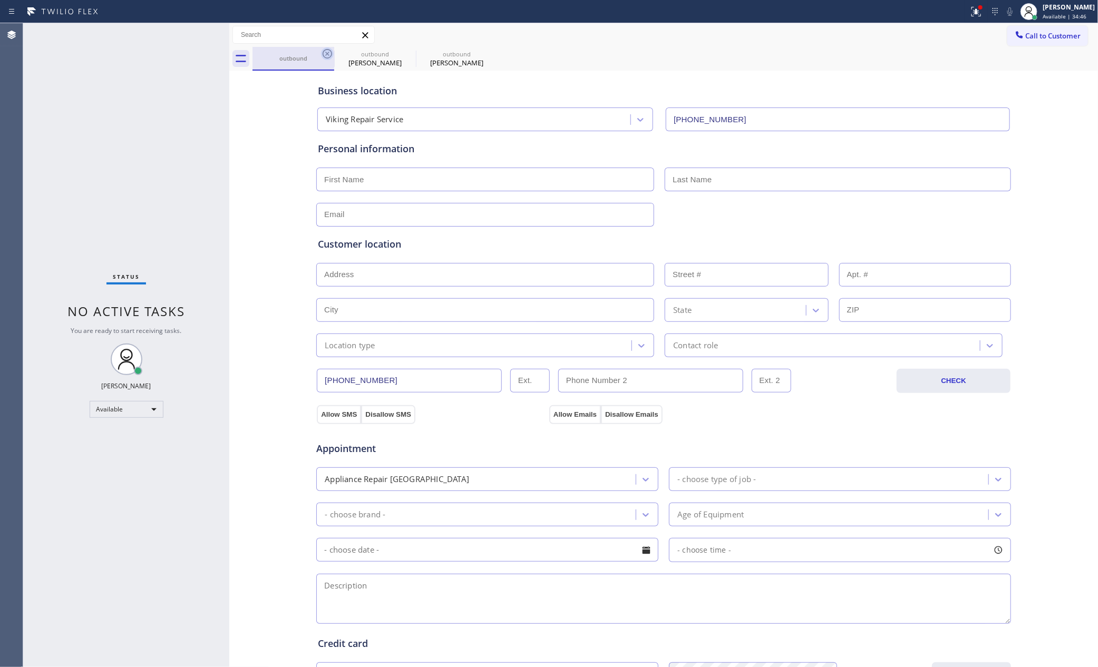
click at [324, 52] on icon at bounding box center [327, 53] width 13 height 13
type input "[PHONE_NUMBER]"
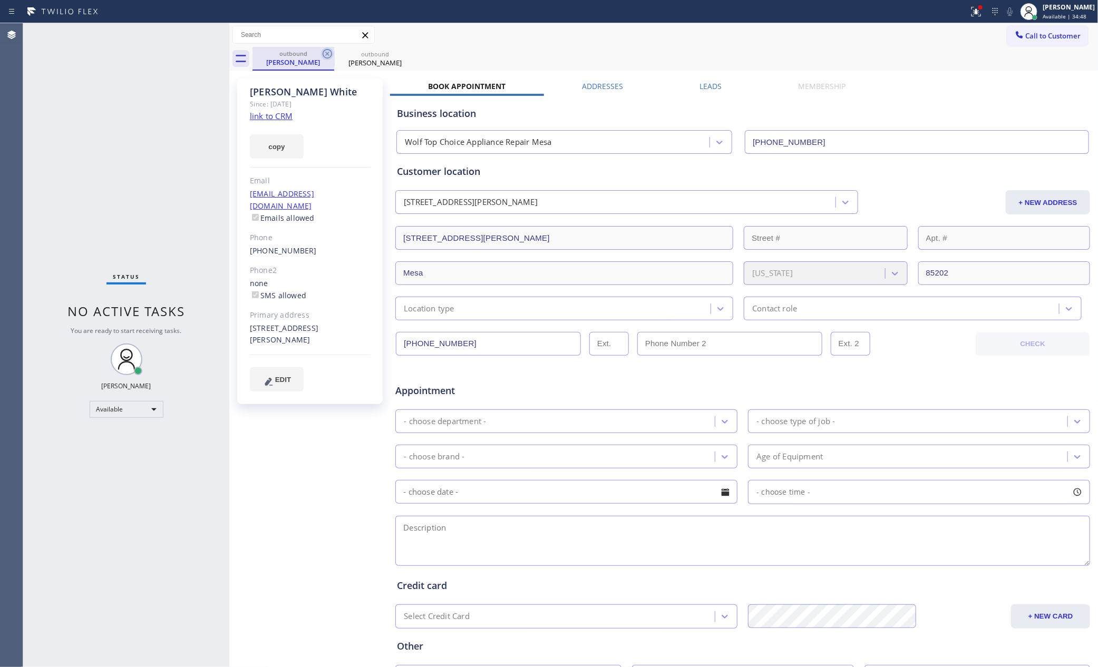
click at [325, 52] on icon at bounding box center [327, 53] width 13 height 13
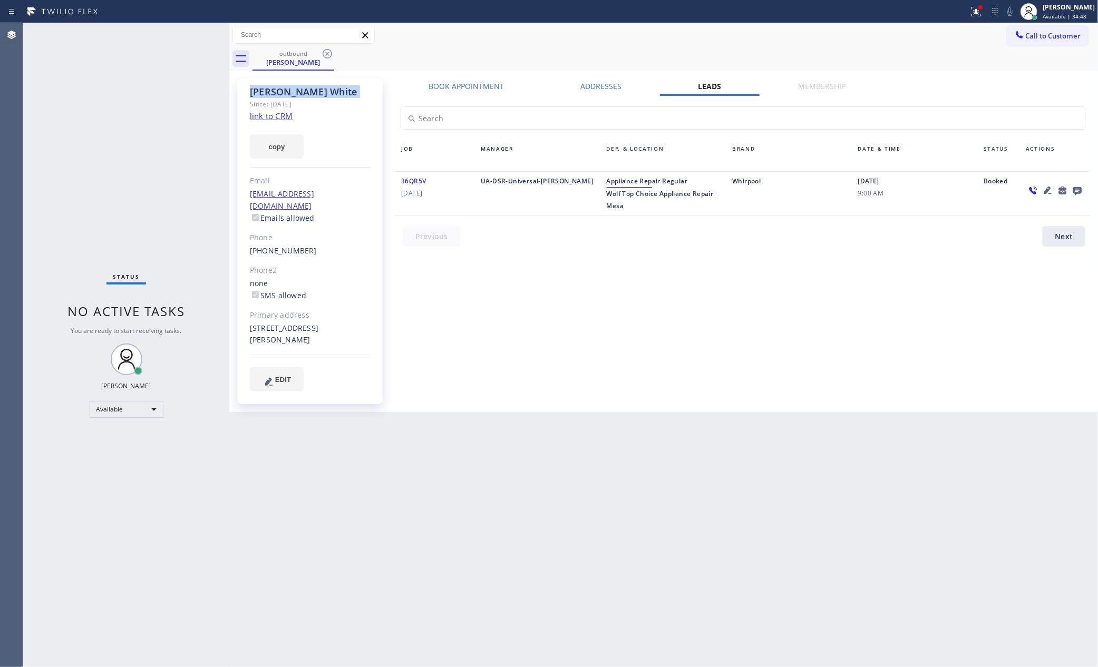
click at [325, 52] on icon at bounding box center [327, 53] width 13 height 13
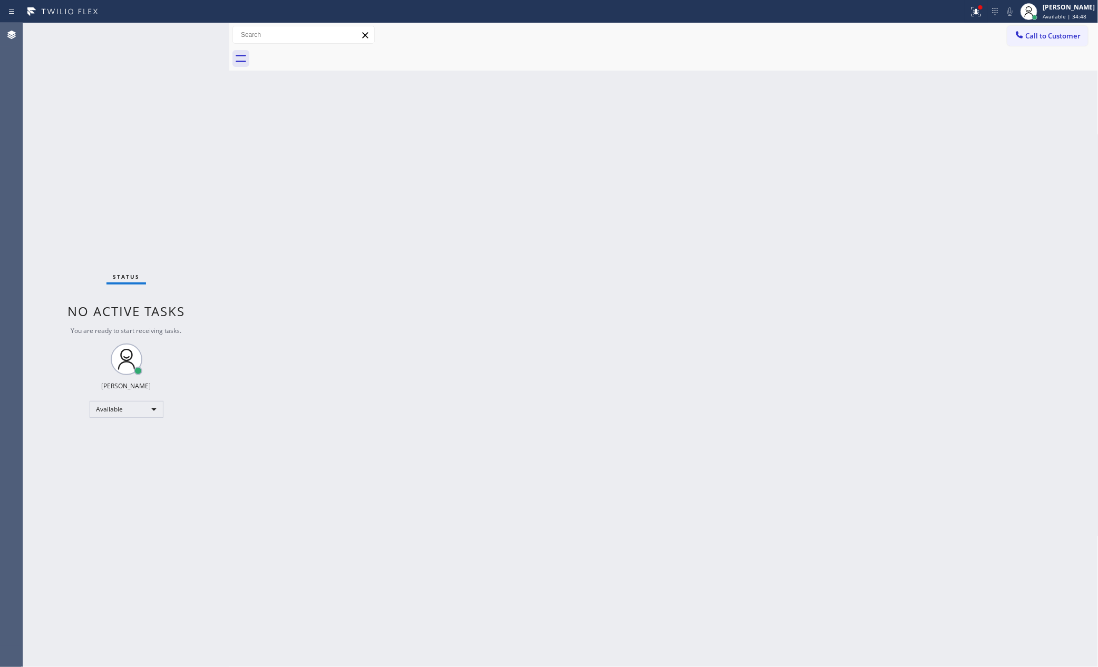
click at [325, 52] on div at bounding box center [675, 59] width 846 height 24
click at [518, 317] on div "Back to Dashboard Change Sender ID Customers Technicians Select a contact Outbo…" at bounding box center [663, 345] width 869 height 644
click at [198, 36] on div "Status No active tasks You are ready to start receiving tasks. [PERSON_NAME] Av…" at bounding box center [126, 345] width 206 height 644
drag, startPoint x: 210, startPoint y: 147, endPoint x: 200, endPoint y: 66, distance: 81.3
click at [210, 125] on div "[PHONE_NUMBER] Incoming call from queue Membership ALL TASKS ALL TASKS ACTIVE T…" at bounding box center [126, 136] width 206 height 226
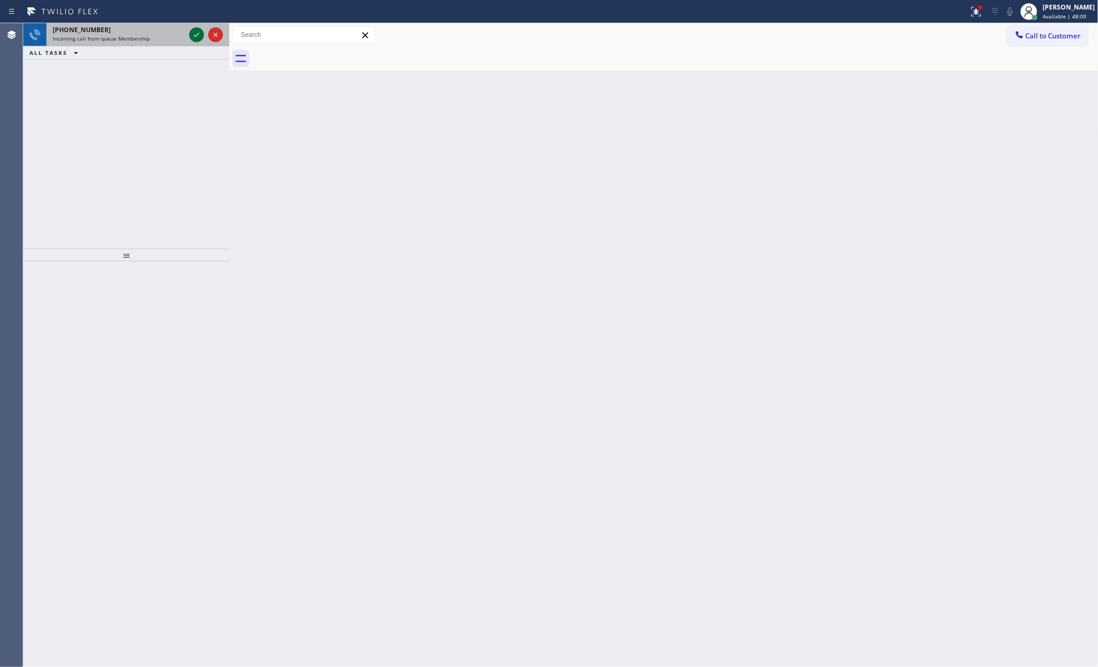
click at [186, 30] on div "[PHONE_NUMBER] Incoming call from queue Membership" at bounding box center [116, 34] width 141 height 23
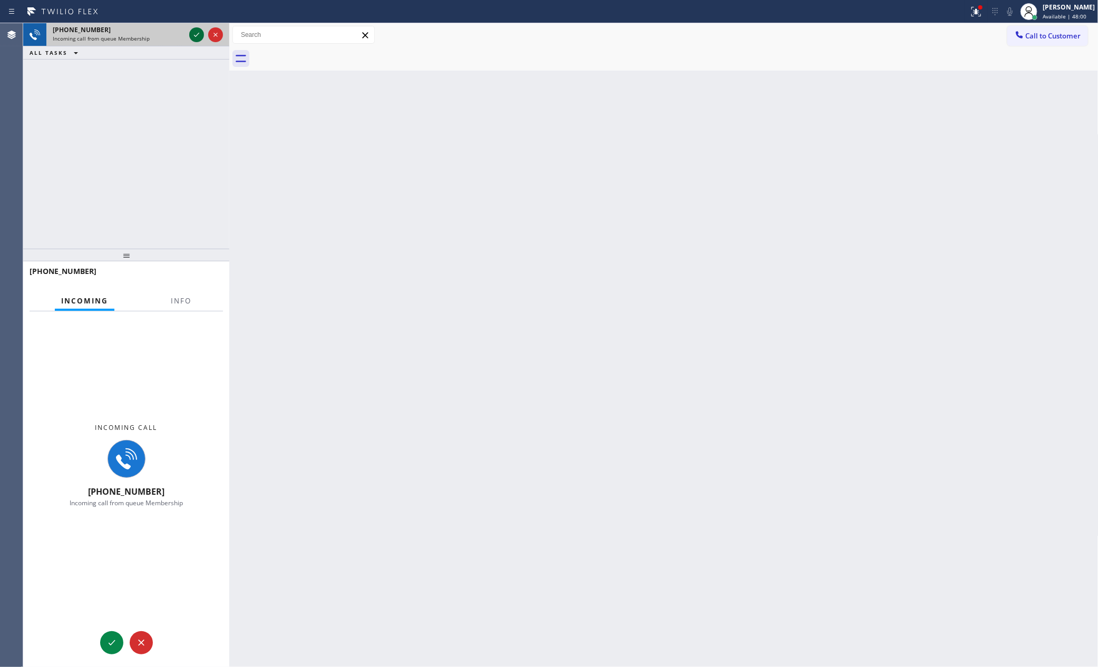
click at [193, 31] on icon at bounding box center [196, 34] width 13 height 13
click at [215, 169] on div "[PHONE_NUMBER] Incoming call from queue Membership ALL TASKS ALL TASKS ACTIVE T…" at bounding box center [126, 136] width 206 height 226
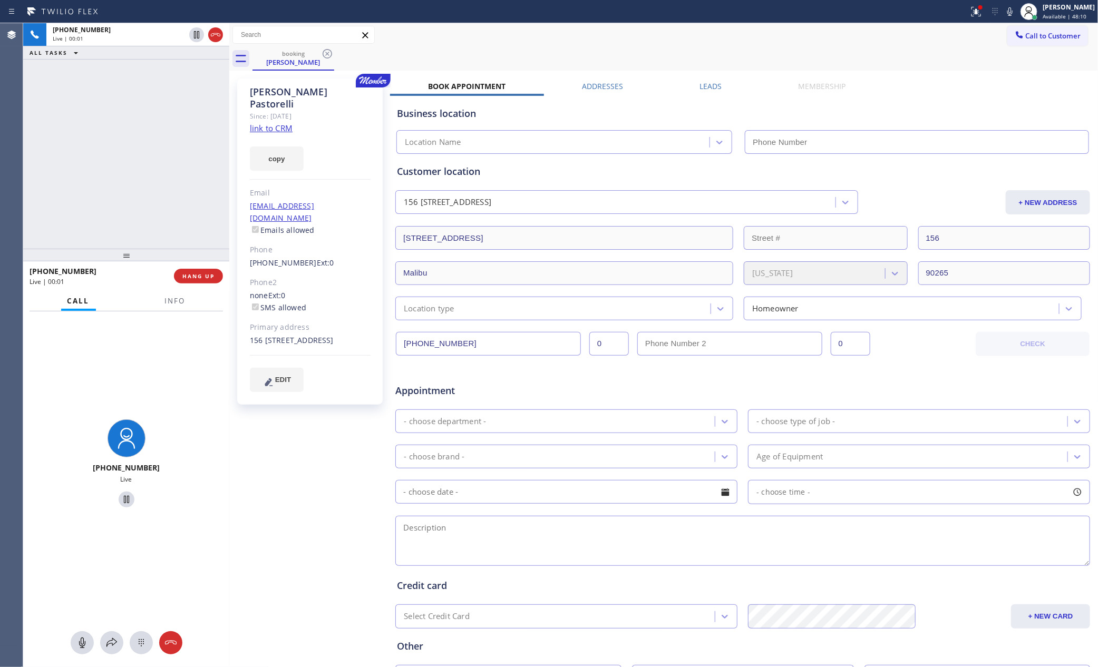
type input "[PHONE_NUMBER]"
click at [261, 123] on link "link to CRM" at bounding box center [271, 128] width 43 height 11
click at [180, 163] on div "[PHONE_NUMBER] Live | 00:09 ALL TASKS ALL TASKS ACTIVE TASKS TASKS IN WRAP UP" at bounding box center [126, 136] width 206 height 226
click at [176, 169] on div "[PHONE_NUMBER] Live | 00:10 ALL TASKS ALL TASKS ACTIVE TASKS TASKS IN WRAP UP" at bounding box center [126, 136] width 206 height 226
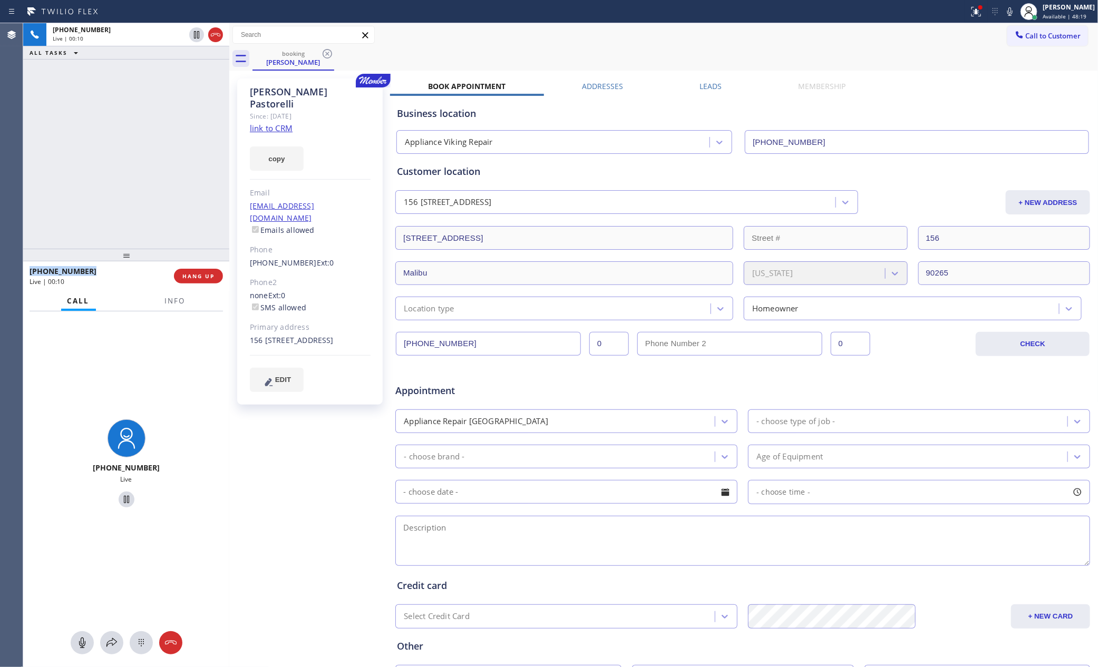
drag, startPoint x: 176, startPoint y: 169, endPoint x: 407, endPoint y: 176, distance: 231.5
click at [204, 171] on div "[PHONE_NUMBER] Live | 00:10 ALL TASKS ALL TASKS ACTIVE TASKS TASKS IN WRAP UP" at bounding box center [126, 136] width 206 height 226
click at [704, 85] on label "Leads" at bounding box center [710, 86] width 22 height 10
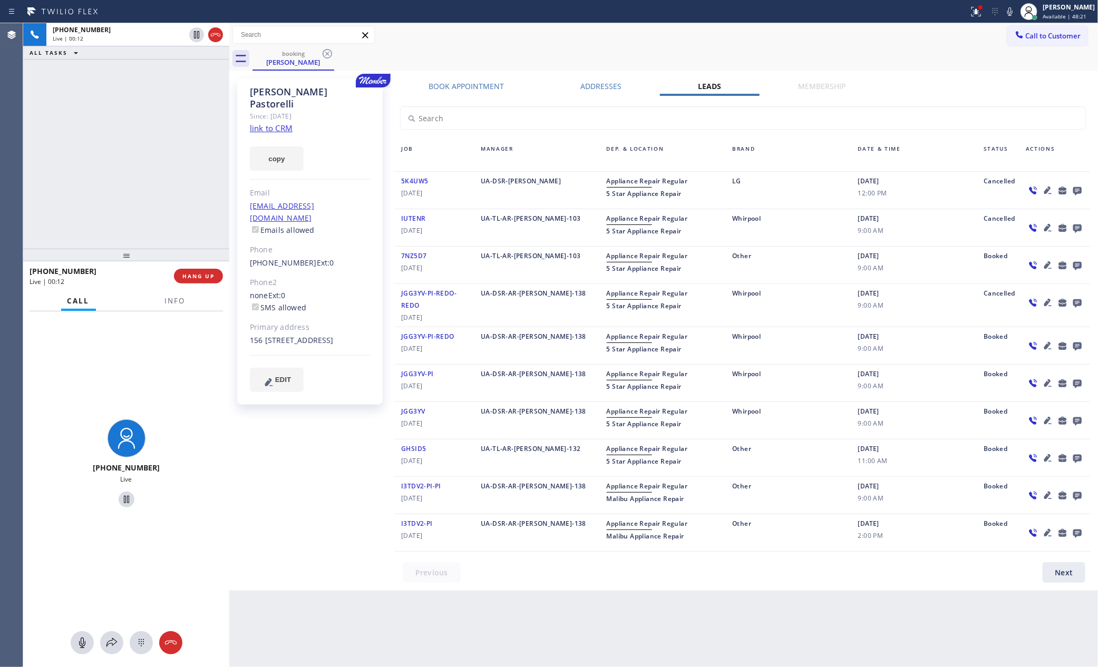
click at [162, 177] on div "[PHONE_NUMBER] Live | 00:12 ALL TASKS ALL TASKS ACTIVE TASKS TASKS IN WRAP UP" at bounding box center [126, 136] width 206 height 226
click at [211, 46] on div "[PHONE_NUMBER] Live | 00:14 ALL TASKS ALL TASKS ACTIVE TASKS TASKS IN WRAP UP" at bounding box center [126, 41] width 206 height 36
click at [163, 187] on div "[PHONE_NUMBER] Live | 00:14 ALL TASKS ALL TASKS ACTIVE TASKS TASKS IN WRAP UP" at bounding box center [126, 136] width 206 height 226
click at [163, 187] on div "[PHONE_NUMBER] Live | 00:15 ALL TASKS ALL TASKS ACTIVE TASKS TASKS IN WRAP UP" at bounding box center [126, 136] width 206 height 226
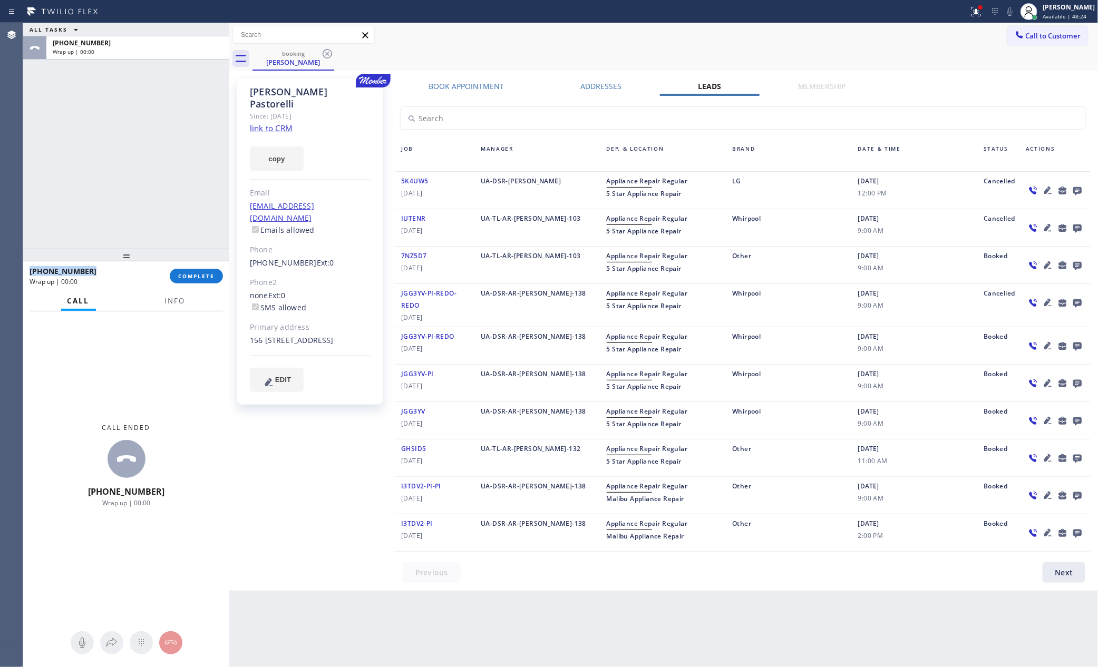
click at [163, 187] on div "ALL TASKS ALL TASKS ACTIVE TASKS TASKS IN WRAP UP [PHONE_NUMBER] Wrap up | 00:00" at bounding box center [126, 136] width 206 height 226
drag, startPoint x: 221, startPoint y: 135, endPoint x: 208, endPoint y: 331, distance: 196.5
click at [217, 141] on div "ALL TASKS ALL TASKS ACTIVE TASKS TASKS IN WRAP UP [PHONE_NUMBER] Wrap up | 00:05" at bounding box center [126, 136] width 206 height 226
click at [197, 280] on button "COMPLETE" at bounding box center [196, 276] width 53 height 15
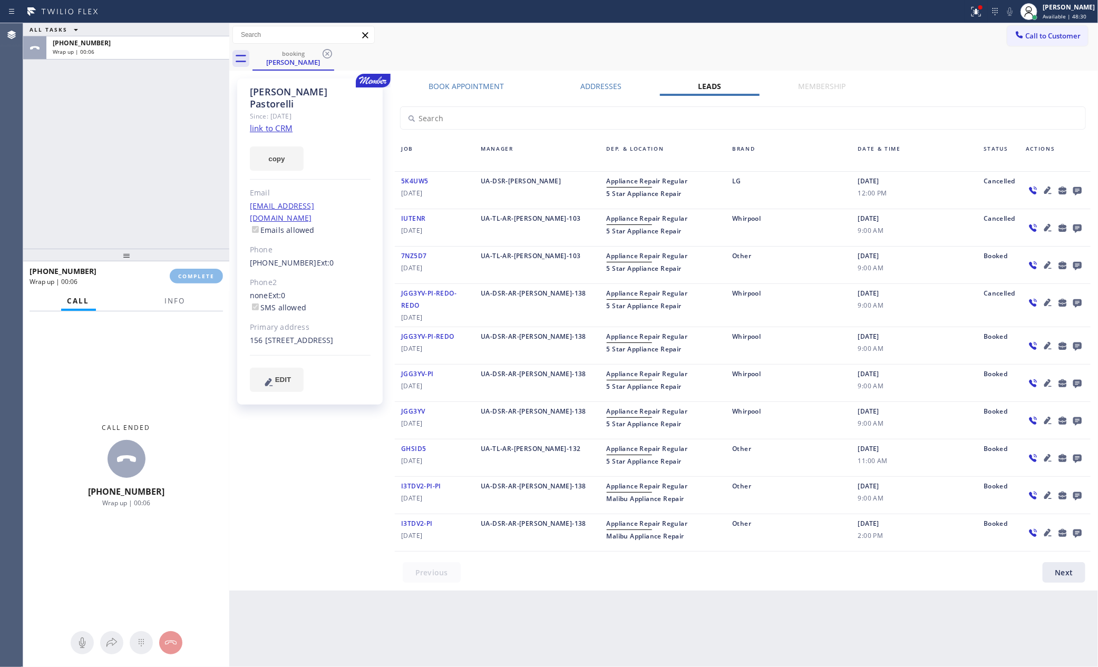
click at [171, 190] on div "ALL TASKS ALL TASKS ACTIVE TASKS TASKS IN WRAP UP [PHONE_NUMBER] Wrap up | 00:06" at bounding box center [126, 136] width 206 height 226
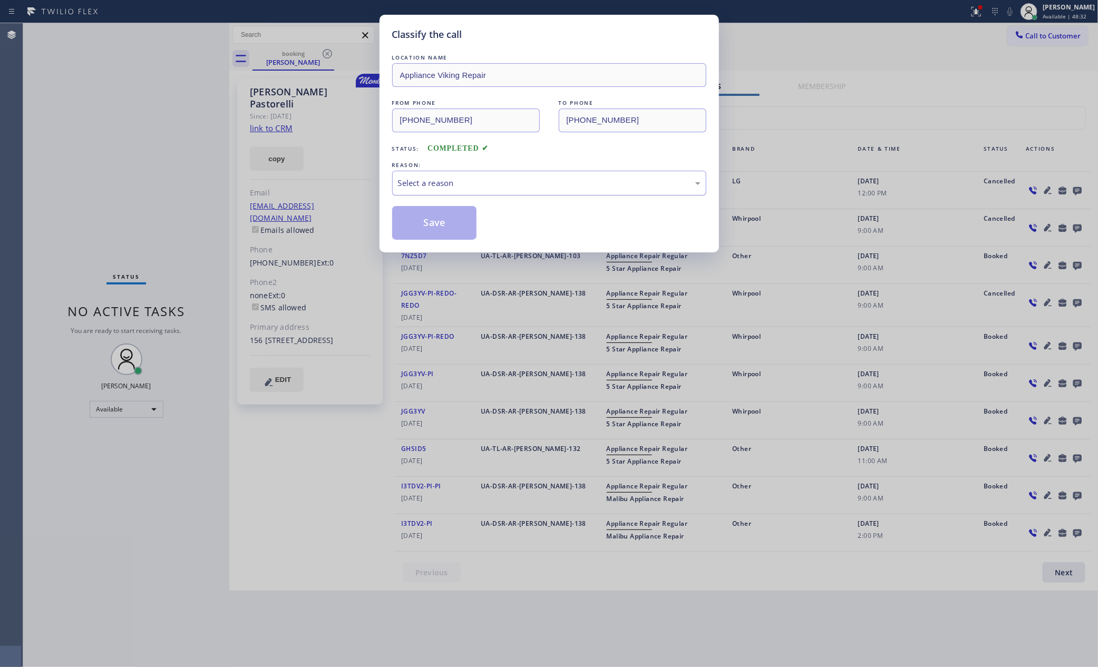
click at [410, 184] on div "Select a reason" at bounding box center [549, 183] width 303 height 12
click at [424, 228] on button "Save" at bounding box center [434, 223] width 85 height 34
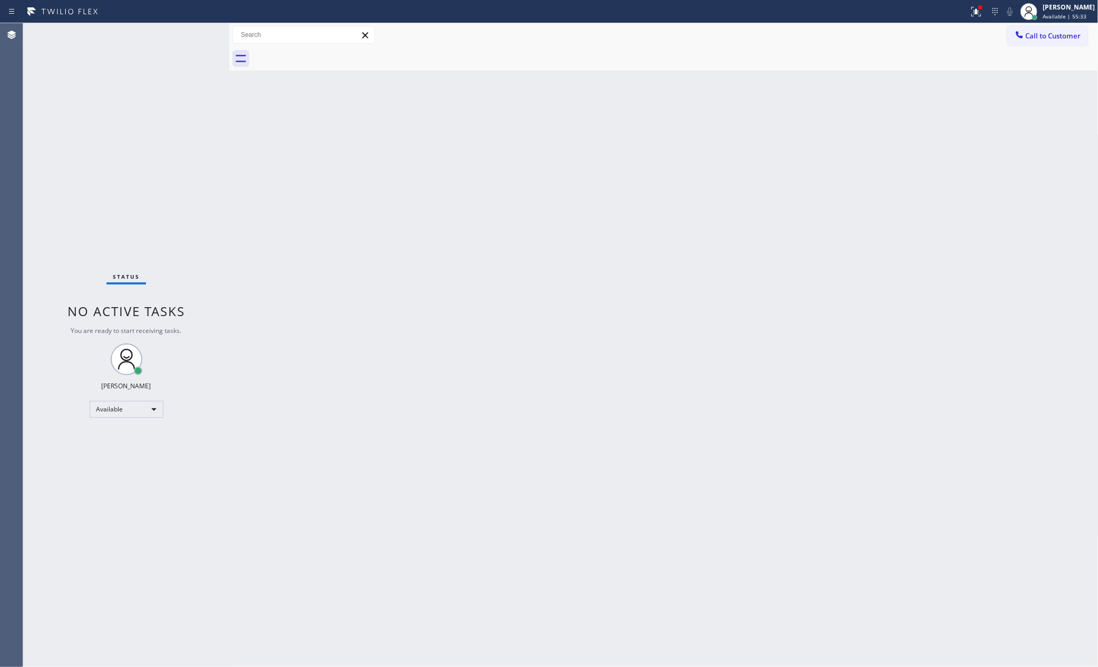
drag, startPoint x: 313, startPoint y: 274, endPoint x: 164, endPoint y: 187, distance: 172.5
click at [312, 274] on div "Back to Dashboard Change Sender ID Customers Technicians Select a contact Outbo…" at bounding box center [663, 345] width 869 height 644
drag, startPoint x: 149, startPoint y: 173, endPoint x: 194, endPoint y: 165, distance: 46.5
click at [180, 167] on div "Status No active tasks You are ready to start receiving tasks. [PERSON_NAME] Av…" at bounding box center [126, 345] width 206 height 644
click at [287, 297] on div "Back to Dashboard Change Sender ID Customers Technicians Select a contact Outbo…" at bounding box center [663, 345] width 869 height 644
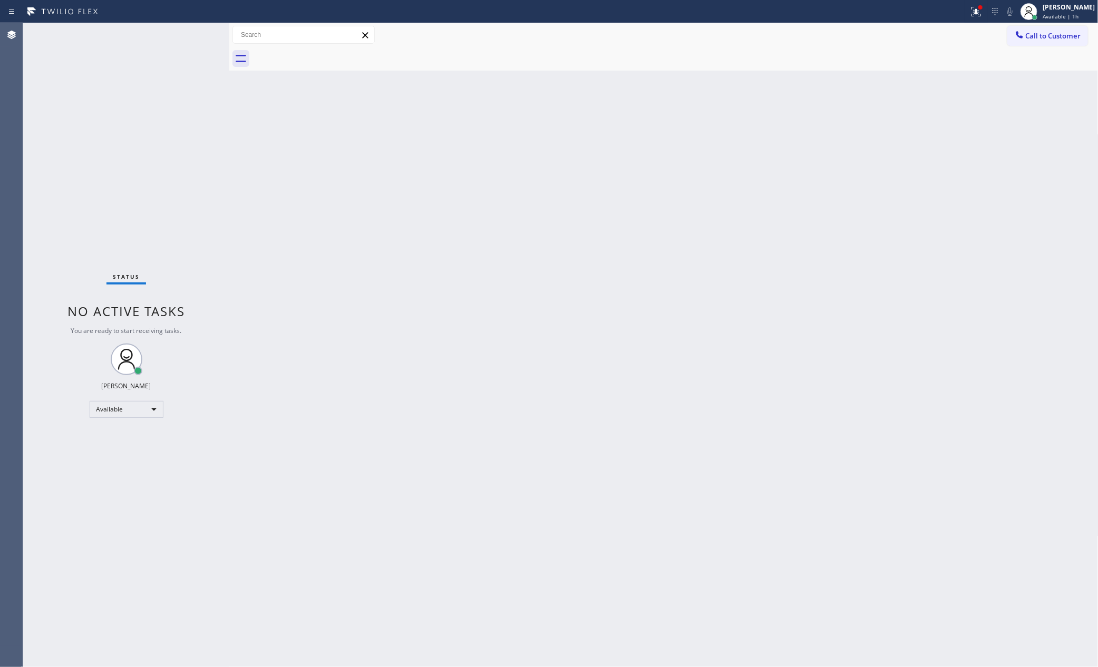
click at [288, 293] on div "Back to Dashboard Change Sender ID Customers Technicians Select a contact Outbo…" at bounding box center [663, 345] width 869 height 644
click at [282, 254] on div "Back to Dashboard Change Sender ID Customers Technicians Select a contact Outbo…" at bounding box center [663, 345] width 869 height 644
drag, startPoint x: 675, startPoint y: 459, endPoint x: 535, endPoint y: 0, distance: 480.0
click at [675, 454] on div "Back to Dashboard Change Sender ID Customers Technicians Select a contact Outbo…" at bounding box center [663, 345] width 869 height 644
click at [141, 154] on div "Status No active tasks You are ready to start receiving tasks. [PERSON_NAME] Av…" at bounding box center [126, 345] width 206 height 644
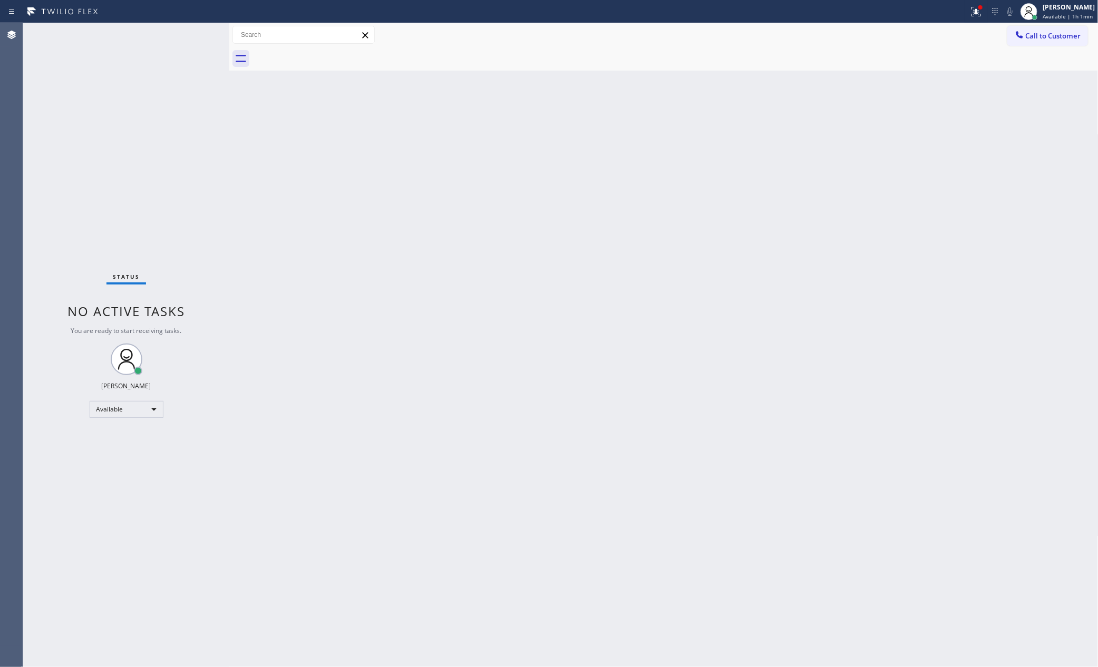
click at [640, 401] on div "Back to Dashboard Change Sender ID Customers Technicians Select a contact Outbo…" at bounding box center [663, 345] width 869 height 644
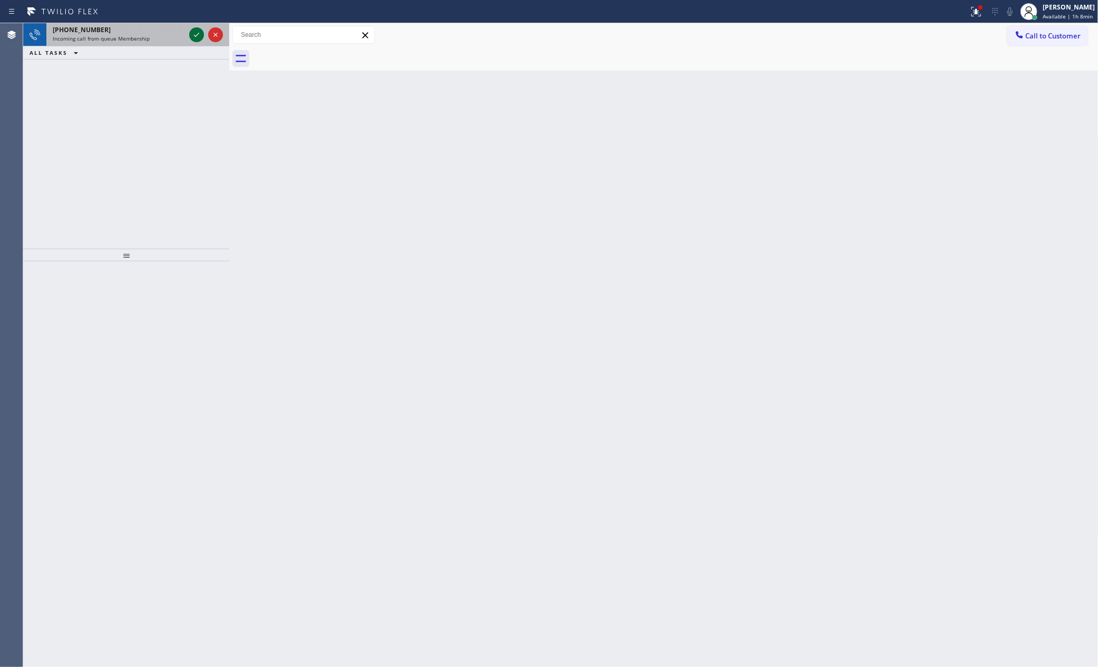
click at [193, 37] on icon at bounding box center [196, 34] width 13 height 13
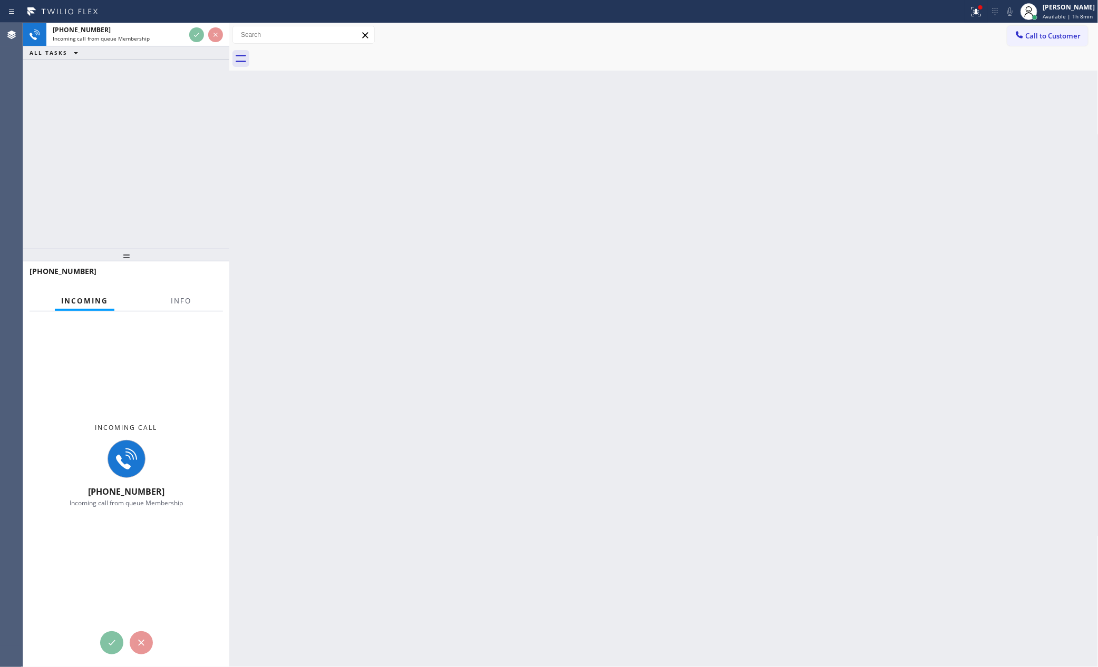
click at [179, 167] on div "[PHONE_NUMBER] Incoming call from queue Membership ALL TASKS ALL TASKS ACTIVE T…" at bounding box center [126, 136] width 206 height 226
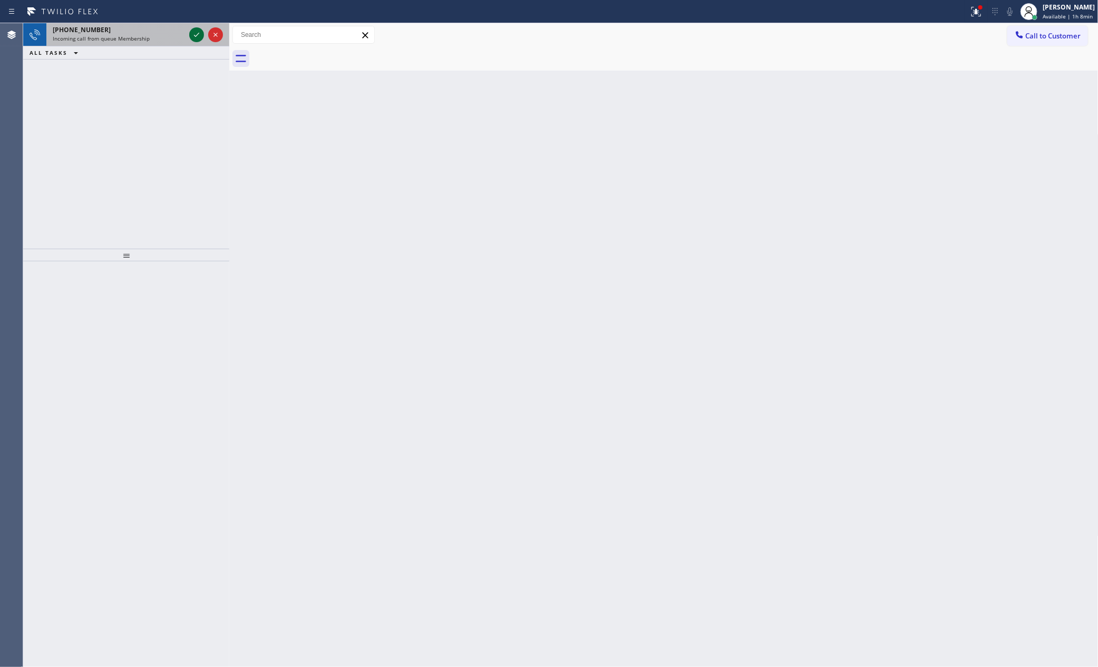
click at [195, 33] on icon at bounding box center [196, 34] width 13 height 13
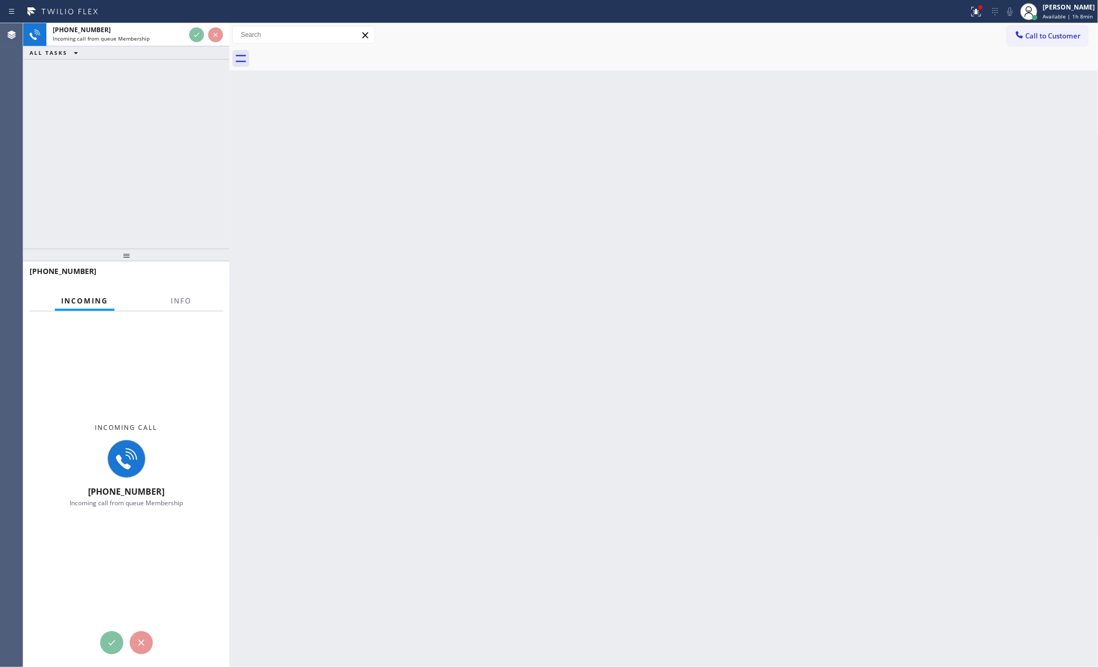
click at [187, 155] on div "[PHONE_NUMBER] Incoming call from queue Membership ALL TASKS ALL TASKS ACTIVE T…" at bounding box center [126, 136] width 206 height 226
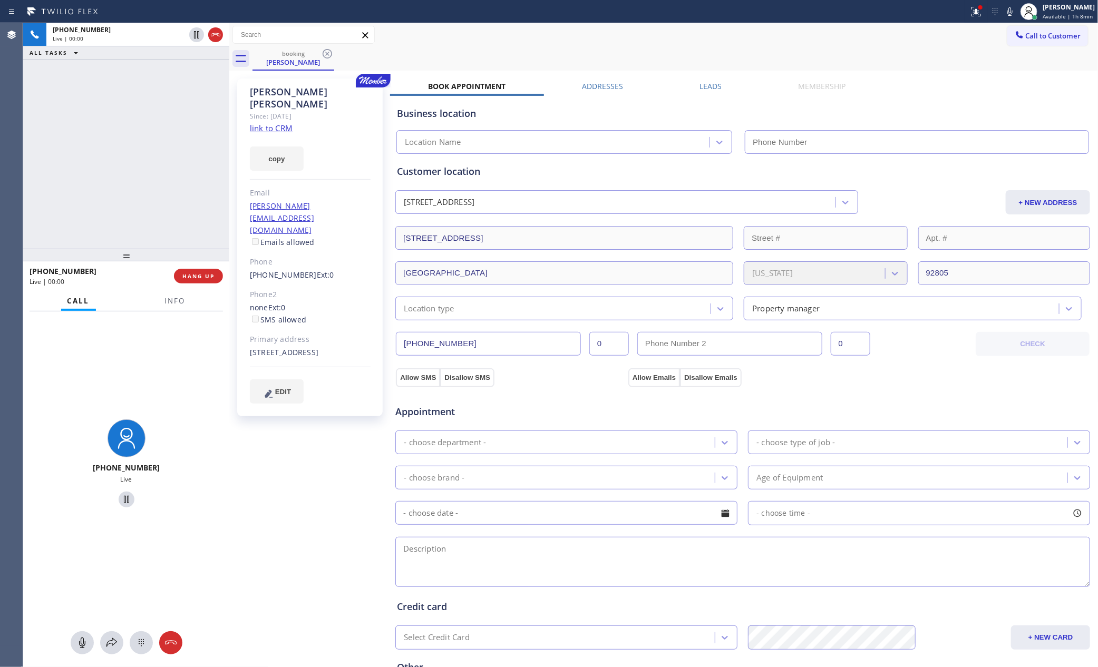
type input "[PHONE_NUMBER]"
click at [152, 161] on div "[PHONE_NUMBER] Live | 00:58 ALL TASKS ALL TASKS ACTIVE TASKS TASKS IN WRAP UP" at bounding box center [126, 136] width 206 height 226
click at [152, 161] on div "[PHONE_NUMBER] Live | 00:59 ALL TASKS ALL TASKS ACTIVE TASKS TASKS IN WRAP UP" at bounding box center [126, 136] width 206 height 226
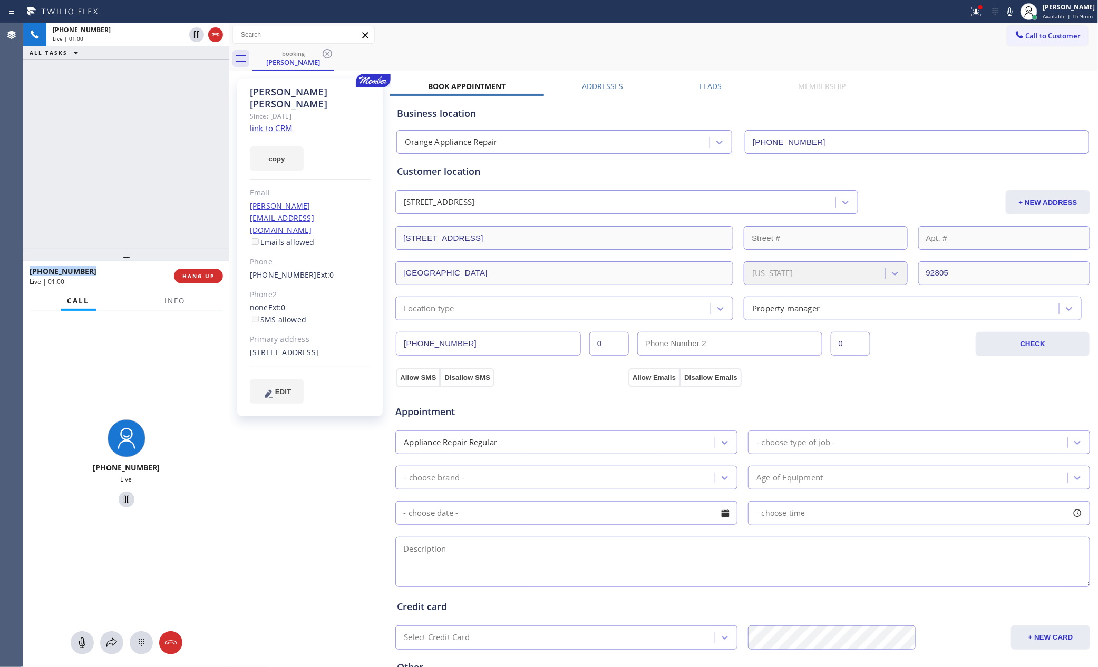
click at [152, 161] on div "[PHONE_NUMBER] Live | 01:00 ALL TASKS ALL TASKS ACTIVE TASKS TASKS IN WRAP UP" at bounding box center [126, 136] width 206 height 226
click at [152, 161] on div "[PHONE_NUMBER] Live | 01:02 ALL TASKS ALL TASKS ACTIVE TASKS TASKS IN WRAP UP" at bounding box center [126, 136] width 206 height 226
drag, startPoint x: 336, startPoint y: 329, endPoint x: 246, endPoint y: 318, distance: 90.7
click at [246, 318] on div "[PERSON_NAME] Since: [DATE] link to CRM copy Email [PERSON_NAME][EMAIL_ADDRESS]…" at bounding box center [309, 248] width 145 height 338
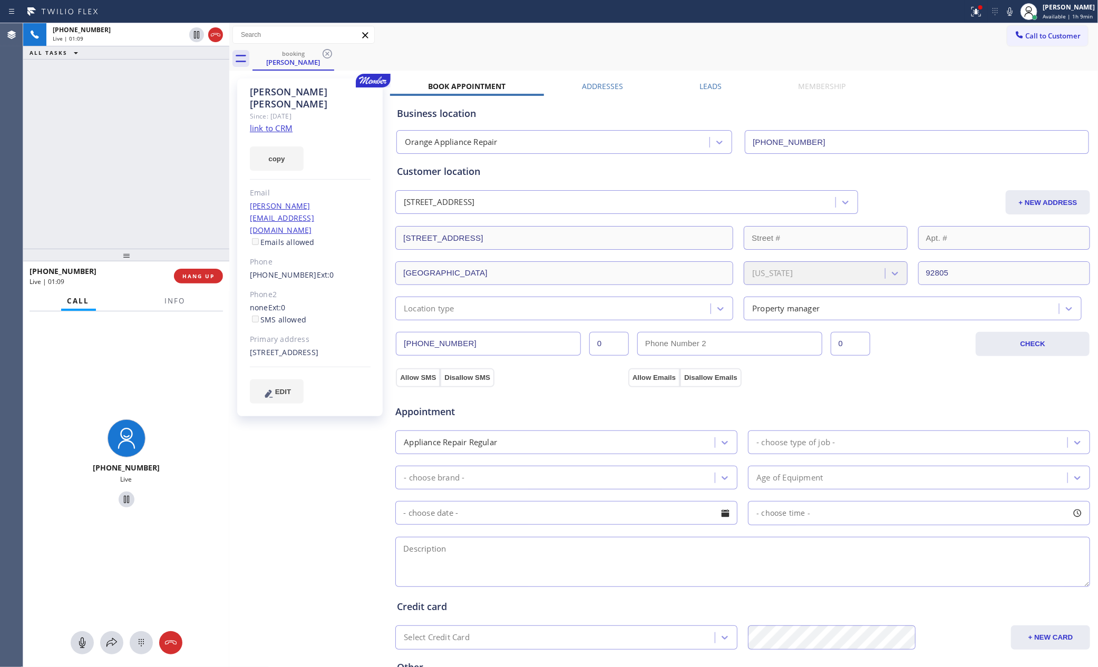
copy div "[STREET_ADDRESS]"
click at [843, 204] on icon at bounding box center [845, 202] width 11 height 11
click at [172, 143] on div "[PHONE_NUMBER] Live | 03:07 ALL TASKS ALL TASKS ACTIVE TASKS TASKS IN WRAP UP" at bounding box center [126, 136] width 206 height 226
click at [172, 143] on div "[PHONE_NUMBER] Live | 03:09 ALL TASKS ALL TASKS ACTIVE TASKS TASKS IN WRAP UP" at bounding box center [126, 136] width 206 height 226
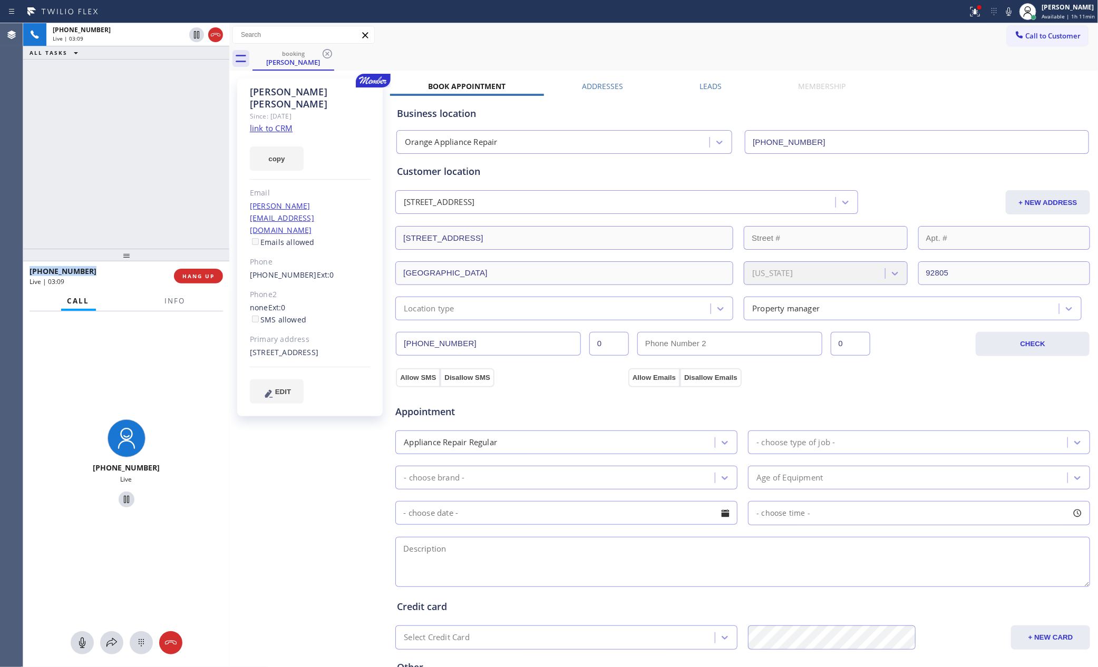
click at [172, 143] on div "[PHONE_NUMBER] Live | 03:09 ALL TASKS ALL TASKS ACTIVE TASKS TASKS IN WRAP UP" at bounding box center [126, 136] width 206 height 226
click at [172, 143] on div "[PHONE_NUMBER] Live | 03:10 ALL TASKS ALL TASKS ACTIVE TASKS TASKS IN WRAP UP" at bounding box center [126, 136] width 206 height 226
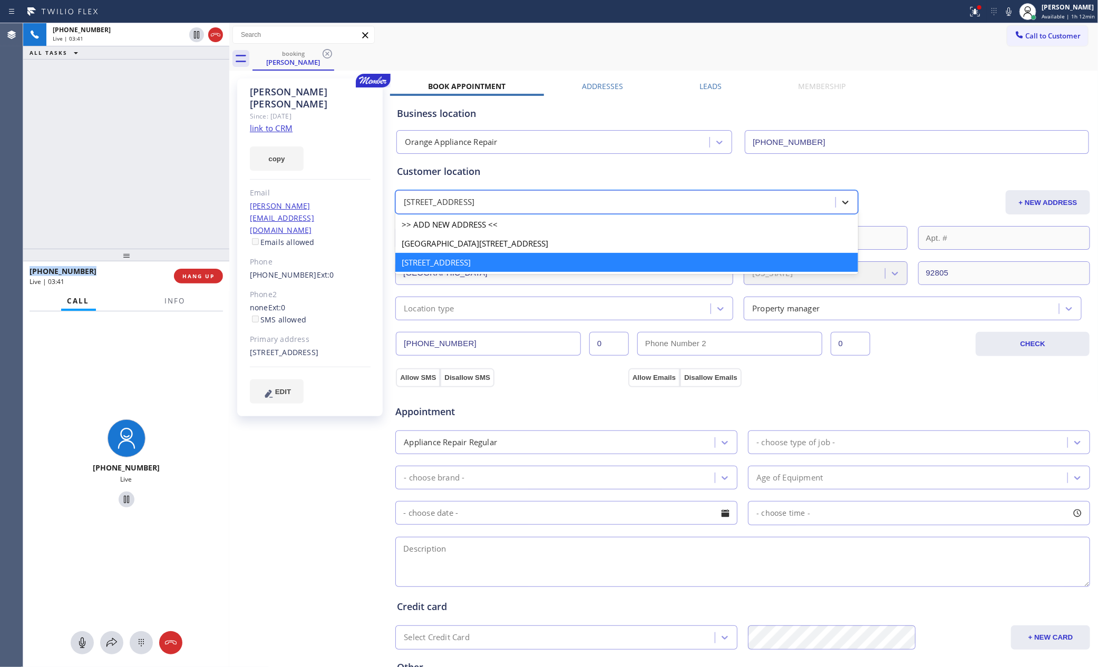
click at [843, 206] on div at bounding box center [845, 202] width 19 height 19
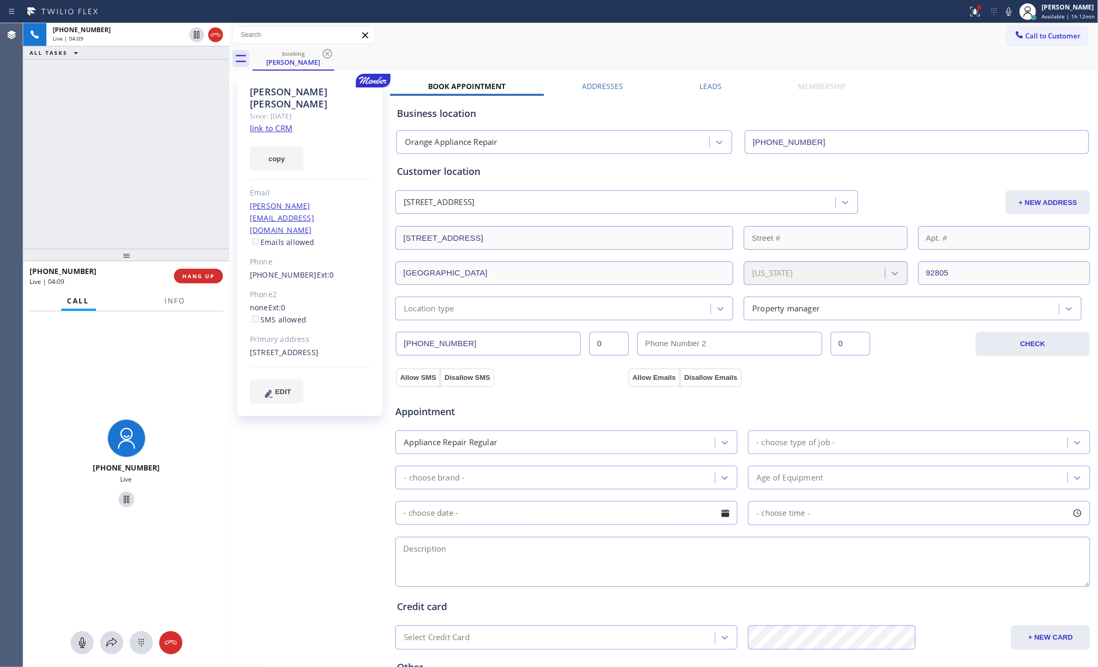
click at [665, 310] on div "Location type" at bounding box center [554, 308] width 312 height 18
type input "hou"
type input "hom"
drag, startPoint x: 843, startPoint y: 404, endPoint x: 720, endPoint y: 407, distance: 122.8
click at [819, 408] on div "Appointment" at bounding box center [742, 405] width 697 height 27
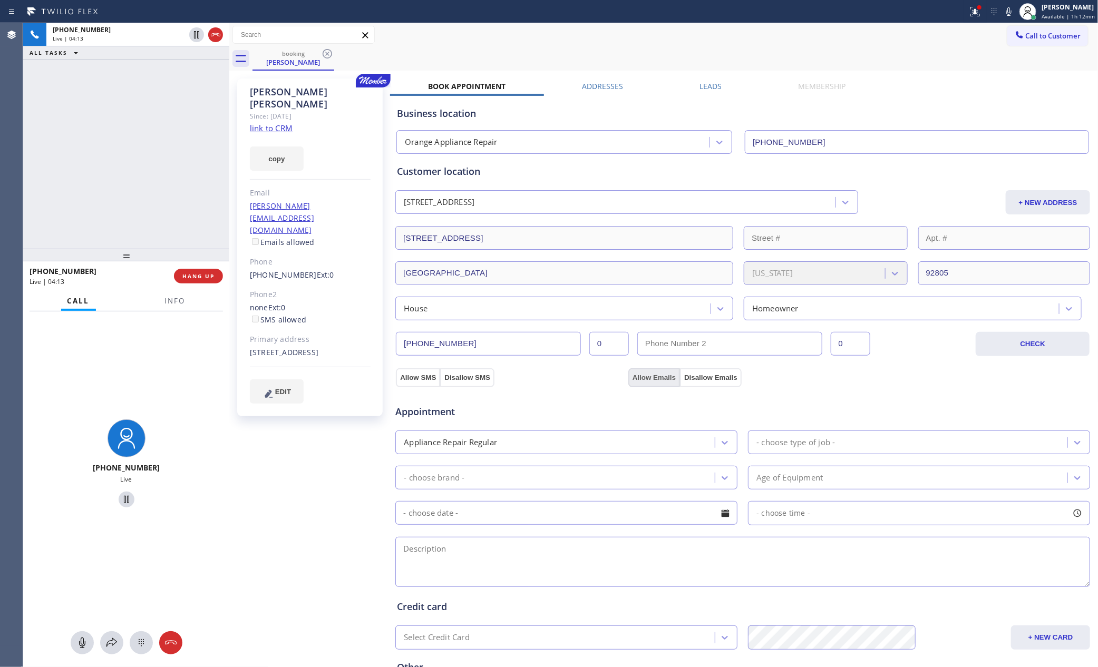
drag, startPoint x: 631, startPoint y: 373, endPoint x: 607, endPoint y: 379, distance: 25.1
click at [628, 376] on button "Allow Emails" at bounding box center [654, 377] width 52 height 19
drag, startPoint x: 413, startPoint y: 375, endPoint x: 539, endPoint y: 416, distance: 132.5
click at [415, 375] on button "Allow SMS" at bounding box center [418, 377] width 44 height 19
click at [652, 441] on div "Appliance Repair Regular" at bounding box center [556, 442] width 316 height 18
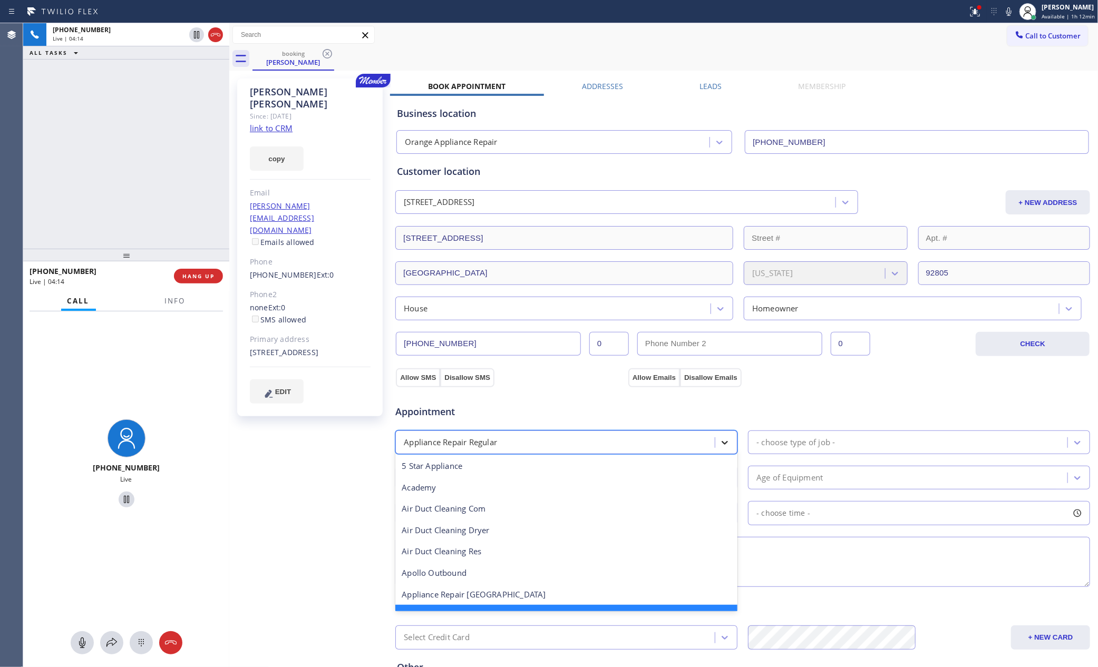
scroll to position [22, 0]
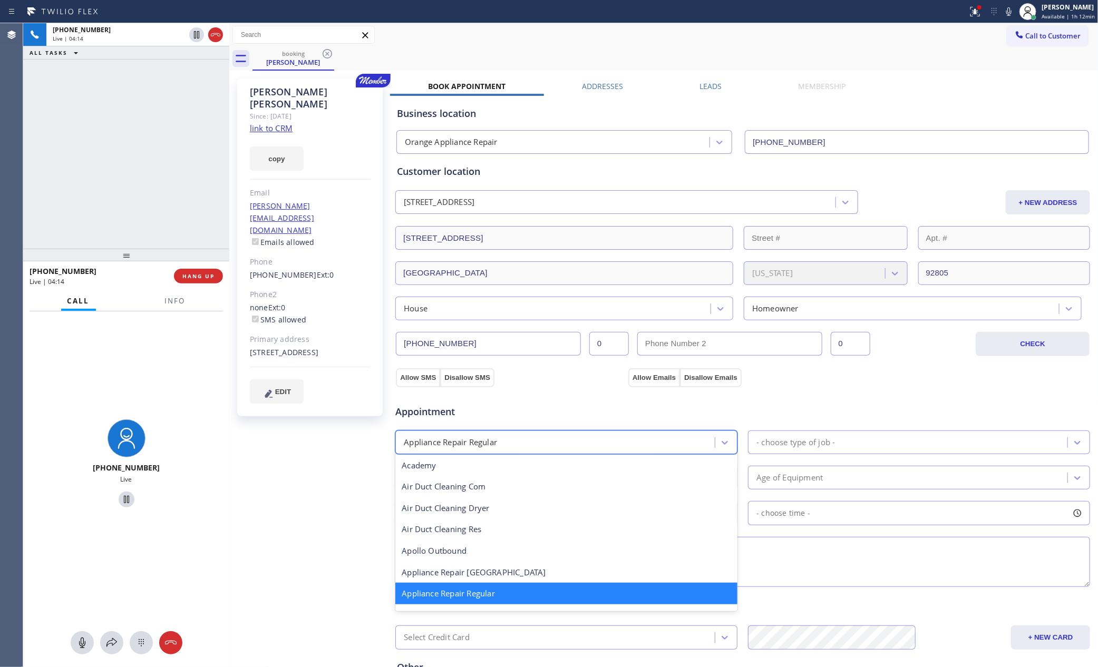
checkbox input "true"
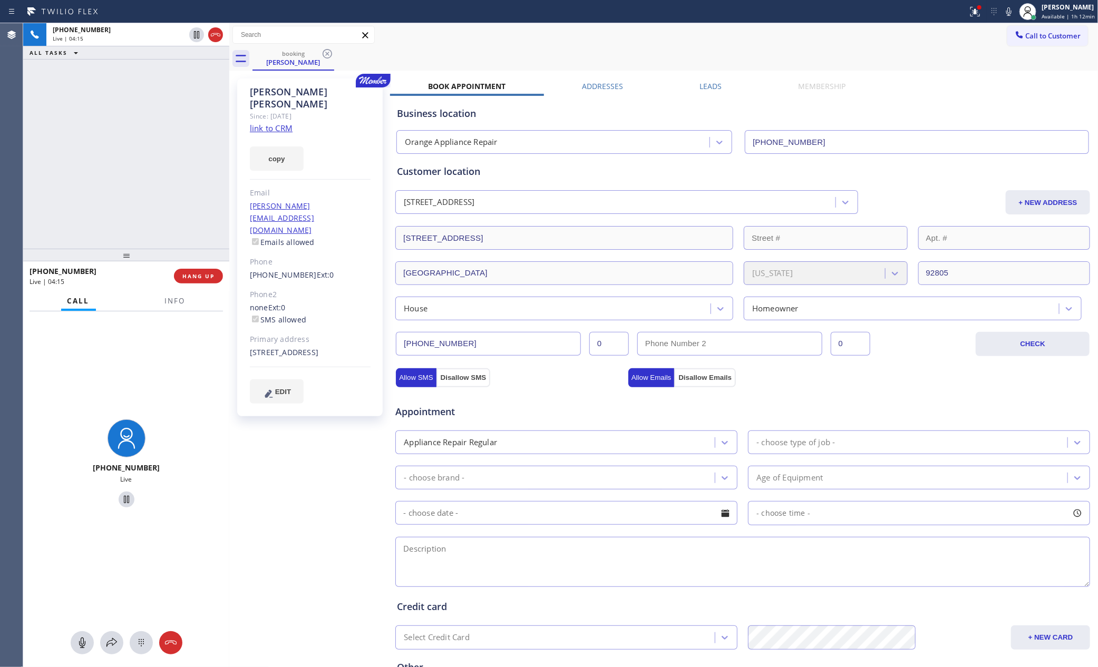
click at [895, 396] on div "Appointment" at bounding box center [742, 405] width 697 height 27
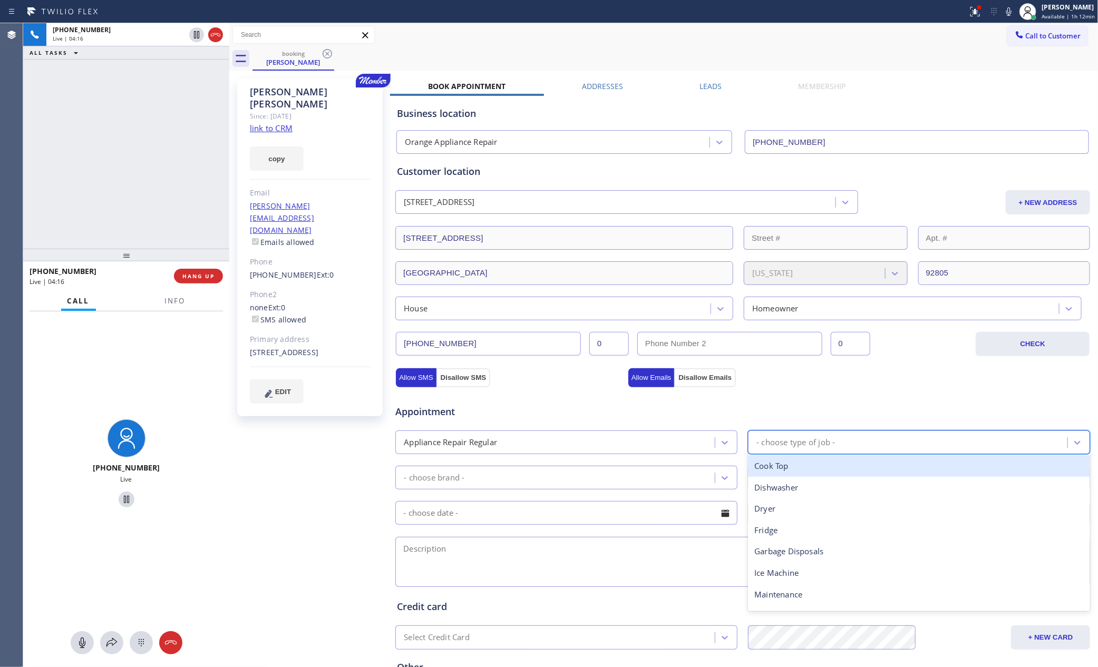
click at [790, 447] on div "- choose type of job -" at bounding box center [795, 442] width 79 height 12
type input "was"
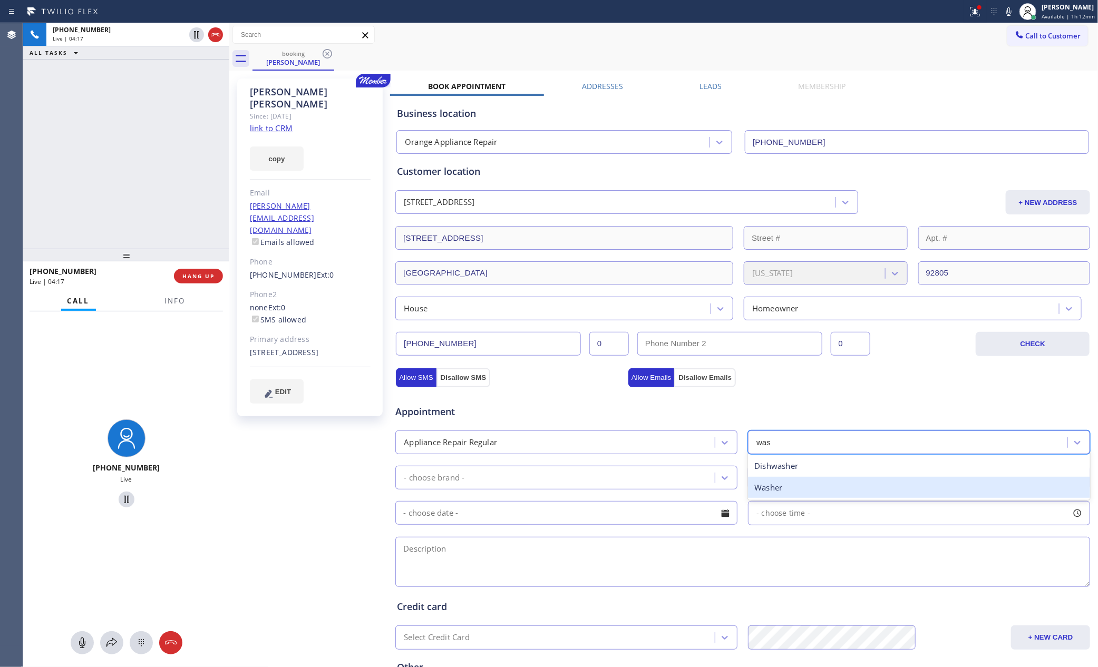
click at [761, 489] on div "Washer" at bounding box center [919, 488] width 342 height 22
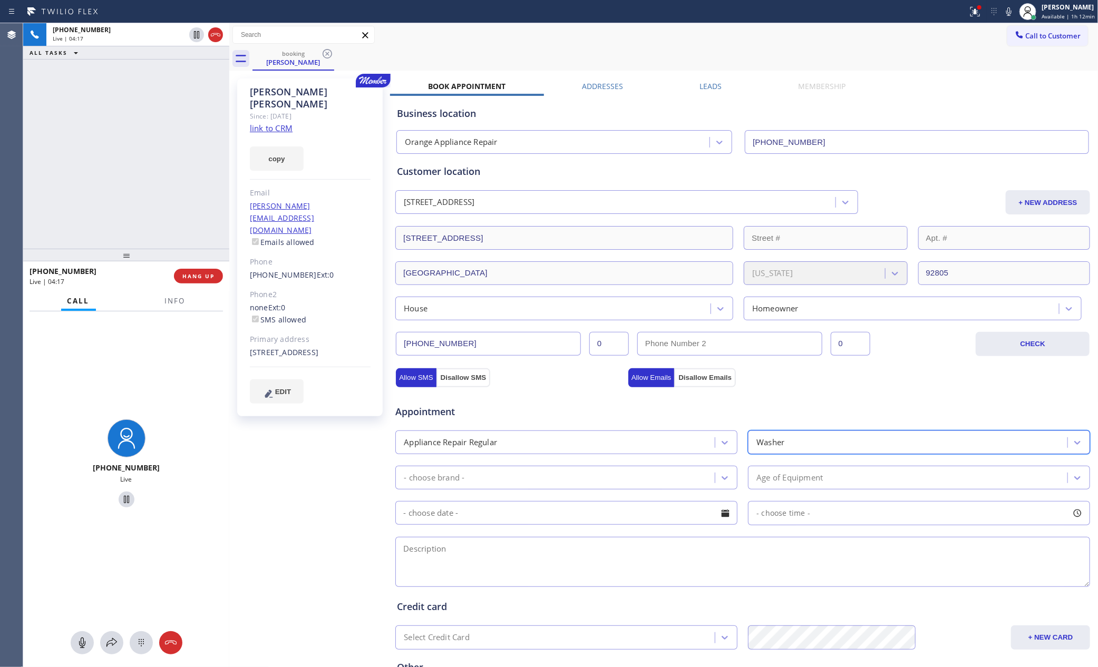
click at [593, 482] on div "- choose brand -" at bounding box center [556, 478] width 316 height 18
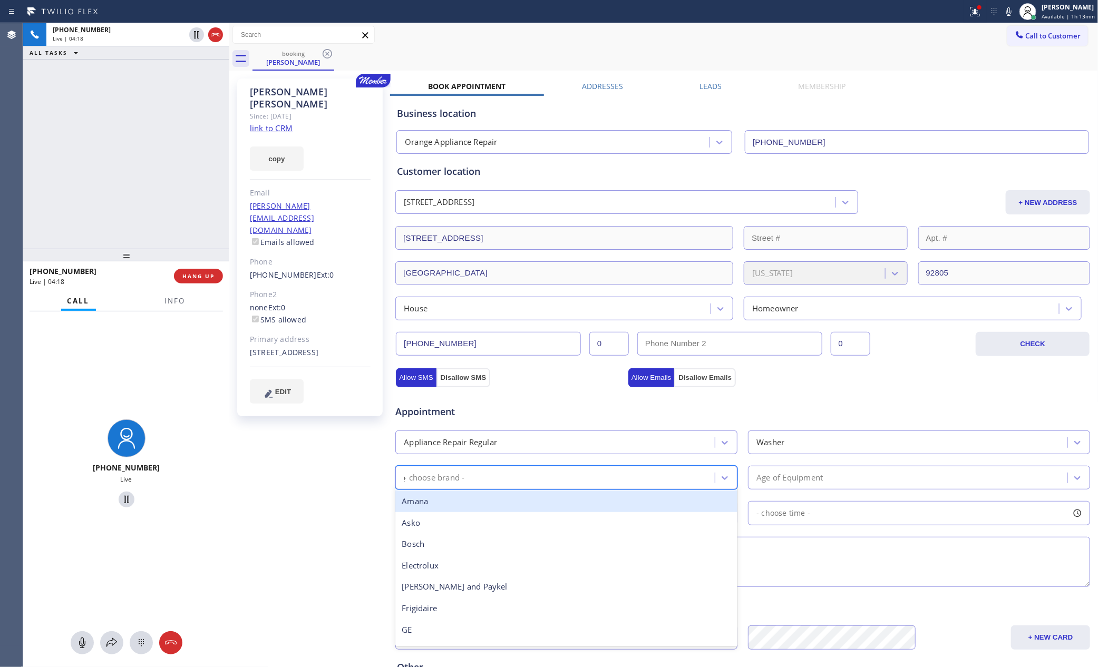
type input "ge"
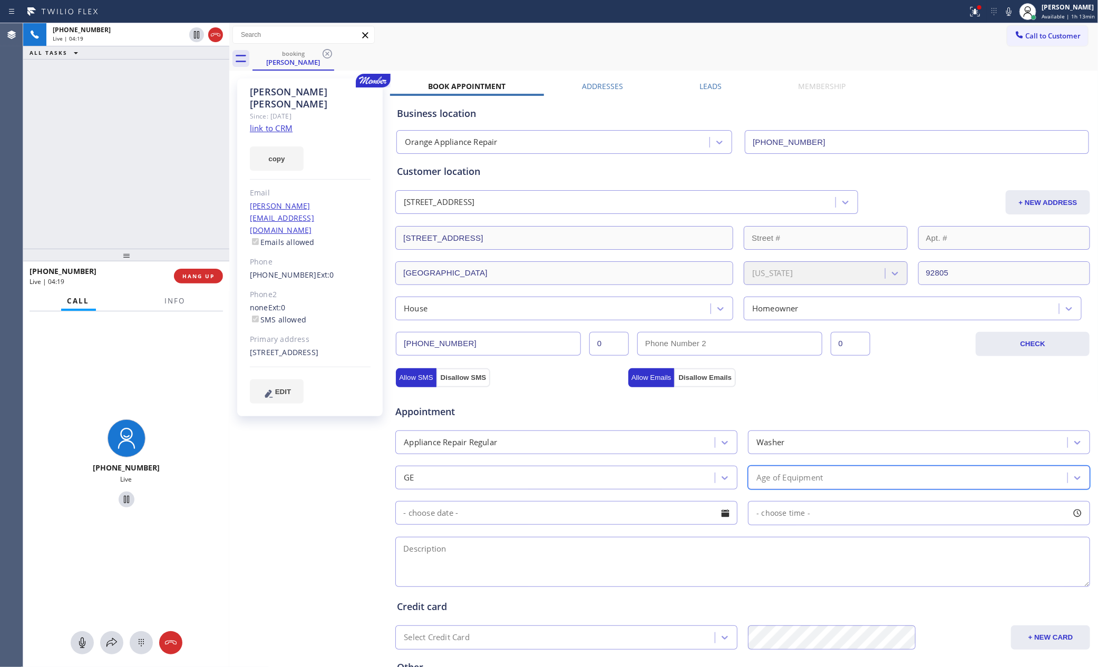
type input "3"
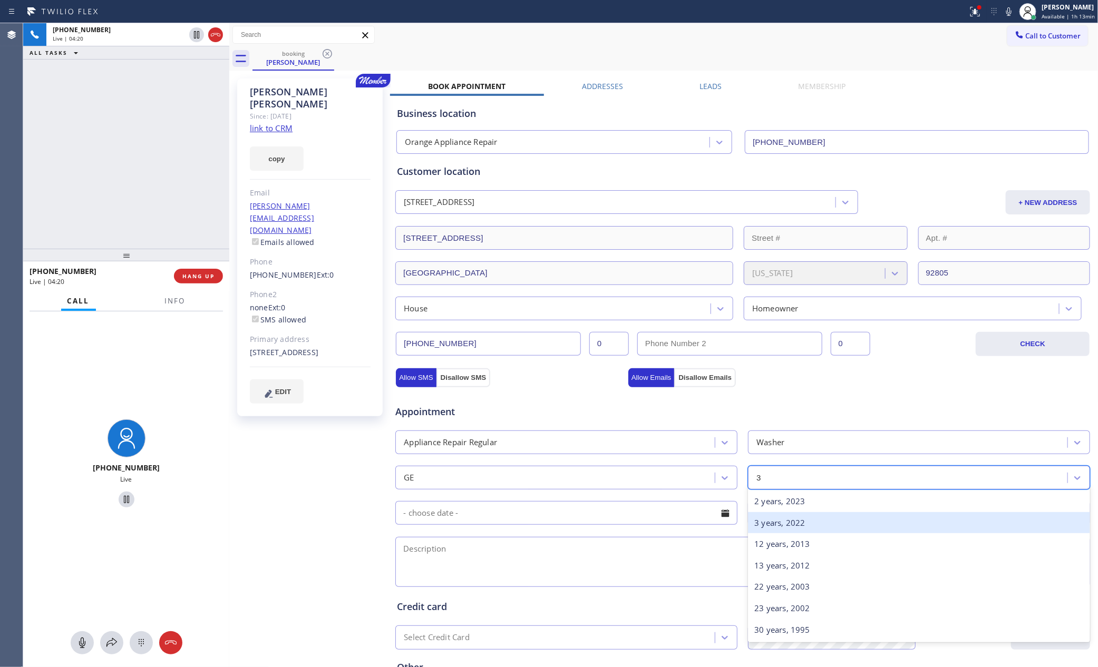
click at [759, 529] on div "3 years, 2022" at bounding box center [919, 523] width 342 height 22
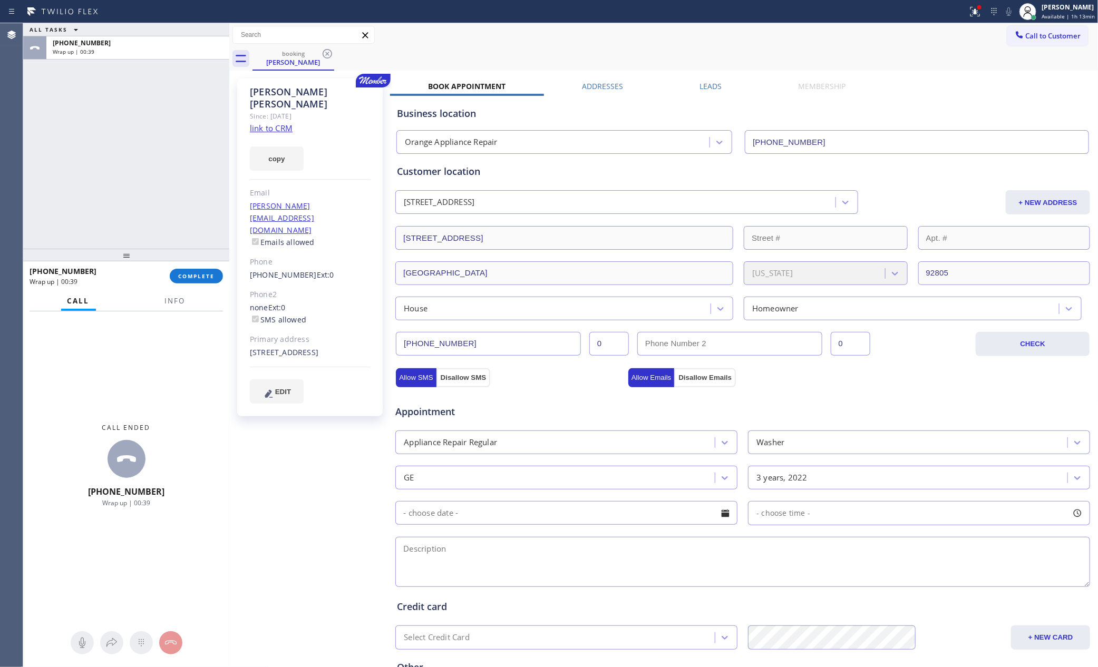
click at [549, 514] on input "text" at bounding box center [566, 513] width 342 height 24
click at [601, 618] on div "19" at bounding box center [605, 618] width 18 height 20
type input "[DATE]"
click at [786, 518] on span "- choose time -" at bounding box center [783, 513] width 54 height 10
drag, startPoint x: 753, startPoint y: 579, endPoint x: 853, endPoint y: 589, distance: 100.1
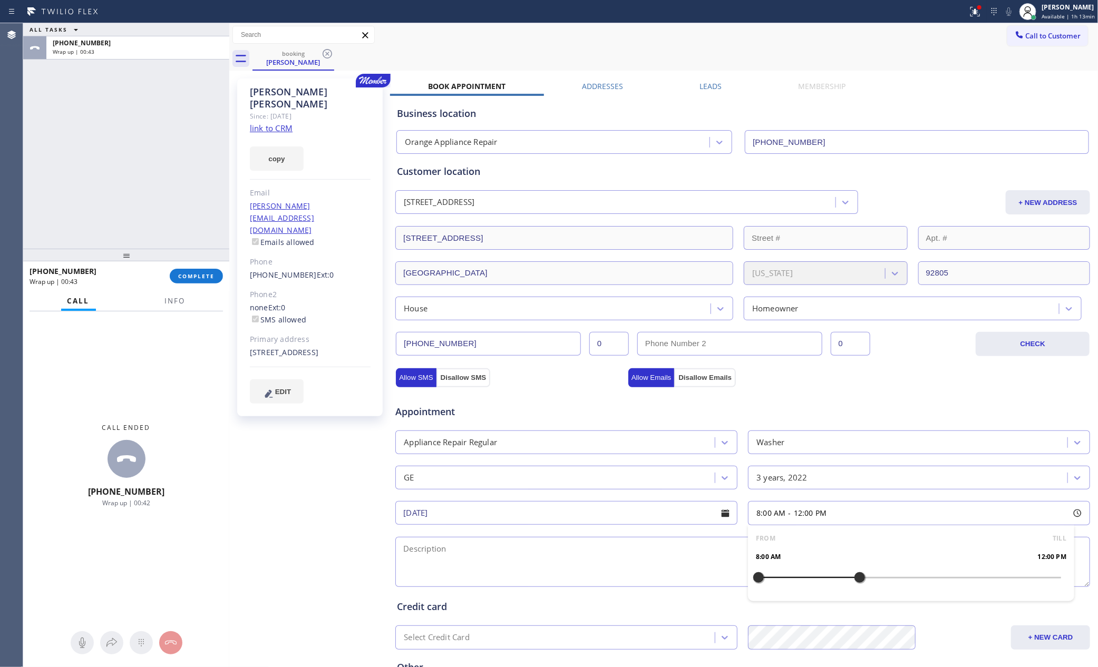
click at [853, 589] on div at bounding box center [859, 578] width 13 height 22
drag, startPoint x: 753, startPoint y: 579, endPoint x: 778, endPoint y: 579, distance: 25.8
click at [778, 579] on div at bounding box center [783, 578] width 13 height 22
click at [562, 541] on textarea at bounding box center [742, 562] width 695 height 50
click at [427, 549] on textarea at bounding box center [742, 562] width 695 height 50
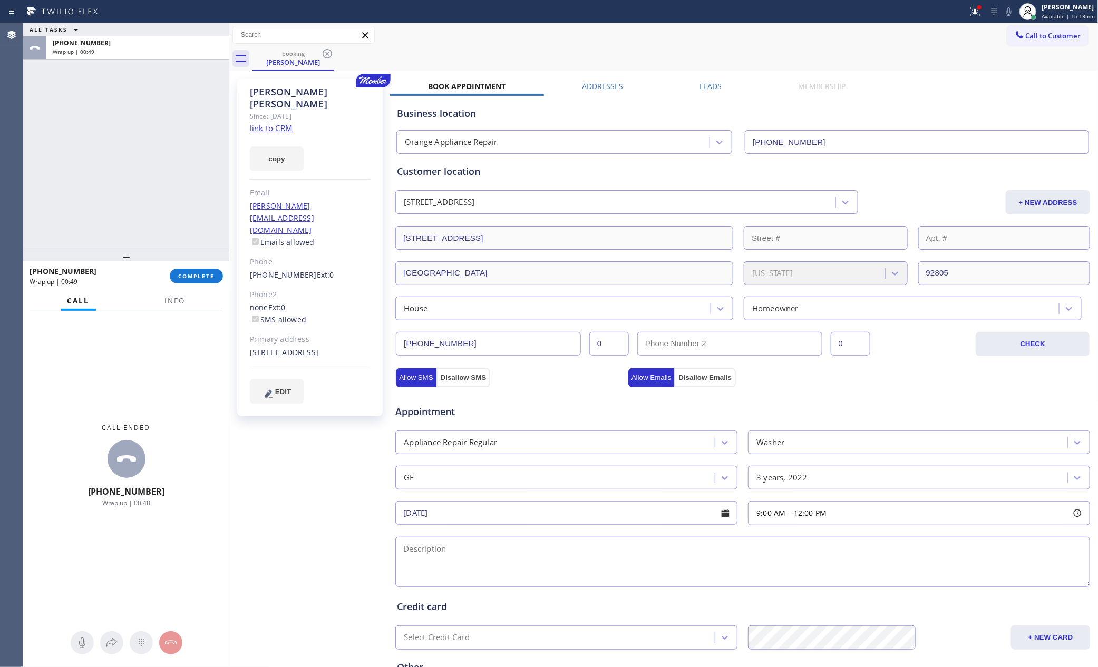
paste textarea "9-12 || Member || GE || sbs washer || rusn for 3 minutes then shut off || 3yrs …"
click at [416, 587] on div "Credit card Select Credit Card + NEW CARD CANCEL SAVE" at bounding box center [743, 617] width 696 height 65
click at [417, 583] on textarea "9-12 || Member || GE || sbs washer || rusn for 3 minutes then shut off || 3yrs …" at bounding box center [742, 562] width 695 height 50
click at [521, 584] on textarea "9-12 || Member || GE || sbs washer || rusn for 3 minutes then shut off || 3yrs …" at bounding box center [742, 562] width 695 height 50
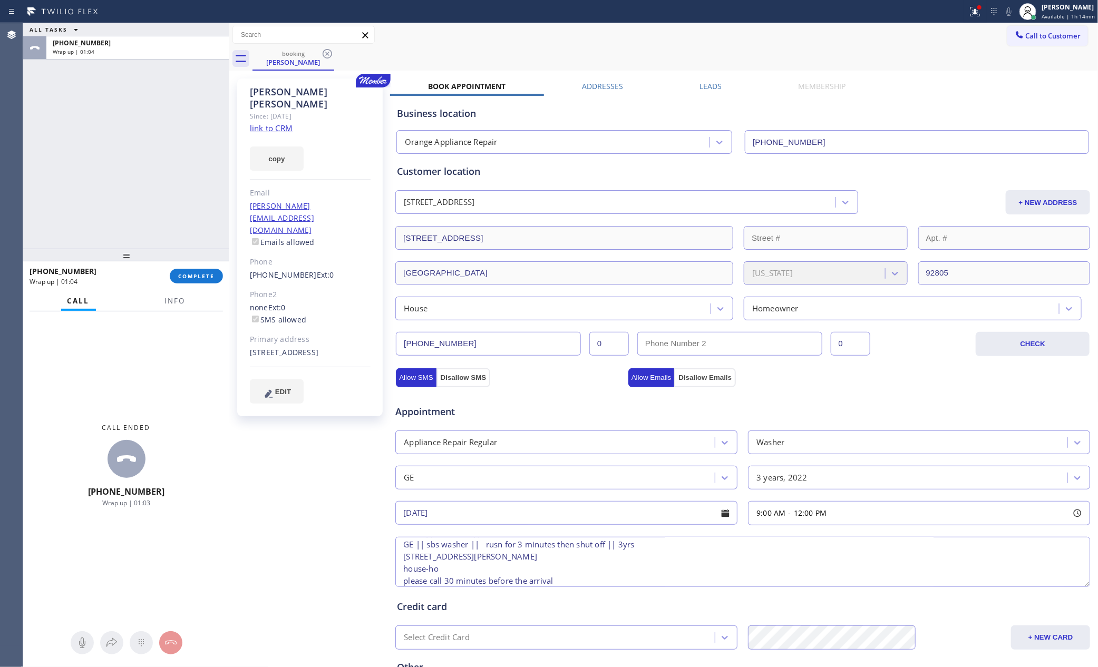
click at [521, 584] on textarea "9-12 || Member || GE || sbs washer || rusn for 3 minutes then shut off || 3yrs …" at bounding box center [742, 562] width 695 height 50
type textarea "9-12 || Member || GE || sbs washer || rusn for 3 minutes then shut off || 3yrs …"
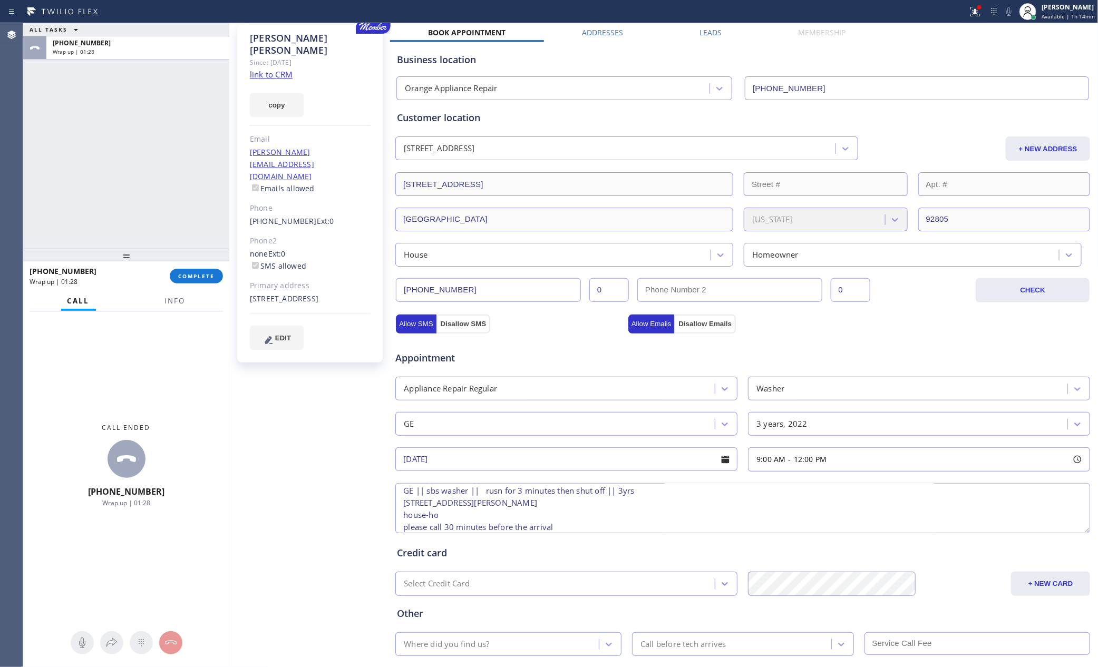
scroll to position [115, 0]
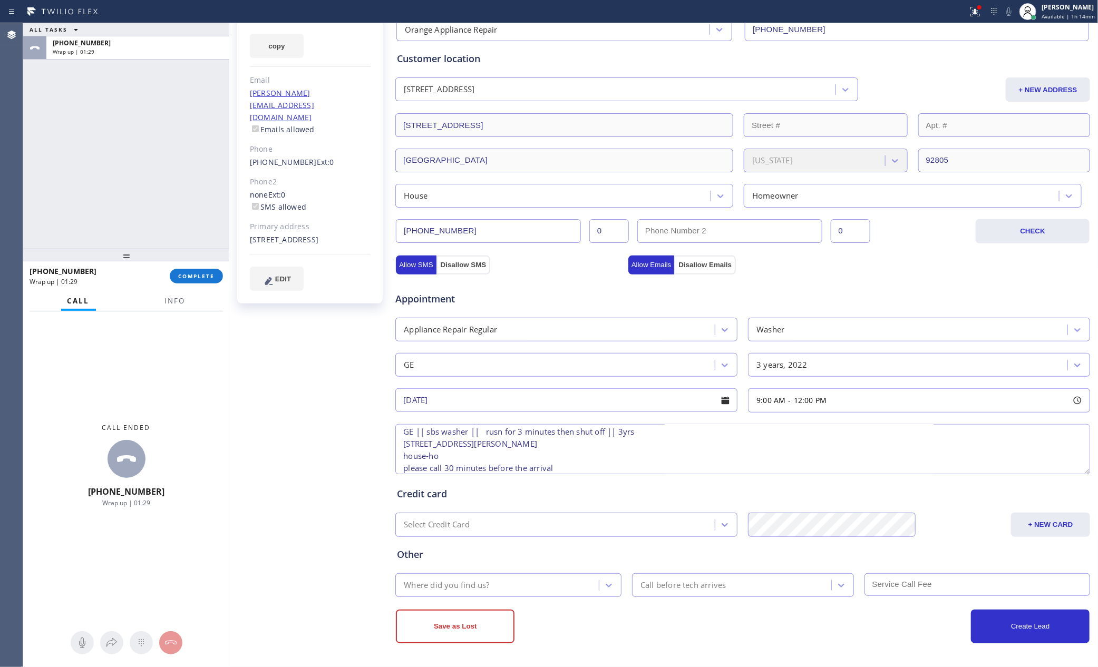
click at [495, 598] on div "Save as Lost Create Lead" at bounding box center [743, 620] width 696 height 46
click at [503, 590] on div "Where did you find us?" at bounding box center [498, 585] width 200 height 18
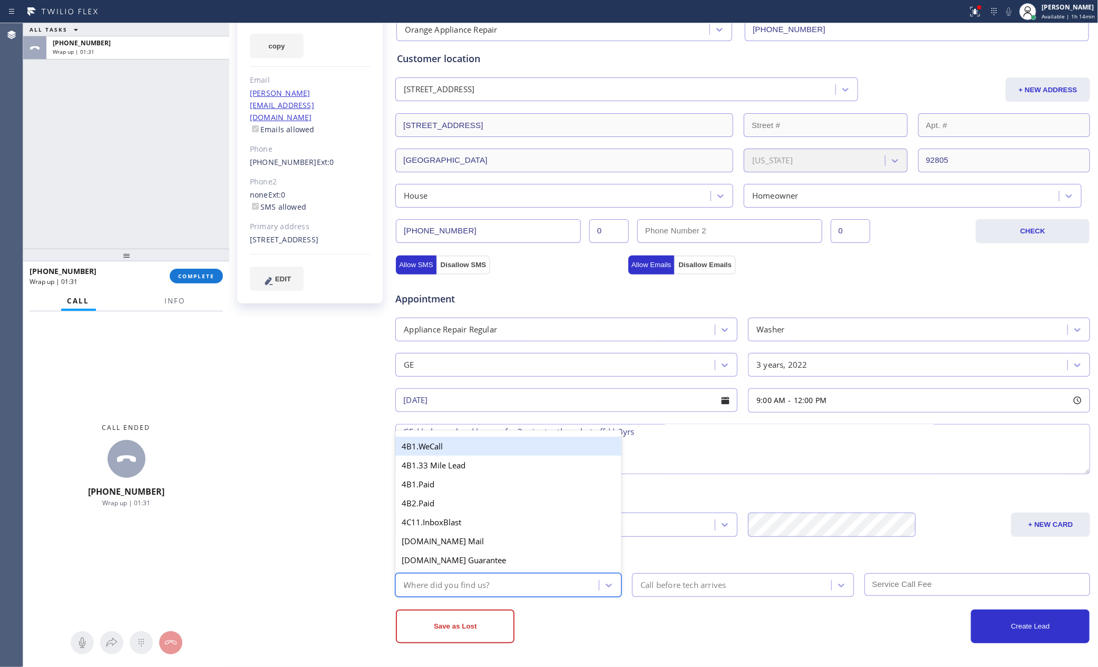
type input "mem"
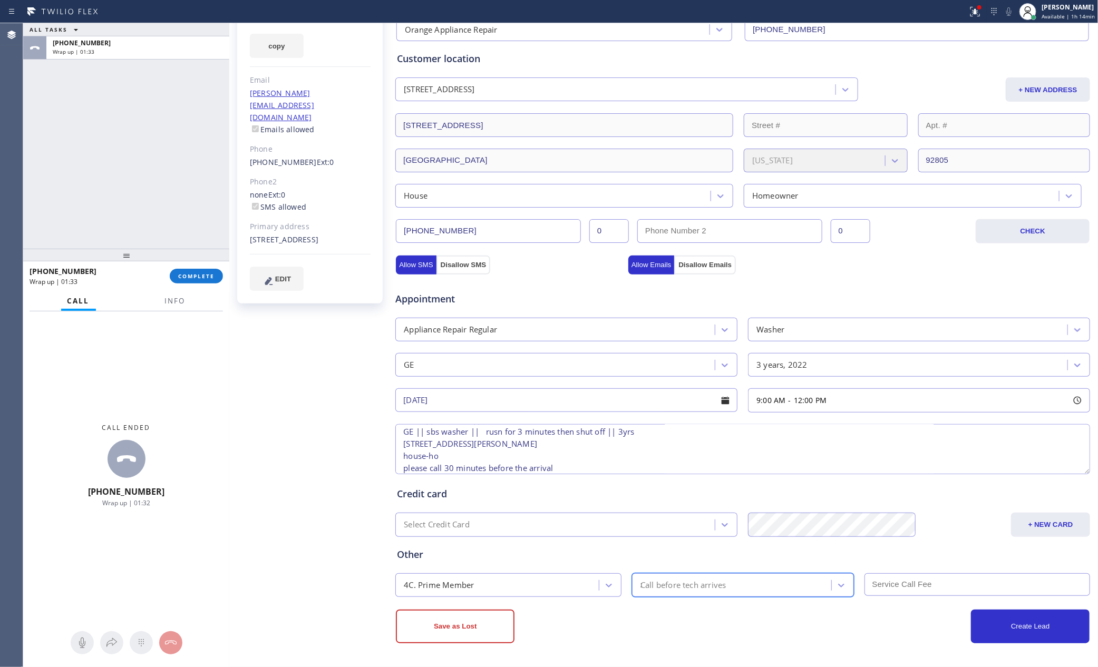
type input "30"
click at [1036, 628] on button "Create Lead" at bounding box center [1030, 627] width 119 height 34
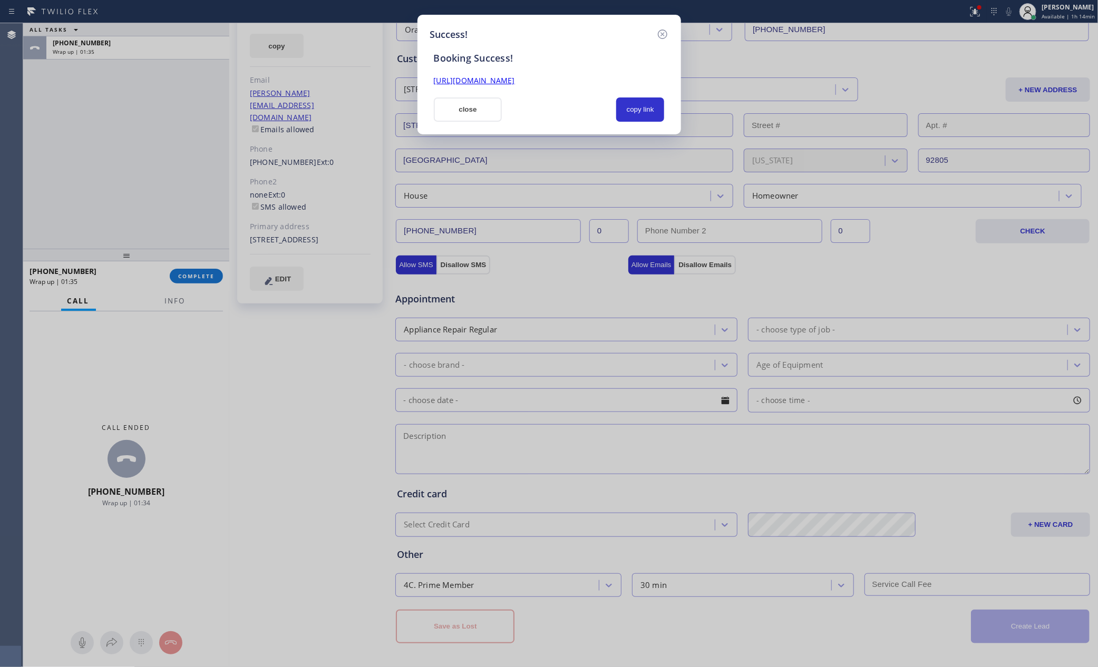
scroll to position [0, 0]
click at [628, 106] on button "copy link" at bounding box center [640, 110] width 48 height 24
click at [541, 117] on div at bounding box center [559, 110] width 102 height 24
click at [128, 108] on div "Success! Booking Success! [URL][DOMAIN_NAME] close copy link" at bounding box center [549, 333] width 1098 height 667
click at [560, 114] on div at bounding box center [559, 110] width 102 height 24
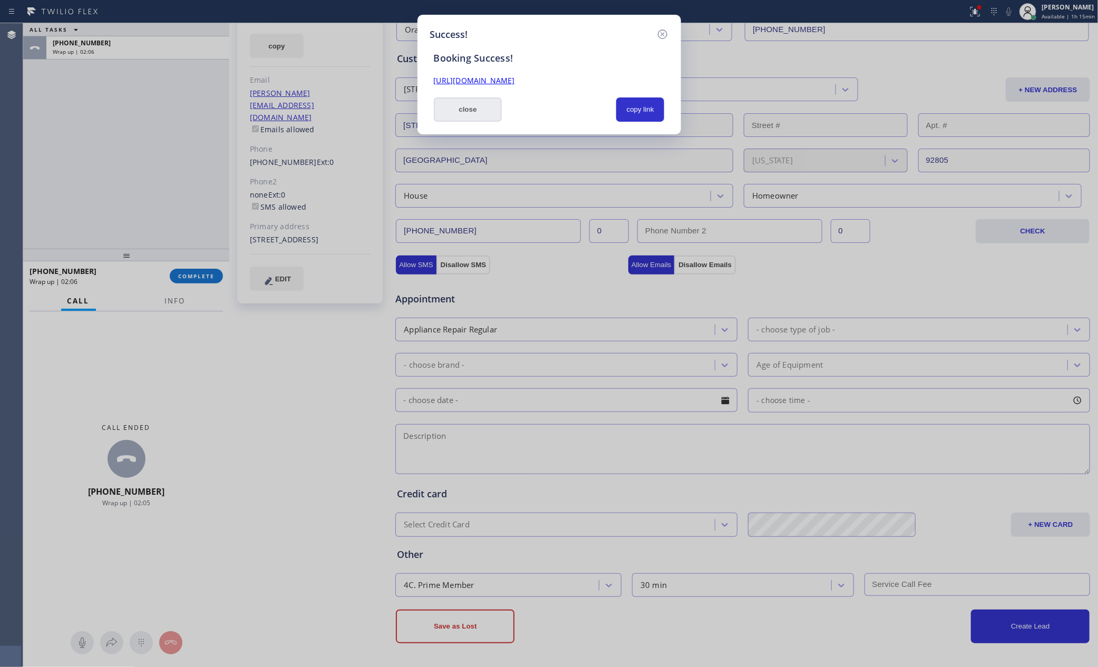
click at [476, 113] on button "close" at bounding box center [468, 110] width 69 height 24
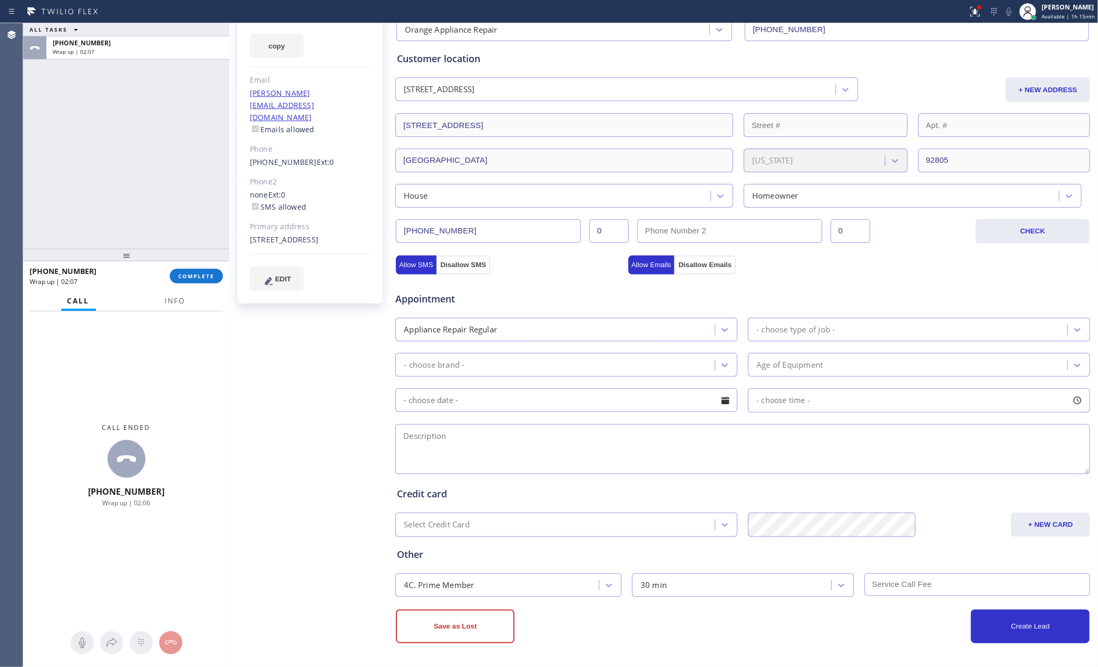
click at [478, 438] on textarea at bounding box center [742, 449] width 695 height 50
paste textarea "9-12 || Member || Free Home Check Up || [STREET_ADDRESS][PERSON_NAME] house-ho …"
type textarea "9-12 || Member || Free Home Check Up || [STREET_ADDRESS][PERSON_NAME] house-ho …"
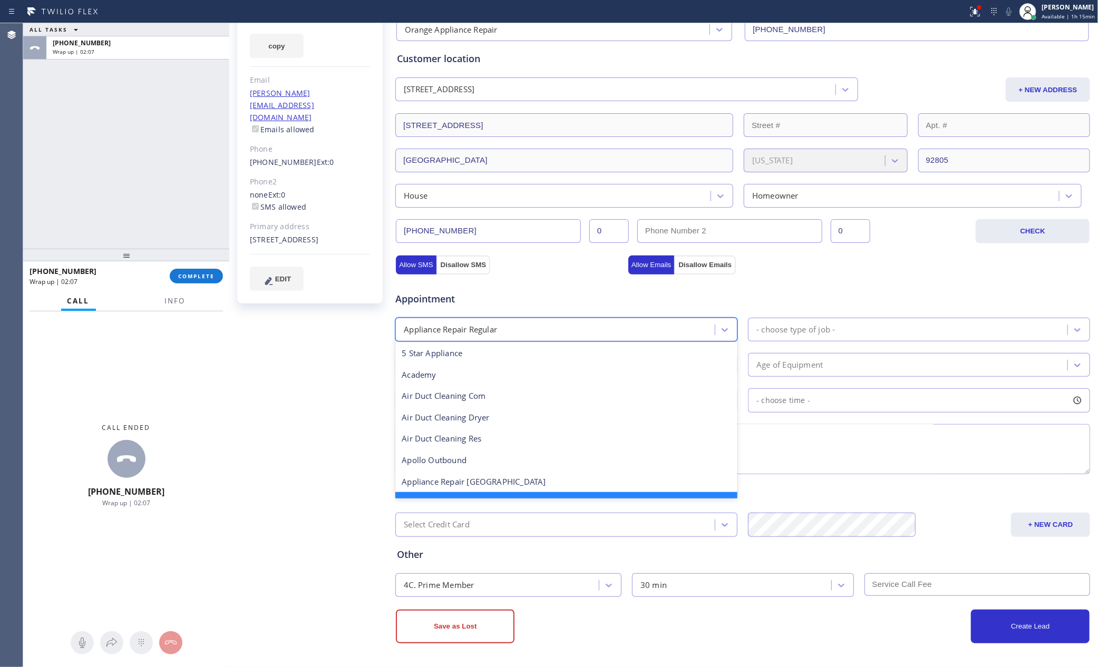
click at [515, 332] on div "Appliance Repair Regular" at bounding box center [556, 329] width 316 height 18
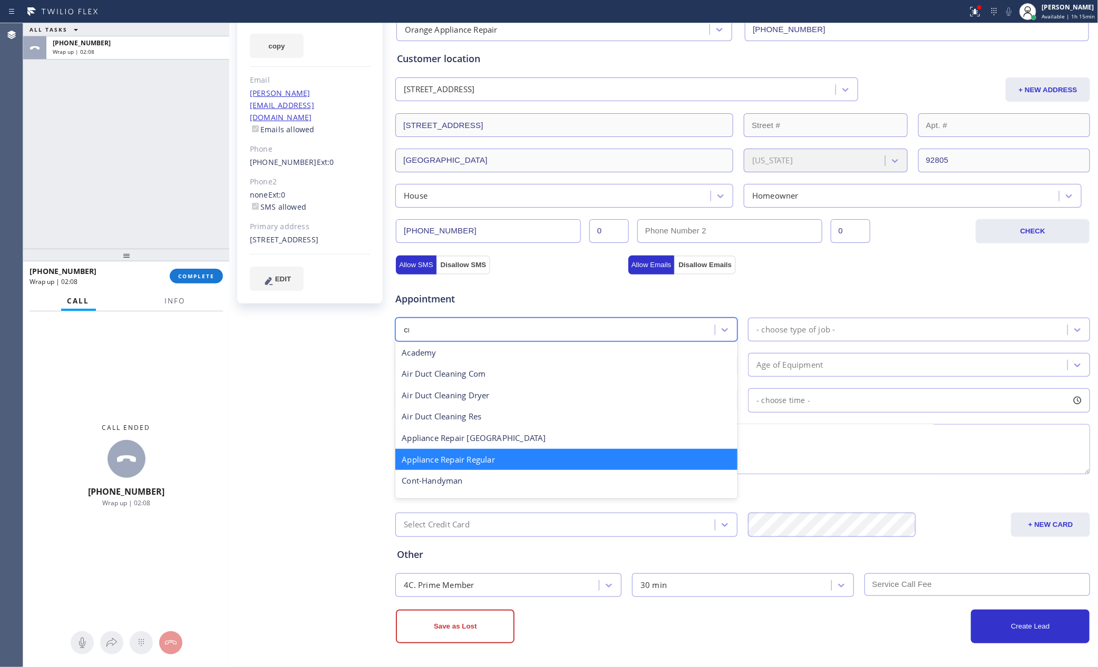
scroll to position [0, 0]
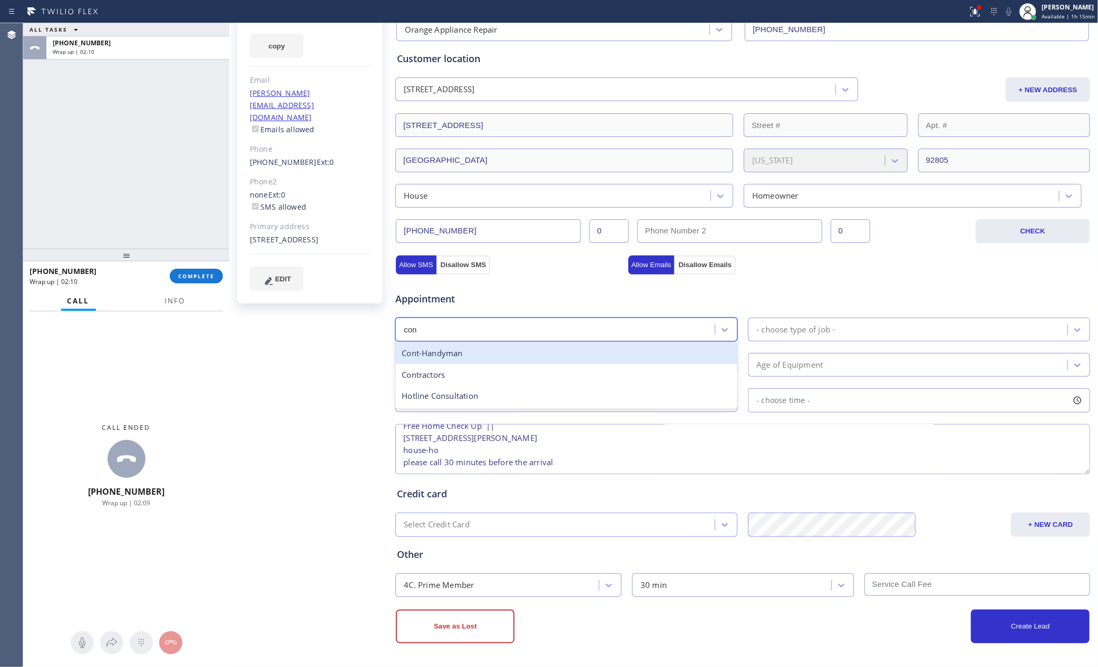
type input "cont"
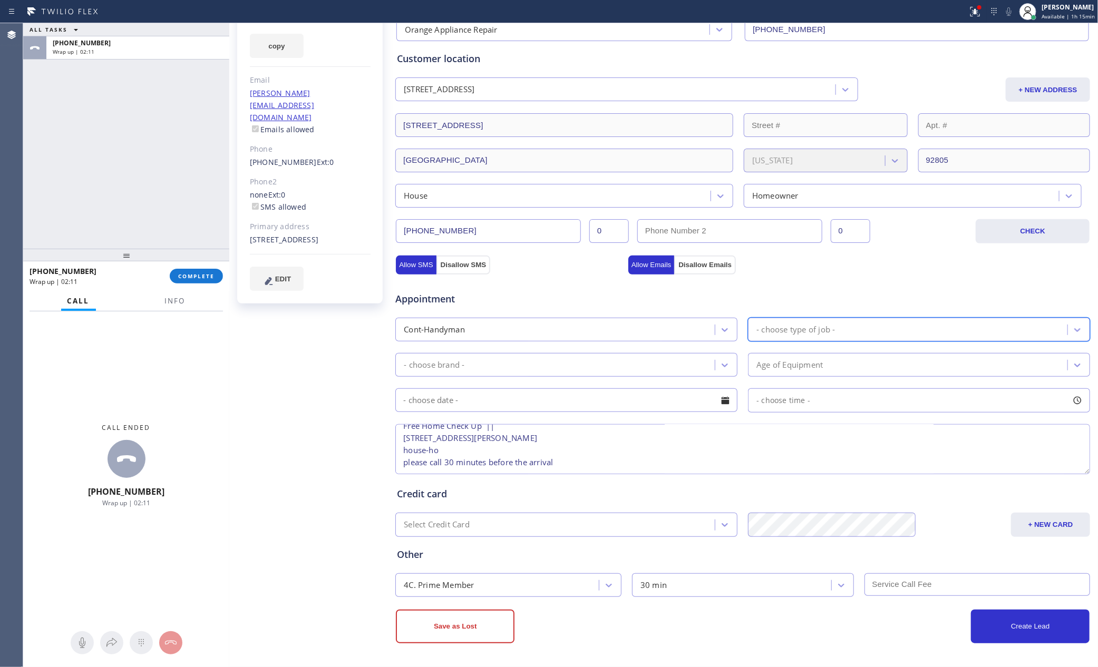
click at [778, 331] on div "- choose type of job -" at bounding box center [795, 330] width 79 height 12
click at [775, 355] on div "All Handyman jobs" at bounding box center [919, 354] width 342 height 22
click at [699, 365] on div "- choose brand -" at bounding box center [556, 365] width 316 height 18
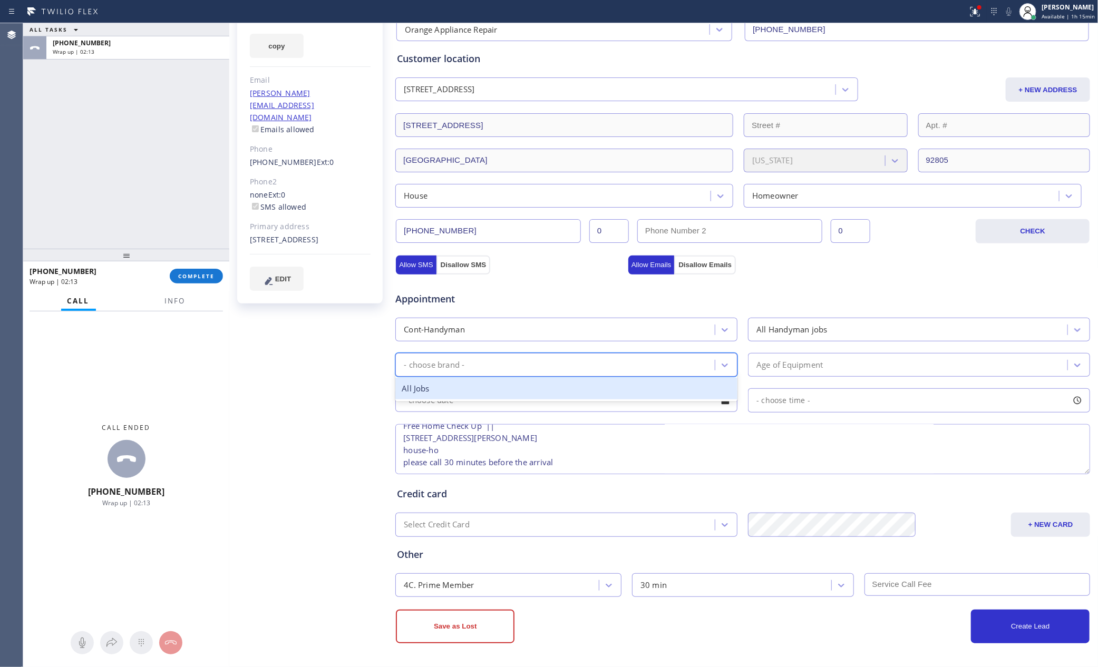
drag, startPoint x: 442, startPoint y: 386, endPoint x: 630, endPoint y: 390, distance: 188.2
click at [446, 386] on div "All Jobs" at bounding box center [566, 389] width 342 height 22
click at [716, 401] on div at bounding box center [725, 401] width 18 height 18
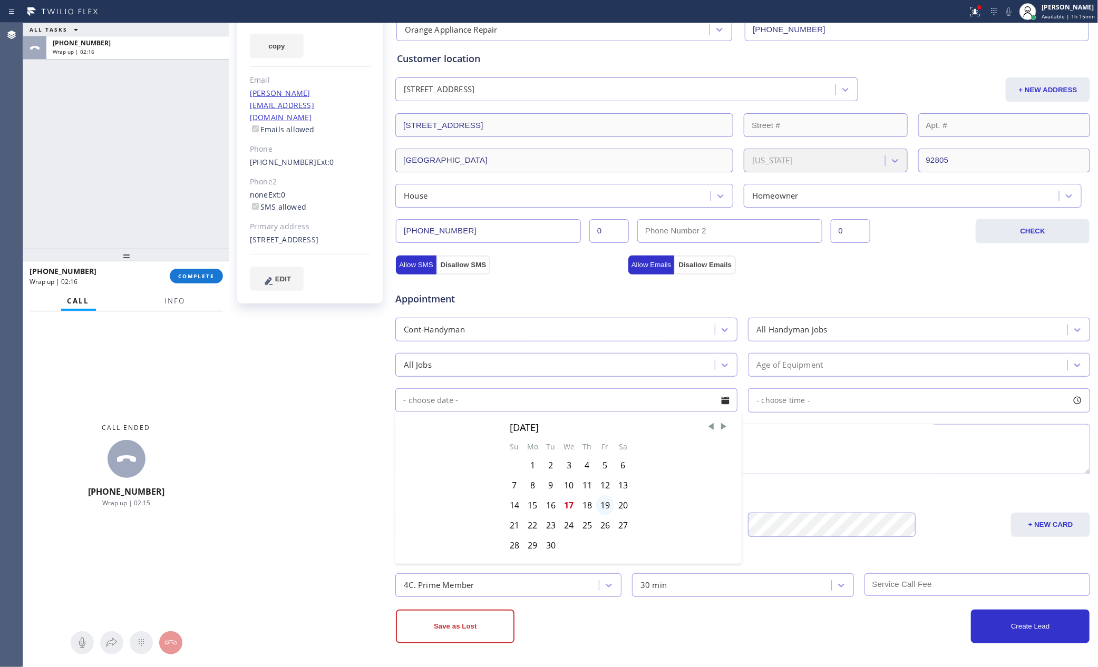
click at [603, 505] on div "19" at bounding box center [605, 505] width 18 height 20
type input "[DATE]"
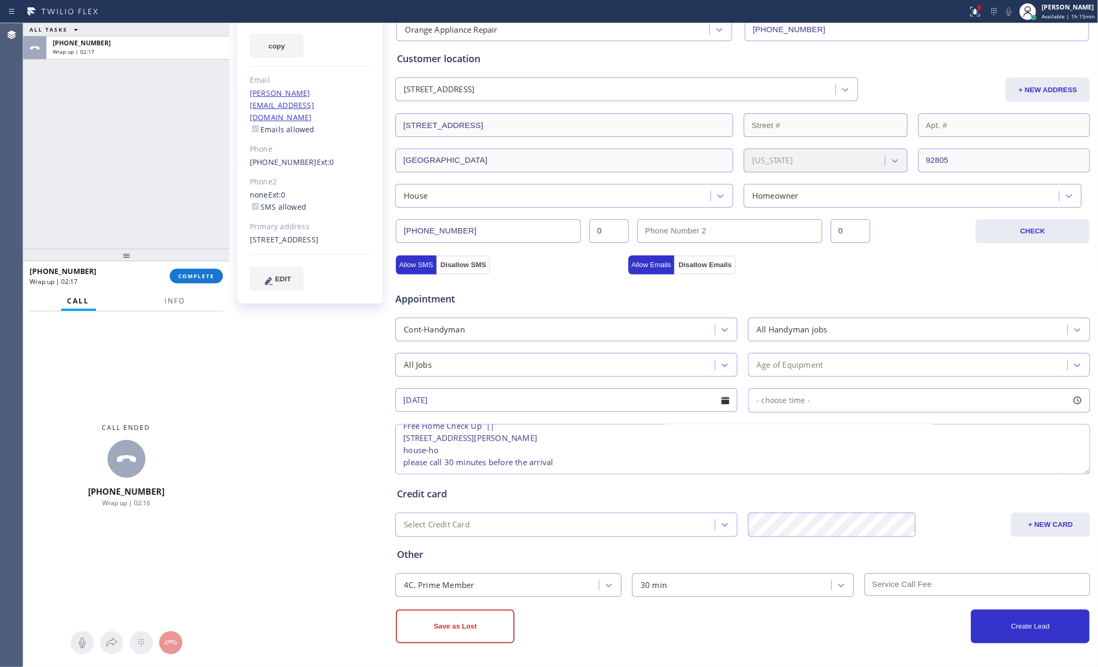
click at [862, 394] on div "- choose time -" at bounding box center [919, 400] width 342 height 24
drag, startPoint x: 756, startPoint y: 464, endPoint x: 859, endPoint y: 484, distance: 104.3
click at [859, 484] on div "FROM TILL 8:00 AM 12:00 PM" at bounding box center [911, 451] width 326 height 76
drag, startPoint x: 752, startPoint y: 465, endPoint x: 777, endPoint y: 465, distance: 25.3
click at [777, 465] on div at bounding box center [783, 465] width 13 height 22
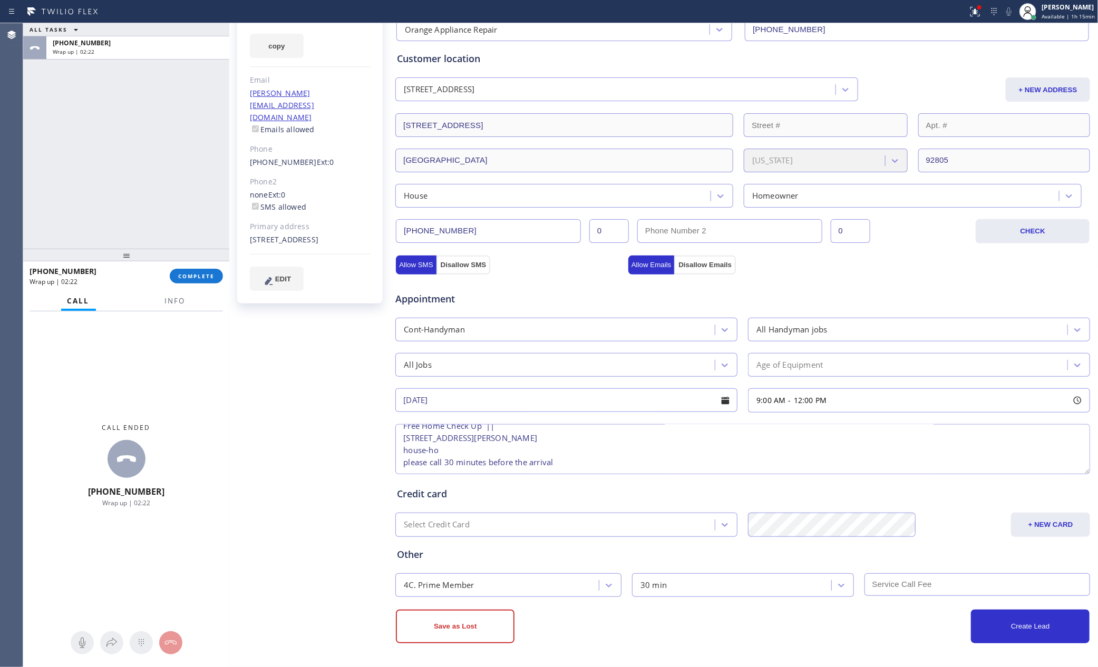
click at [673, 450] on textarea "9-12 || Member || Free Home Check Up || [STREET_ADDRESS][PERSON_NAME] house-ho …" at bounding box center [742, 449] width 695 height 50
drag, startPoint x: 893, startPoint y: 638, endPoint x: 934, endPoint y: 630, distance: 41.9
click at [924, 631] on div "Create Lead" at bounding box center [916, 627] width 347 height 34
click at [1012, 620] on button "Create Lead" at bounding box center [1030, 627] width 119 height 34
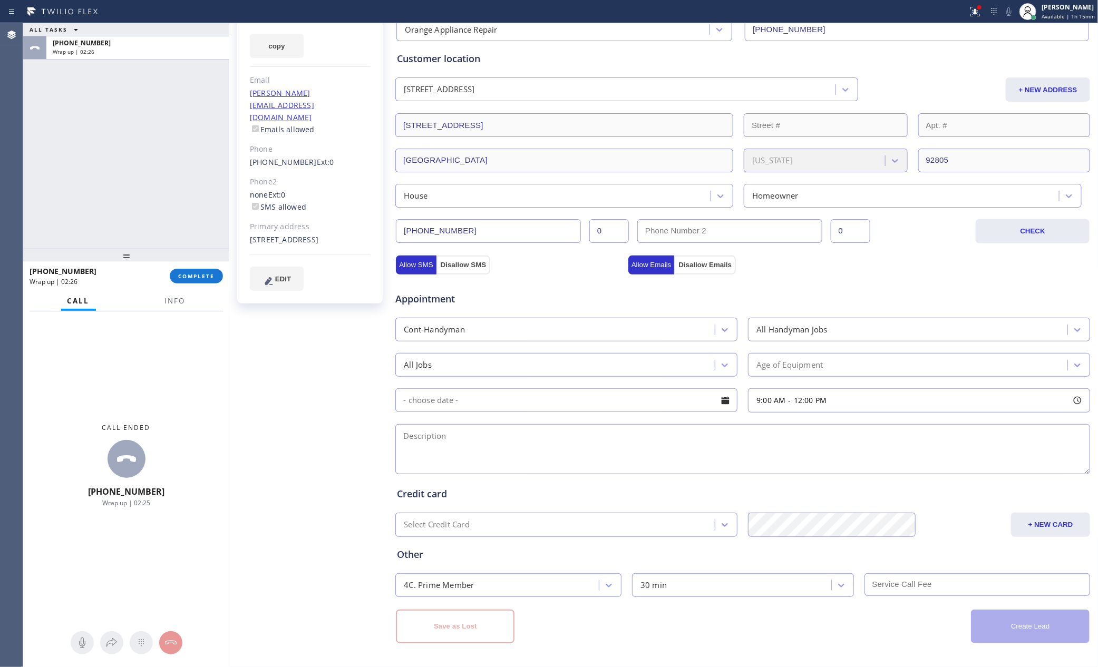
scroll to position [0, 0]
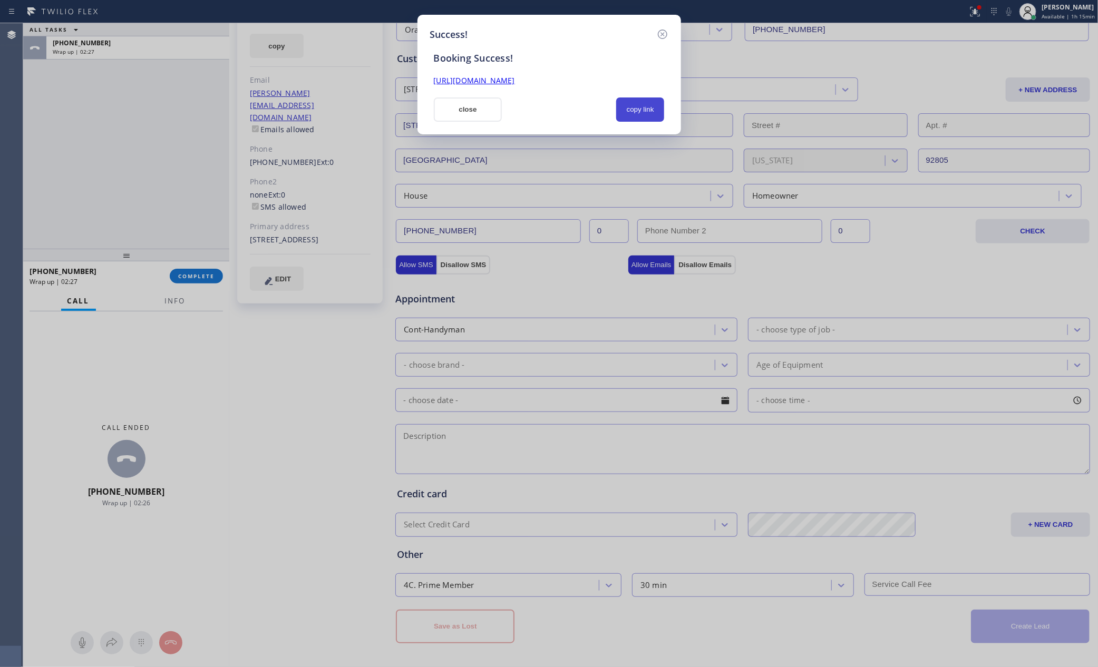
click at [637, 106] on button "copy link" at bounding box center [640, 110] width 48 height 24
click at [646, 114] on button "copy link" at bounding box center [640, 110] width 48 height 24
click at [585, 15] on div "Success! Booking Success! [URL][DOMAIN_NAME] close copy link" at bounding box center [549, 75] width 264 height 120
click at [476, 117] on button "close" at bounding box center [468, 110] width 69 height 24
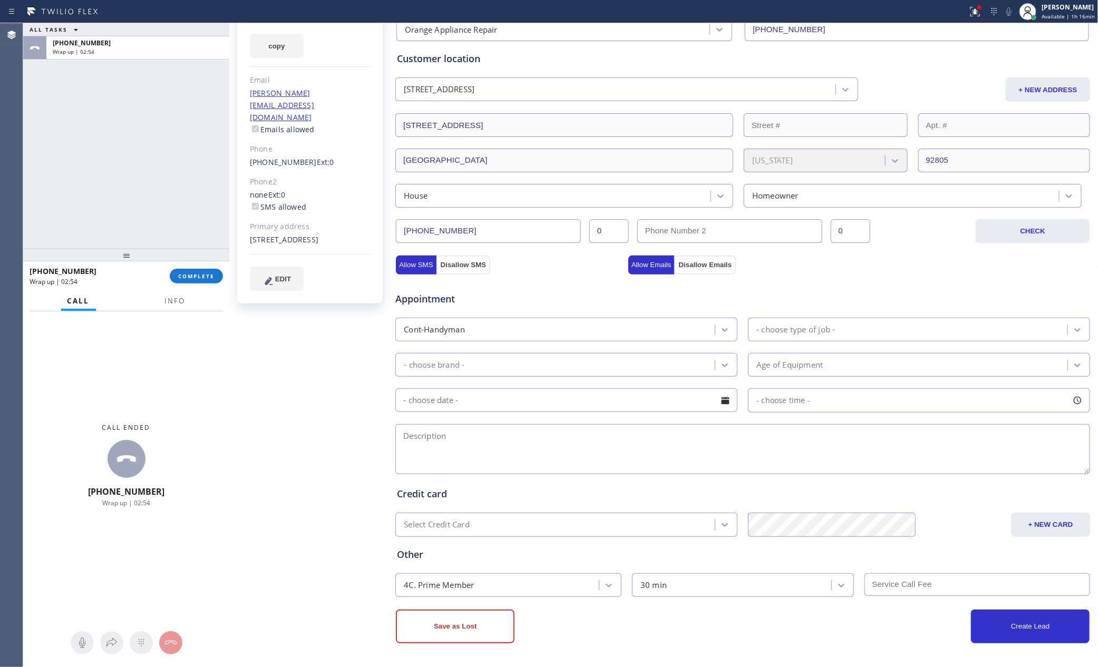
drag, startPoint x: 144, startPoint y: 149, endPoint x: 145, endPoint y: 159, distance: 9.5
click at [144, 154] on div "ALL TASKS ALL TASKS ACTIVE TASKS TASKS IN WRAP UP [PHONE_NUMBER] Wrap up | 02:54" at bounding box center [126, 136] width 206 height 226
drag, startPoint x: 184, startPoint y: 276, endPoint x: 185, endPoint y: 264, distance: 11.6
click at [185, 275] on span "COMPLETE" at bounding box center [196, 275] width 36 height 7
click at [184, 205] on div "ALL TASKS ALL TASKS ACTIVE TASKS TASKS IN WRAP UP [PHONE_NUMBER] Wrap up | 02:55" at bounding box center [126, 136] width 206 height 226
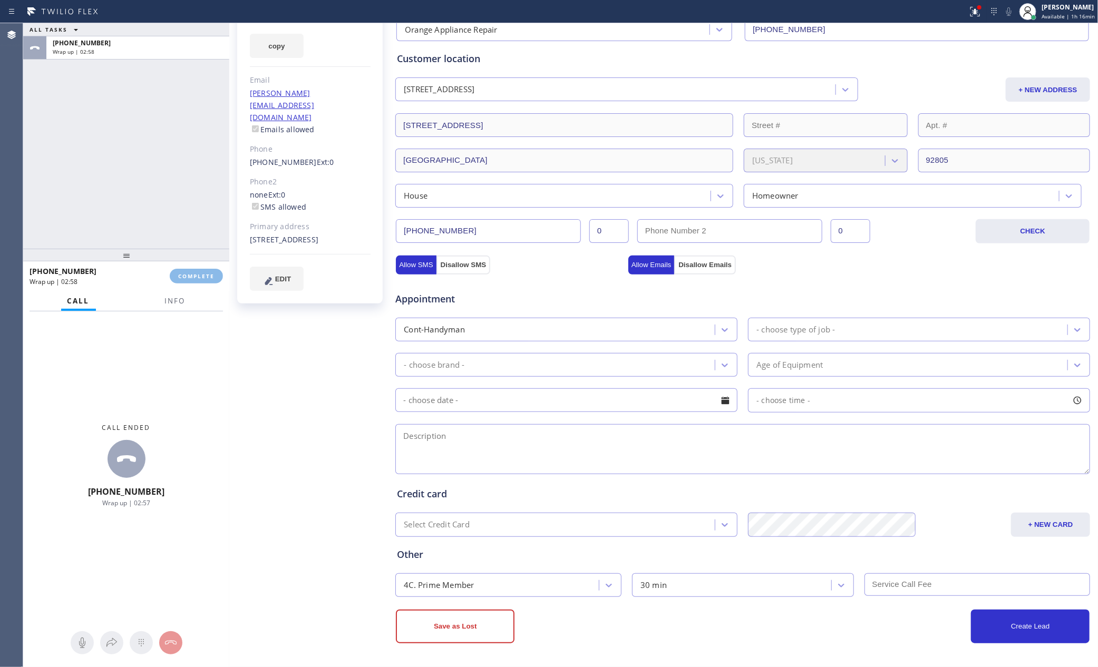
click at [302, 366] on div "[PERSON_NAME] Since: [DATE] link to CRM copy Email [PERSON_NAME][EMAIL_ADDRESS]…" at bounding box center [311, 312] width 158 height 704
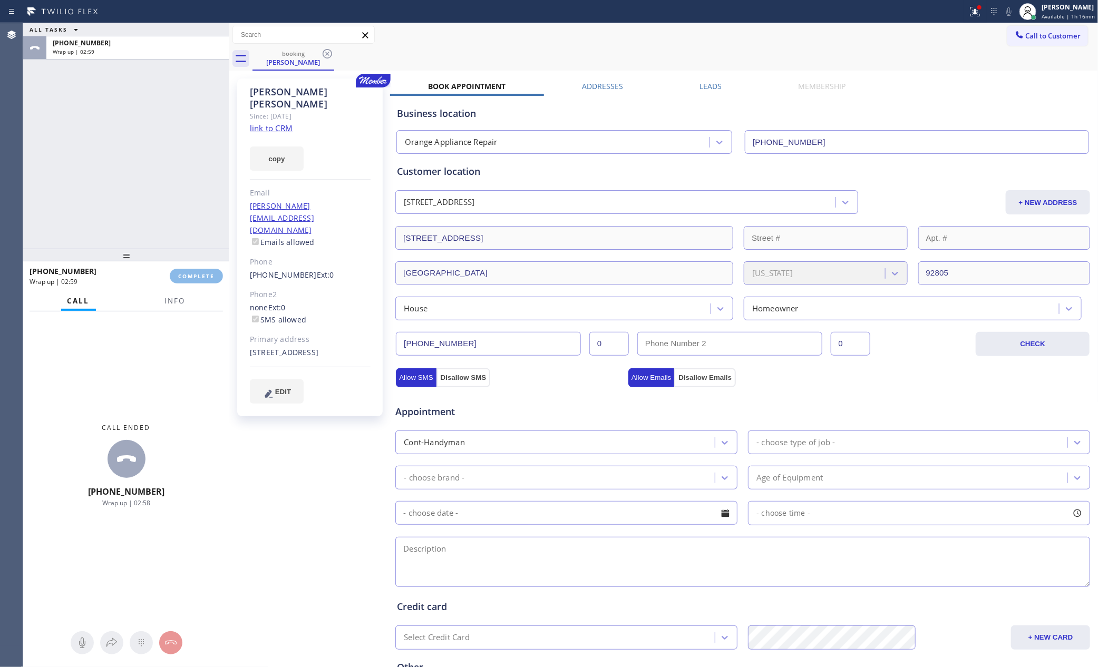
drag, startPoint x: 133, startPoint y: 144, endPoint x: 634, endPoint y: 664, distance: 722.0
click at [180, 193] on div "ALL TASKS ALL TASKS ACTIVE TASKS TASKS IN WRAP UP [PHONE_NUMBER] Wrap up | 02:59" at bounding box center [126, 136] width 206 height 226
click at [279, 123] on link "link to CRM" at bounding box center [271, 128] width 43 height 11
drag, startPoint x: 73, startPoint y: 141, endPoint x: 144, endPoint y: 306, distance: 179.7
click at [93, 192] on div "ALL TASKS ALL TASKS ACTIVE TASKS TASKS IN WRAP UP [PHONE_NUMBER] Wrap up | 12:13" at bounding box center [126, 136] width 206 height 226
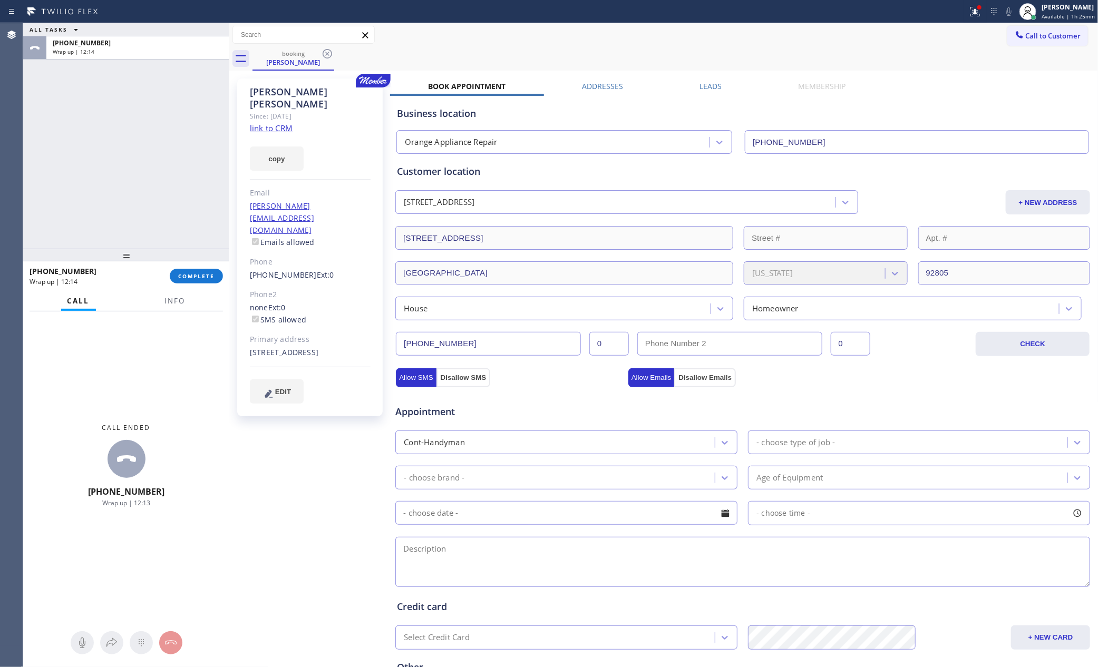
click at [190, 274] on span "COMPLETE" at bounding box center [196, 275] width 36 height 7
click at [125, 60] on div "ALL TASKS ALL TASKS ACTIVE TASKS TASKS IN WRAP UP [PHONE_NUMBER] Wrap up | 12:14" at bounding box center [126, 136] width 206 height 226
click at [128, 65] on div "ALL TASKS ALL TASKS ACTIVE TASKS TASKS IN WRAP UP [PHONE_NUMBER] Wrap up | 12:14" at bounding box center [126, 136] width 206 height 226
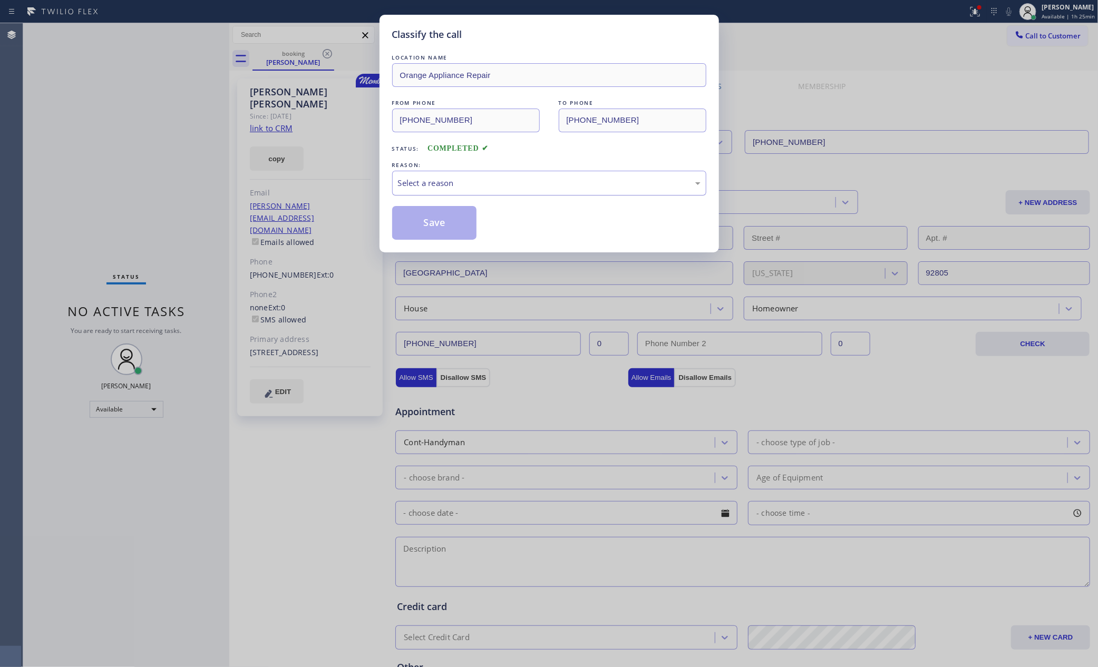
click at [423, 186] on div "Select a reason" at bounding box center [549, 183] width 303 height 12
click at [435, 221] on button "Save" at bounding box center [434, 223] width 85 height 34
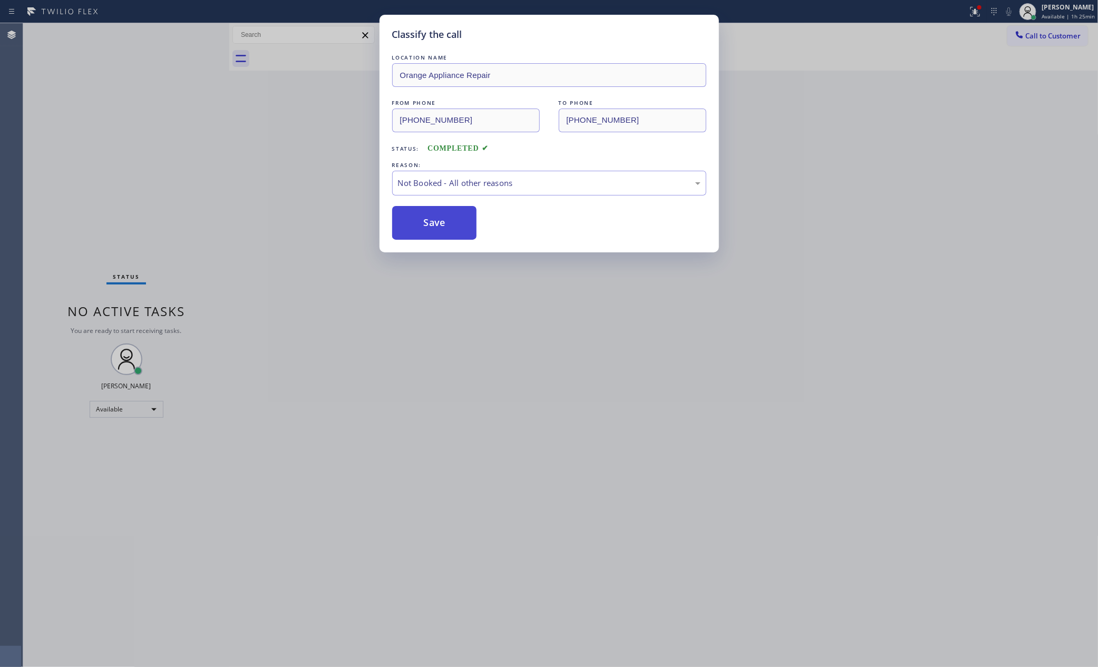
click at [435, 221] on button "Save" at bounding box center [434, 223] width 85 height 34
drag, startPoint x: 180, startPoint y: 155, endPoint x: 339, endPoint y: 24, distance: 206.2
click at [227, 119] on div "Classify the call LOCATION NAME Orange Appliance Repair FROM PHONE [PHONE_NUMBE…" at bounding box center [549, 333] width 1098 height 667
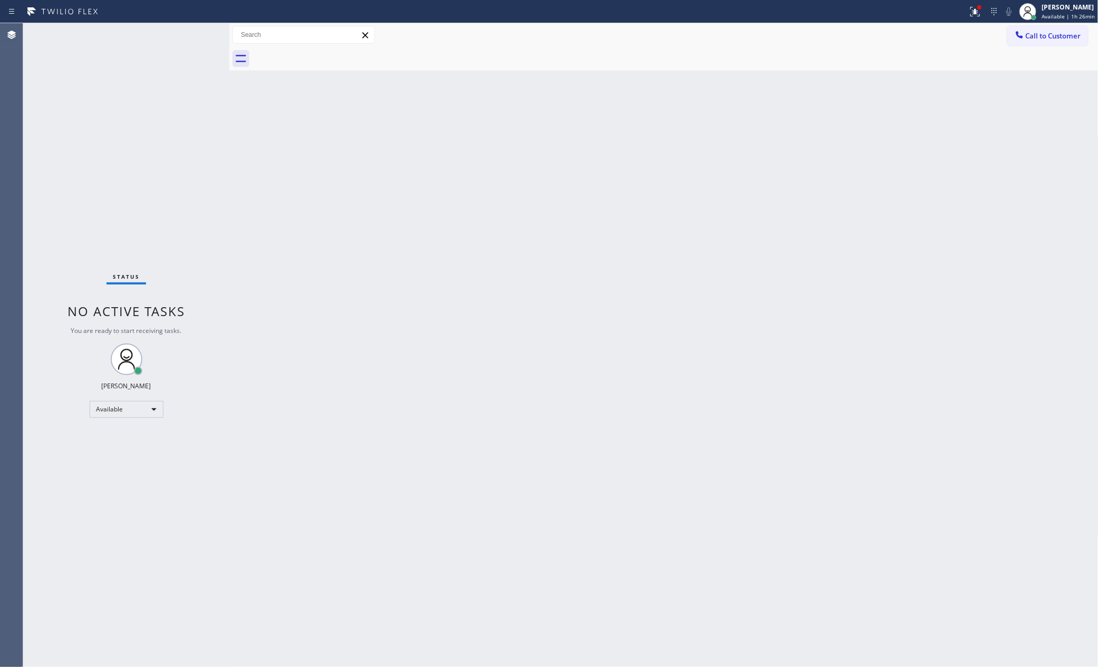
drag, startPoint x: 494, startPoint y: 362, endPoint x: 855, endPoint y: 7, distance: 506.9
click at [589, 340] on div "Back to Dashboard Change Sender ID Customers Technicians Select a contact Outbo…" at bounding box center [663, 345] width 869 height 644
click at [548, 240] on div "Back to Dashboard Change Sender ID Customers Technicians Select a contact Outbo…" at bounding box center [663, 345] width 869 height 644
click at [854, 232] on div "Back to Dashboard Change Sender ID Customers Technicians Select a contact Outbo…" at bounding box center [663, 345] width 869 height 644
click at [788, 334] on div "Back to Dashboard Change Sender ID Customers Technicians Select a contact Outbo…" at bounding box center [663, 345] width 869 height 644
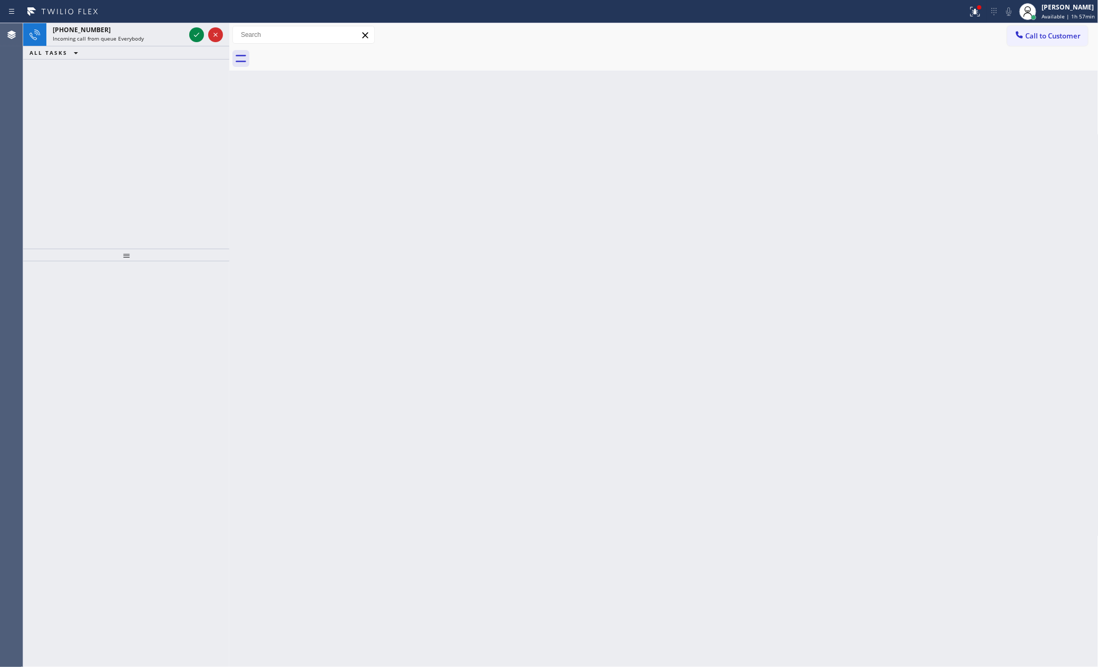
click at [788, 334] on div "Back to Dashboard Change Sender ID Customers Technicians Select a contact Outbo…" at bounding box center [663, 345] width 869 height 644
drag, startPoint x: 152, startPoint y: 172, endPoint x: 301, endPoint y: 176, distance: 149.2
click at [211, 174] on div "[PHONE_NUMBER] Incoming call from queue Everybody ALL TASKS ALL TASKS ACTIVE TA…" at bounding box center [126, 136] width 206 height 226
click at [1069, 14] on span "Available | 1h 57min" at bounding box center [1067, 16] width 53 height 7
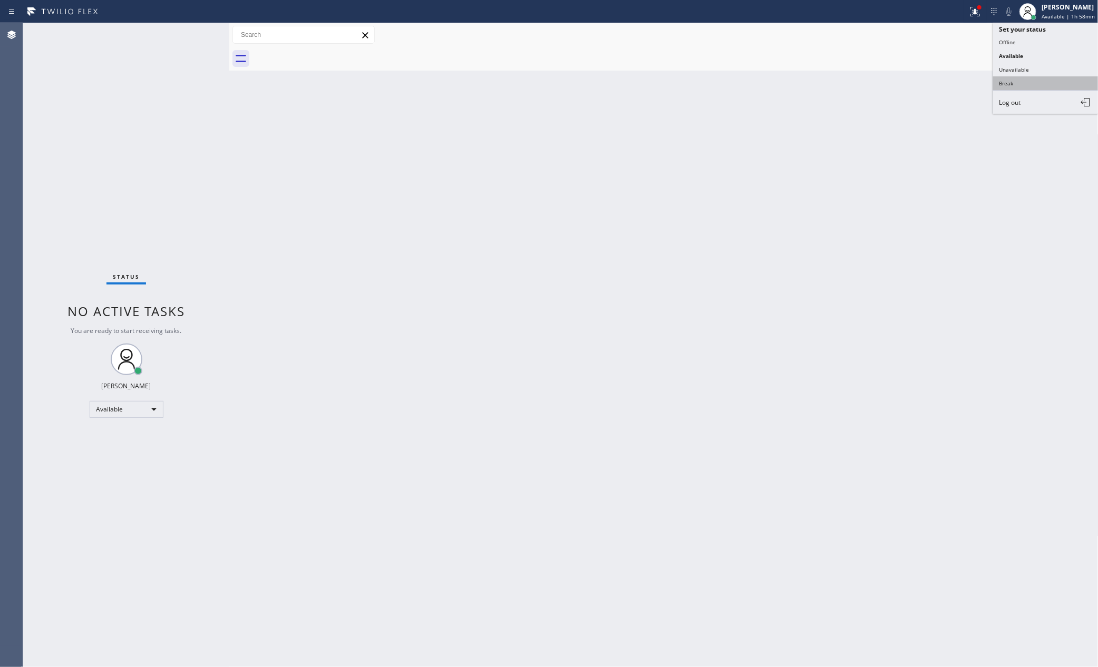
click at [1016, 80] on button "Break" at bounding box center [1045, 83] width 105 height 14
click at [733, 214] on div "Back to Dashboard Change Sender ID Customers Technicians Select a contact Outbo…" at bounding box center [663, 345] width 869 height 644
